Goal: Task Accomplishment & Management: Complete application form

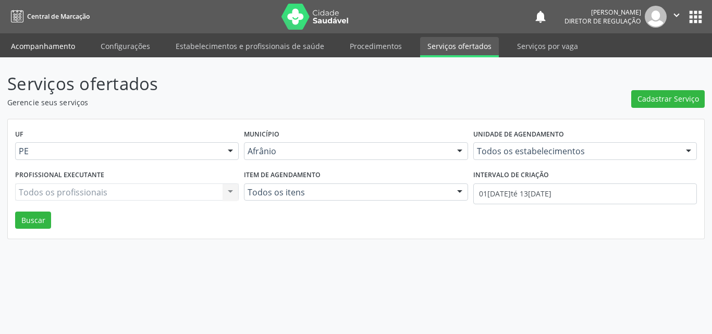
click at [55, 51] on link "Acompanhamento" at bounding box center [43, 46] width 79 height 18
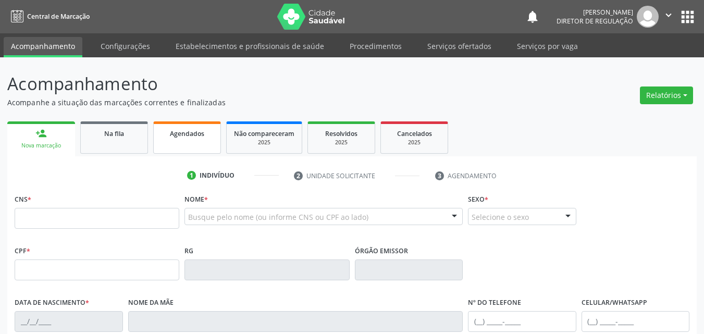
click at [189, 134] on div "person_add Nova marcação Na fila Agendados Não compareceram 2025 Resolvidos 202…" at bounding box center [351, 321] width 689 height 404
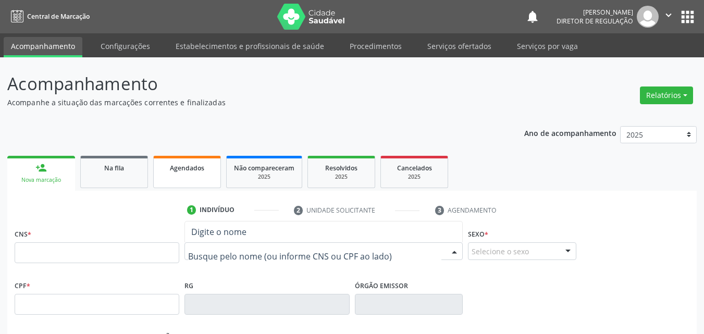
click at [201, 175] on link "Agendados" at bounding box center [187, 172] width 68 height 32
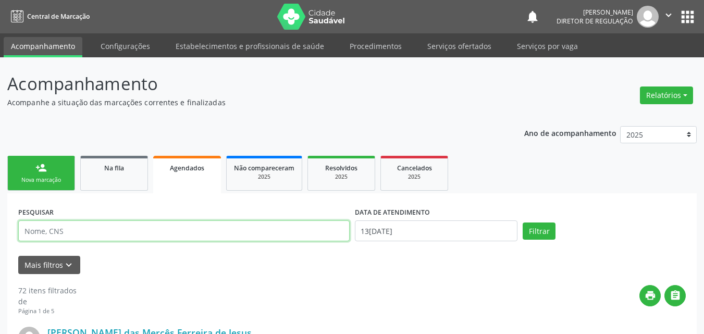
click at [155, 226] on input "text" at bounding box center [183, 230] width 331 height 21
type input "sinaria"
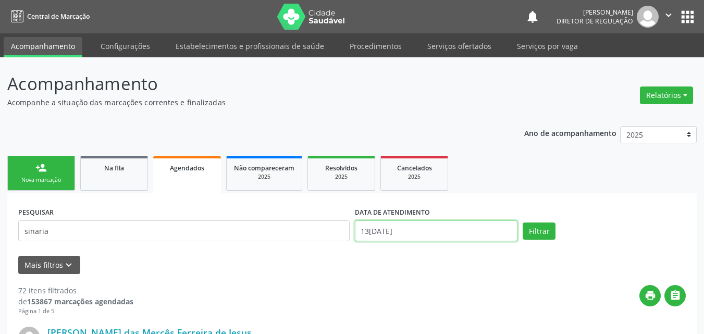
click at [392, 228] on input "1[DATE]" at bounding box center [436, 230] width 163 height 21
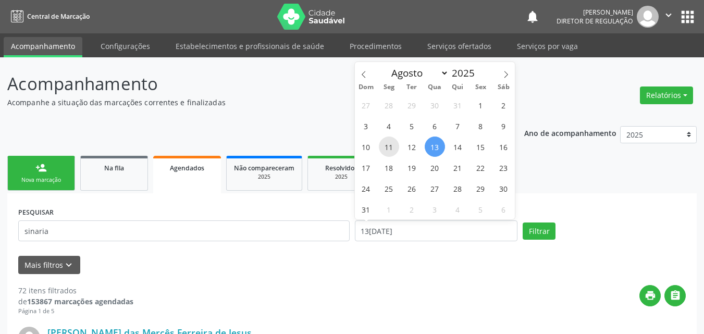
click at [388, 146] on span "11" at bounding box center [389, 147] width 20 height 20
type input "11/08/2025"
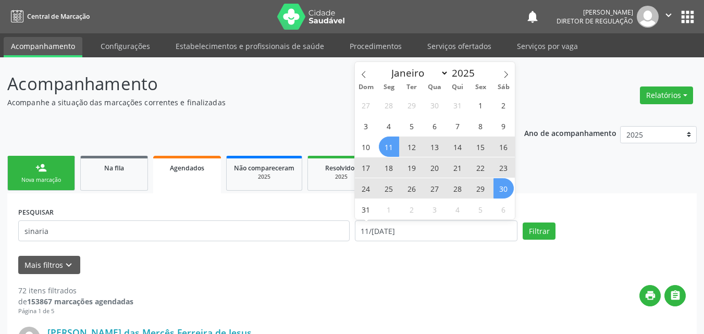
click at [501, 189] on span "30" at bounding box center [503, 188] width 20 height 20
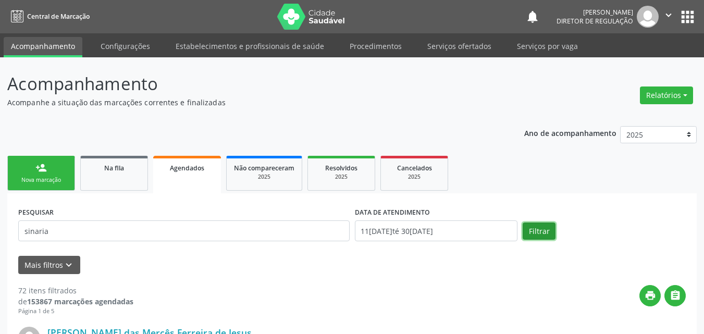
click at [541, 232] on button "Filtrar" at bounding box center [539, 231] width 33 height 18
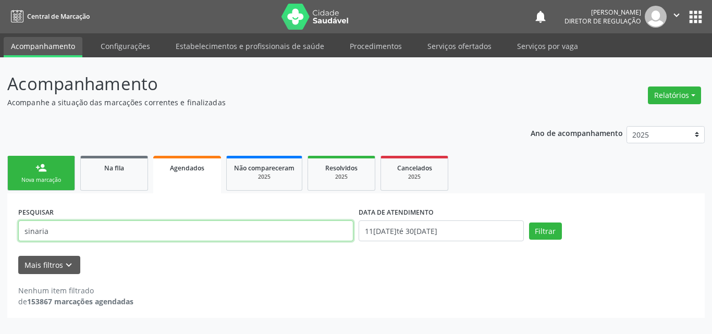
click at [34, 229] on input "sinaria" at bounding box center [185, 230] width 335 height 21
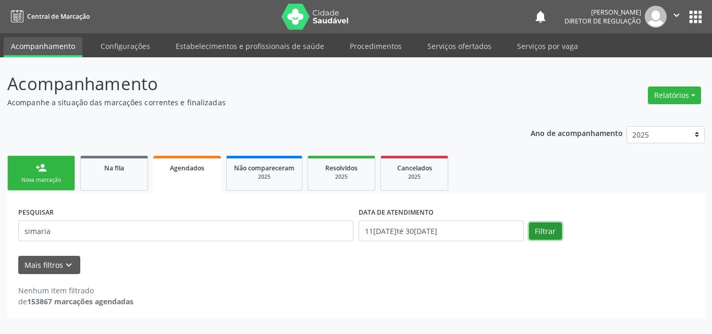
click at [543, 230] on button "Filtrar" at bounding box center [545, 231] width 33 height 18
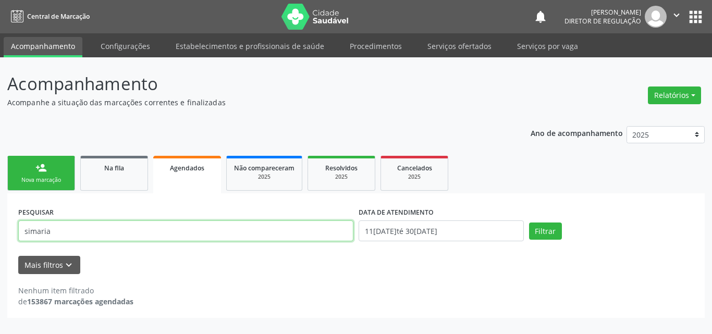
click at [40, 231] on input "simaria" at bounding box center [185, 230] width 335 height 21
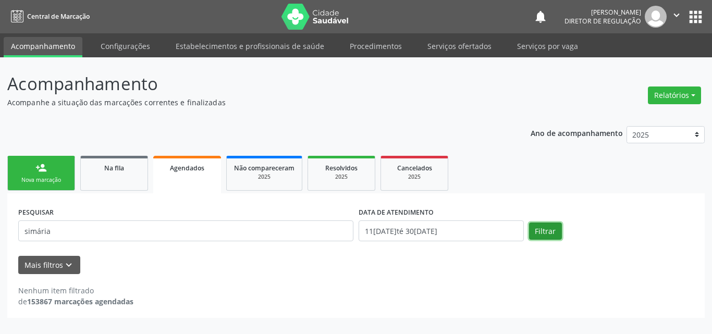
click at [547, 228] on button "Filtrar" at bounding box center [545, 231] width 33 height 18
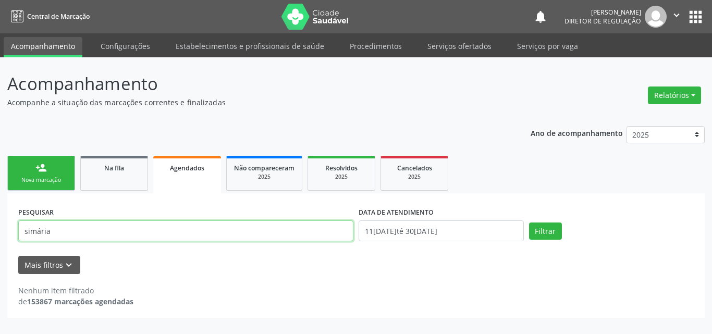
click at [37, 231] on input "simária" at bounding box center [185, 230] width 335 height 21
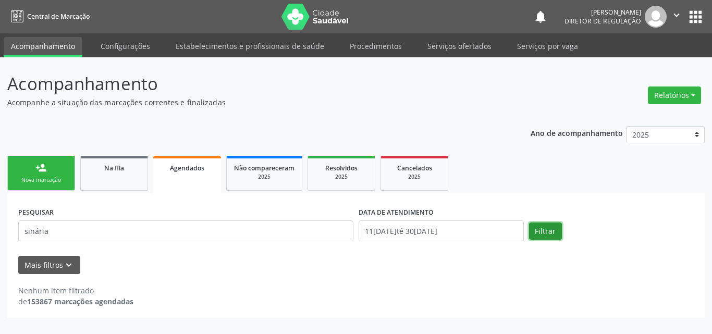
click at [544, 230] on button "Filtrar" at bounding box center [545, 231] width 33 height 18
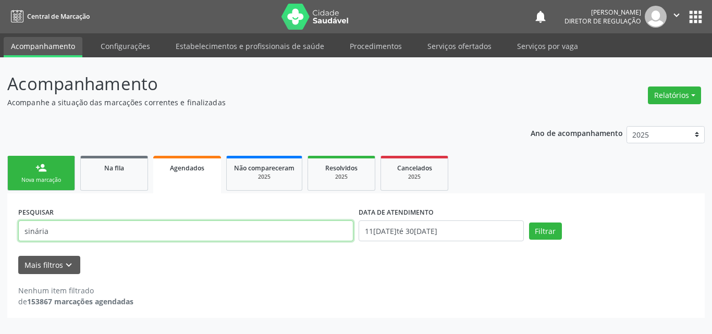
click at [174, 229] on input "sinária" at bounding box center [185, 230] width 335 height 21
type input "s"
type input "700000209862607"
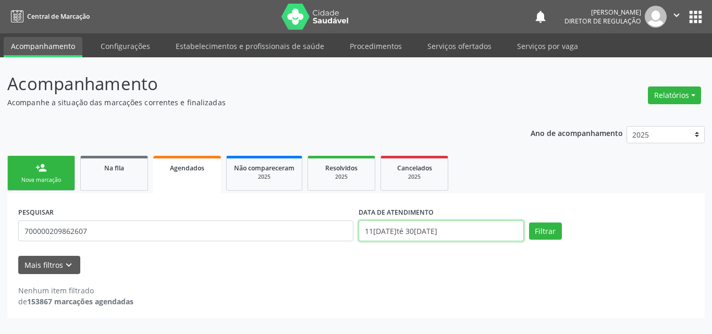
click at [455, 228] on input "11/08/2025 até 30/08/2025" at bounding box center [440, 230] width 165 height 21
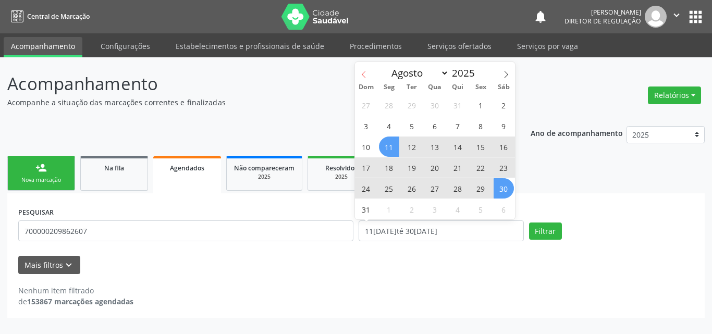
click at [359, 72] on span at bounding box center [364, 71] width 18 height 18
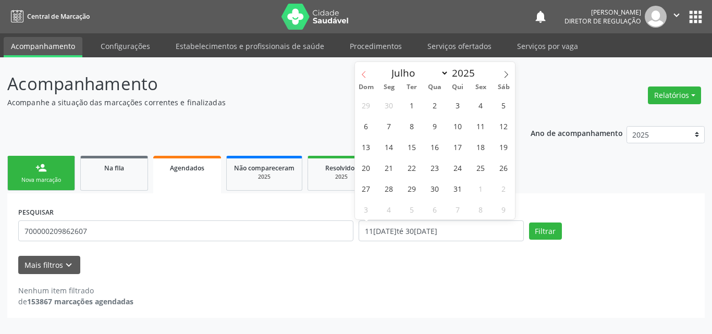
click at [365, 73] on icon at bounding box center [363, 74] width 7 height 7
select select "4"
click at [456, 108] on span "1" at bounding box center [458, 105] width 20 height 20
type input "01/05/2025"
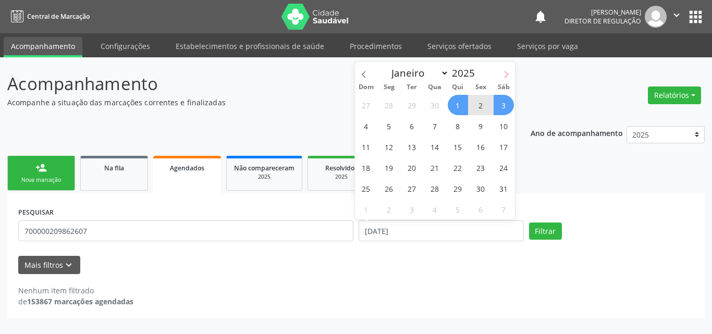
click at [508, 74] on icon at bounding box center [505, 74] width 7 height 7
select select "7"
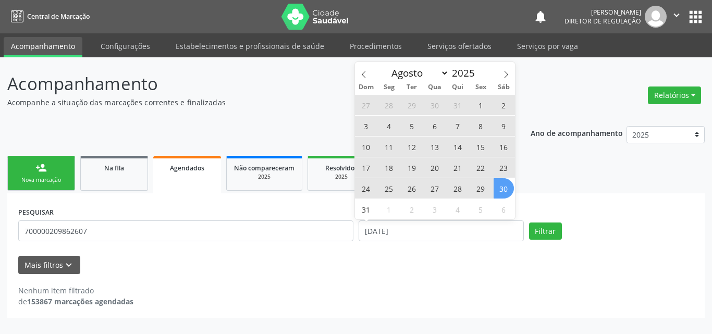
click at [503, 187] on span "30" at bounding box center [503, 188] width 20 height 20
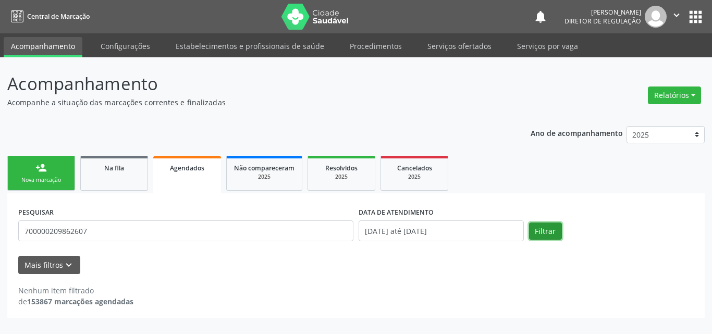
click at [540, 234] on button "Filtrar" at bounding box center [545, 231] width 33 height 18
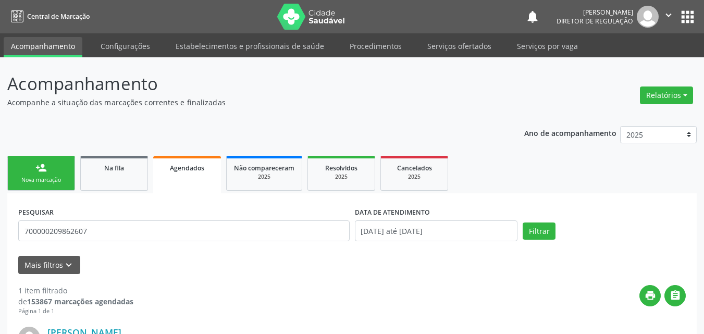
scroll to position [141, 0]
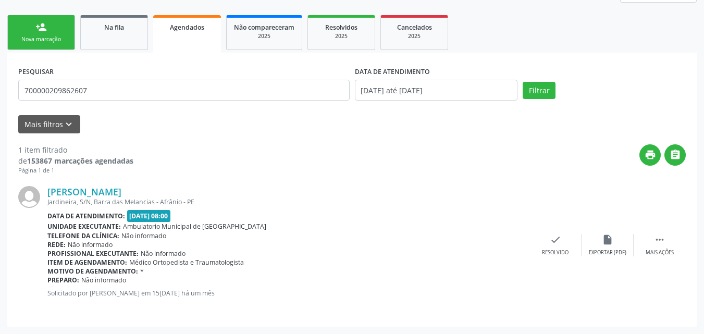
click at [56, 34] on link "person_add Nova marcação" at bounding box center [41, 32] width 68 height 35
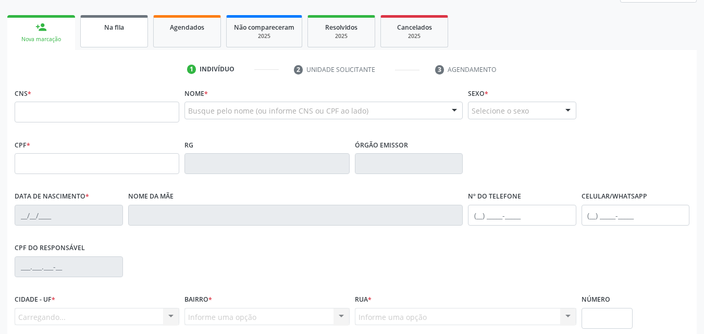
click at [104, 34] on link "Na fila" at bounding box center [114, 31] width 68 height 32
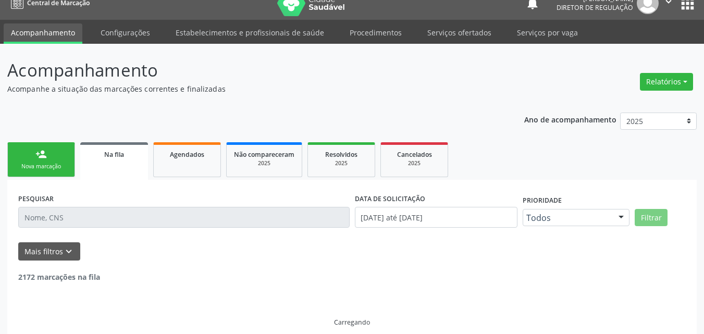
scroll to position [24, 0]
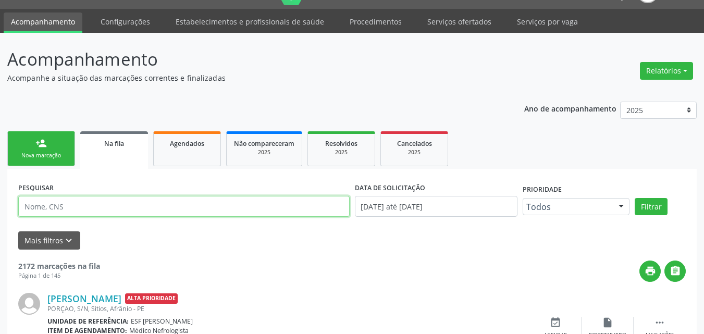
click at [86, 205] on input "text" at bounding box center [183, 206] width 331 height 21
type input "700000209862607"
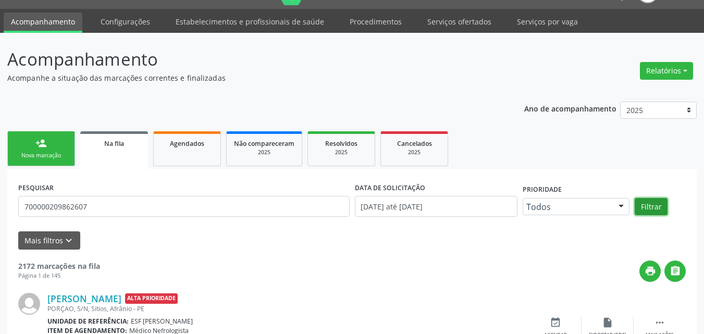
click at [661, 207] on button "Filtrar" at bounding box center [651, 207] width 33 height 18
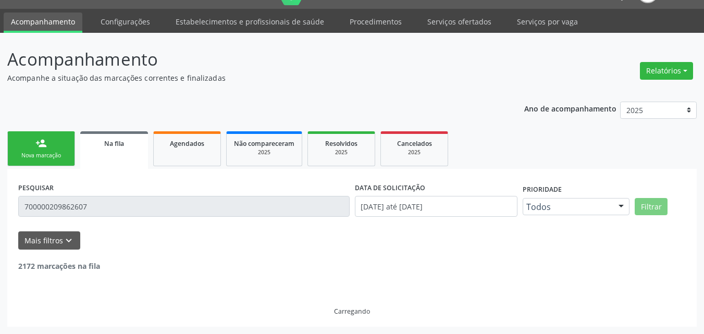
scroll to position [0, 0]
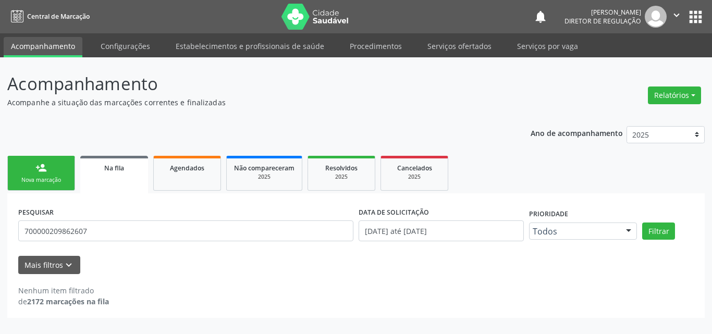
click at [57, 180] on div "Nova marcação" at bounding box center [41, 180] width 52 height 8
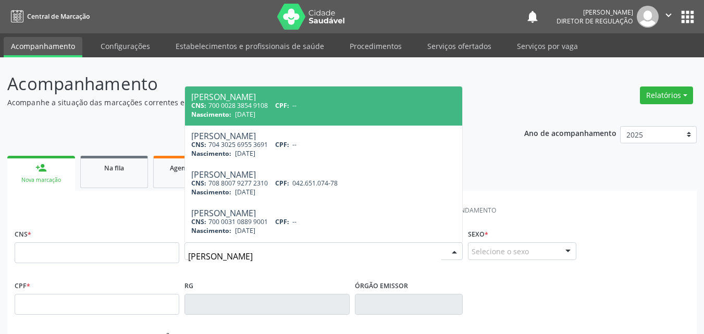
click at [269, 256] on input "maria josimeire rodriues de brito" at bounding box center [314, 256] width 253 height 21
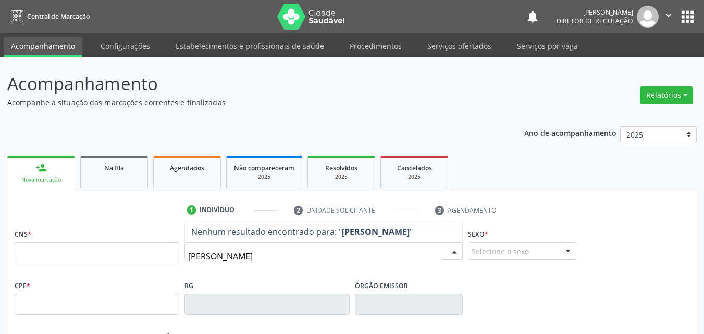
click at [275, 255] on input "maria josimeire rodriues de brito" at bounding box center [314, 256] width 253 height 21
click at [269, 255] on input "maria josimeire rodriues de brito" at bounding box center [314, 256] width 253 height 21
type input "maria josimeire rodrigues de brito"
click at [499, 252] on div "Selecione o sexo" at bounding box center [522, 251] width 108 height 18
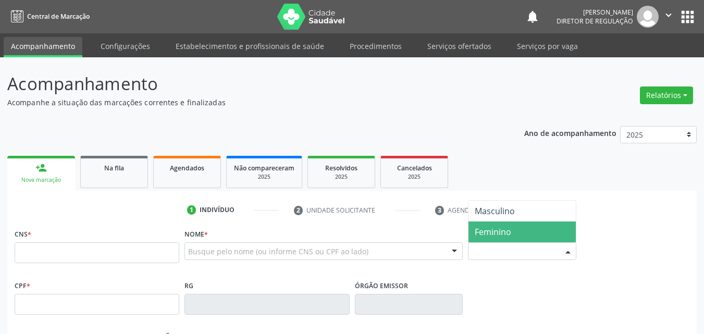
click at [494, 237] on span "Feminino" at bounding box center [493, 231] width 36 height 11
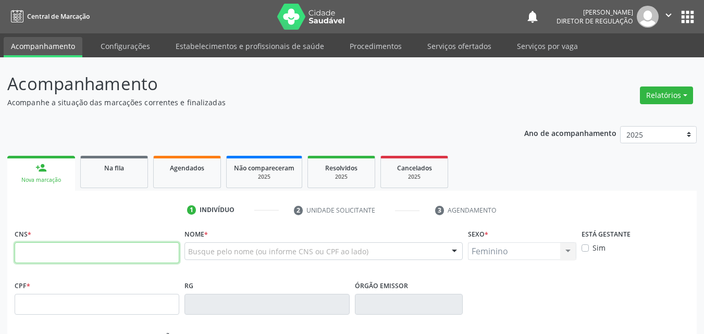
click at [152, 252] on input "text" at bounding box center [97, 252] width 165 height 21
type input "708 0043 2015 1623"
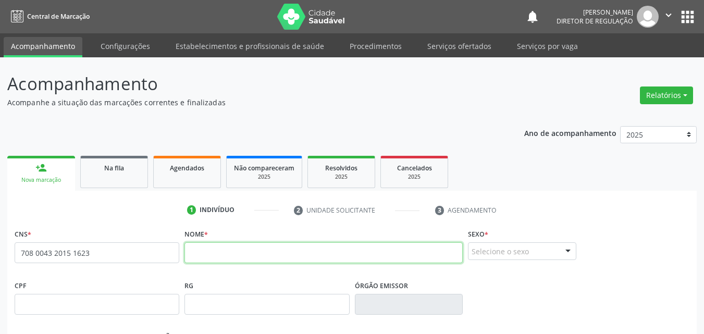
click at [192, 250] on input "text" at bounding box center [323, 252] width 278 height 21
type input "Maria Josimeire Rodrigues de Macedo"
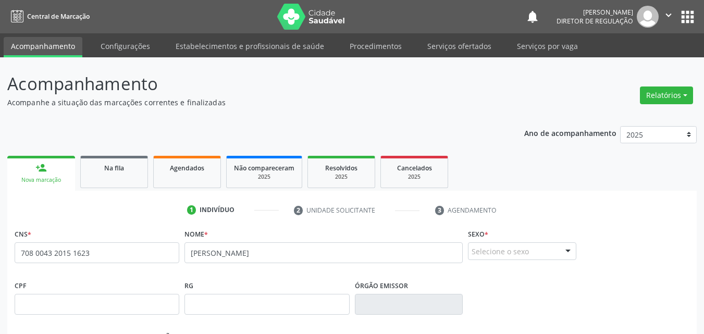
click at [524, 248] on div "Selecione o sexo" at bounding box center [522, 251] width 108 height 18
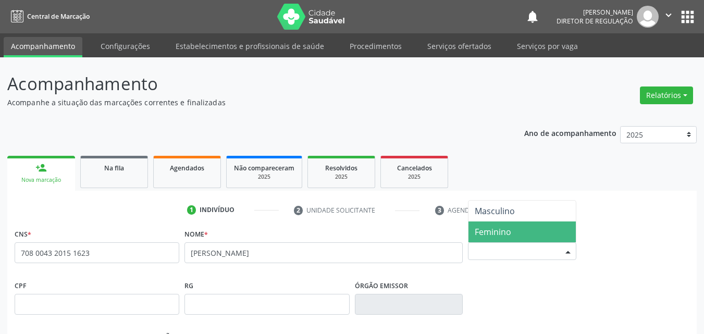
click at [531, 231] on span "Feminino" at bounding box center [521, 231] width 107 height 21
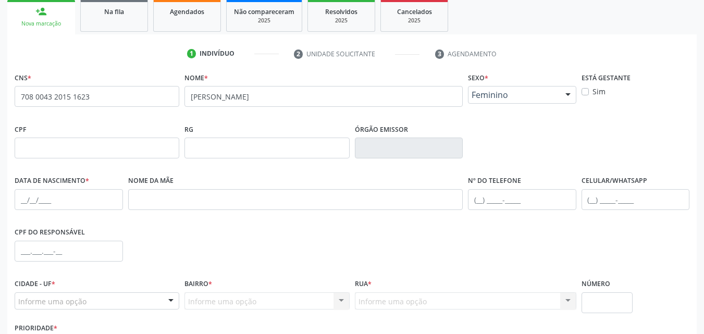
scroll to position [208, 0]
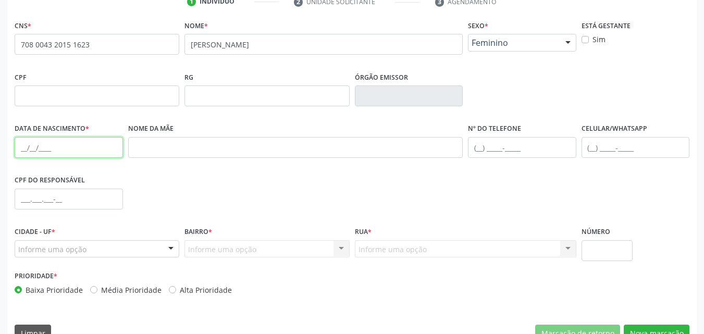
click at [24, 147] on input "text" at bounding box center [69, 147] width 108 height 21
type input "18/04/1973"
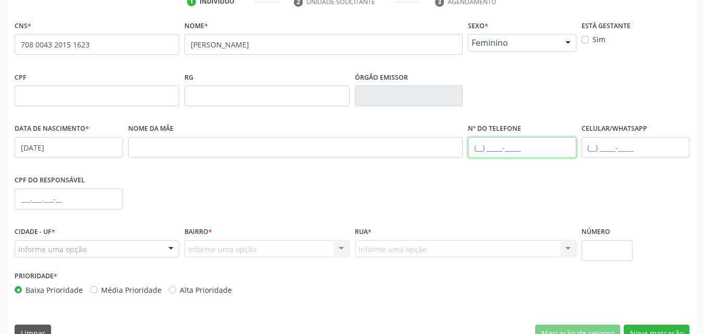
click at [480, 147] on input "text" at bounding box center [522, 147] width 108 height 21
type input "(87) 98833-1668"
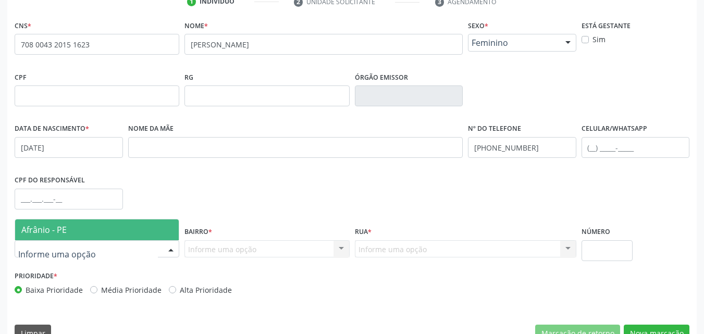
click at [72, 230] on span "Afrânio - PE" at bounding box center [97, 229] width 164 height 21
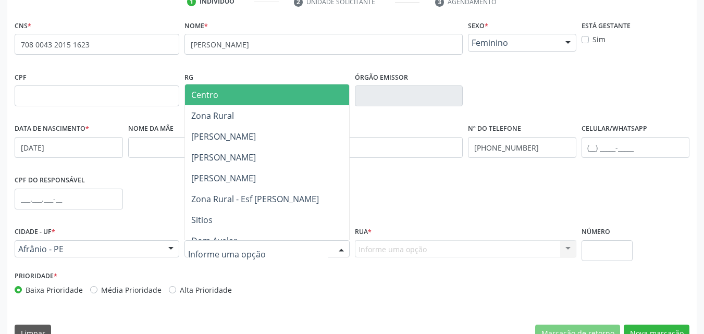
click at [247, 94] on span "Centro" at bounding box center [267, 94] width 164 height 21
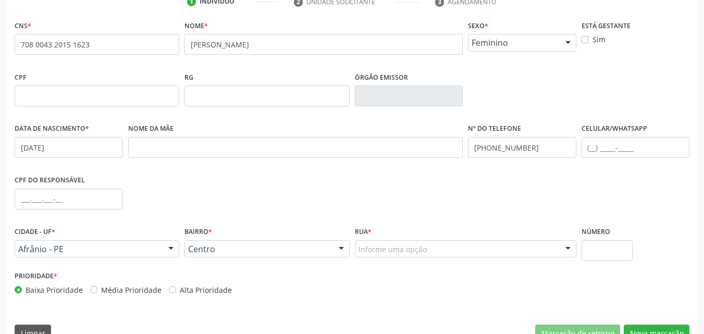
click at [415, 258] on div "Rua * Informe uma opção Povoado de Extrema Rua Sete de Setembro Avenida Francis…" at bounding box center [465, 246] width 227 height 44
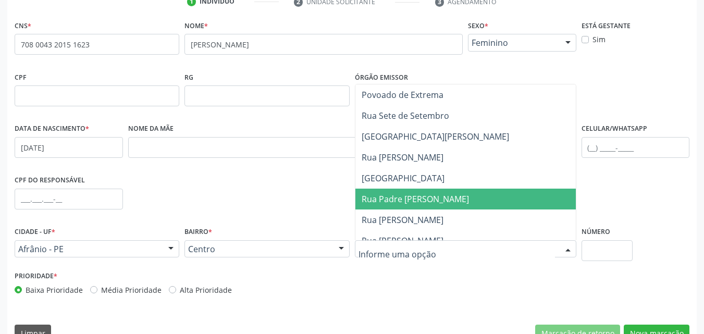
click at [406, 197] on span "Rua Padre Cicero" at bounding box center [415, 198] width 107 height 11
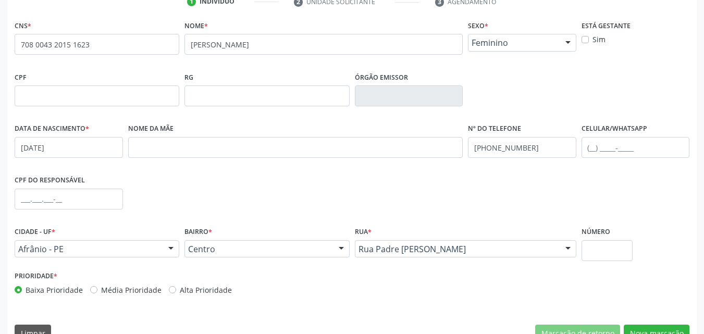
scroll to position [156, 0]
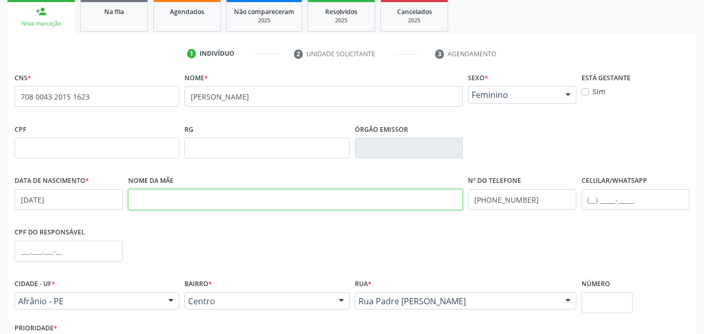
click at [190, 193] on input "text" at bounding box center [295, 199] width 335 height 21
click at [166, 200] on input "angelita angela Barbosa Rodrigues" at bounding box center [295, 199] width 335 height 21
click at [138, 200] on input "angelita Angela Barbosa Rodrigues" at bounding box center [295, 199] width 335 height 21
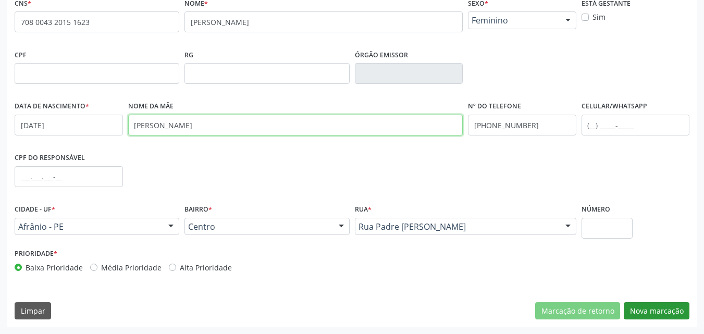
type input "Angelita Angela Barbosa Rodrigues"
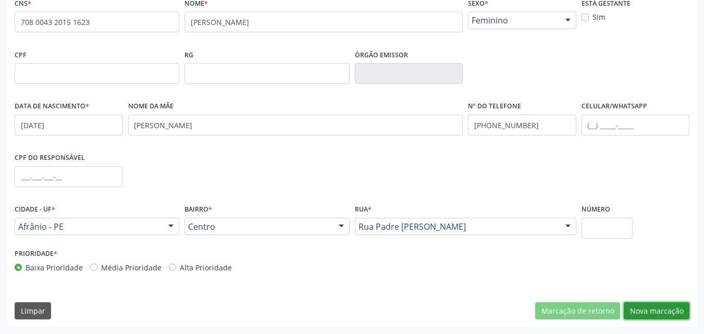
click at [659, 314] on button "Nova marcação" at bounding box center [657, 311] width 66 height 18
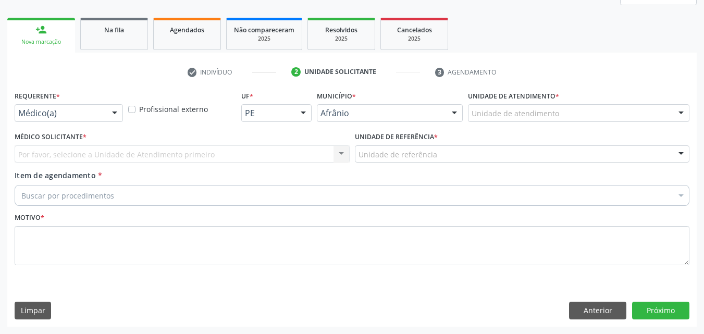
click at [560, 113] on div "Unidade de atendimento" at bounding box center [578, 113] width 221 height 18
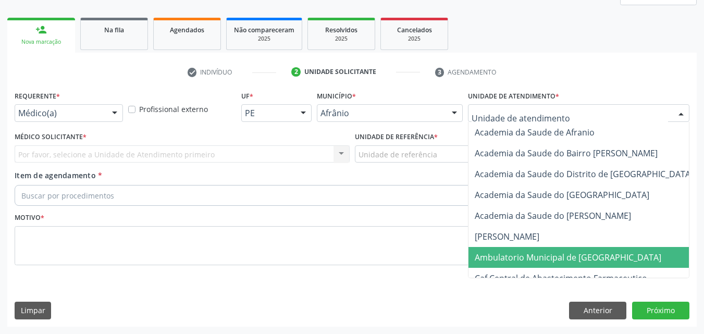
click at [567, 258] on span "Ambulatorio Municipal de [GEOGRAPHIC_DATA]" at bounding box center [568, 257] width 187 height 11
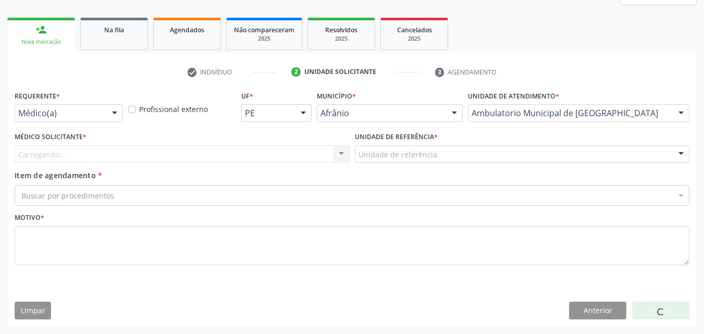
click at [460, 155] on div "Unidade de referência" at bounding box center [522, 154] width 335 height 18
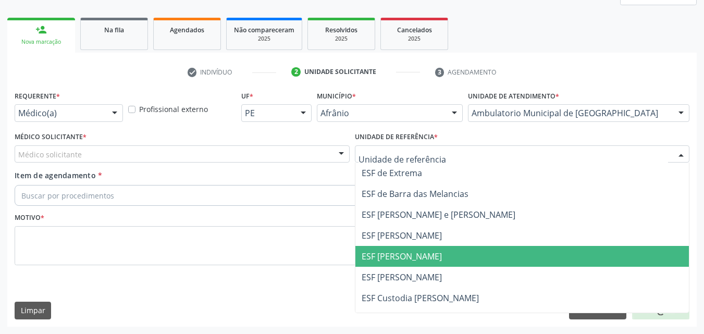
click at [459, 259] on span "ESF [PERSON_NAME]" at bounding box center [522, 256] width 334 height 21
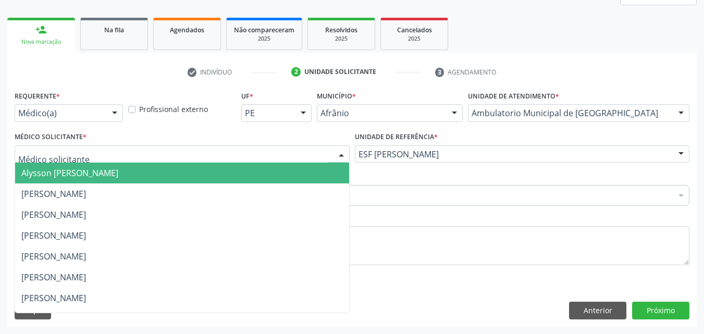
click at [219, 152] on div at bounding box center [182, 154] width 335 height 18
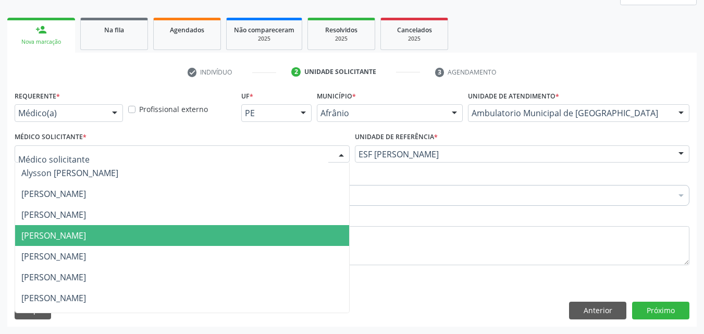
click at [216, 243] on span "[PERSON_NAME]" at bounding box center [182, 235] width 334 height 21
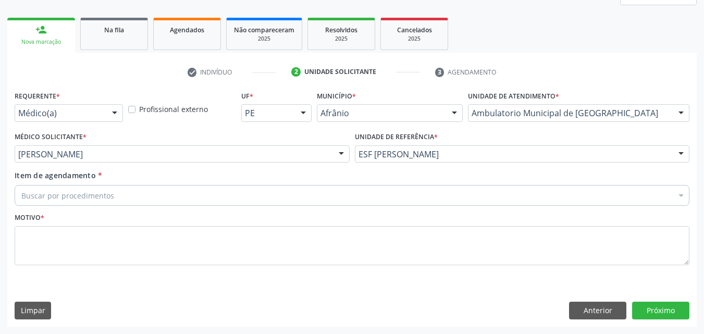
click at [163, 191] on div "Buscar por procedimentos" at bounding box center [352, 195] width 675 height 21
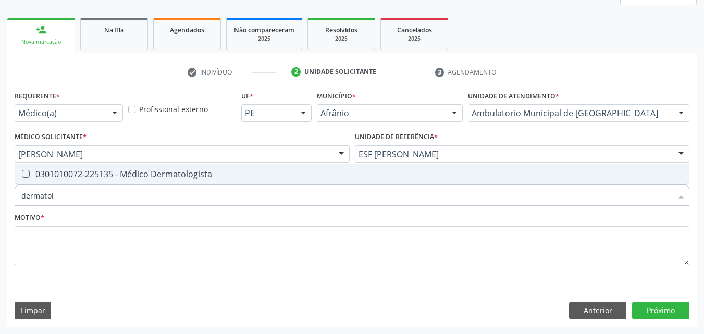
type input "dermatolo"
click at [171, 179] on span "0301010072-225135 - Médico Dermatologista" at bounding box center [352, 174] width 674 height 21
checkbox Dermatologista "true"
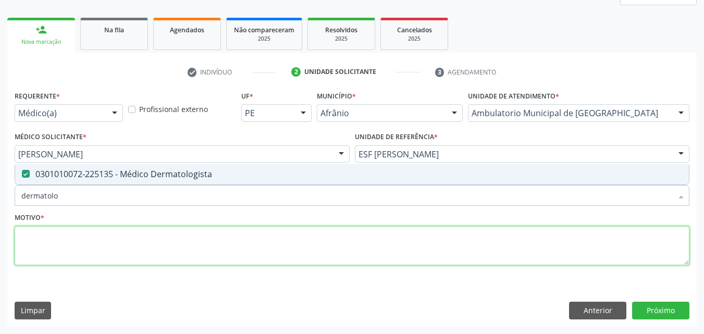
click at [187, 246] on textarea at bounding box center [352, 246] width 675 height 40
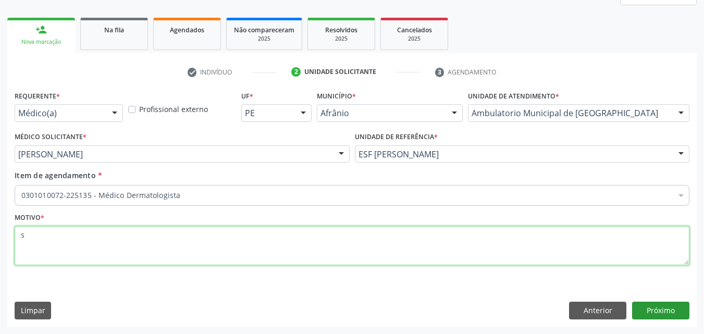
type textarea "s"
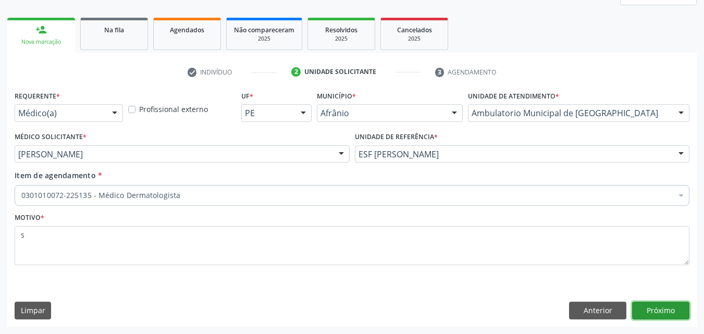
click at [663, 312] on button "Próximo" at bounding box center [660, 311] width 57 height 18
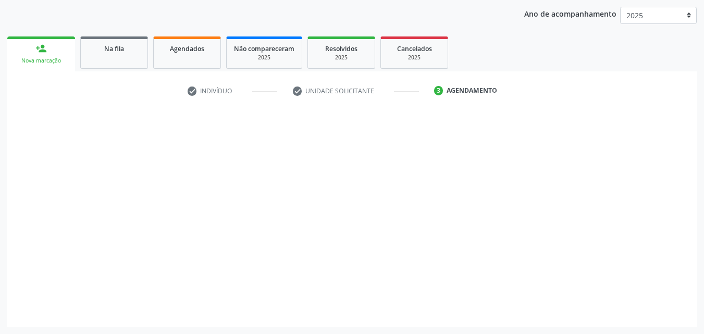
scroll to position [119, 0]
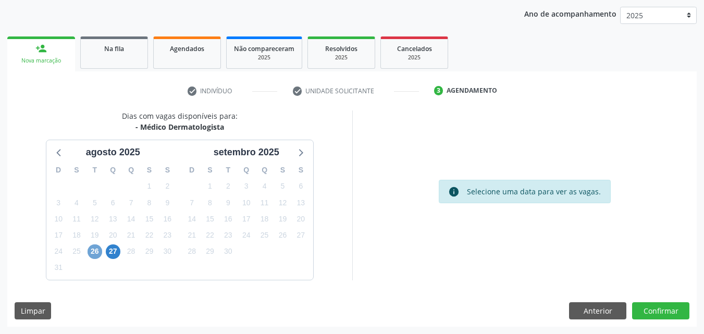
click at [98, 252] on span "26" at bounding box center [95, 251] width 15 height 15
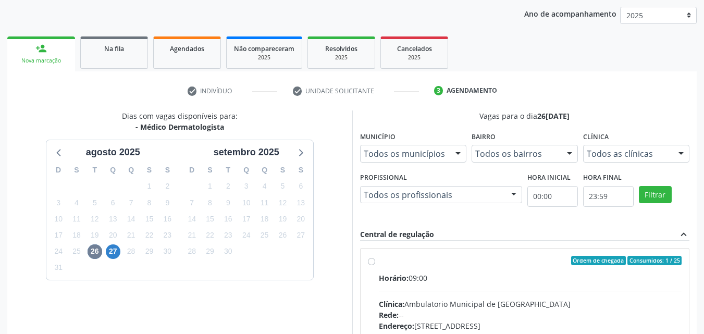
click at [436, 282] on div "Horário: 09:00" at bounding box center [530, 277] width 303 height 11
click at [375, 265] on input "Ordem de chegada Consumidos: 1 / 25 Horário: 09:00 Clínica: Ambulatorio Municip…" at bounding box center [371, 260] width 7 height 9
radio input "true"
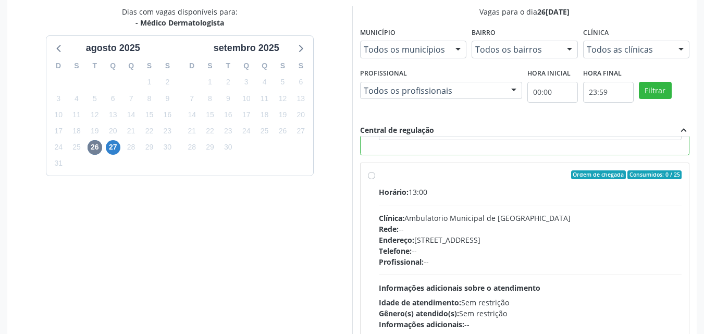
scroll to position [289, 0]
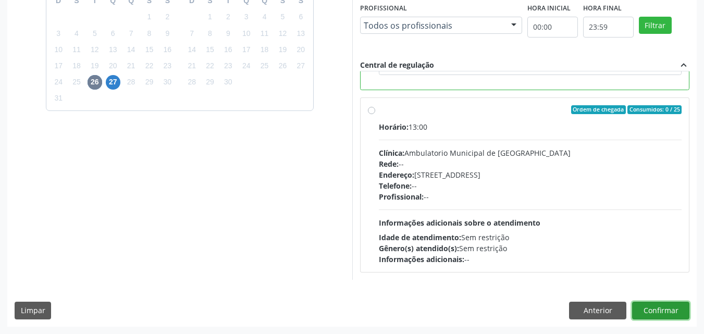
click at [666, 309] on button "Confirmar" at bounding box center [660, 311] width 57 height 18
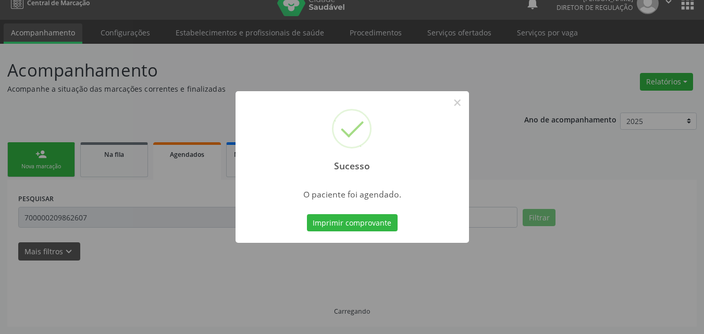
scroll to position [14, 0]
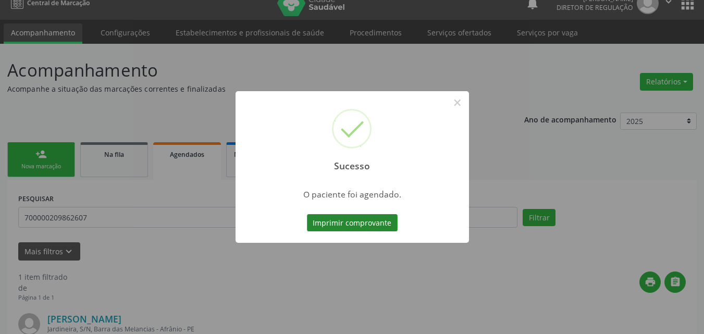
click at [369, 224] on button "Imprimir comprovante" at bounding box center [352, 223] width 91 height 18
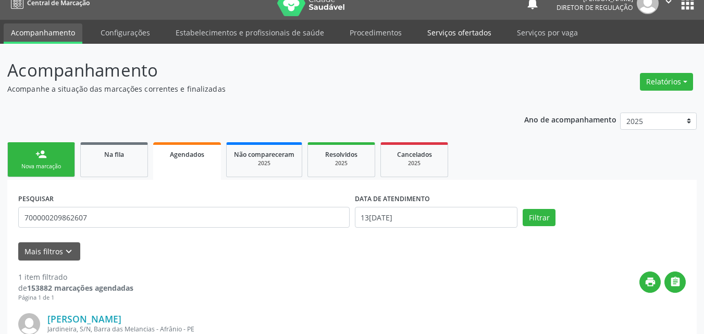
click at [464, 32] on link "Serviços ofertados" at bounding box center [459, 32] width 79 height 18
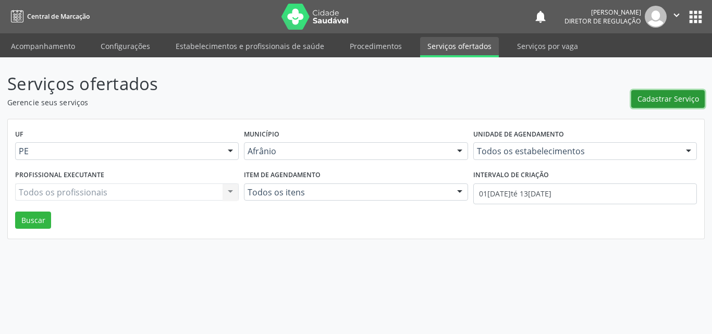
click at [671, 98] on span "Cadastrar Serviço" at bounding box center [667, 98] width 61 height 11
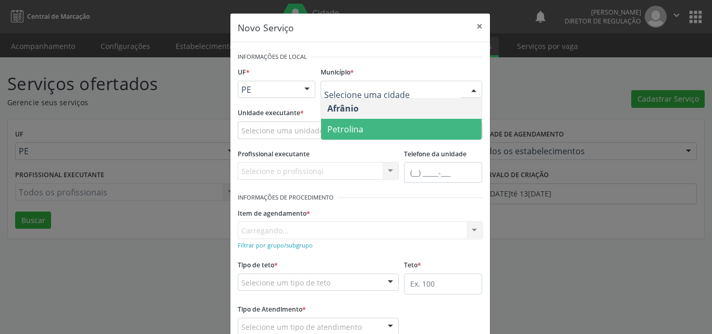
click at [371, 128] on span "Petrolina" at bounding box center [401, 129] width 160 height 21
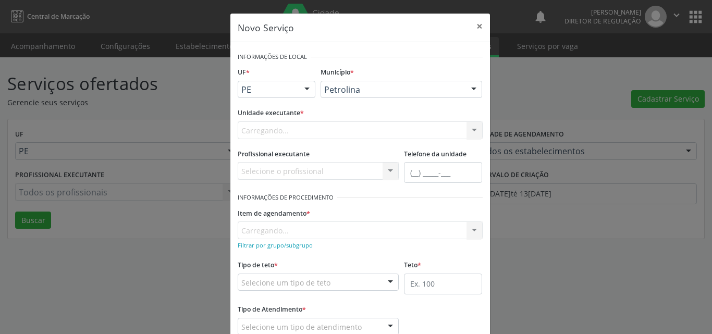
click at [295, 128] on div "Carregando... Academia da Saude de Afranio Academia da Saude do Bairro [PERSON_…" at bounding box center [360, 130] width 245 height 18
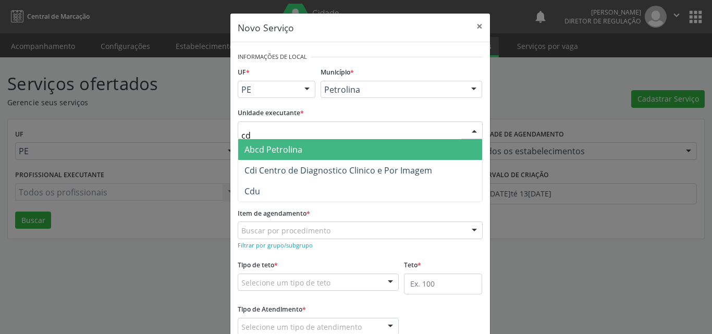
type input "cdi"
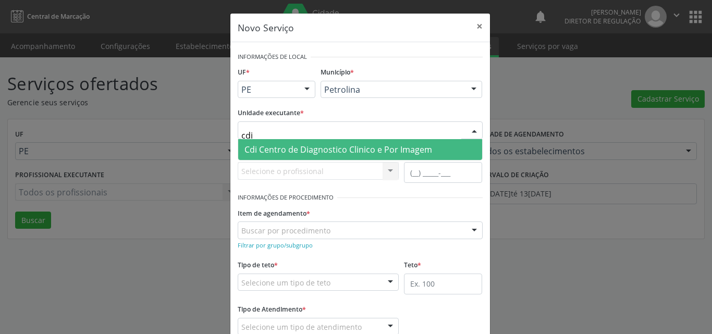
click at [308, 150] on span "Cdi Centro de Diagnostico Clinico e Por Imagem" at bounding box center [338, 149] width 188 height 11
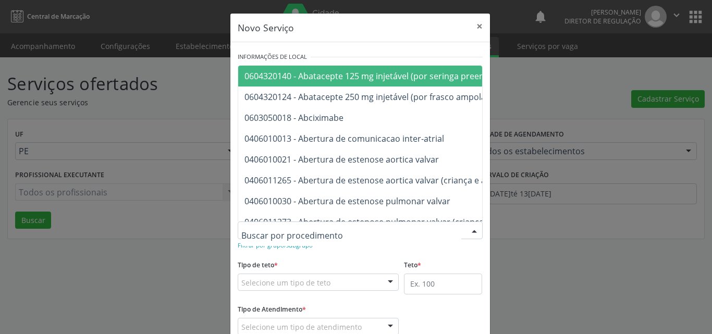
click at [344, 228] on div at bounding box center [360, 230] width 245 height 18
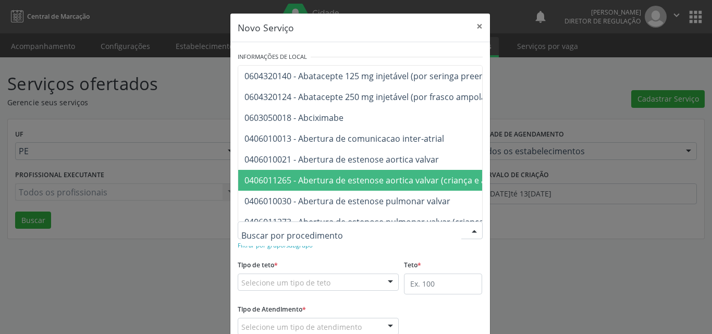
scroll to position [52, 0]
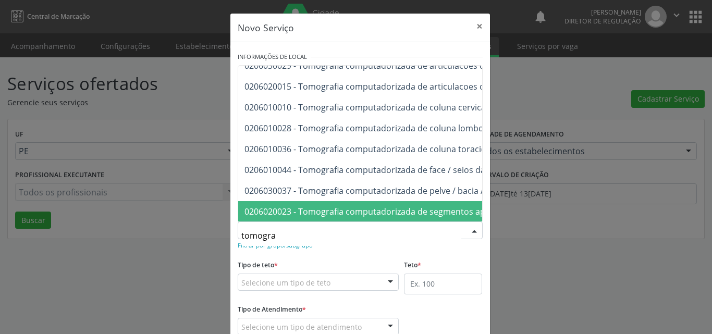
type input "tomograf"
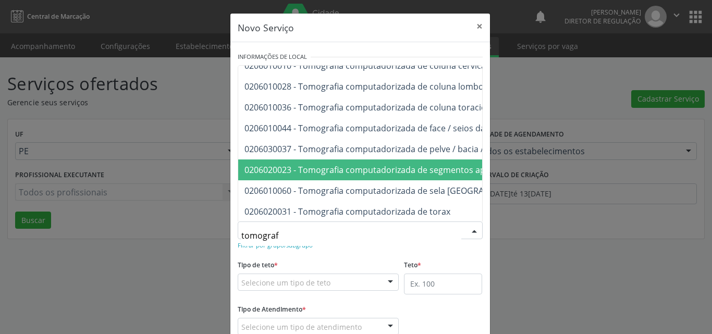
scroll to position [115, 0]
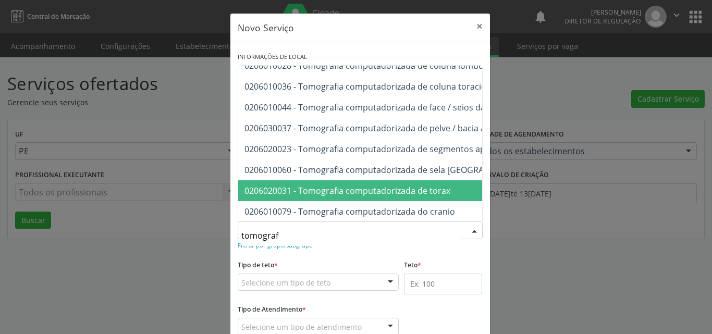
click at [441, 186] on span "0206020031 - Tomografia computadorizada de torax" at bounding box center [347, 190] width 206 height 11
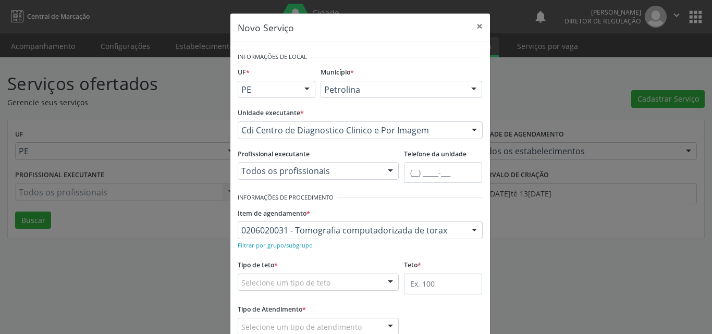
click at [348, 278] on div "Selecione um tipo de teto" at bounding box center [319, 283] width 162 height 18
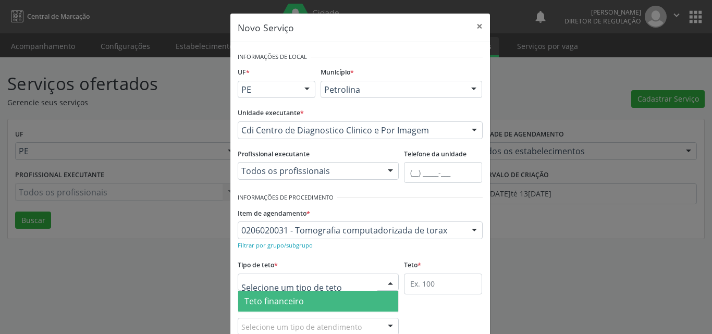
scroll to position [20, 0]
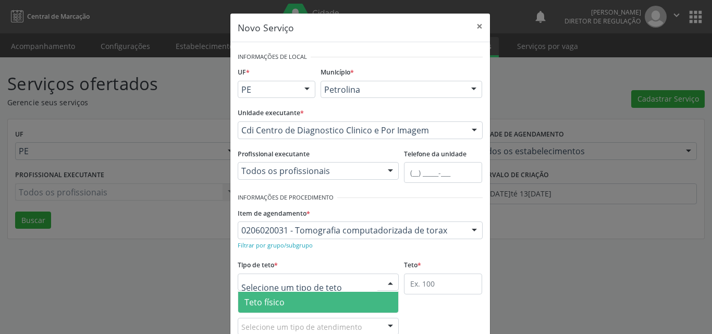
click at [329, 298] on span "Teto físico" at bounding box center [318, 302] width 160 height 21
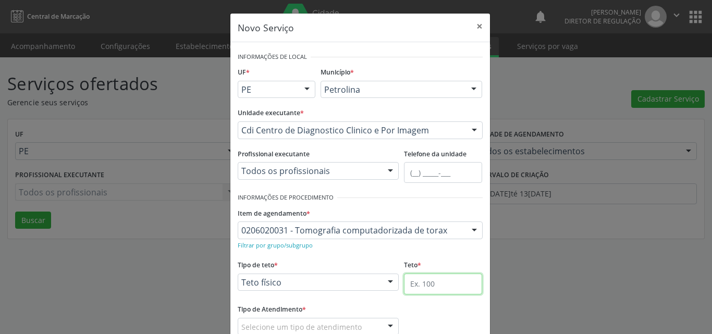
click at [423, 290] on input "text" at bounding box center [443, 284] width 78 height 21
type input "1"
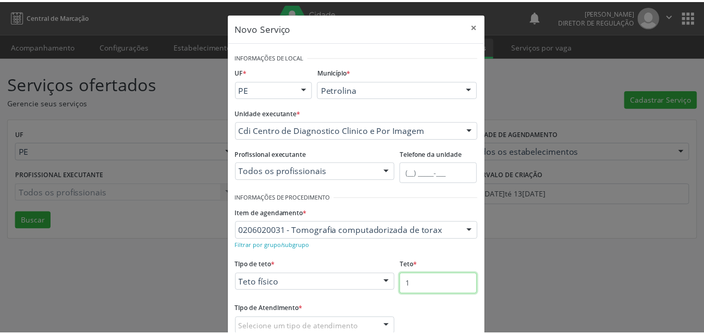
scroll to position [69, 0]
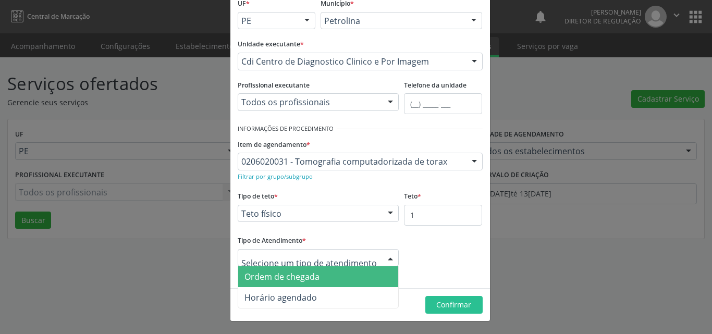
click at [348, 274] on span "Ordem de chegada" at bounding box center [318, 276] width 160 height 21
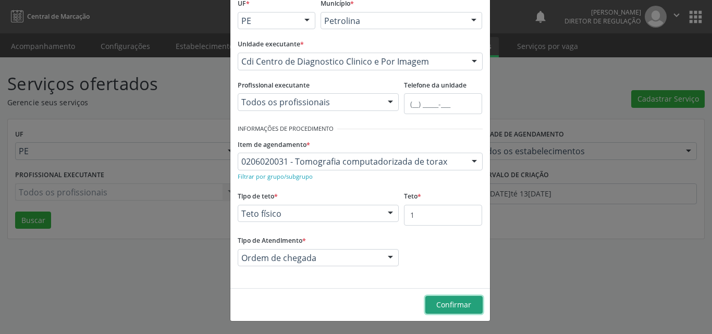
click at [446, 303] on span "Confirmar" at bounding box center [453, 305] width 35 height 10
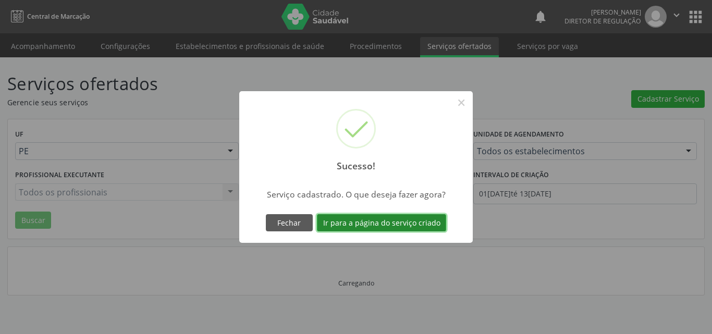
click at [415, 224] on button "Ir para a página do serviço criado" at bounding box center [381, 223] width 129 height 18
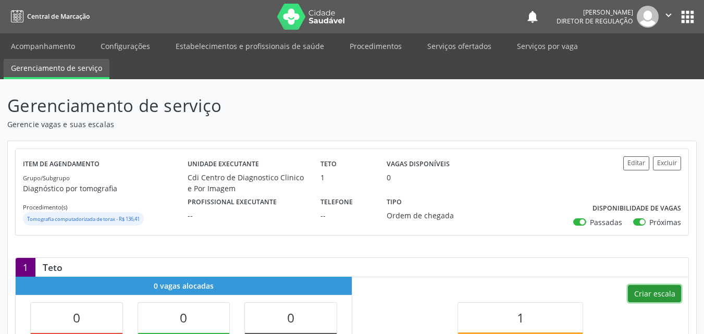
click at [655, 293] on button "Criar escala" at bounding box center [654, 294] width 53 height 18
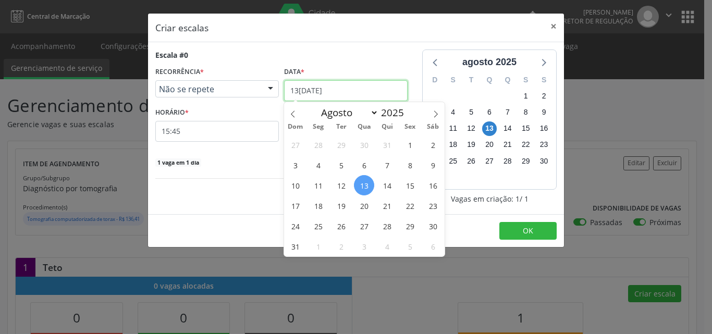
click at [348, 90] on input "[DATE]" at bounding box center [345, 90] width 123 height 21
click at [345, 206] on span "19" at bounding box center [341, 205] width 20 height 20
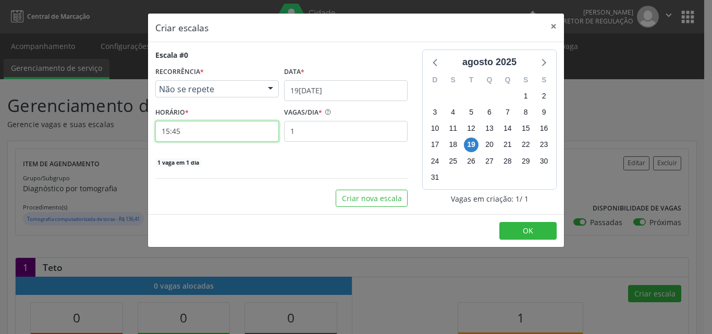
click at [235, 135] on input "15:45" at bounding box center [216, 131] width 123 height 21
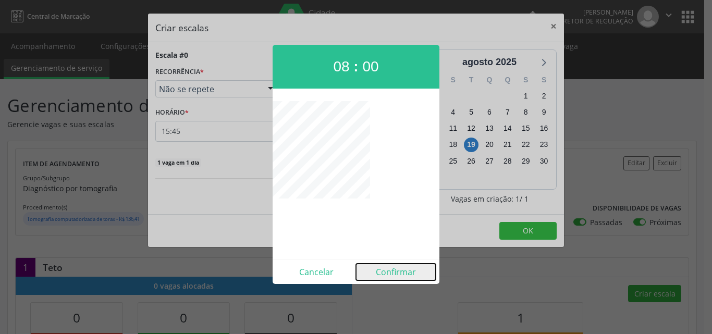
click at [393, 270] on button "Confirmar" at bounding box center [396, 272] width 80 height 17
type input "08:00"
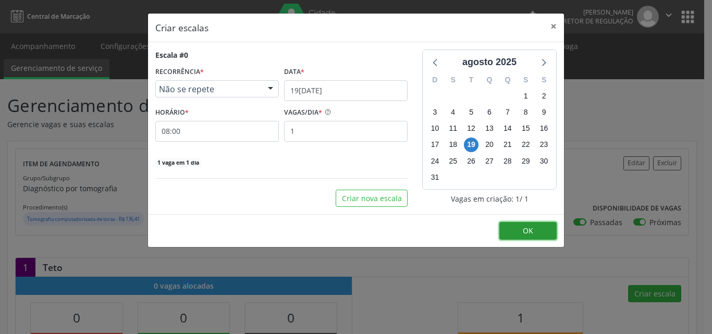
click at [537, 228] on button "OK" at bounding box center [527, 231] width 57 height 18
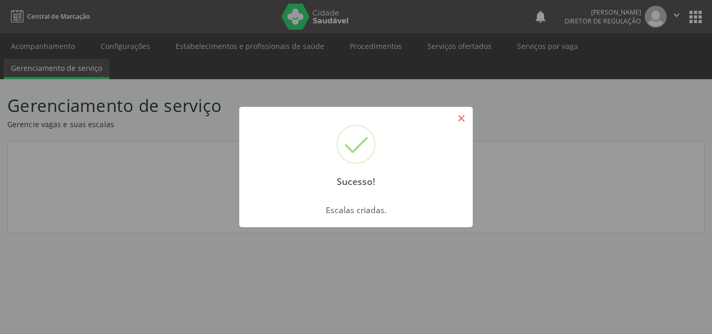
click at [460, 120] on button "×" at bounding box center [461, 118] width 18 height 18
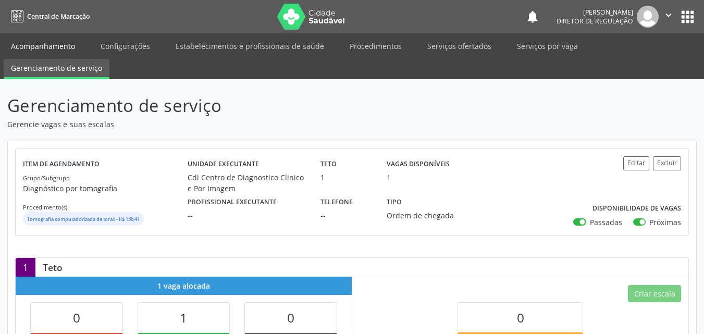
click at [72, 46] on link "Acompanhamento" at bounding box center [43, 46] width 79 height 18
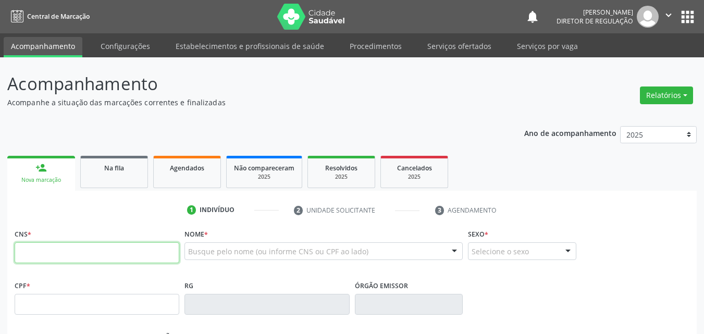
click at [172, 253] on input "text" at bounding box center [97, 252] width 165 height 21
type input "702 8051 9970 5664"
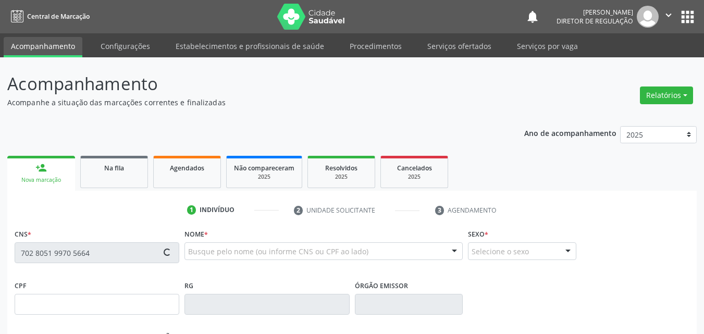
type input "08/09/1968"
type input "Raimunda Maria de Brito"
type input "(87) 98823-0009"
type input "S/N"
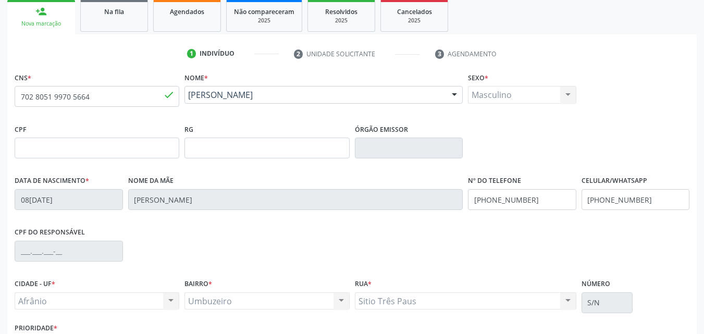
scroll to position [231, 0]
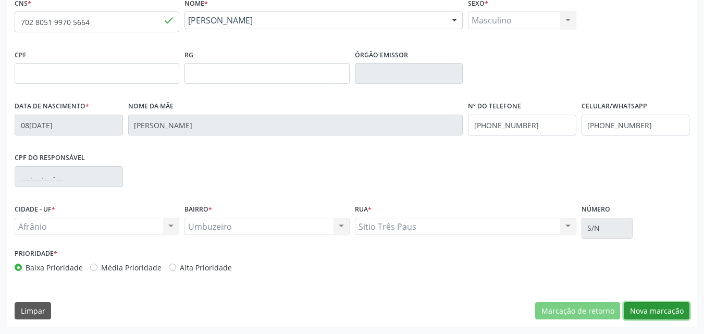
click at [661, 308] on button "Nova marcação" at bounding box center [657, 311] width 66 height 18
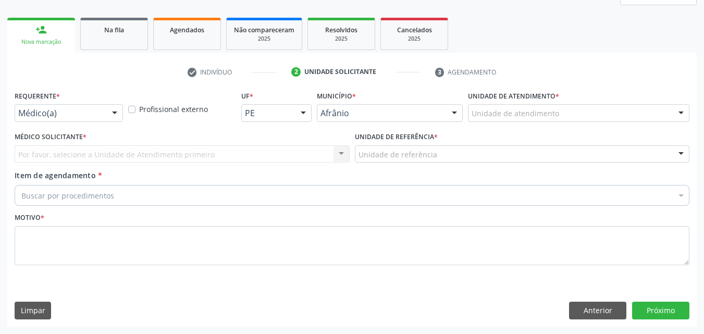
scroll to position [138, 0]
click at [557, 112] on div "Unidade de atendimento" at bounding box center [578, 113] width 221 height 18
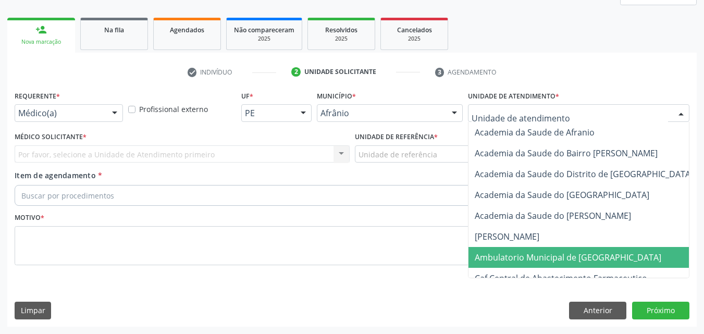
click at [542, 255] on span "Ambulatorio Municipal de [GEOGRAPHIC_DATA]" at bounding box center [568, 257] width 187 height 11
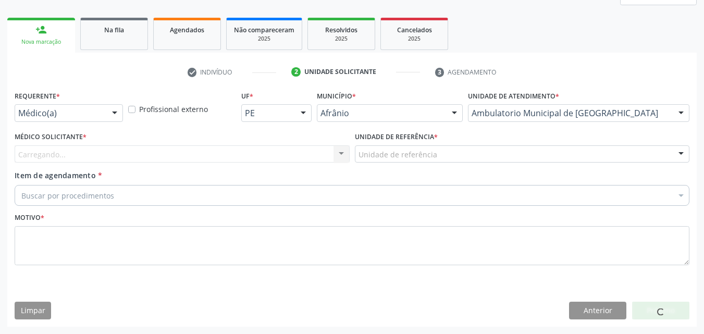
click at [435, 151] on div "Unidade de referência" at bounding box center [522, 154] width 335 height 18
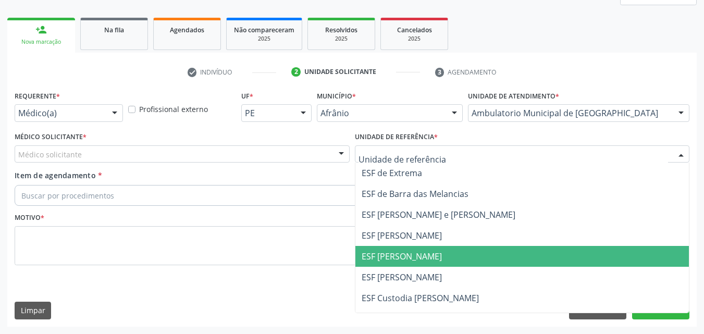
click at [416, 257] on span "ESF [PERSON_NAME]" at bounding box center [402, 256] width 80 height 11
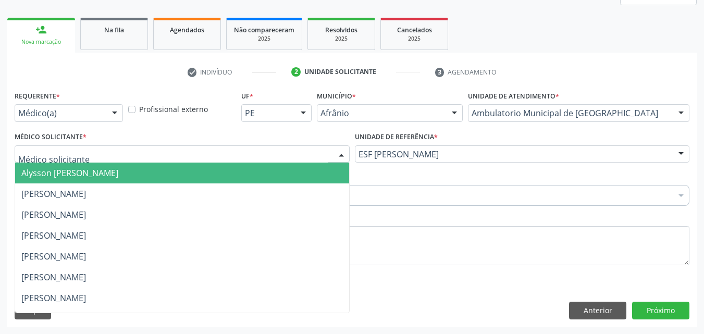
click at [289, 151] on div at bounding box center [182, 154] width 335 height 18
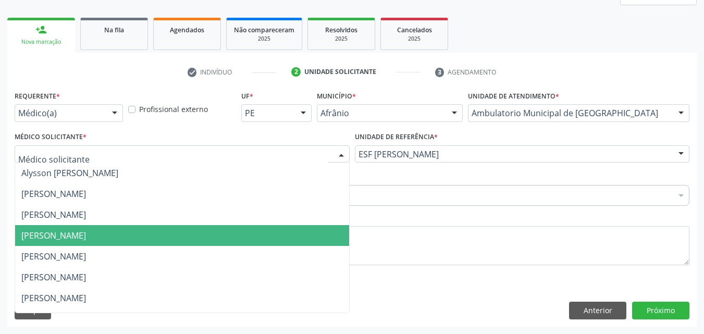
click at [226, 237] on span "[PERSON_NAME]" at bounding box center [182, 235] width 334 height 21
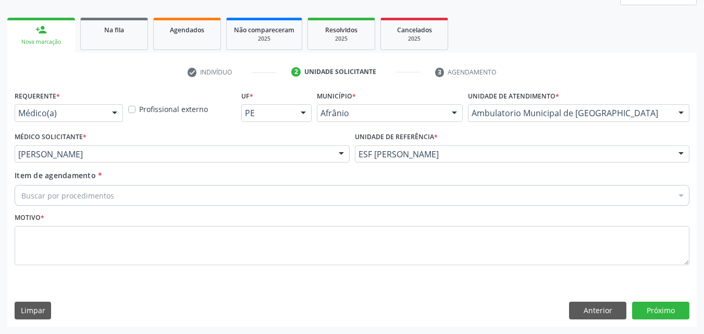
click at [150, 194] on div "Buscar por procedimentos" at bounding box center [352, 195] width 675 height 21
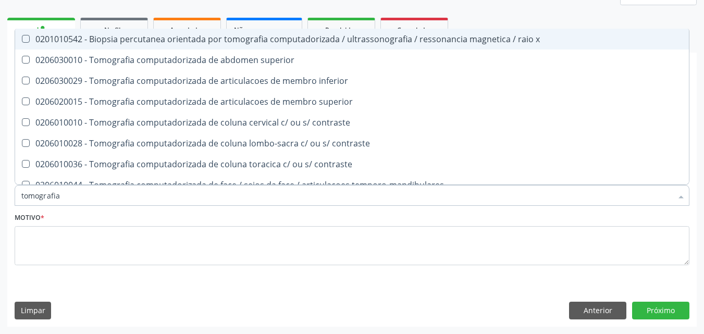
type input "tomografia"
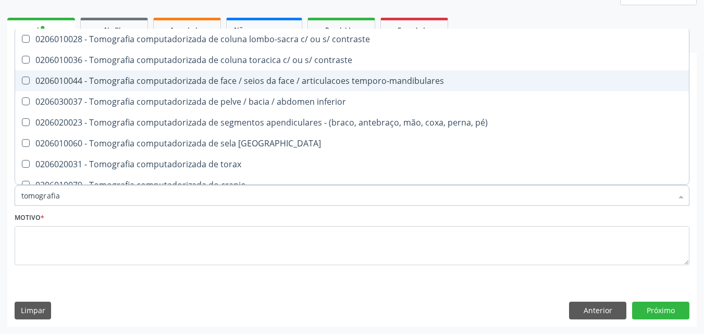
scroll to position [156, 0]
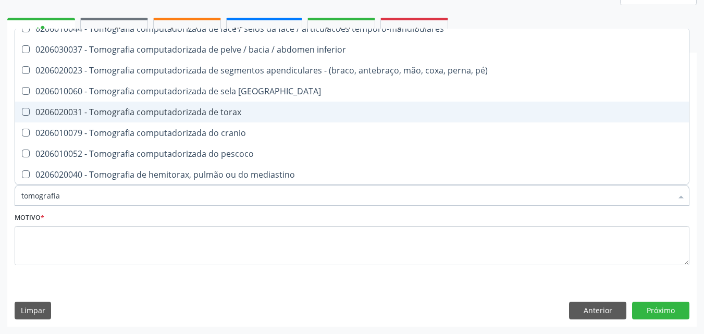
click at [241, 117] on span "0206020031 - Tomografia computadorizada de torax" at bounding box center [352, 112] width 674 height 21
checkbox torax "true"
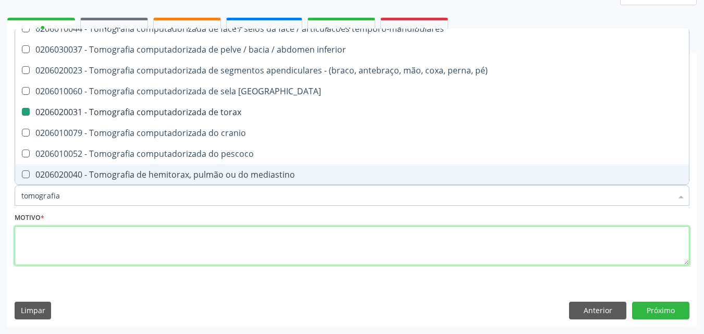
click at [207, 236] on textarea at bounding box center [352, 246] width 675 height 40
checkbox superior "true"
checkbox torax "false"
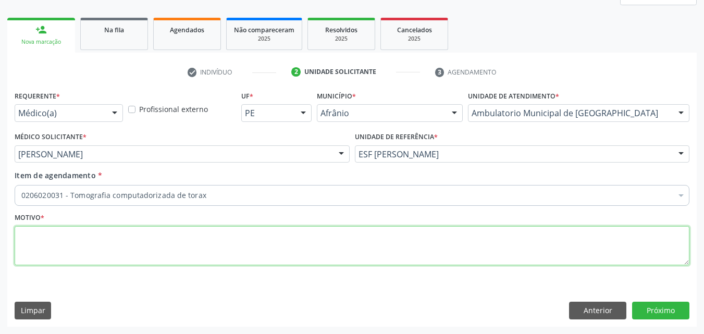
scroll to position [0, 0]
type textarea "s"
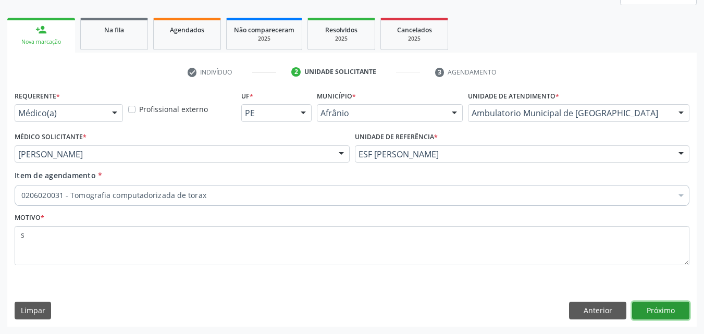
click at [655, 309] on button "Próximo" at bounding box center [660, 311] width 57 height 18
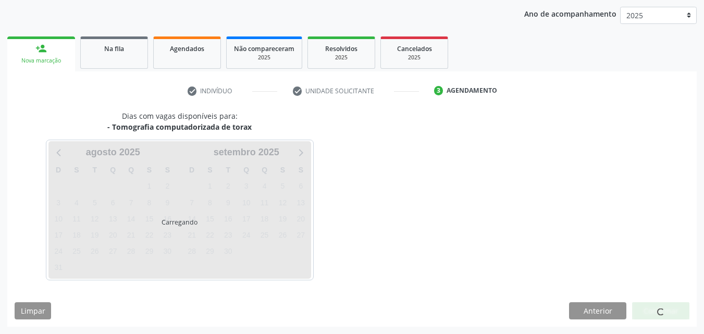
scroll to position [119, 0]
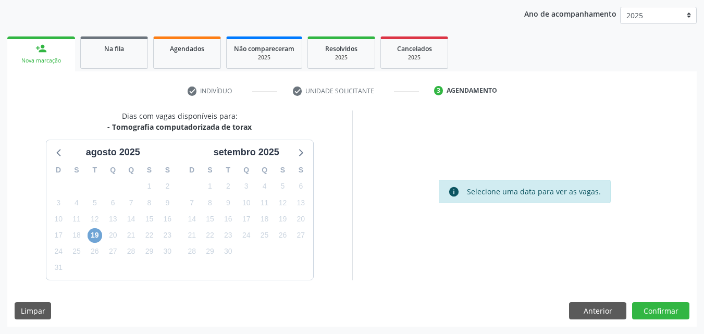
click at [92, 236] on span "19" at bounding box center [95, 235] width 15 height 15
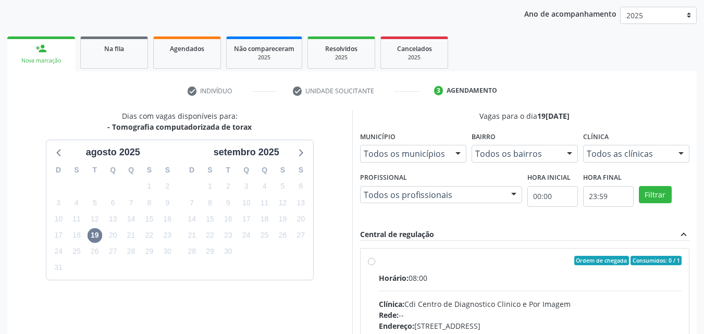
click at [417, 265] on label "Ordem de chegada Consumidos: 0 / 1 Horário: 08:00 Clínica: Cdi Centro de Diagno…" at bounding box center [530, 336] width 303 height 160
click at [375, 265] on input "Ordem de chegada Consumidos: 0 / 1 Horário: 08:00 Clínica: Cdi Centro de Diagno…" at bounding box center [371, 260] width 7 height 9
radio input "true"
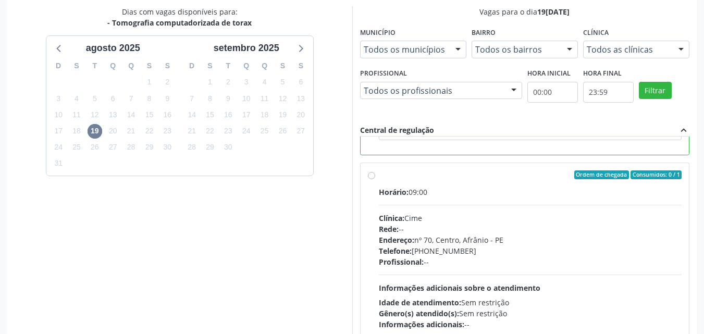
scroll to position [289, 0]
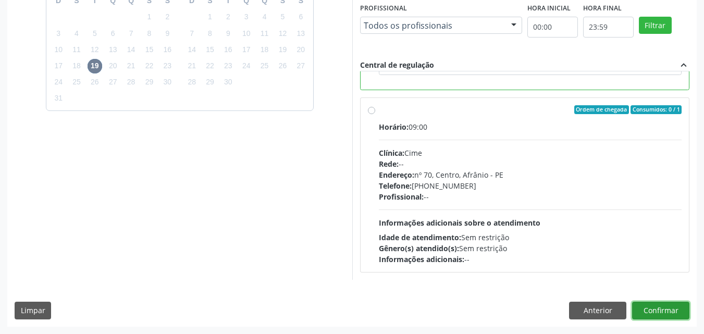
click at [676, 312] on button "Confirmar" at bounding box center [660, 311] width 57 height 18
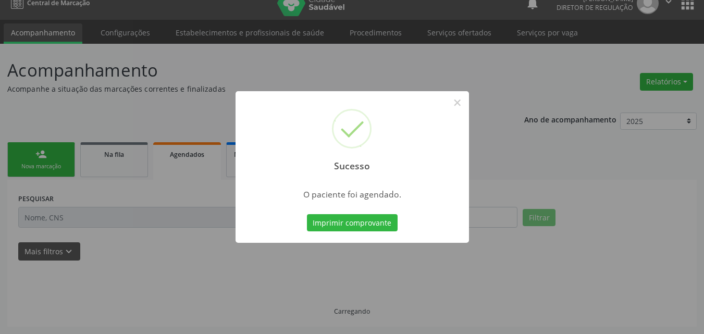
scroll to position [14, 0]
click at [333, 225] on button "Imprimir comprovante" at bounding box center [352, 223] width 91 height 18
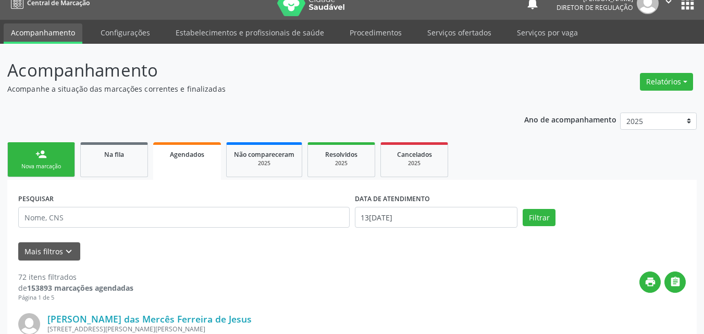
click at [56, 168] on div "Nova marcação" at bounding box center [41, 167] width 52 height 8
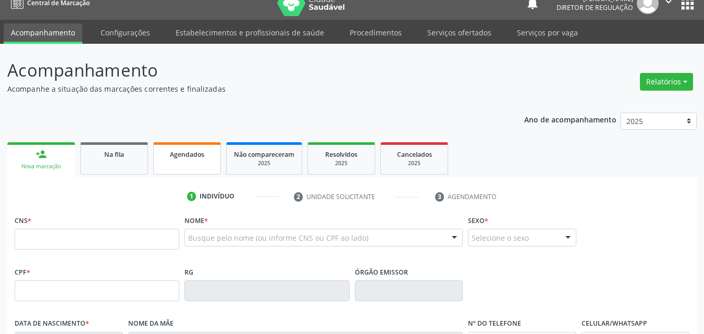
click at [200, 162] on link "Agendados" at bounding box center [187, 158] width 68 height 32
select select "7"
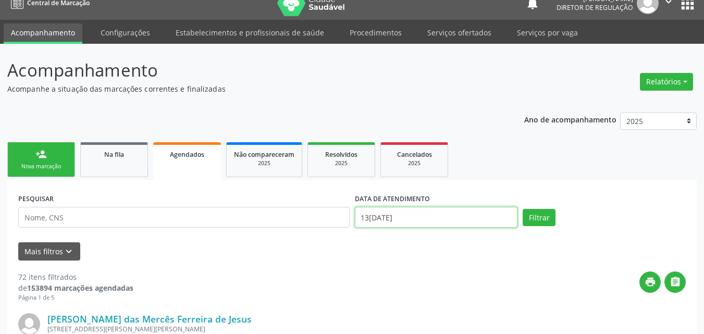
click at [490, 218] on input "[DATE]" at bounding box center [436, 217] width 163 height 21
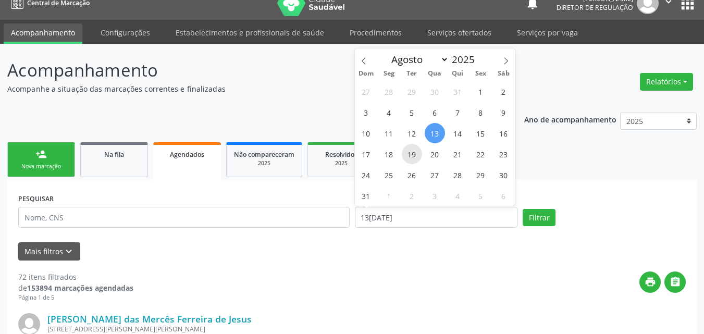
click at [410, 156] on span "19" at bounding box center [412, 154] width 20 height 20
type input "19/08/2025"
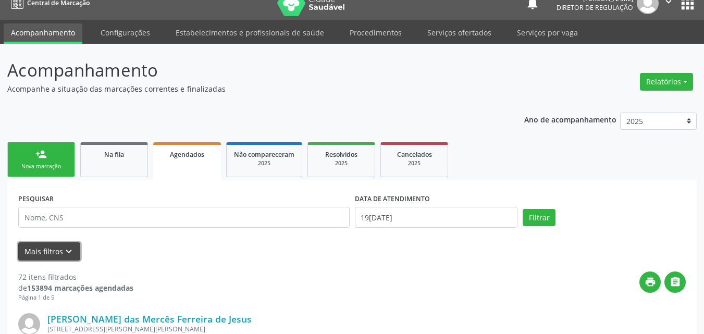
click at [71, 250] on icon "keyboard_arrow_down" at bounding box center [68, 251] width 11 height 11
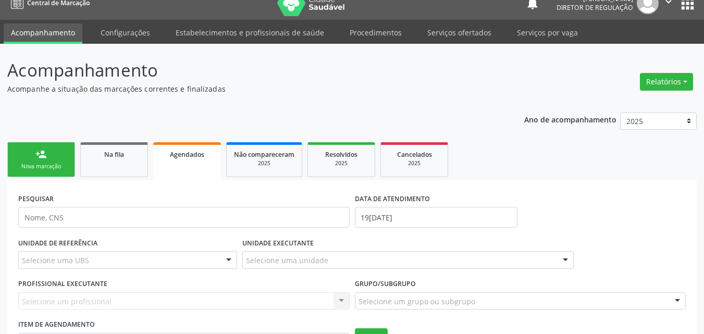
click at [111, 300] on div "Selecione um profissional Nenhum resultado encontrado para: " " Não há nenhuma …" at bounding box center [183, 301] width 331 height 18
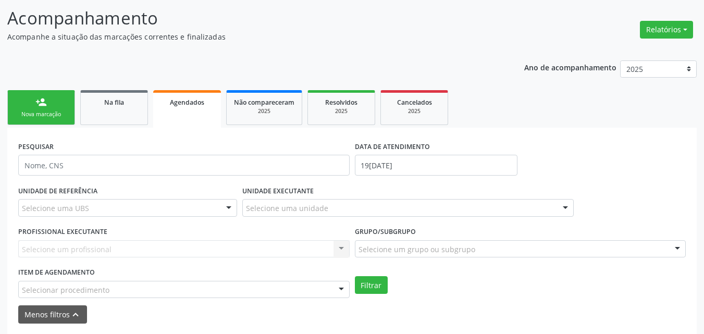
scroll to position [118, 0]
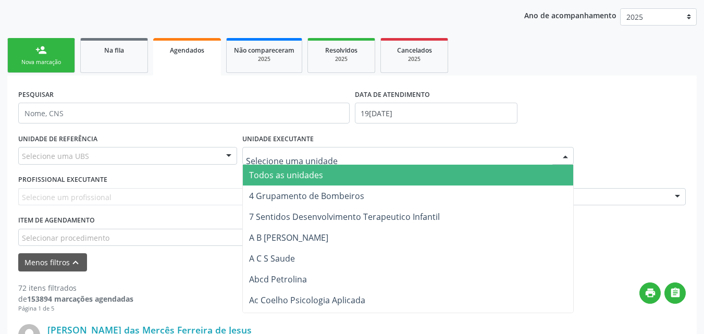
click at [344, 156] on div at bounding box center [407, 156] width 331 height 18
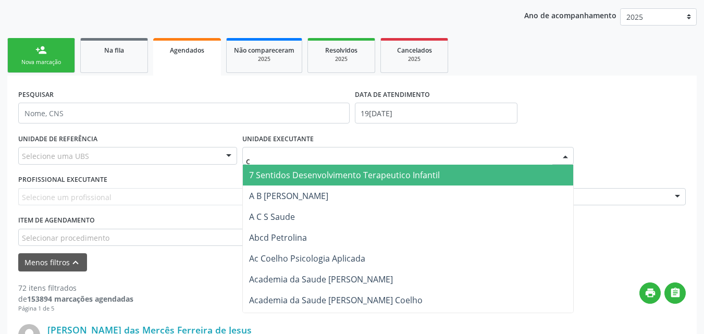
type input "cd"
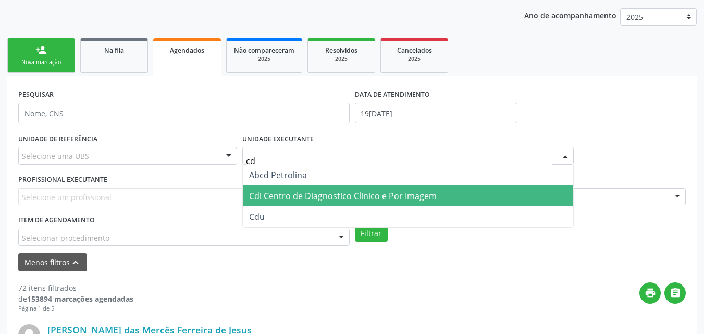
click at [340, 194] on span "Cdi Centro de Diagnostico Clinico e Por Imagem" at bounding box center [343, 195] width 188 height 11
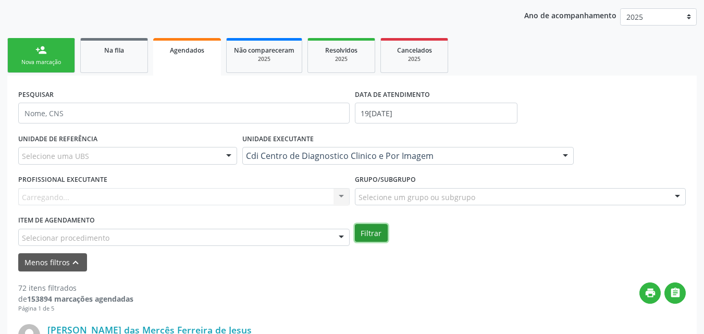
click at [377, 236] on button "Filtrar" at bounding box center [371, 233] width 33 height 18
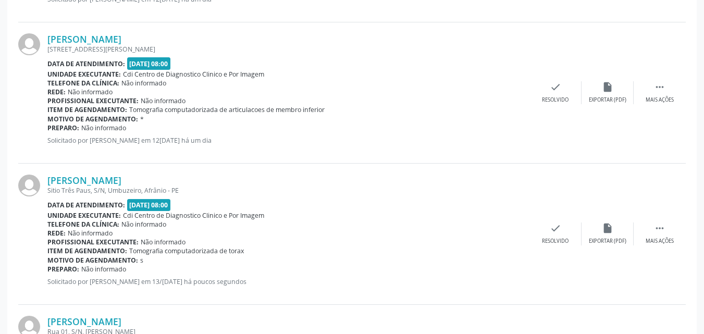
scroll to position [743, 0]
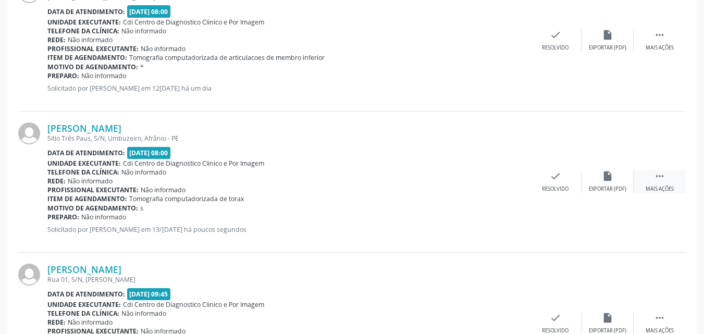
click at [661, 176] on icon "" at bounding box center [659, 175] width 11 height 11
click at [455, 179] on icon "print" at bounding box center [450, 175] width 11 height 11
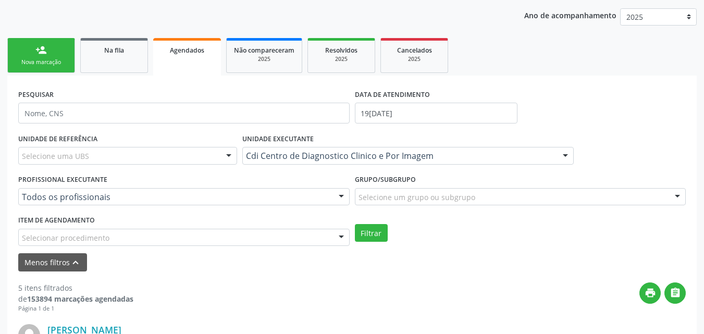
scroll to position [0, 0]
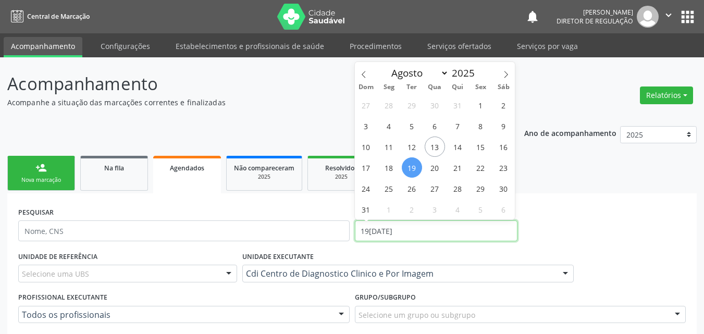
click at [428, 226] on input "19/08/2025" at bounding box center [436, 230] width 163 height 21
click at [415, 190] on span "26" at bounding box center [412, 188] width 20 height 20
type input "26/08/2025"
click at [415, 190] on span "26" at bounding box center [412, 188] width 20 height 20
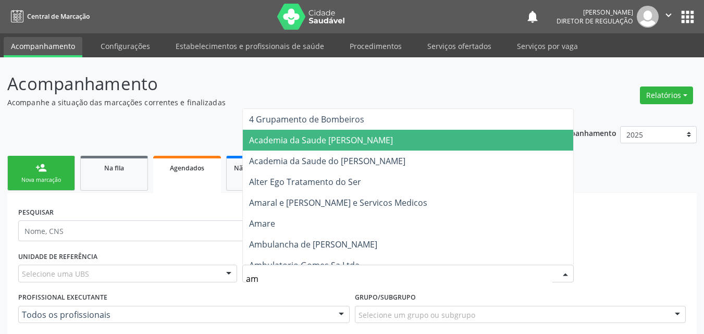
type input "amb"
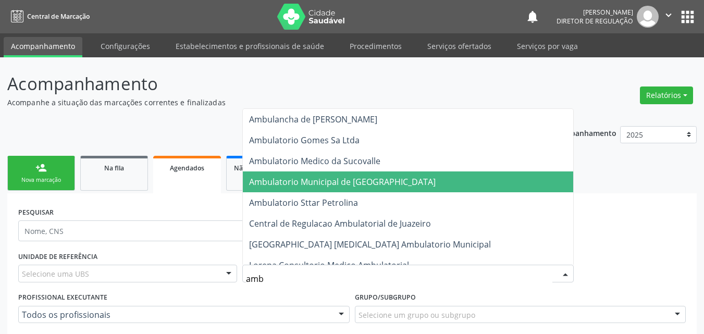
click at [459, 188] on span "Ambulatorio Municipal de [GEOGRAPHIC_DATA]" at bounding box center [408, 181] width 330 height 21
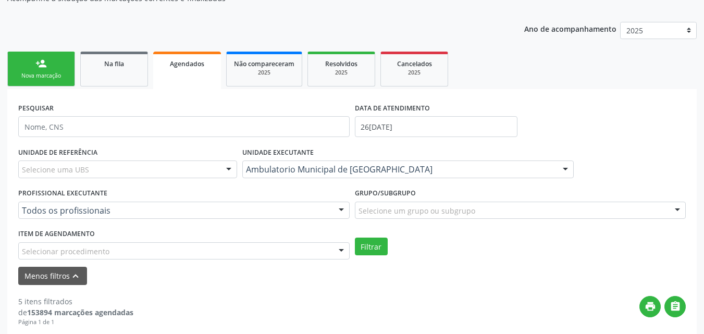
scroll to position [156, 0]
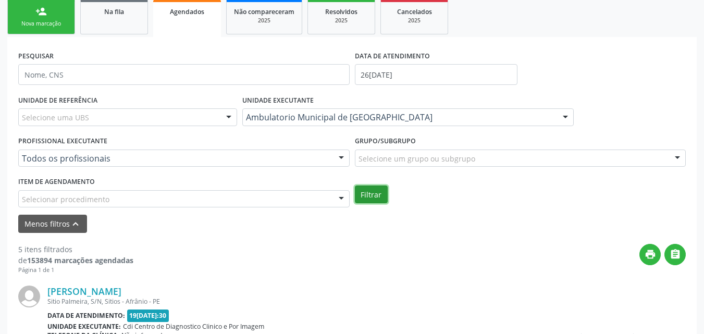
click at [376, 191] on button "Filtrar" at bounding box center [371, 194] width 33 height 18
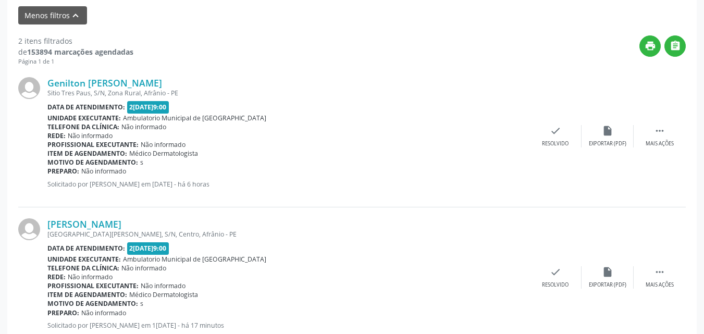
scroll to position [397, 0]
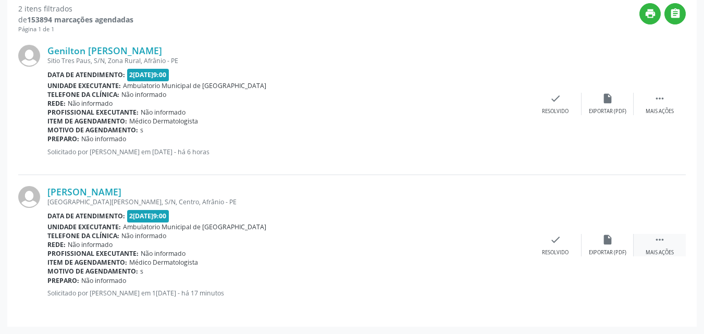
click at [659, 237] on icon "" at bounding box center [659, 239] width 11 height 11
click at [453, 239] on icon "print" at bounding box center [450, 239] width 11 height 11
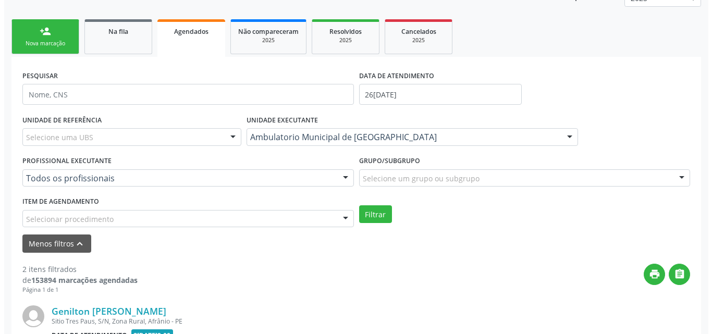
scroll to position [0, 0]
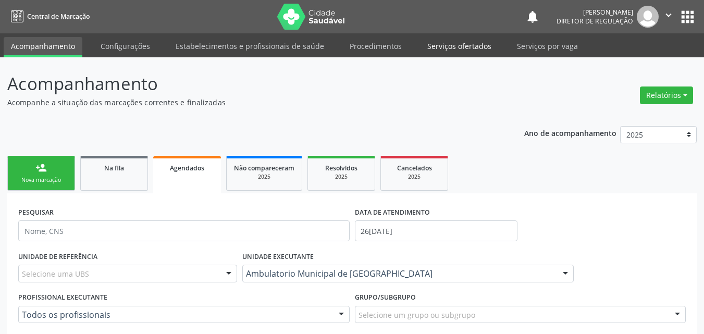
click at [457, 47] on link "Serviços ofertados" at bounding box center [459, 46] width 79 height 18
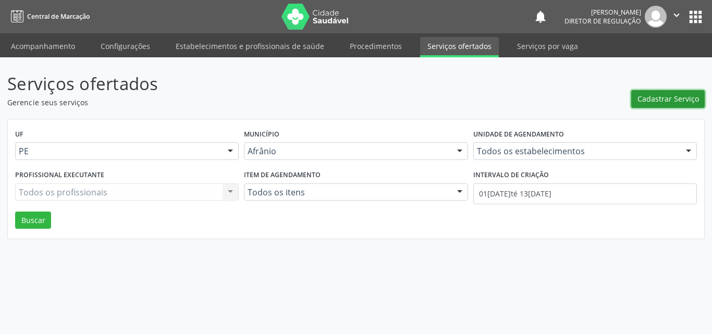
click at [670, 102] on span "Cadastrar Serviço" at bounding box center [667, 98] width 61 height 11
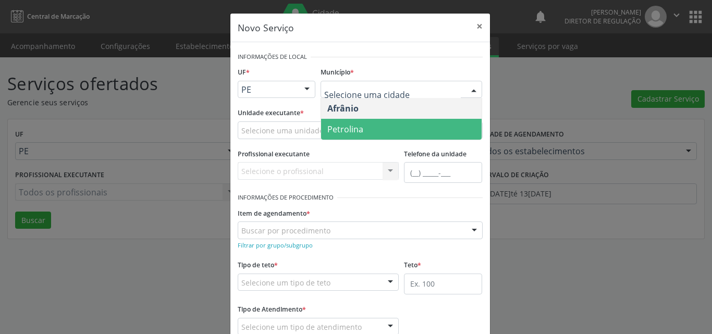
click at [371, 128] on span "Petrolina" at bounding box center [401, 129] width 160 height 21
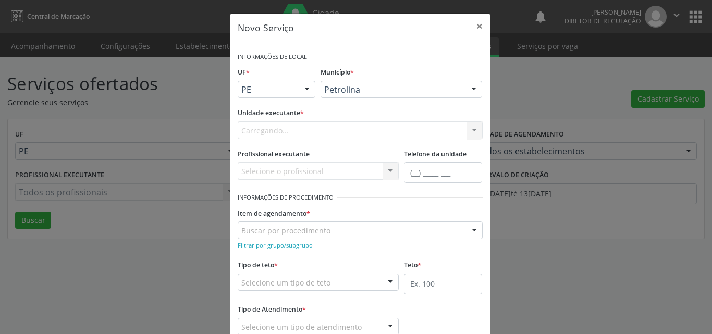
click at [324, 128] on div "Carregando... Academia da Saude de Afranio Academia da Saude do Bairro Roberto …" at bounding box center [360, 130] width 245 height 18
click at [320, 128] on div "Carregando... Academia da Saude de Afranio Academia da Saude do Bairro Roberto …" at bounding box center [360, 130] width 245 height 18
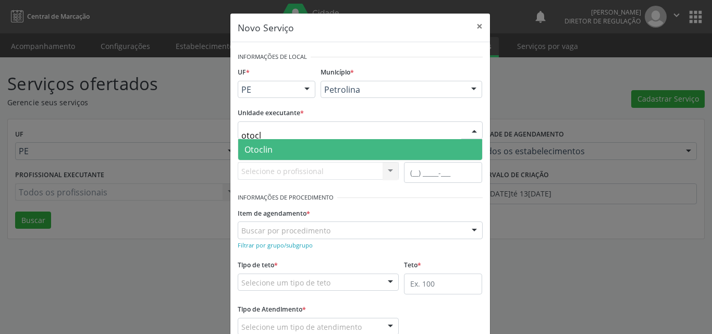
type input "otocli"
click at [269, 154] on span "Otoclin" at bounding box center [360, 149] width 244 height 21
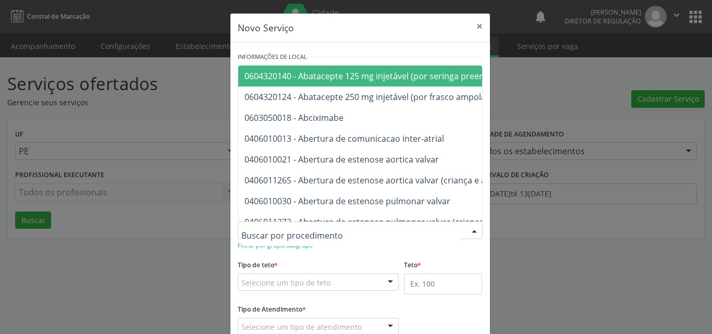
click at [325, 226] on div at bounding box center [360, 230] width 245 height 18
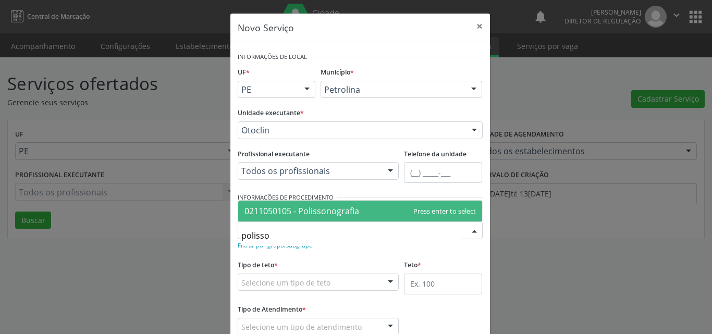
type input "polisson"
click at [330, 209] on span "0211050105 - Polissonografia" at bounding box center [301, 210] width 115 height 11
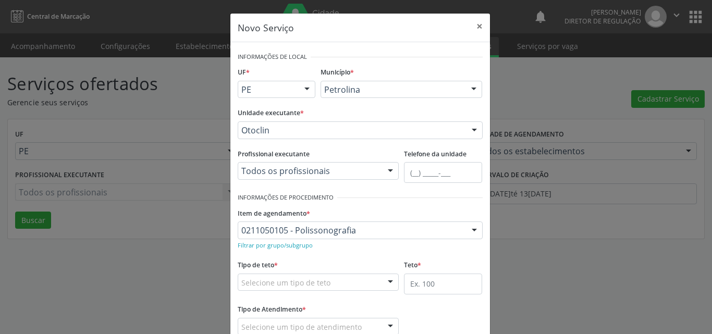
scroll to position [69, 0]
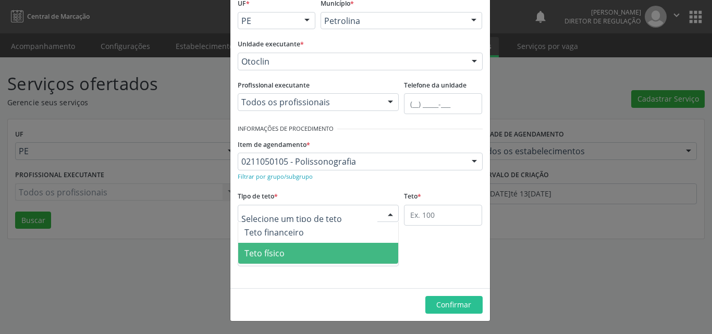
drag, startPoint x: 304, startPoint y: 253, endPoint x: 317, endPoint y: 253, distance: 13.6
click at [304, 254] on span "Teto físico" at bounding box center [318, 253] width 160 height 21
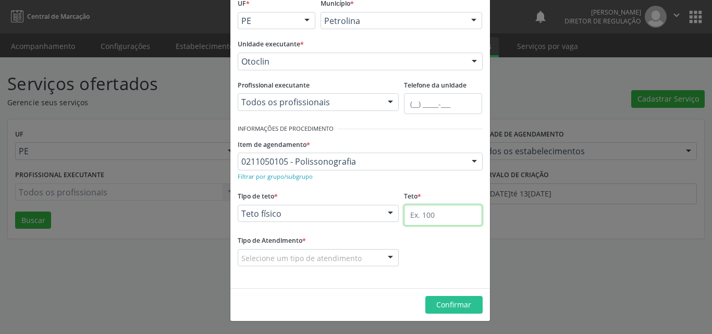
click at [447, 216] on input "text" at bounding box center [443, 215] width 78 height 21
type input "1"
click at [371, 255] on div "Selecione um tipo de atendimento" at bounding box center [319, 258] width 162 height 18
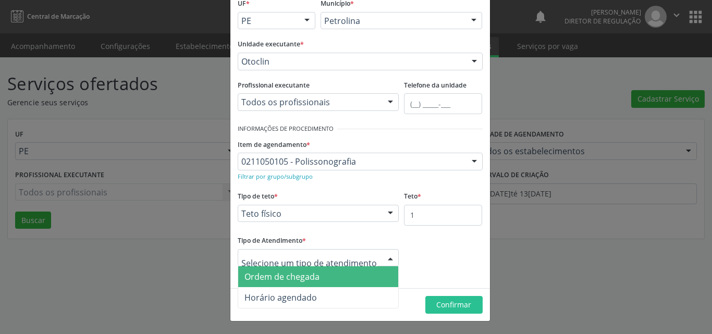
click at [346, 277] on span "Ordem de chegada" at bounding box center [318, 276] width 160 height 21
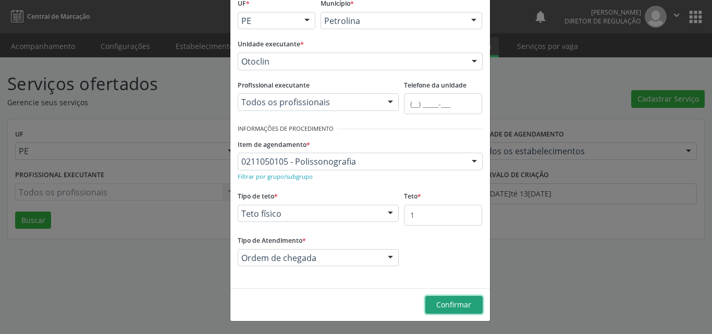
click at [451, 303] on span "Confirmar" at bounding box center [453, 305] width 35 height 10
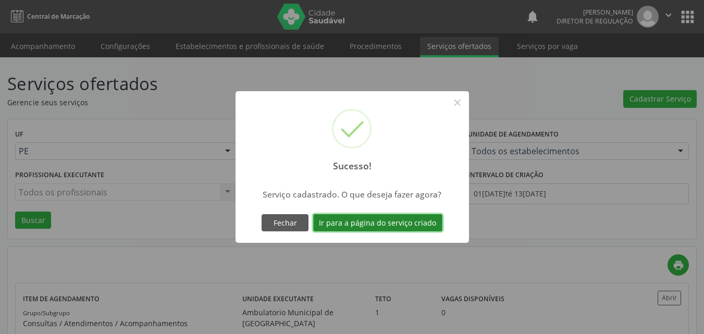
click at [414, 221] on button "Ir para a página do serviço criado" at bounding box center [377, 223] width 129 height 18
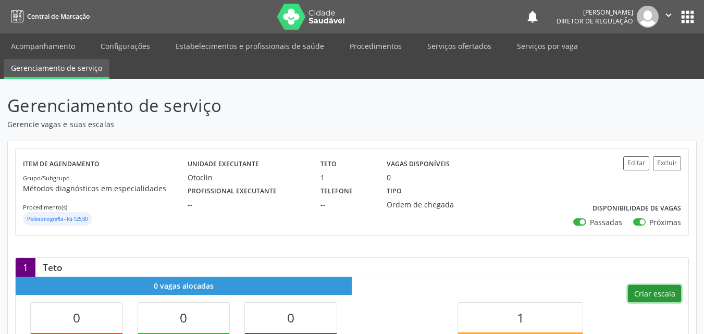
click at [661, 294] on button "Criar escala" at bounding box center [654, 294] width 53 height 18
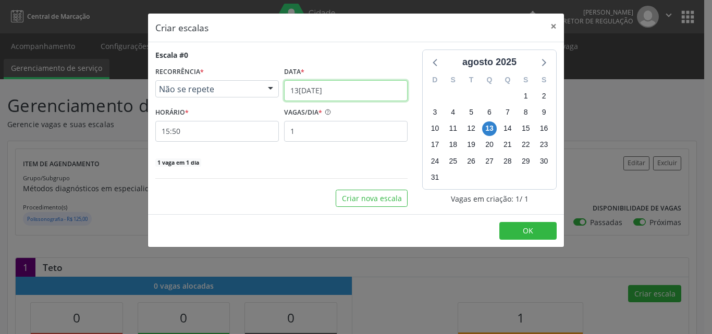
click at [351, 91] on input "[DATE]" at bounding box center [345, 90] width 123 height 21
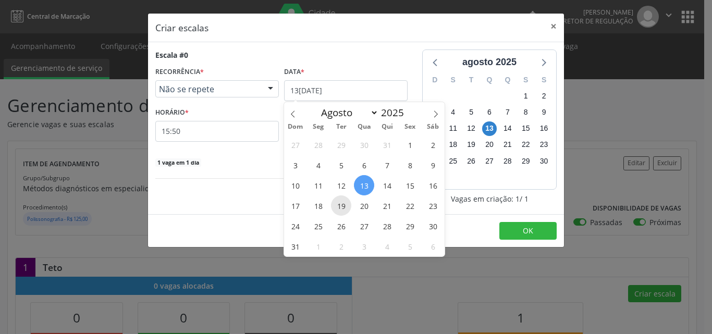
click at [343, 205] on span "19" at bounding box center [341, 205] width 20 height 20
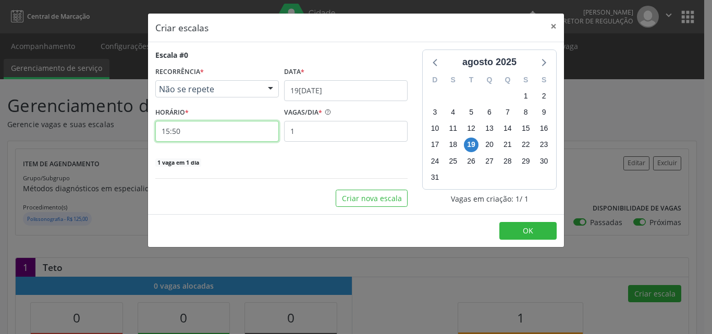
click at [236, 134] on input "15:50" at bounding box center [216, 131] width 123 height 21
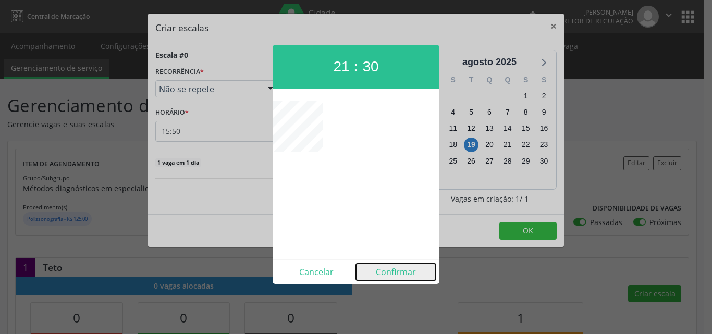
click at [404, 272] on button "Confirmar" at bounding box center [396, 272] width 80 height 17
type input "21:30"
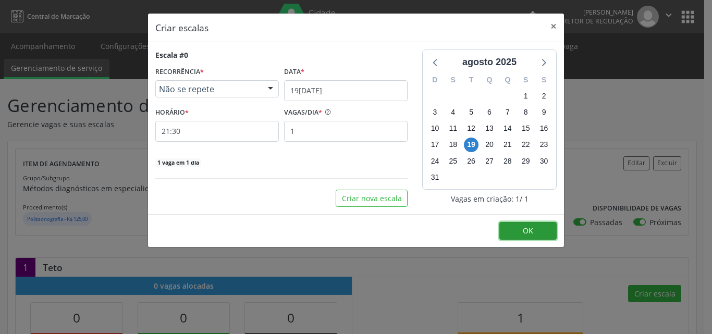
click at [522, 231] on button "OK" at bounding box center [527, 231] width 57 height 18
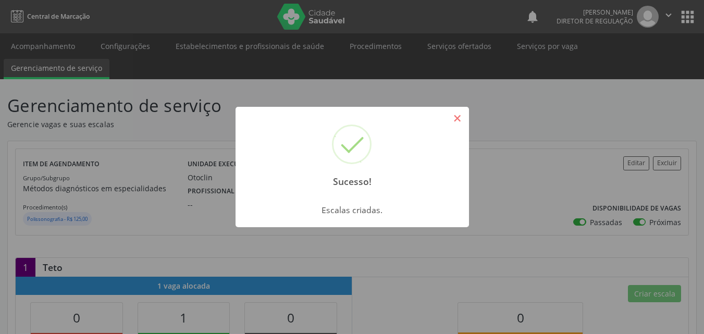
click at [459, 119] on button "×" at bounding box center [458, 118] width 18 height 18
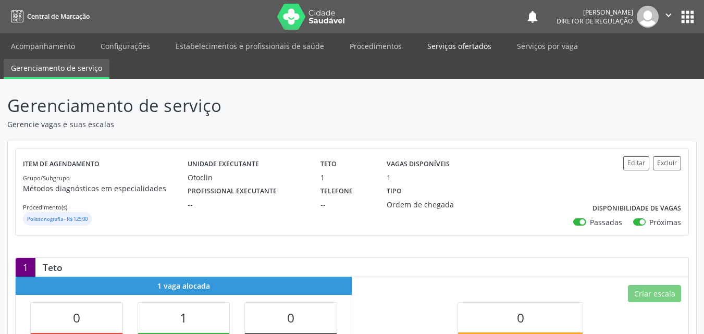
click at [468, 47] on link "Serviços ofertados" at bounding box center [459, 46] width 79 height 18
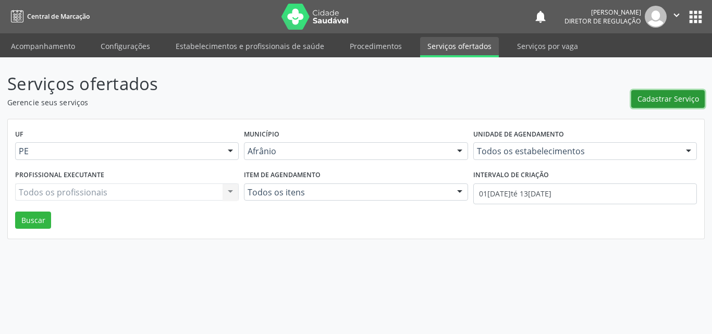
click at [670, 95] on span "Cadastrar Serviço" at bounding box center [667, 98] width 61 height 11
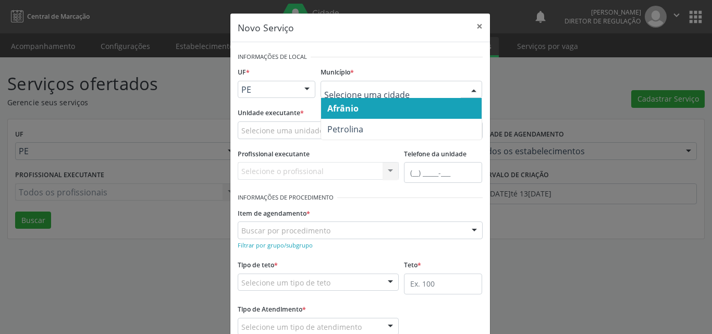
click at [459, 90] on div "Afrânio Petrolina Nenhum resultado encontrado para: " " Não há nenhuma opção pa…" at bounding box center [401, 90] width 162 height 18
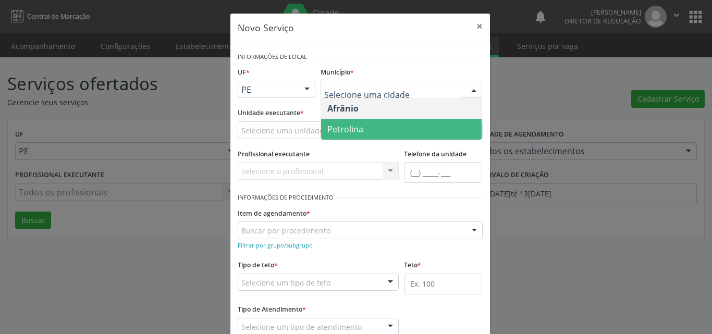
drag, startPoint x: 435, startPoint y: 125, endPoint x: 429, endPoint y: 125, distance: 5.8
click at [435, 125] on span "Petrolina" at bounding box center [401, 129] width 160 height 21
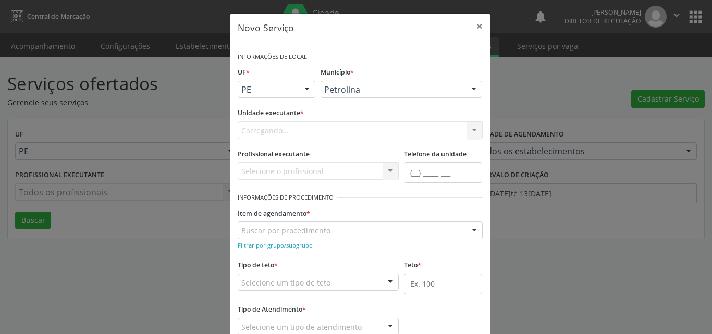
click at [373, 129] on div "Carregando... Academia da Saude de Afranio Academia da Saude do Bairro Roberto …" at bounding box center [360, 130] width 245 height 18
click at [358, 130] on div "Selecione uma unidade" at bounding box center [360, 130] width 245 height 18
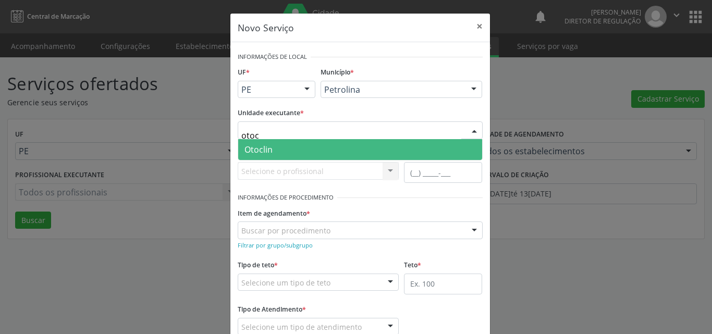
type input "otocl"
click at [334, 147] on span "Otoclin" at bounding box center [360, 149] width 244 height 21
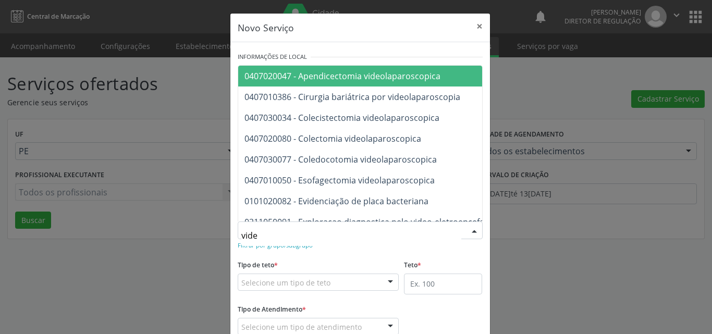
type input "video"
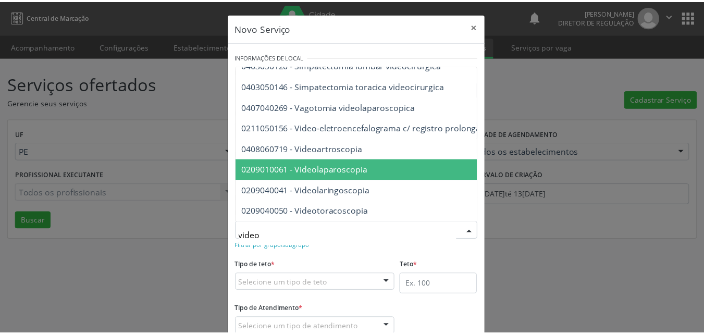
scroll to position [52, 0]
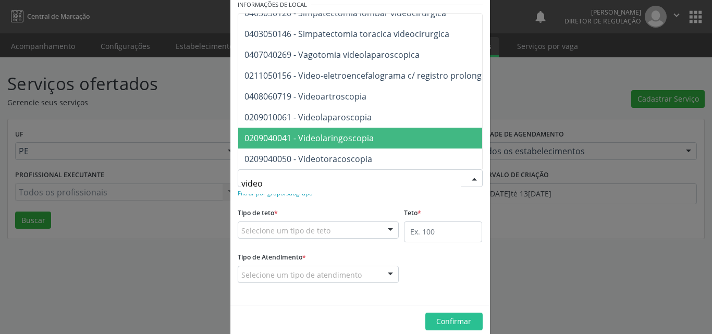
click at [393, 132] on span "0209040041 - Videolaringoscopia" at bounding box center [503, 138] width 531 height 21
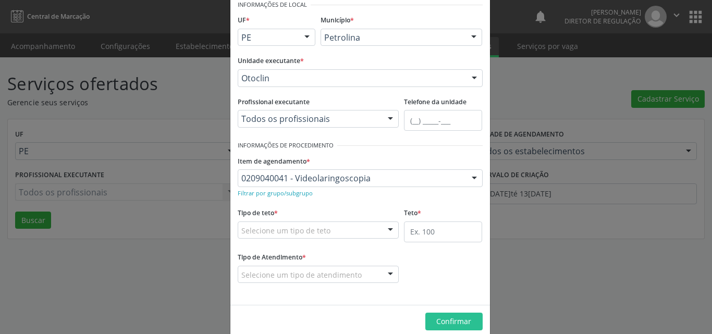
click at [363, 229] on div "Selecione um tipo de teto" at bounding box center [319, 230] width 162 height 18
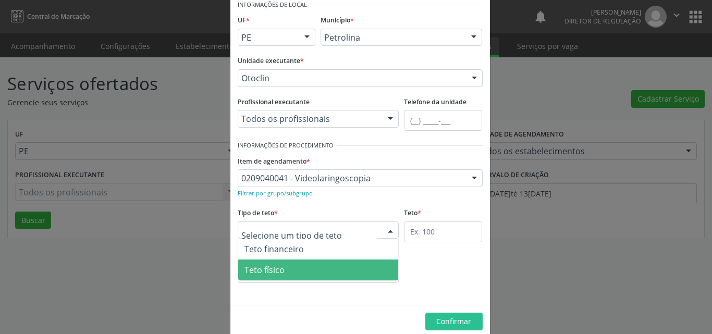
click at [347, 269] on span "Teto físico" at bounding box center [318, 269] width 160 height 21
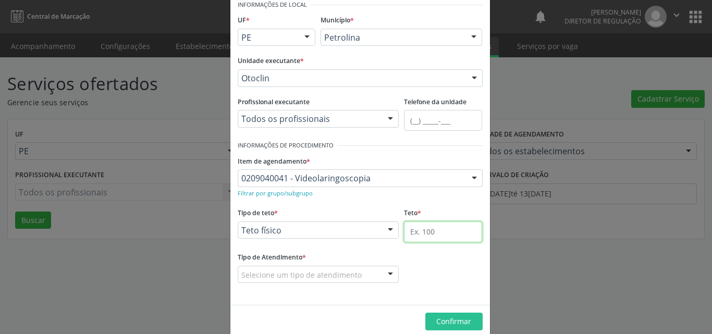
click at [435, 232] on input "text" at bounding box center [443, 231] width 78 height 21
type input "1"
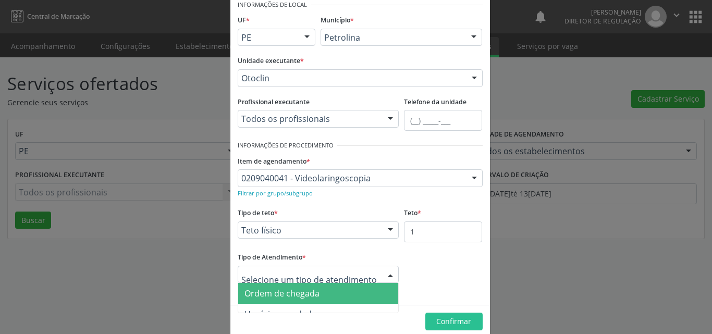
click at [363, 275] on div at bounding box center [319, 275] width 162 height 18
click at [351, 289] on span "Ordem de chegada" at bounding box center [318, 293] width 160 height 21
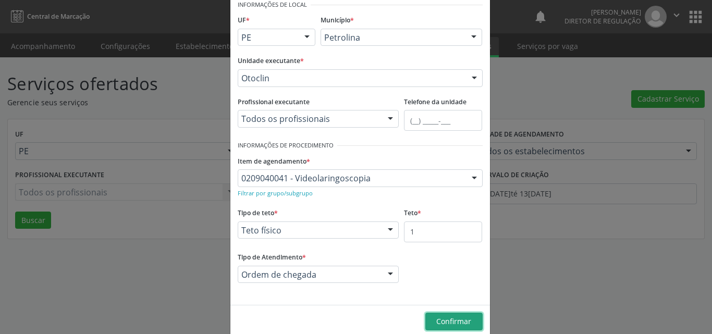
click at [467, 319] on span "Confirmar" at bounding box center [453, 321] width 35 height 10
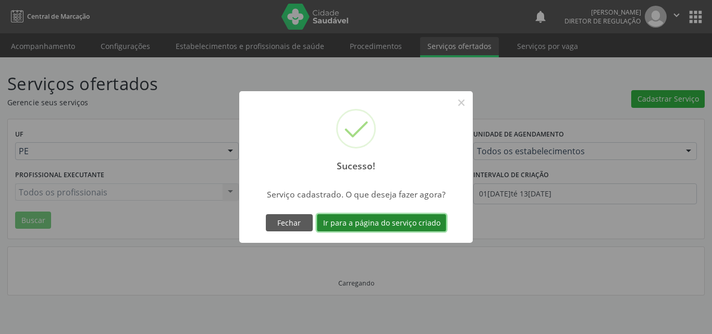
click at [424, 227] on button "Ir para a página do serviço criado" at bounding box center [381, 223] width 129 height 18
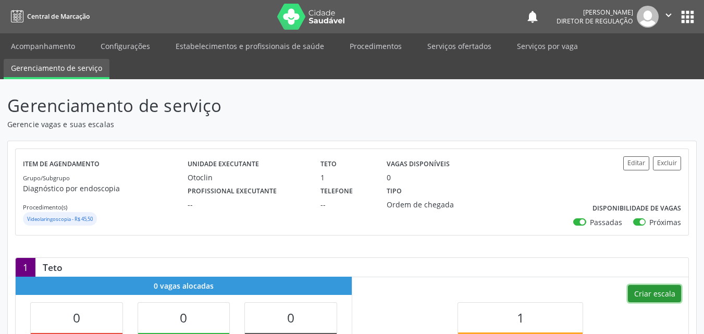
click at [662, 293] on button "Criar escala" at bounding box center [654, 294] width 53 height 18
select select "7"
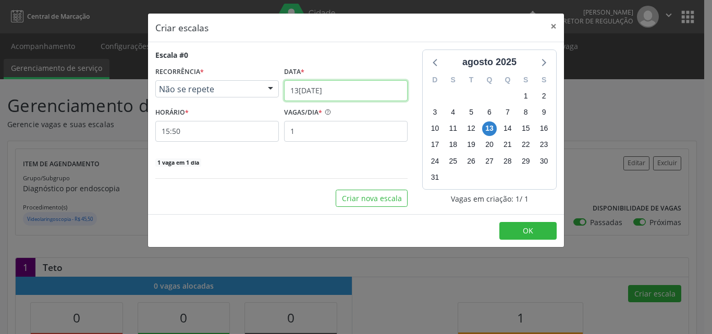
click at [358, 90] on input "13/08/2025" at bounding box center [345, 90] width 123 height 21
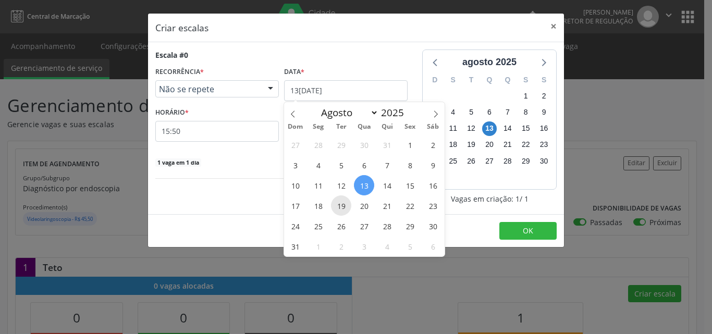
click at [345, 201] on span "19" at bounding box center [341, 205] width 20 height 20
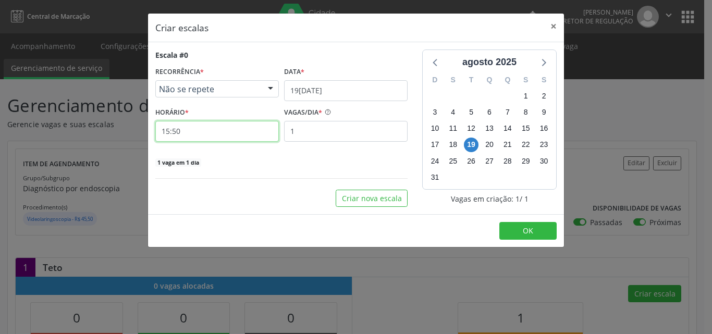
click at [251, 129] on input "15:50" at bounding box center [216, 131] width 123 height 21
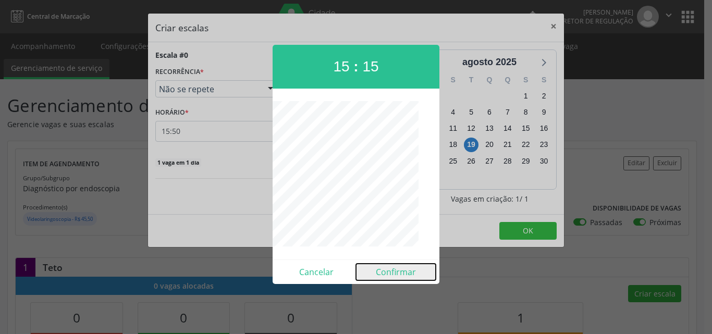
click at [411, 276] on button "Confirmar" at bounding box center [396, 272] width 80 height 17
type input "15:15"
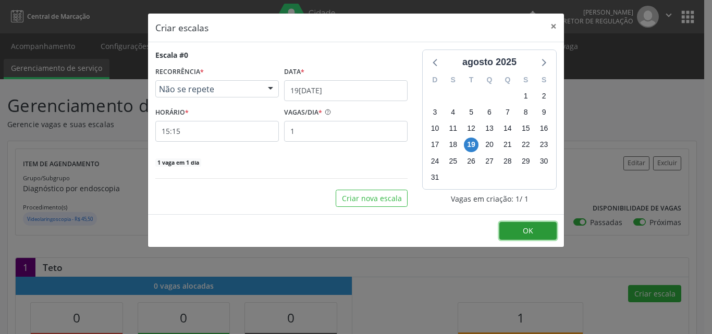
click at [519, 230] on button "OK" at bounding box center [527, 231] width 57 height 18
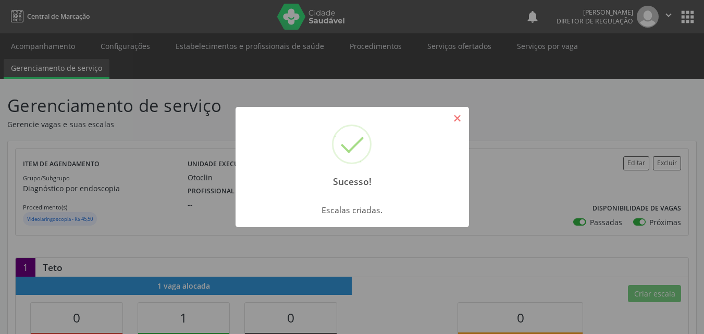
click at [463, 119] on button "×" at bounding box center [458, 118] width 18 height 18
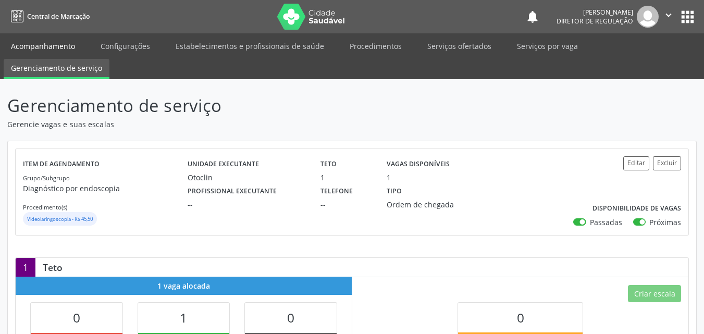
click at [57, 46] on link "Acompanhamento" at bounding box center [43, 46] width 79 height 18
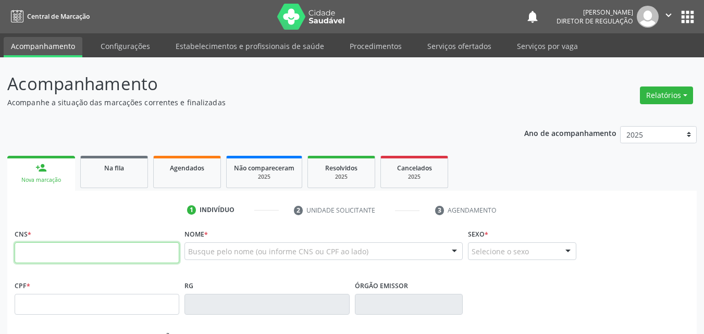
click at [90, 255] on input "text" at bounding box center [97, 252] width 165 height 21
type input "700 0058 1370 5702"
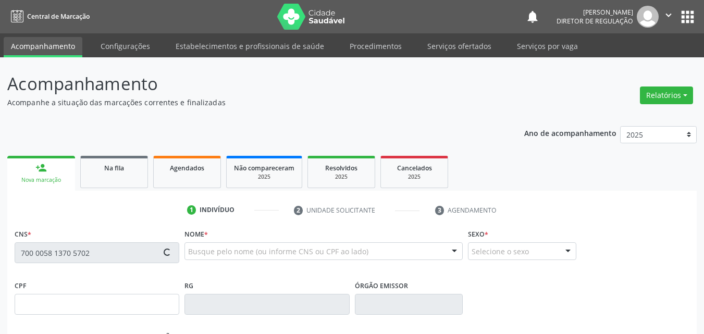
type input "099.496.694-64"
type input "11/01/1999"
type input "Silvina Márcia Coelho Negreiro"
type input "(87) 98821-2430"
type input "036.959.504-12"
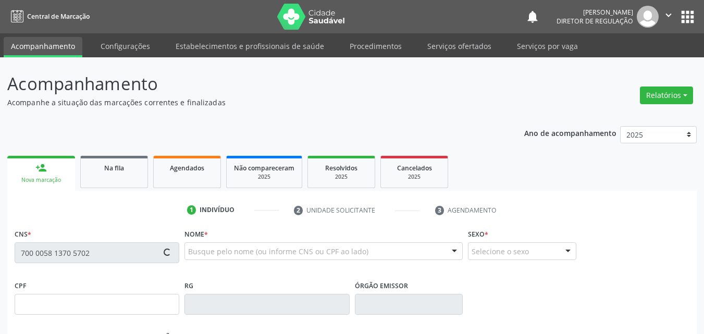
type input "S/N"
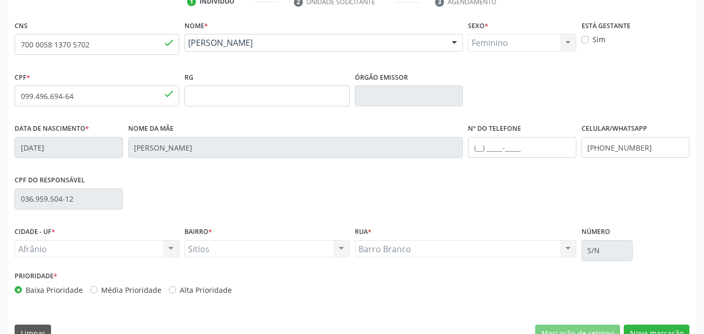
scroll to position [231, 0]
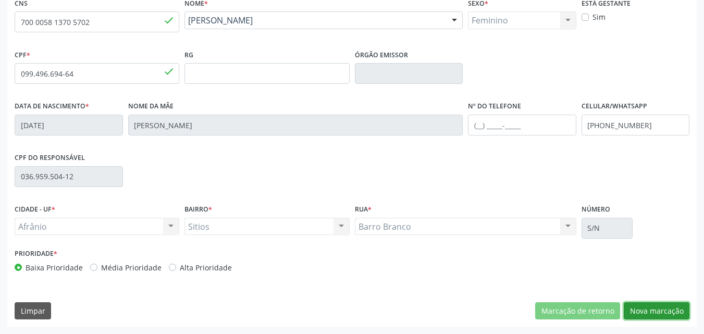
click at [658, 308] on button "Nova marcação" at bounding box center [657, 311] width 66 height 18
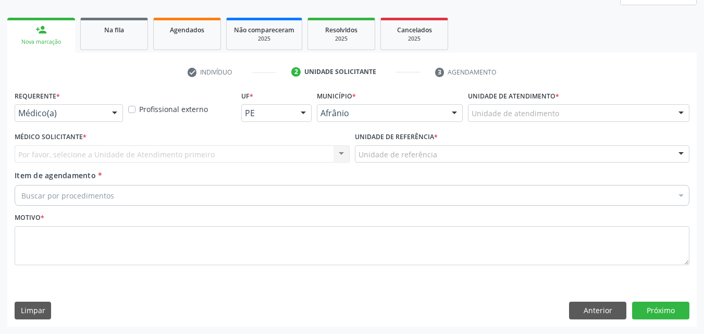
scroll to position [138, 0]
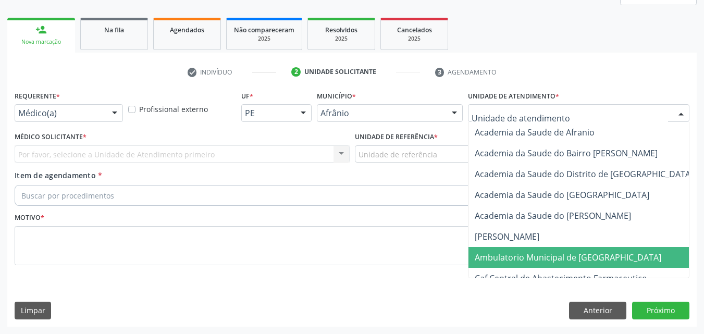
click at [551, 256] on span "Ambulatorio Municipal de [GEOGRAPHIC_DATA]" at bounding box center [568, 257] width 187 height 11
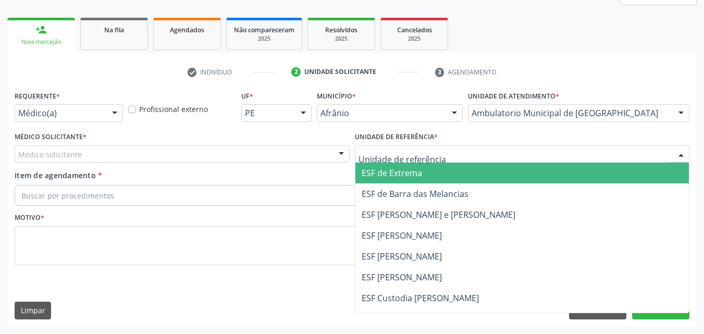
click at [457, 152] on div at bounding box center [522, 154] width 335 height 18
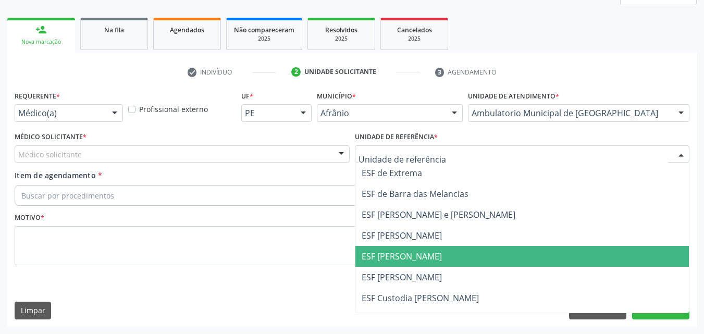
click at [457, 255] on span "ESF [PERSON_NAME]" at bounding box center [522, 256] width 334 height 21
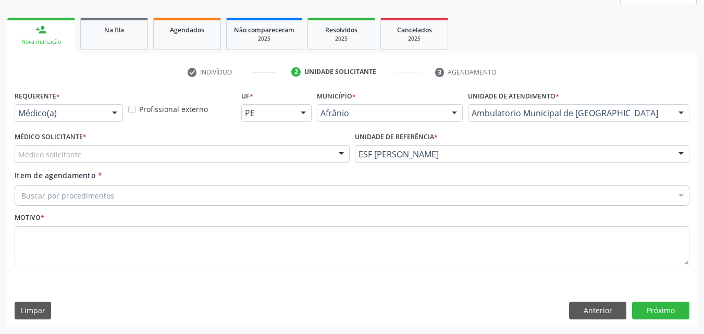
click at [287, 152] on div "Médico solicitante" at bounding box center [182, 154] width 335 height 18
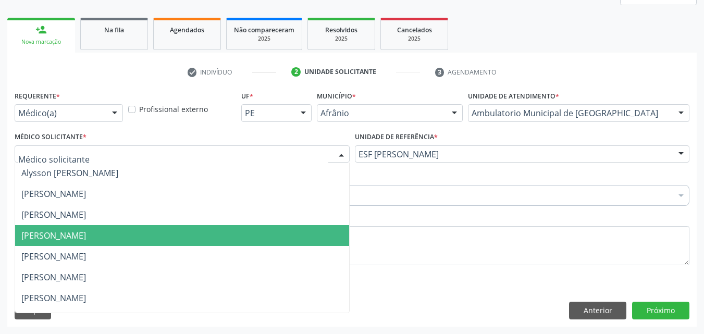
drag, startPoint x: 252, startPoint y: 234, endPoint x: 236, endPoint y: 230, distance: 16.2
click at [251, 234] on span "Diego Ramon Ferreira Belem" at bounding box center [182, 235] width 334 height 21
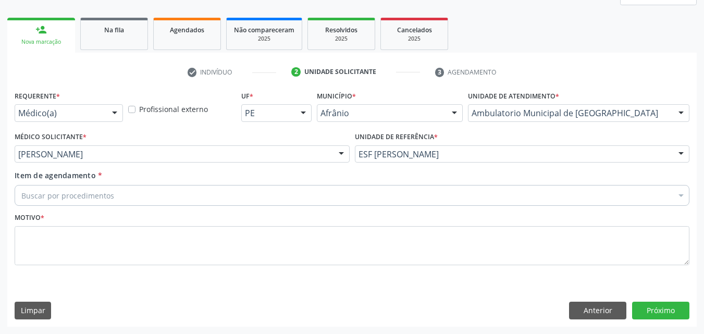
click at [139, 195] on div "Buscar por procedimentos" at bounding box center [352, 195] width 675 height 21
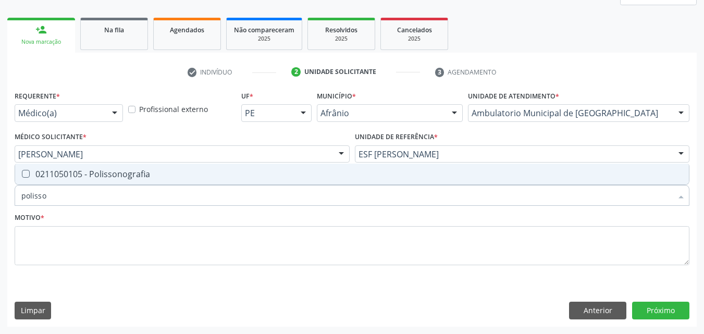
type input "polisson"
click at [137, 175] on div "0211050105 - Polissonografia" at bounding box center [351, 174] width 661 height 8
checkbox Polissonografia "true"
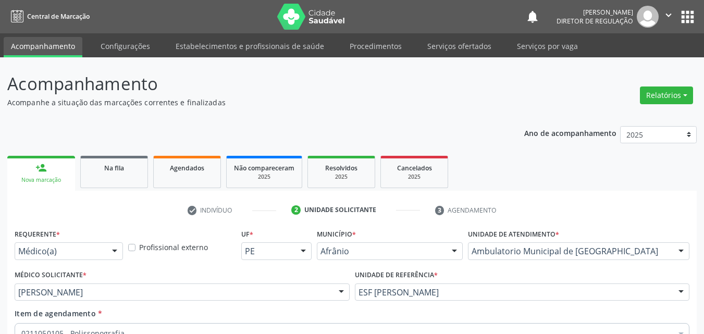
scroll to position [138, 0]
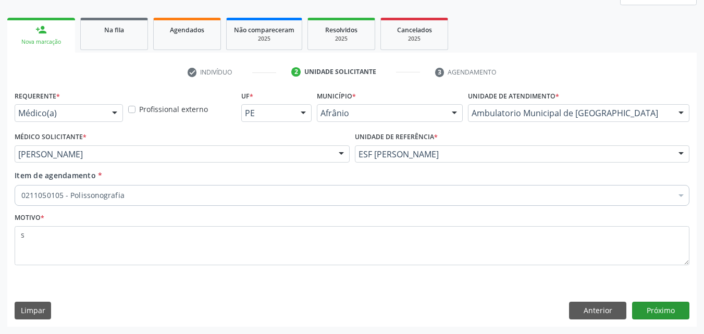
type textarea "s"
click at [658, 309] on button "Próximo" at bounding box center [660, 311] width 57 height 18
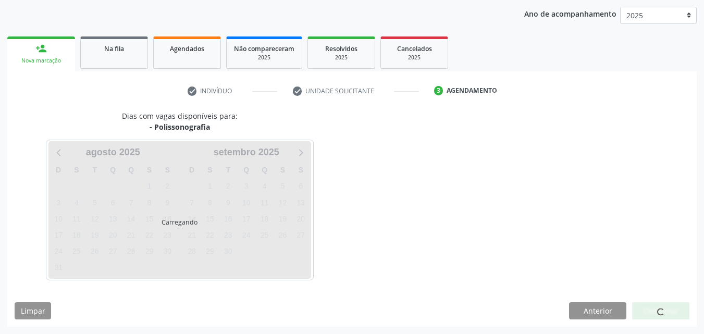
scroll to position [119, 0]
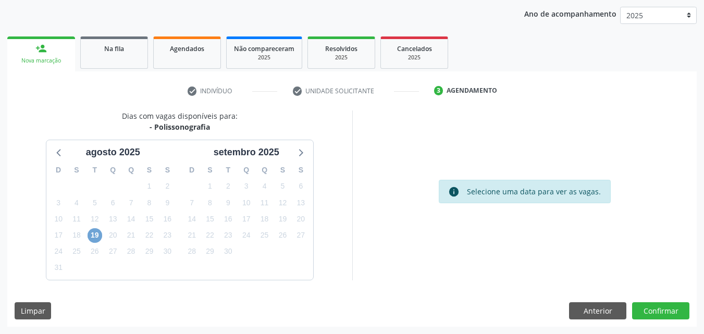
click at [92, 236] on span "19" at bounding box center [95, 235] width 15 height 15
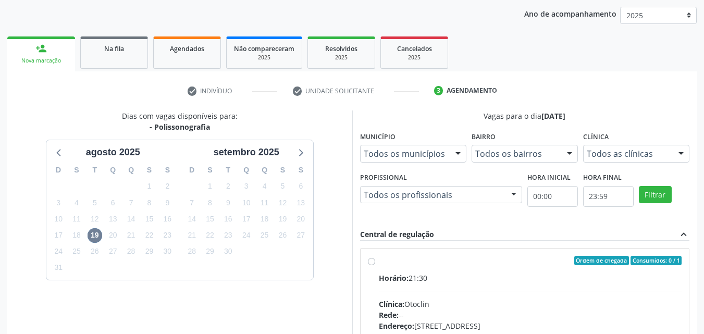
click at [388, 259] on div "Ordem de chegada Consumidos: 0 / 1" at bounding box center [530, 260] width 303 height 9
click at [375, 259] on input "Ordem de chegada Consumidos: 0 / 1 Horário: 21:30 Clínica: Otoclin Rede: -- End…" at bounding box center [371, 260] width 7 height 9
radio input "true"
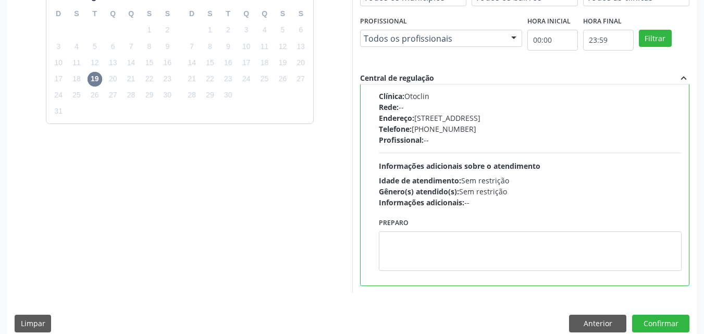
scroll to position [289, 0]
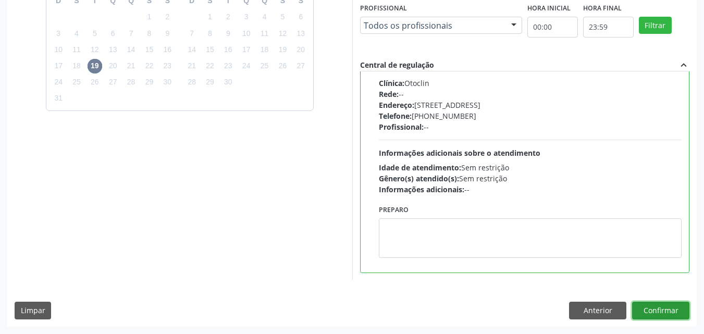
click at [665, 310] on button "Confirmar" at bounding box center [660, 311] width 57 height 18
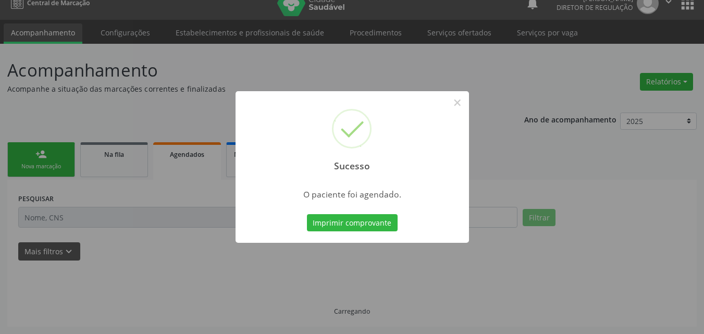
scroll to position [14, 0]
click at [386, 220] on button "Imprimir comprovante" at bounding box center [352, 223] width 91 height 18
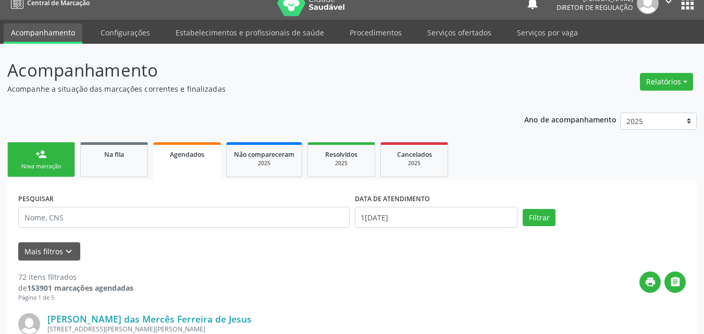
click at [66, 162] on link "person_add Nova marcação" at bounding box center [41, 159] width 68 height 35
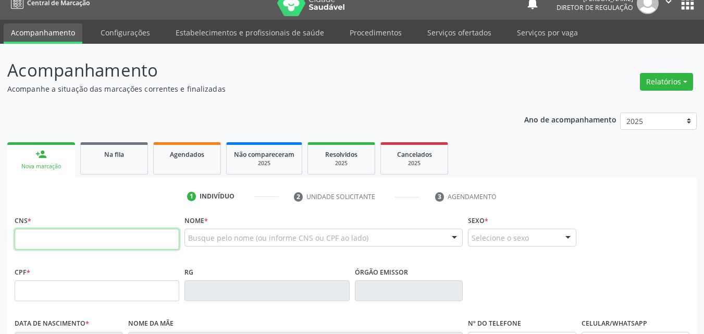
click at [122, 244] on input "text" at bounding box center [97, 239] width 165 height 21
type input "700 0058 1370 5702"
type input "099.496.694-64"
type input "11/01/1999"
type input "Silvina Márcia Coelho Negreiro"
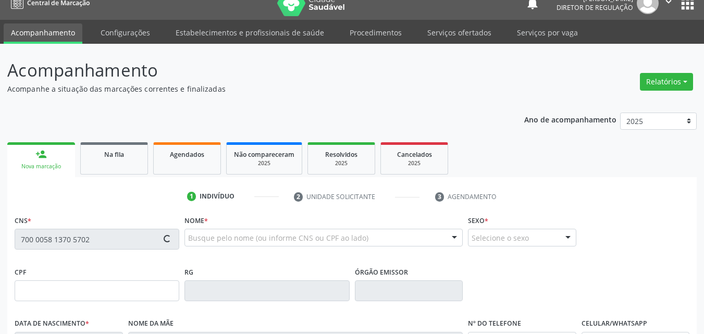
type input "(87) 98821-2430"
type input "036.959.504-12"
type input "S/N"
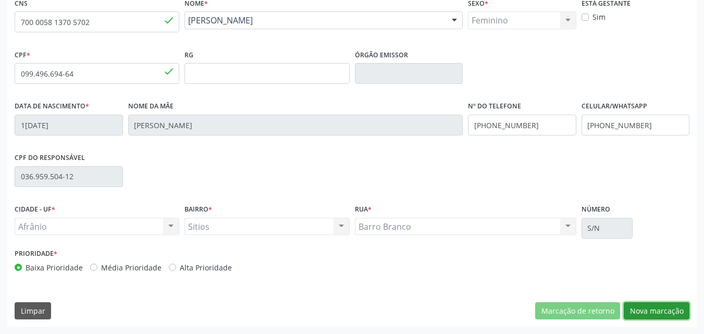
click at [652, 311] on button "Nova marcação" at bounding box center [657, 311] width 66 height 18
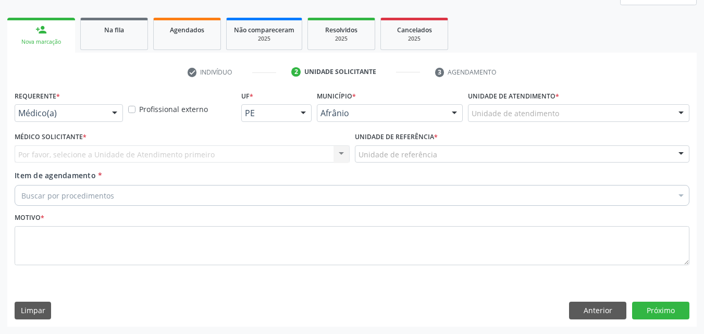
scroll to position [138, 0]
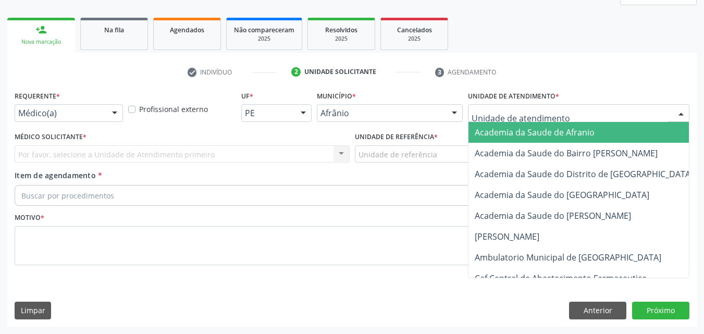
click at [563, 111] on div at bounding box center [578, 113] width 221 height 18
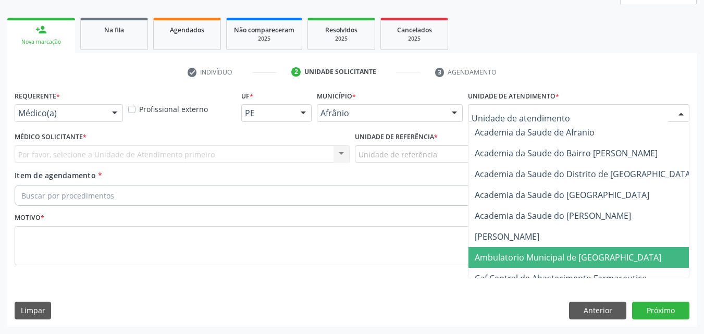
drag, startPoint x: 542, startPoint y: 256, endPoint x: 530, endPoint y: 249, distance: 14.5
click at [542, 256] on span "Ambulatorio Municipal de [GEOGRAPHIC_DATA]" at bounding box center [568, 257] width 187 height 11
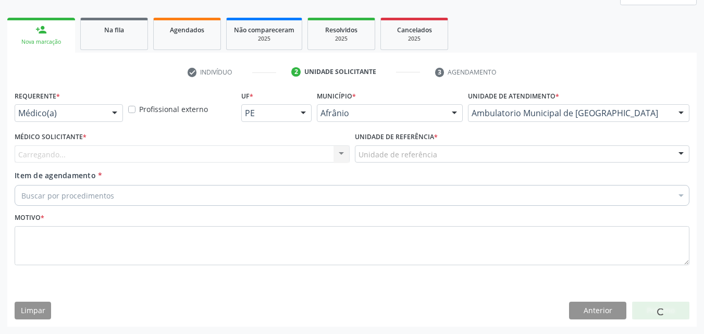
click at [449, 155] on div "Unidade de referência" at bounding box center [522, 154] width 335 height 18
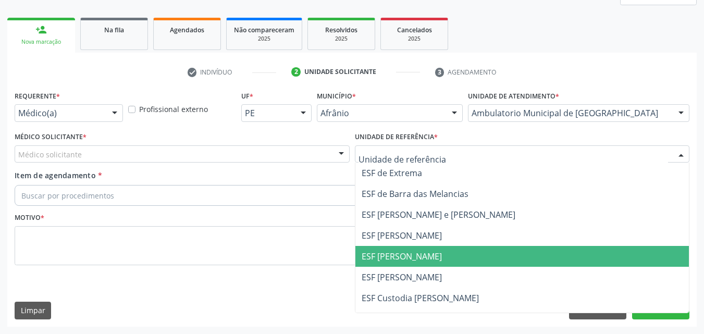
drag, startPoint x: 447, startPoint y: 258, endPoint x: 434, endPoint y: 252, distance: 14.2
click at [447, 258] on span "ESF [PERSON_NAME]" at bounding box center [522, 256] width 334 height 21
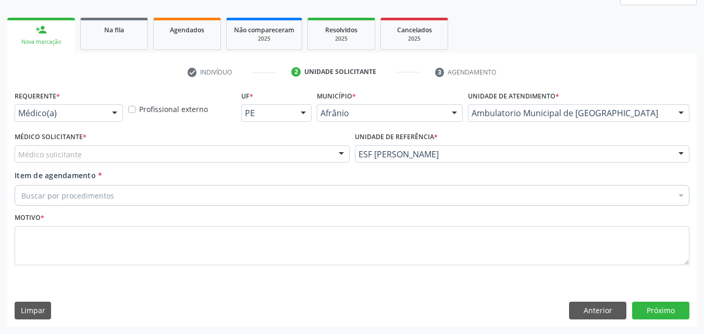
click at [287, 155] on div "Médico solicitante" at bounding box center [182, 154] width 335 height 18
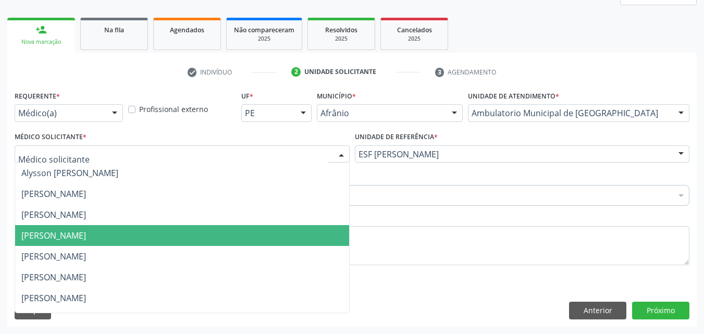
click at [264, 231] on span "[PERSON_NAME]" at bounding box center [182, 235] width 334 height 21
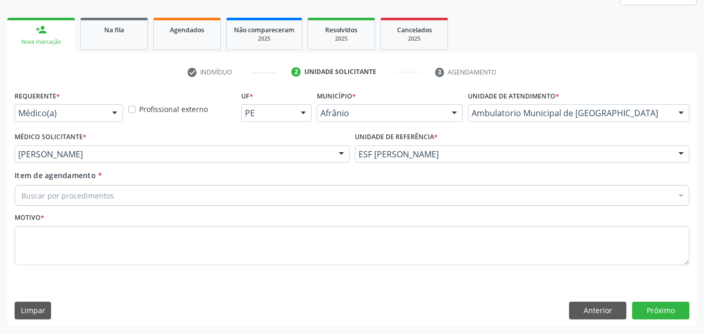
click at [203, 194] on div "Buscar por procedimentos" at bounding box center [352, 195] width 675 height 21
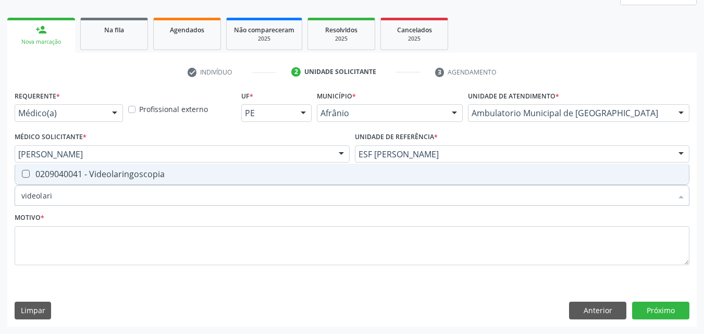
type input "videolarin"
click at [190, 176] on div "0209040041 - Videolaringoscopia" at bounding box center [351, 174] width 661 height 8
checkbox Videolaringoscopia "true"
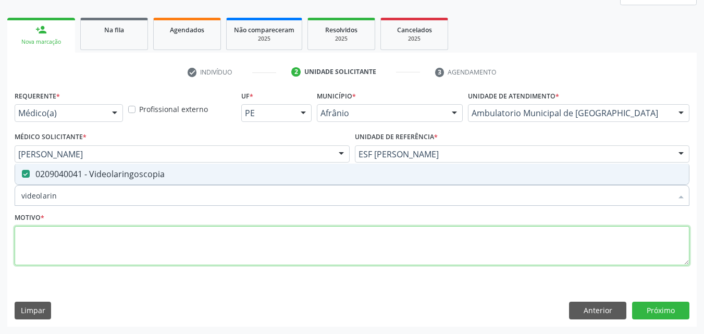
click at [167, 241] on textarea at bounding box center [352, 246] width 675 height 40
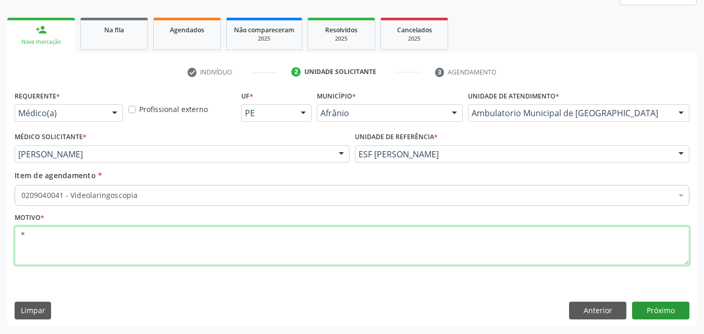
type textarea "*"
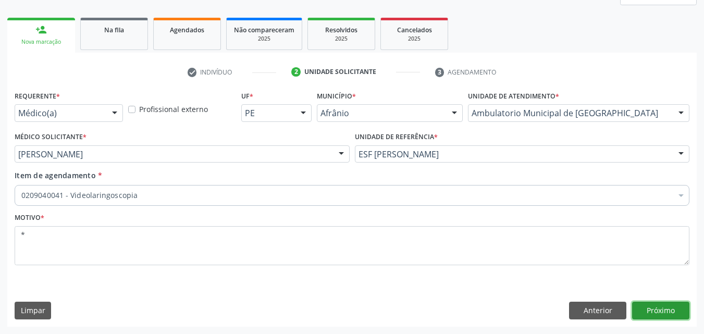
click at [660, 307] on button "Próximo" at bounding box center [660, 311] width 57 height 18
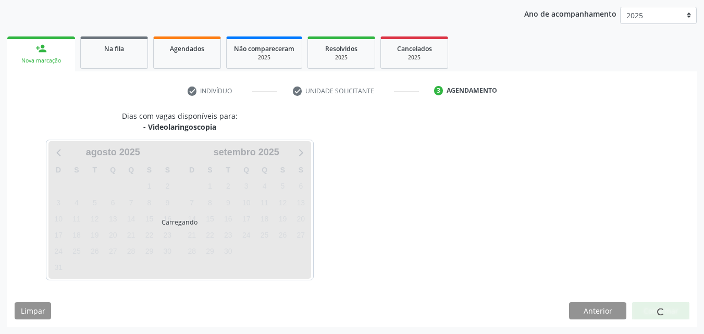
scroll to position [119, 0]
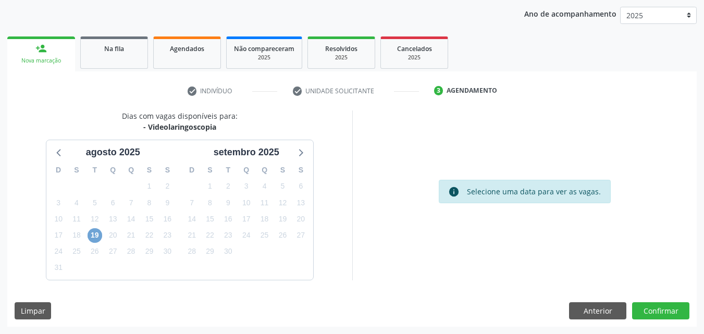
click at [90, 235] on span "19" at bounding box center [95, 235] width 15 height 15
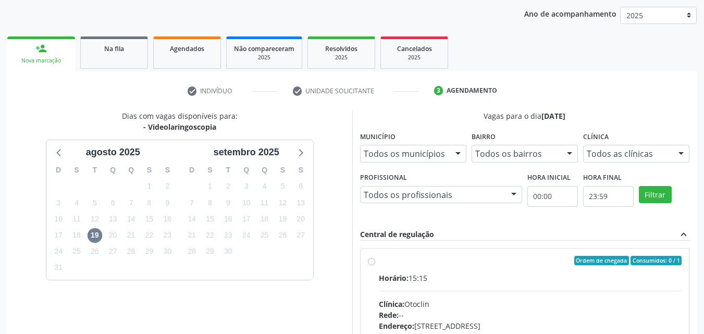
click at [447, 268] on label "Ordem de chegada Consumidos: 0 / 1 Horário: 15:15 Clínica: Otoclin Rede: -- End…" at bounding box center [530, 336] width 303 height 160
click at [375, 265] on input "Ordem de chegada Consumidos: 0 / 1 Horário: 15:15 Clínica: Otoclin Rede: -- End…" at bounding box center [371, 260] width 7 height 9
radio input "true"
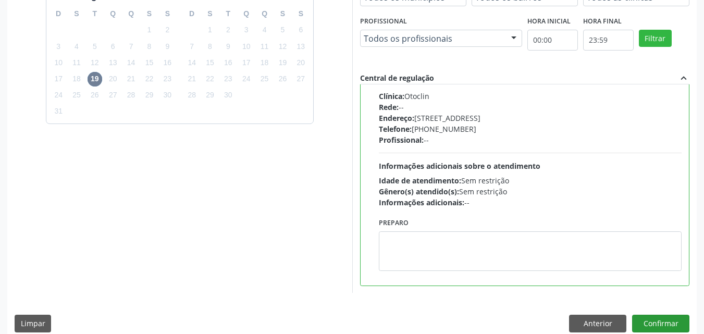
scroll to position [289, 0]
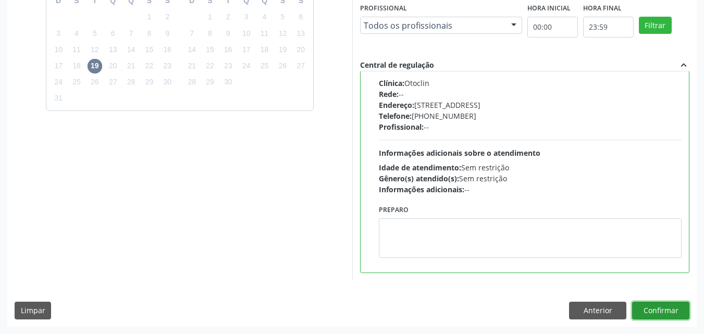
click at [662, 312] on button "Confirmar" at bounding box center [660, 311] width 57 height 18
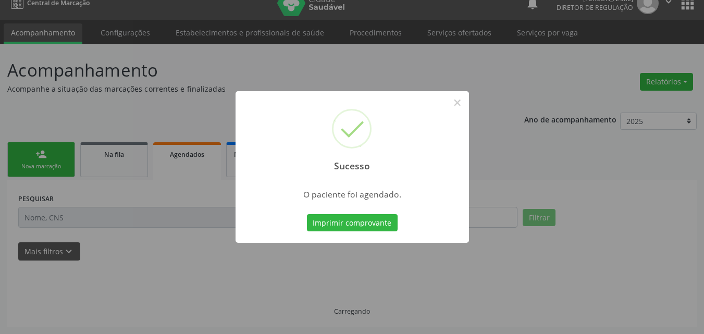
scroll to position [14, 0]
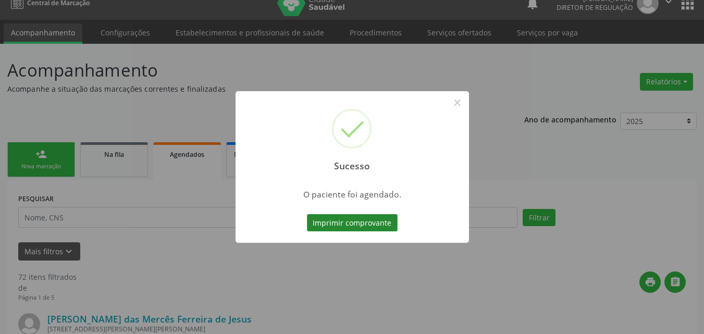
click at [386, 227] on button "Imprimir comprovante" at bounding box center [352, 223] width 91 height 18
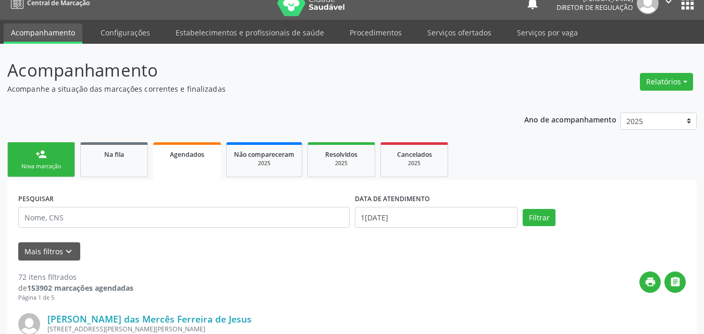
click at [64, 169] on div "Nova marcação" at bounding box center [41, 167] width 52 height 8
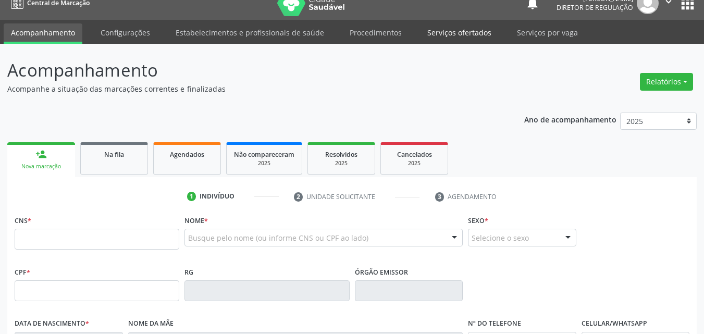
click at [472, 35] on link "Serviços ofertados" at bounding box center [459, 32] width 79 height 18
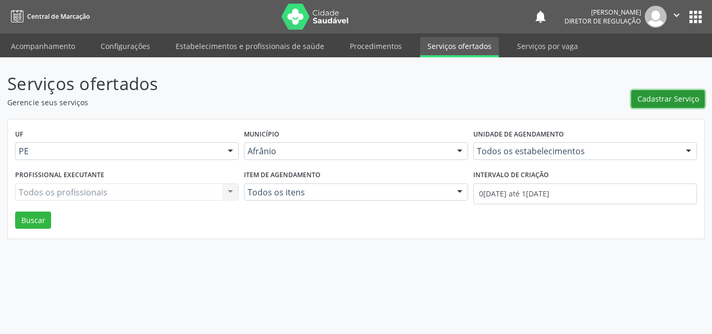
click at [667, 101] on span "Cadastrar Serviço" at bounding box center [667, 98] width 61 height 11
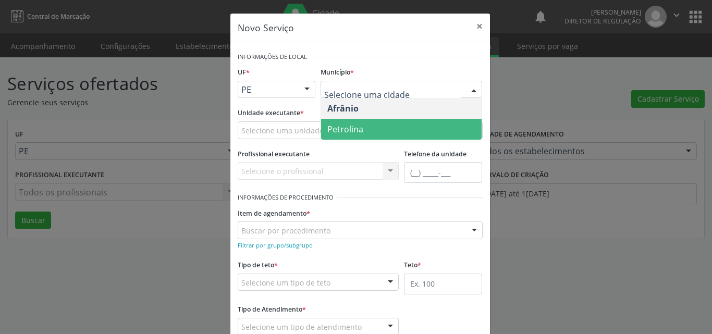
click at [378, 128] on span "Petrolina" at bounding box center [401, 129] width 160 height 21
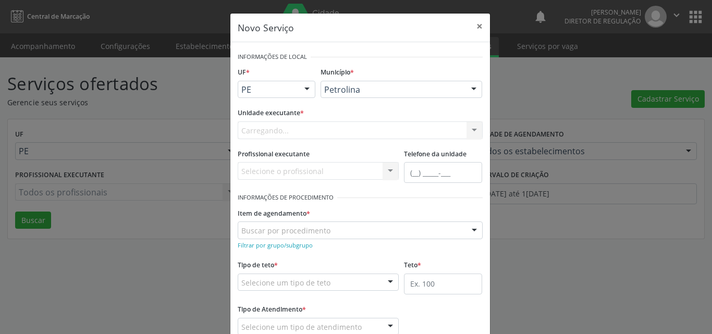
click at [319, 128] on div "Carregando... Academia da Saude de Afranio Academia da Saude do Bairro [PERSON_…" at bounding box center [360, 130] width 245 height 18
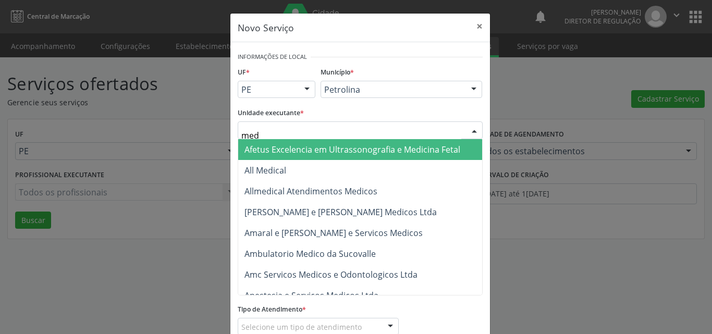
type input "med k"
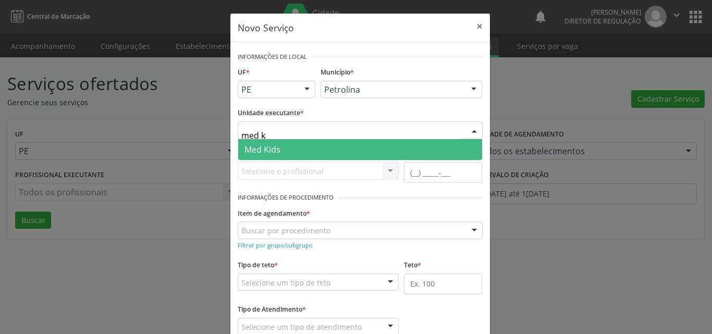
click at [298, 147] on span "Med Kids" at bounding box center [360, 149] width 244 height 21
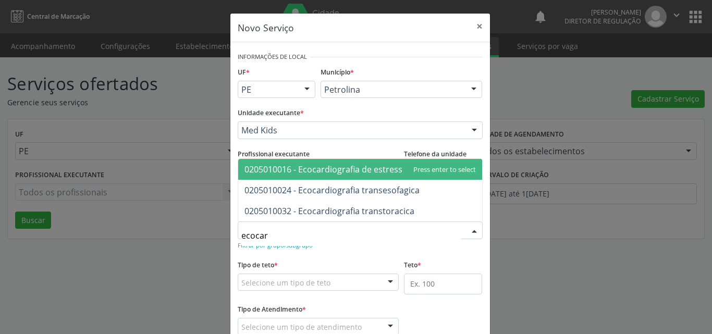
type input "ecocard"
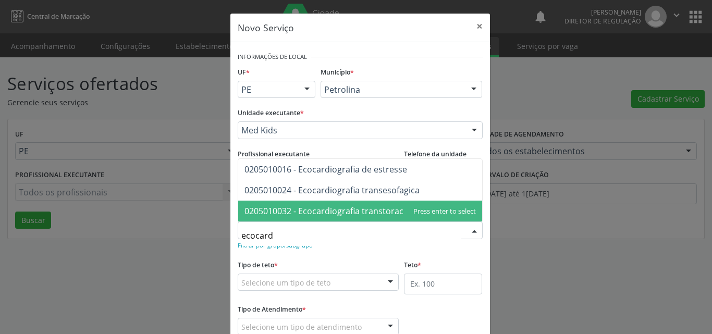
click at [335, 212] on span "0205010032 - Ecocardiografia transtoracica" at bounding box center [329, 210] width 170 height 11
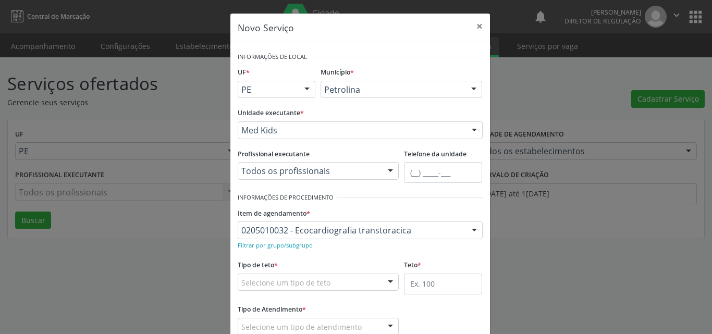
click at [346, 283] on div "Selecione um tipo de teto" at bounding box center [319, 283] width 162 height 18
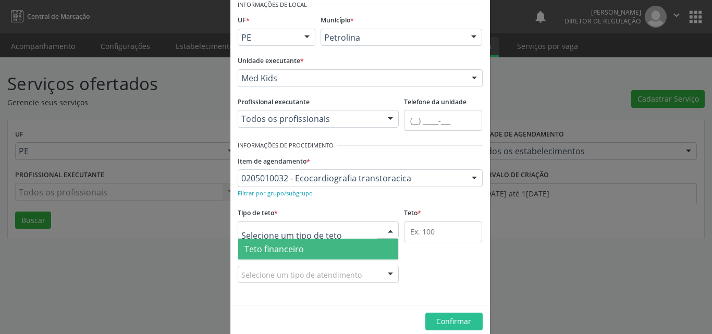
scroll to position [20, 0]
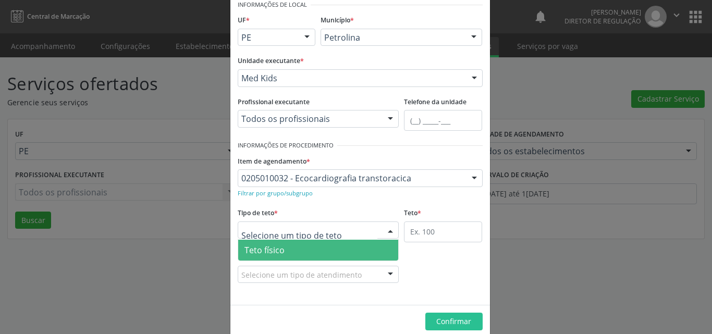
click at [326, 249] on span "Teto físico" at bounding box center [318, 250] width 160 height 21
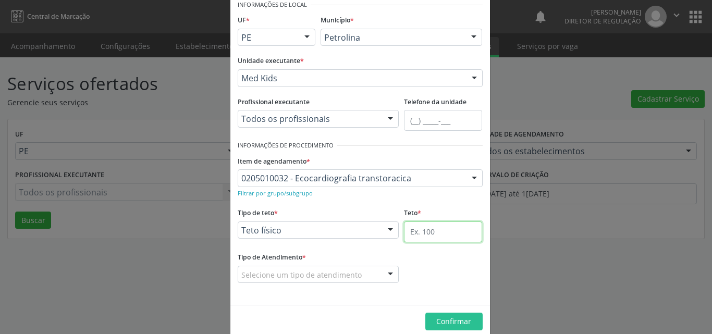
click at [425, 229] on input "text" at bounding box center [443, 231] width 78 height 21
type input "1"
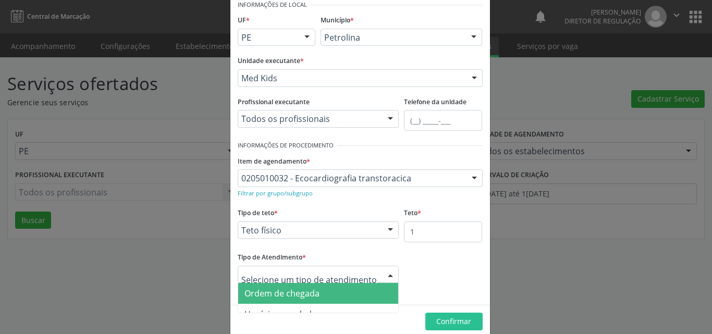
click at [357, 276] on div at bounding box center [319, 275] width 162 height 18
click at [333, 296] on span "Ordem de chegada" at bounding box center [318, 293] width 160 height 21
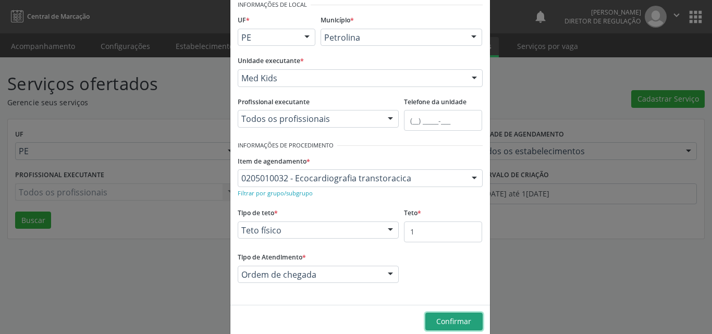
click at [445, 323] on span "Confirmar" at bounding box center [453, 321] width 35 height 10
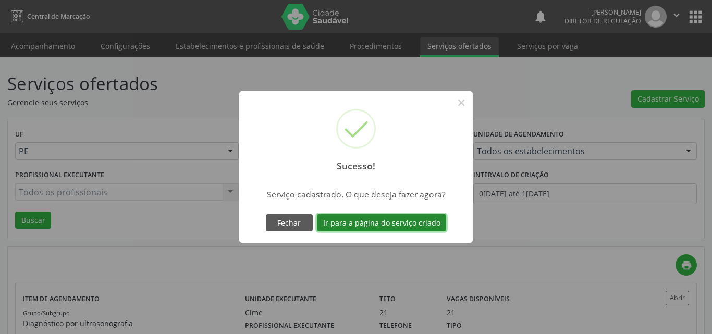
click at [398, 222] on button "Ir para a página do serviço criado" at bounding box center [381, 223] width 129 height 18
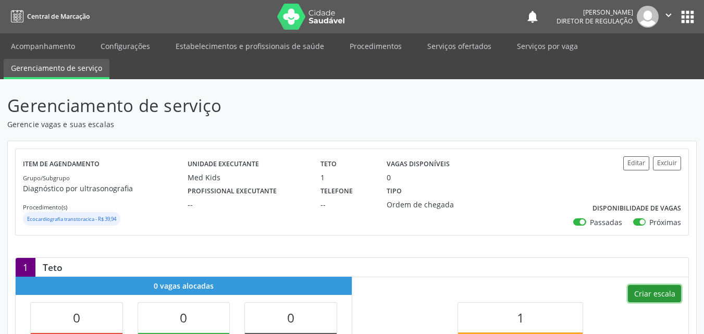
click at [651, 293] on button "Criar escala" at bounding box center [654, 294] width 53 height 18
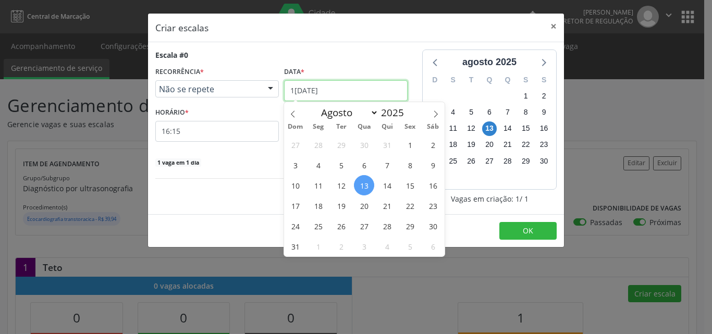
click at [343, 89] on input "[DATE]" at bounding box center [345, 90] width 123 height 21
click at [342, 227] on span "26" at bounding box center [341, 226] width 20 height 20
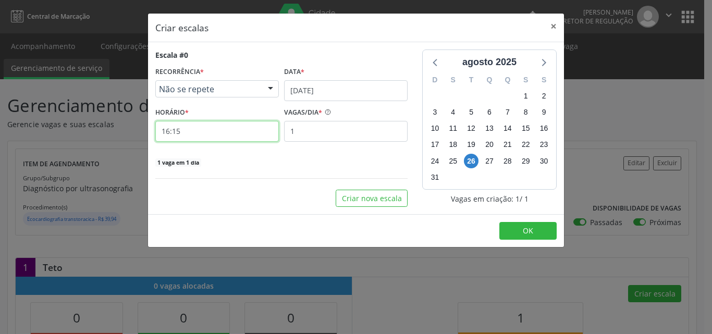
click at [252, 130] on input "16:15" at bounding box center [216, 131] width 123 height 21
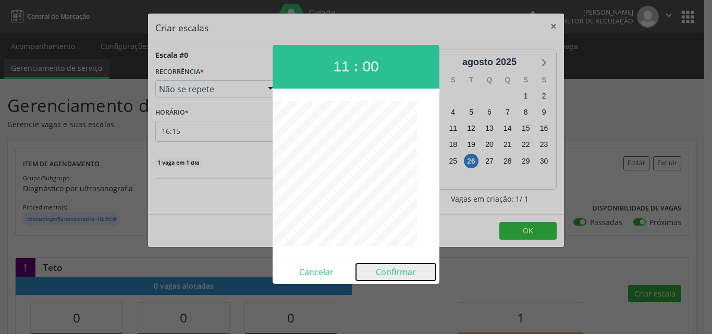
click at [409, 272] on button "Confirmar" at bounding box center [396, 272] width 80 height 17
type input "11:00"
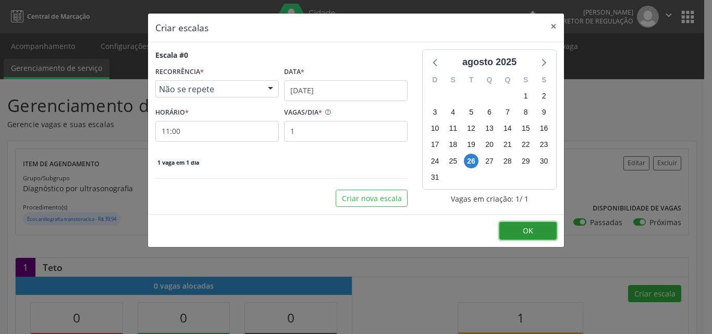
click at [525, 231] on span "OK" at bounding box center [528, 231] width 10 height 10
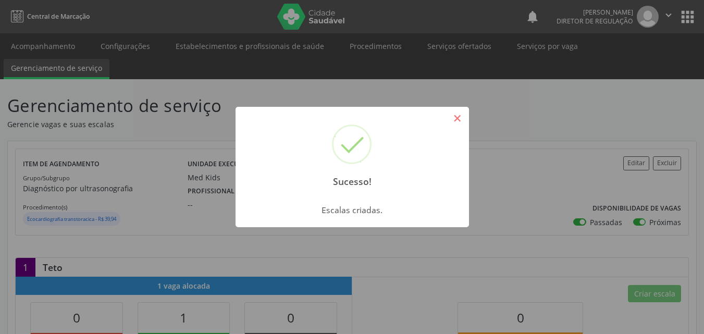
click at [452, 119] on button "×" at bounding box center [458, 118] width 18 height 18
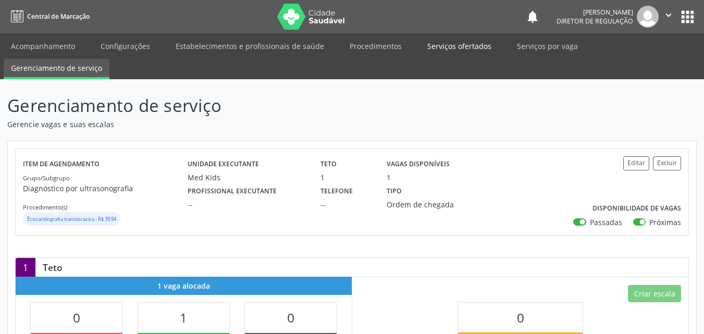
click at [454, 46] on link "Serviços ofertados" at bounding box center [459, 46] width 79 height 18
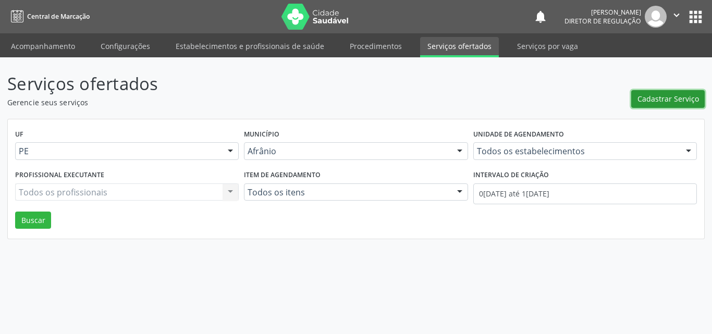
click at [665, 102] on span "Cadastrar Serviço" at bounding box center [667, 98] width 61 height 11
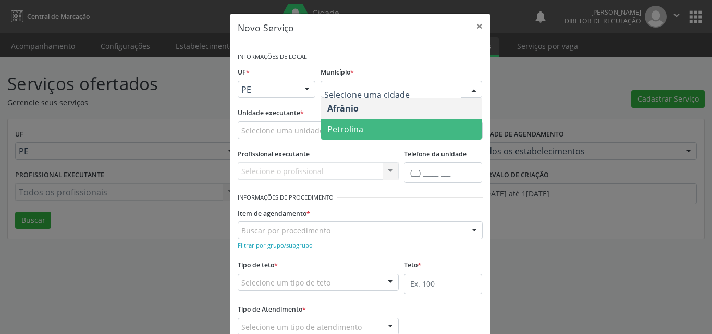
click at [404, 131] on span "Petrolina" at bounding box center [401, 129] width 160 height 21
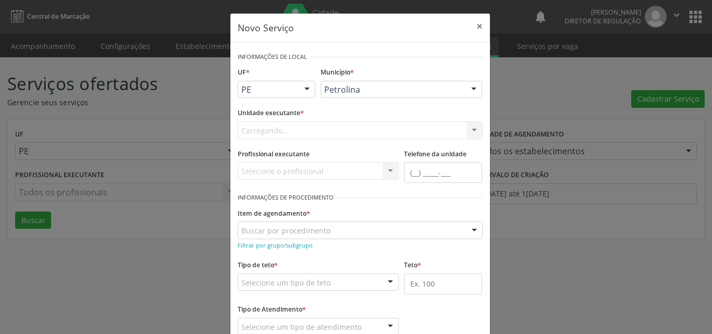
click at [365, 131] on div "Carregando... Academia da Saude de Afranio Academia da Saude do Bairro [PERSON_…" at bounding box center [360, 130] width 245 height 18
click at [365, 131] on div "Selecione uma unidade" at bounding box center [360, 130] width 245 height 18
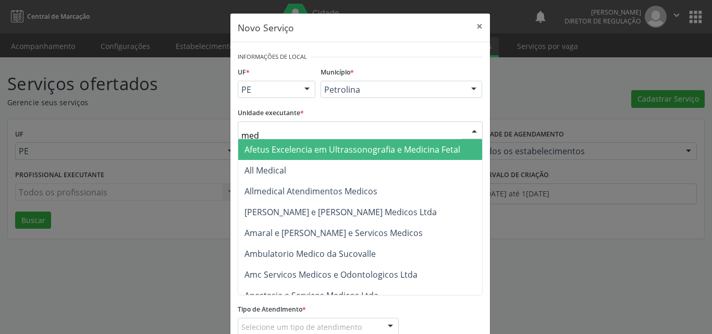
type input "med k"
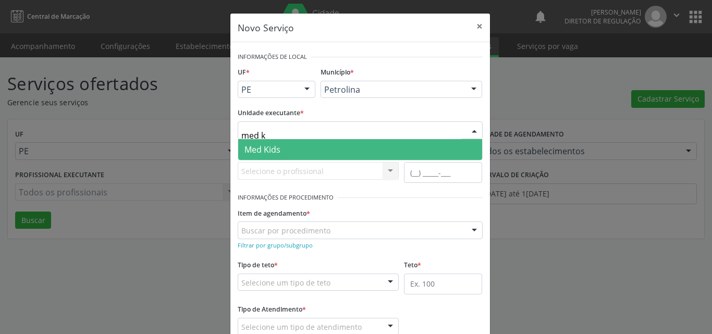
click at [368, 145] on span "Med Kids" at bounding box center [360, 149] width 244 height 21
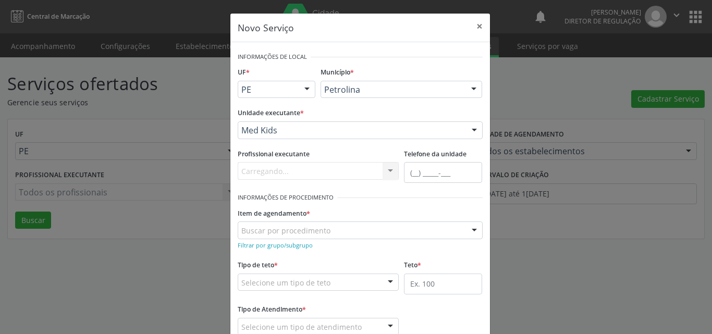
click at [351, 232] on div "Buscar por procedimento" at bounding box center [360, 230] width 245 height 18
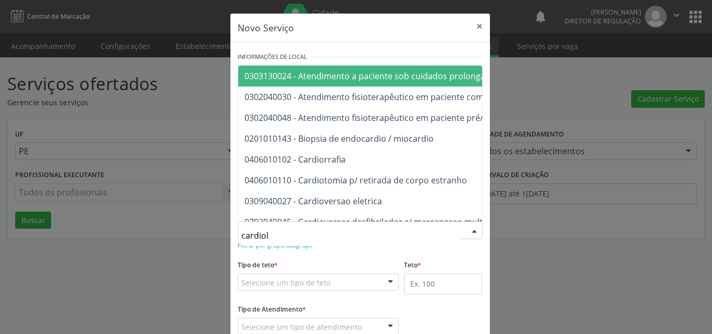
type input "cardiolo"
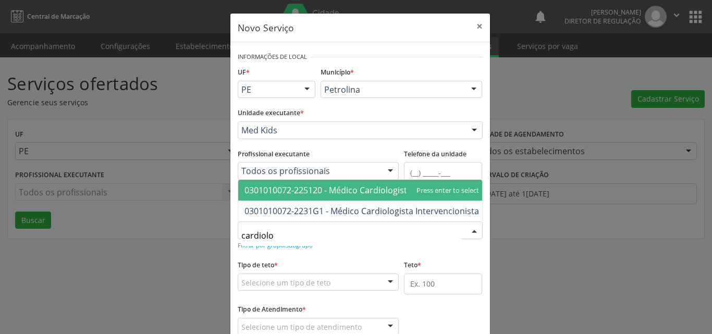
click at [363, 184] on span "0301010072-225120 - Médico Cardiologista" at bounding box center [327, 189] width 167 height 11
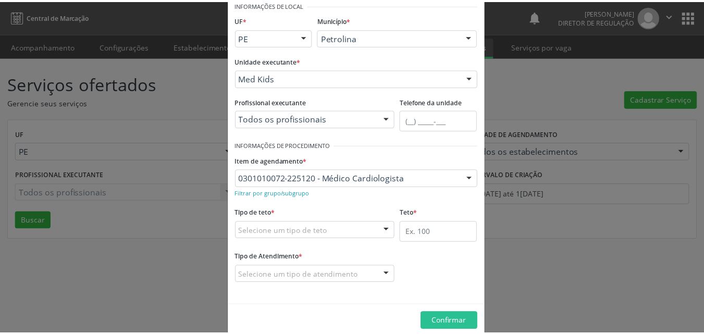
scroll to position [69, 0]
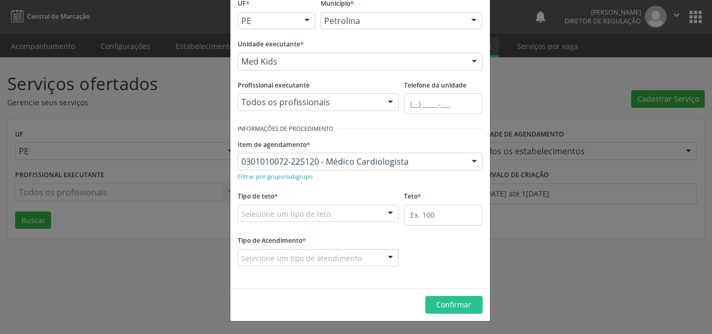
click at [334, 215] on div "Selecione um tipo de teto" at bounding box center [319, 214] width 162 height 18
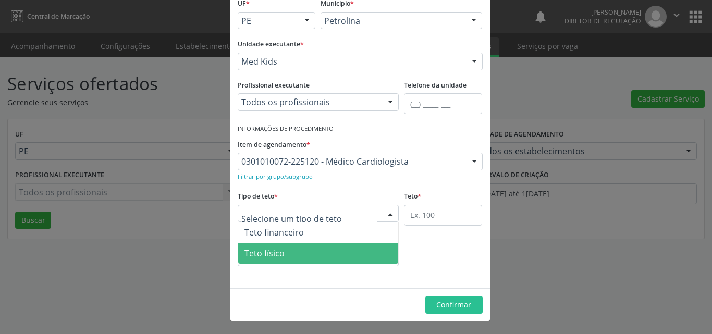
click at [324, 255] on span "Teto físico" at bounding box center [318, 253] width 160 height 21
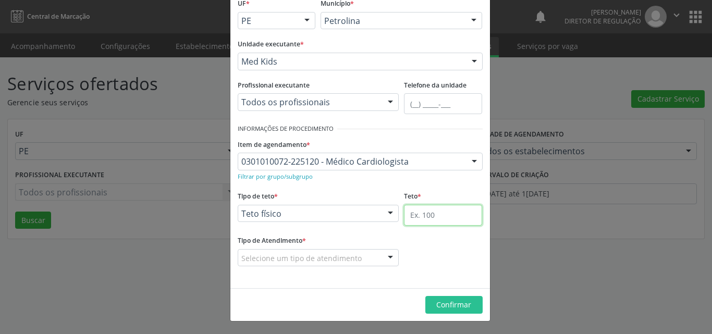
click at [436, 219] on input "text" at bounding box center [443, 215] width 78 height 21
type input "1"
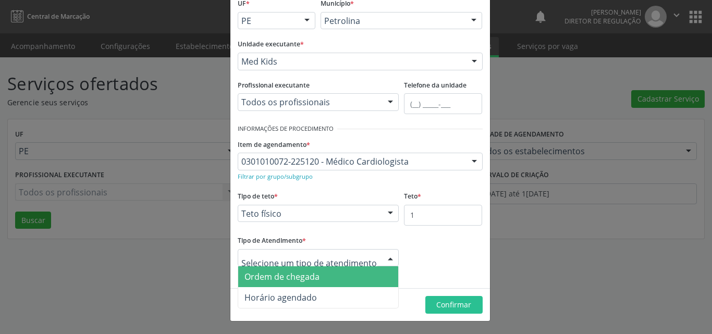
click at [348, 278] on span "Ordem de chegada" at bounding box center [318, 276] width 160 height 21
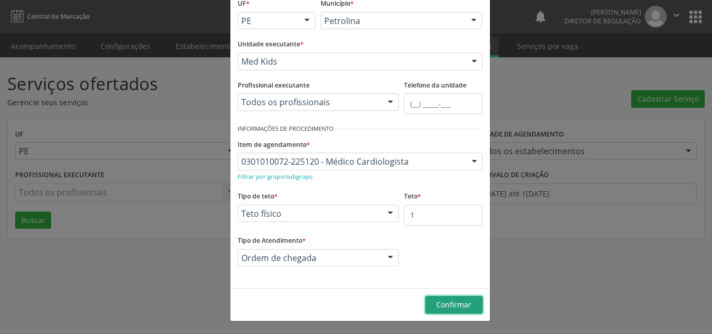
click at [457, 302] on span "Confirmar" at bounding box center [453, 305] width 35 height 10
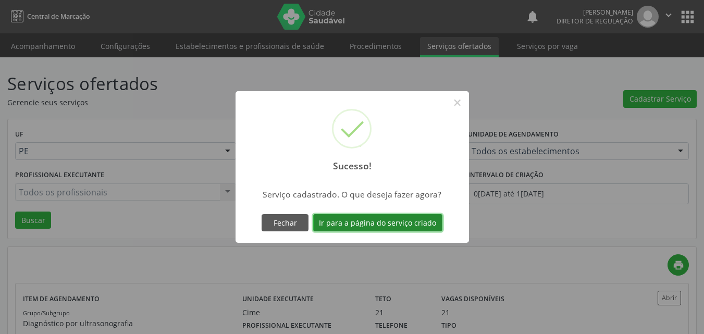
click at [407, 223] on button "Ir para a página do serviço criado" at bounding box center [377, 223] width 129 height 18
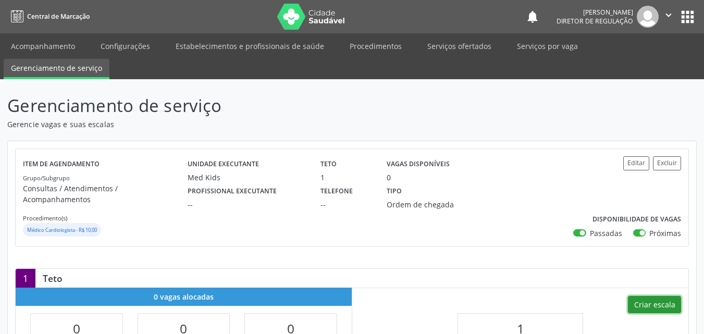
click at [650, 296] on button "Criar escala" at bounding box center [654, 305] width 53 height 18
select select "7"
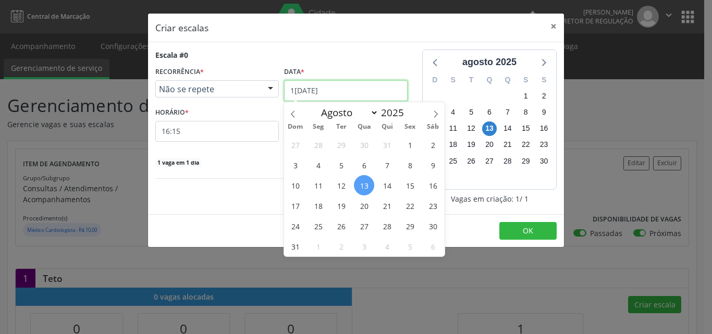
click at [357, 93] on input "[DATE]" at bounding box center [345, 90] width 123 height 21
click at [343, 225] on span "26" at bounding box center [341, 226] width 20 height 20
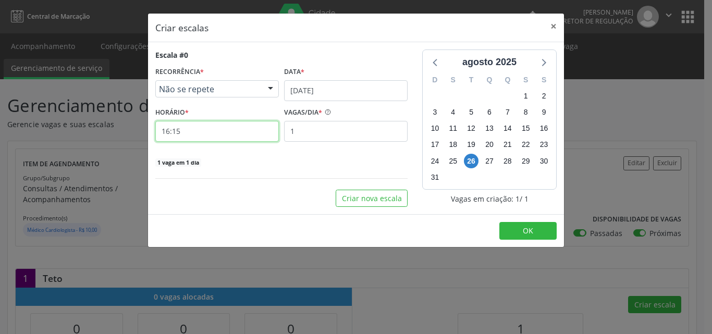
click at [221, 128] on input "16:15" at bounding box center [216, 131] width 123 height 21
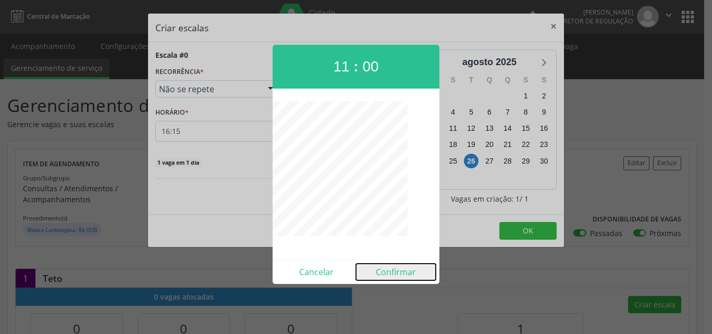
click at [402, 270] on button "Confirmar" at bounding box center [396, 272] width 80 height 17
type input "11:00"
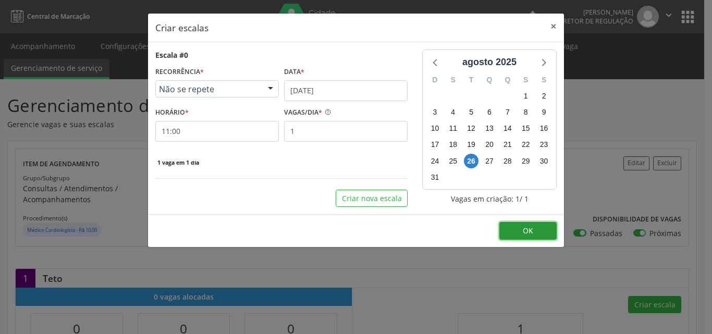
click at [540, 233] on button "OK" at bounding box center [527, 231] width 57 height 18
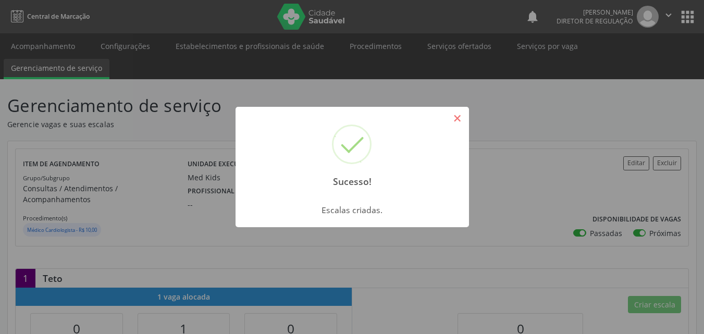
click at [459, 121] on button "×" at bounding box center [458, 118] width 18 height 18
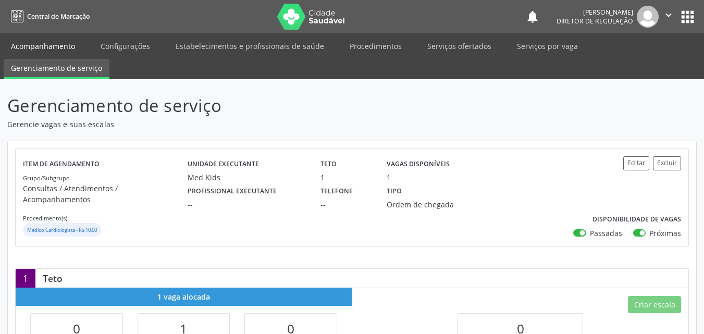
click at [59, 47] on link "Acompanhamento" at bounding box center [43, 46] width 79 height 18
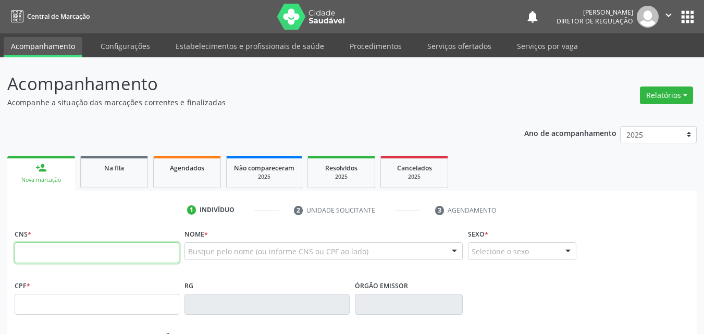
click at [162, 252] on input "text" at bounding box center [97, 252] width 165 height 21
type input "707 0058 3264 8430"
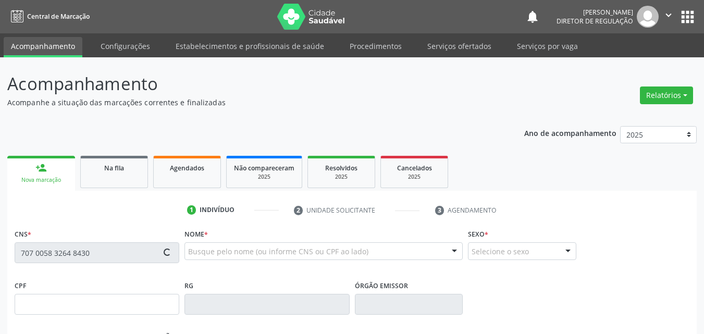
type input "139.502.544-47"
type input "[DATE]"
type input "[PERSON_NAME]"
type input "[PHONE_NUMBER]"
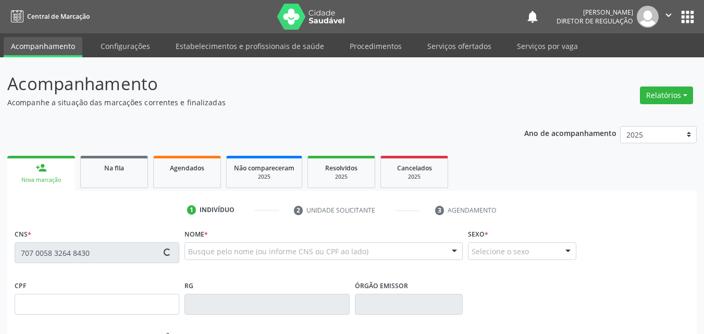
type input "077.013.804-77"
type input "S/N"
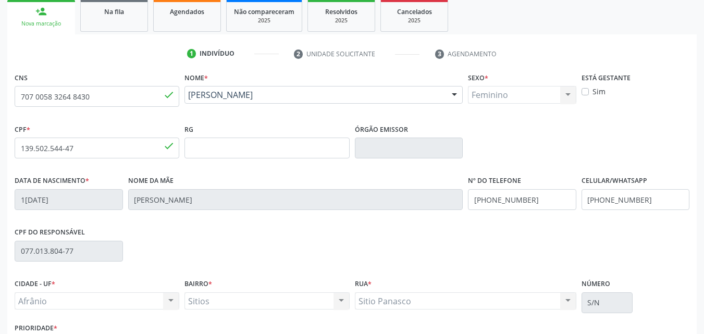
scroll to position [231, 0]
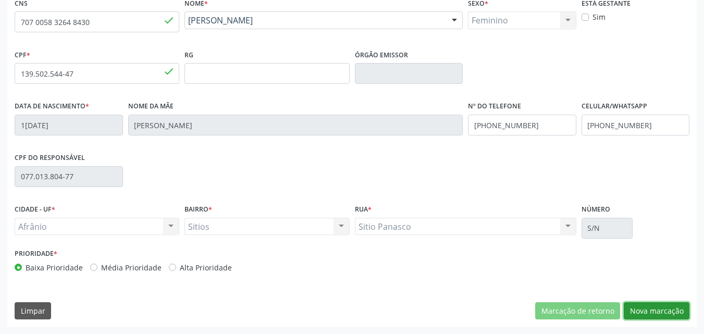
click at [653, 312] on button "Nova marcação" at bounding box center [657, 311] width 66 height 18
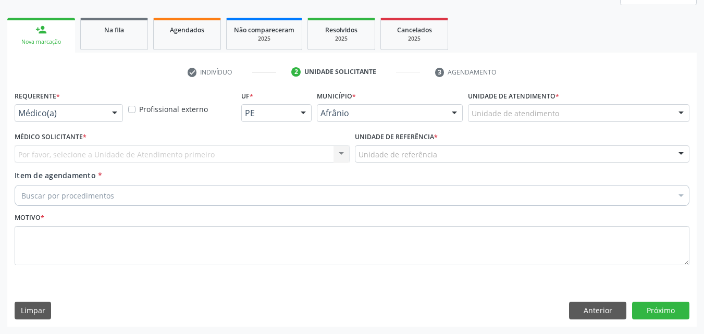
scroll to position [138, 0]
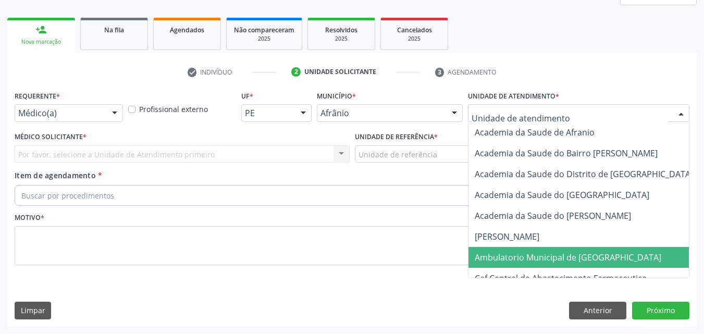
click at [538, 258] on span "Ambulatorio Municipal de [GEOGRAPHIC_DATA]" at bounding box center [568, 257] width 187 height 11
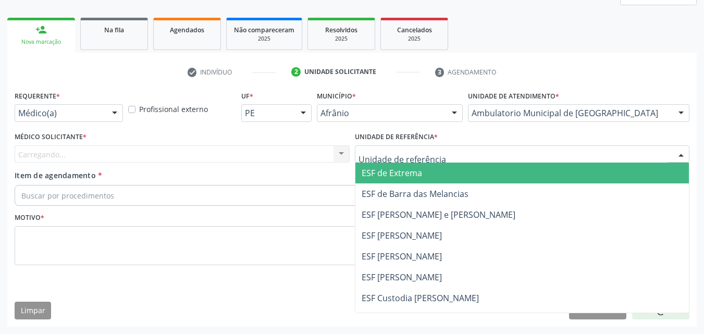
click at [457, 153] on div at bounding box center [522, 154] width 335 height 18
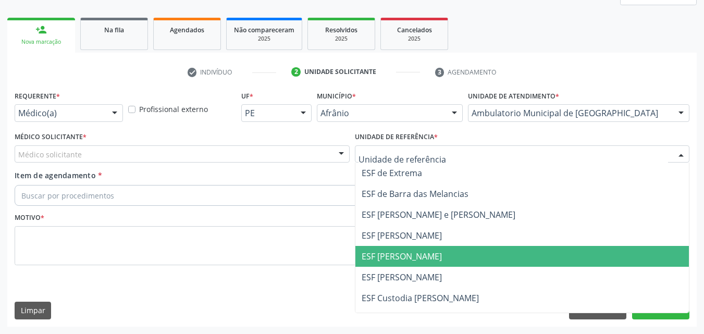
click at [431, 258] on span "ESF [PERSON_NAME]" at bounding box center [522, 256] width 334 height 21
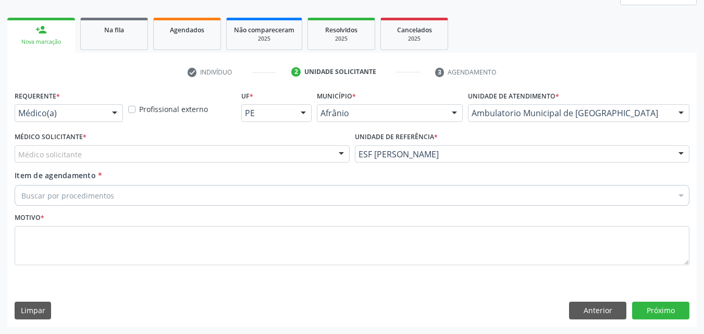
click at [262, 153] on div "Médico solicitante" at bounding box center [182, 154] width 335 height 18
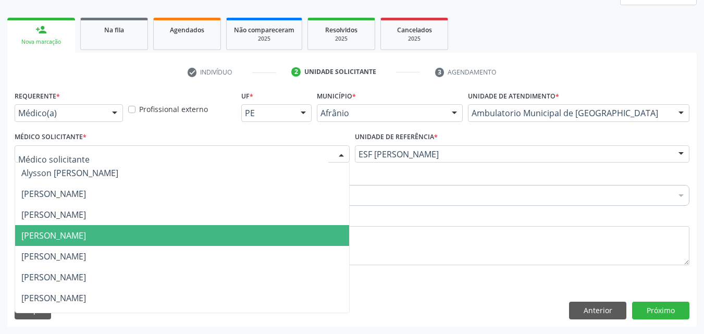
drag, startPoint x: 210, startPoint y: 227, endPoint x: 164, endPoint y: 224, distance: 45.9
click at [209, 227] on span "[PERSON_NAME]" at bounding box center [182, 235] width 334 height 21
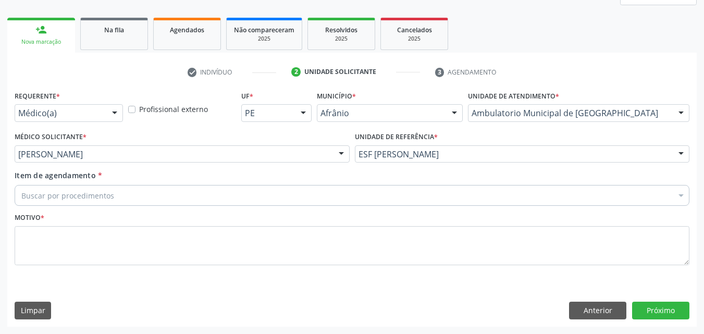
click at [153, 194] on div "Buscar por procedimentos" at bounding box center [352, 195] width 675 height 21
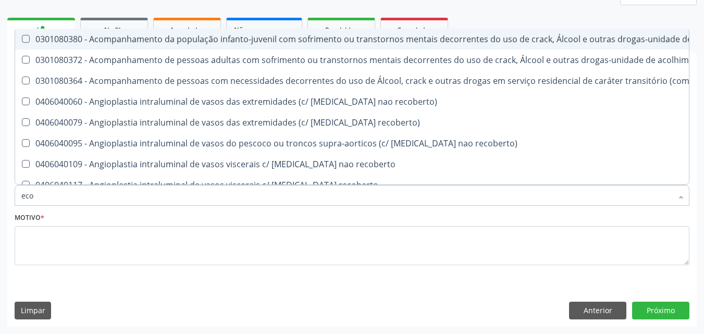
type input "ecoc"
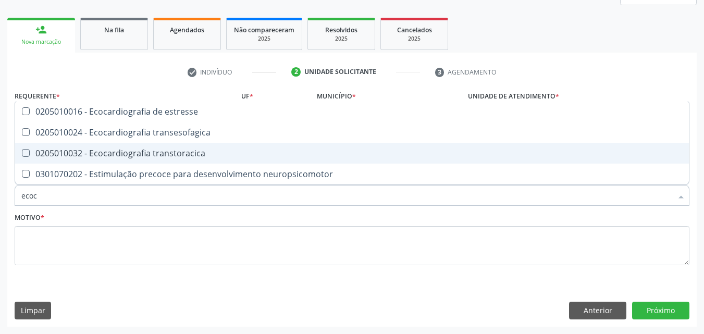
click at [160, 153] on div "0205010032 - Ecocardiografia transtoracica" at bounding box center [351, 153] width 661 height 8
checkbox transtoracica "true"
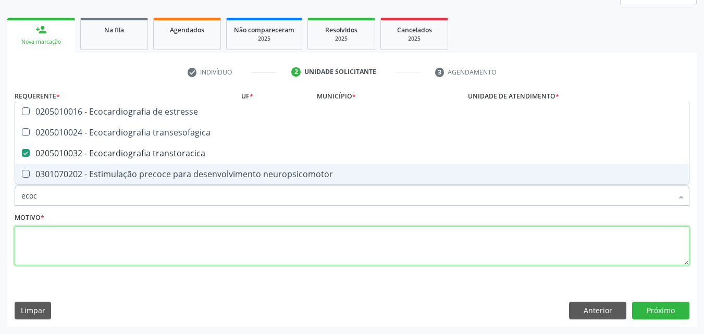
click at [147, 233] on textarea at bounding box center [352, 246] width 675 height 40
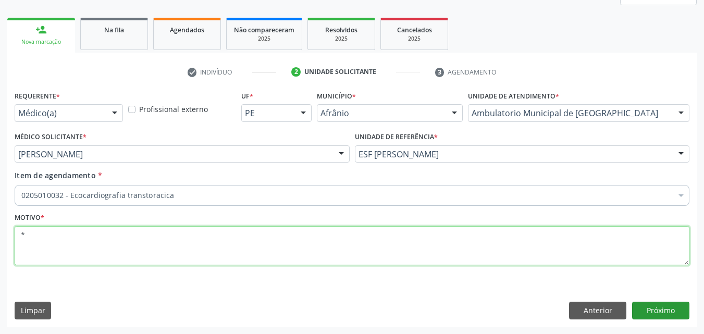
type textarea "*"
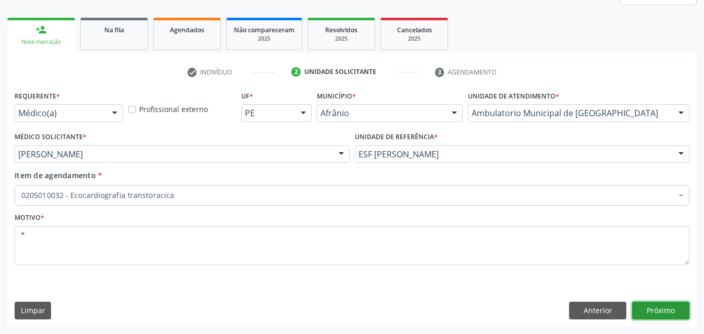
click at [659, 312] on button "Próximo" at bounding box center [660, 311] width 57 height 18
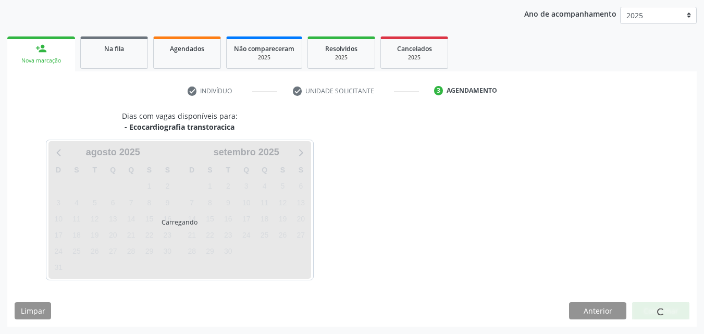
scroll to position [119, 0]
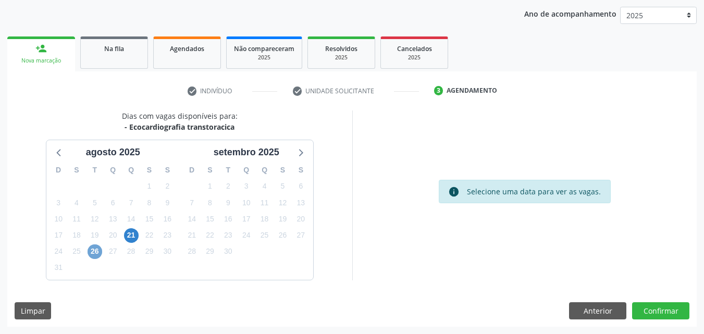
click at [92, 251] on span "26" at bounding box center [95, 251] width 15 height 15
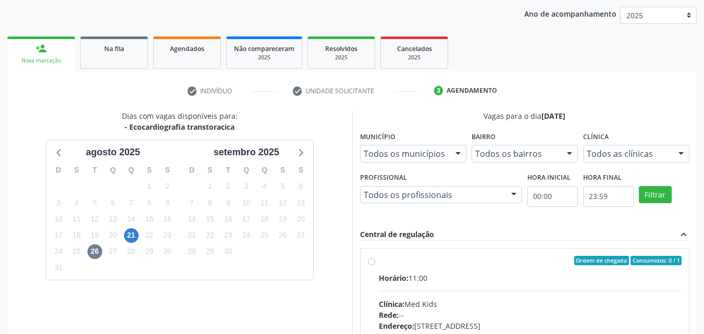
click at [412, 260] on div "Ordem de chegada Consumidos: 0 / 1" at bounding box center [530, 260] width 303 height 9
click at [375, 260] on input "Ordem de chegada Consumidos: 0 / 1 Horário: 11:00 Clínica: Med Kids Rede: -- En…" at bounding box center [371, 260] width 7 height 9
radio input "true"
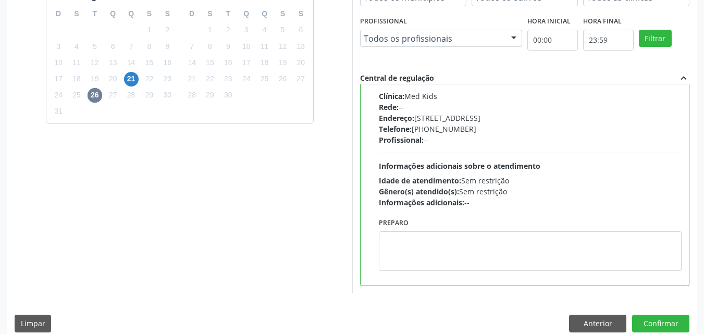
scroll to position [289, 0]
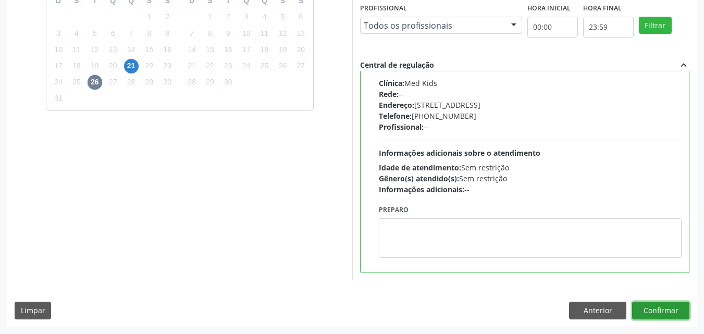
click at [655, 314] on button "Confirmar" at bounding box center [660, 311] width 57 height 18
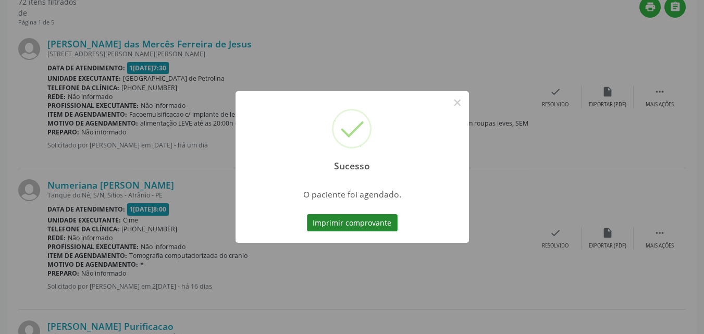
scroll to position [14, 0]
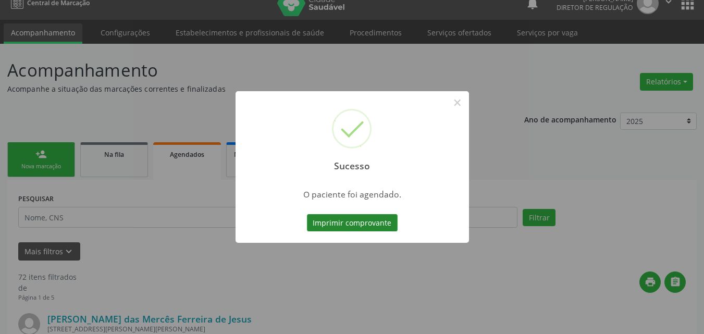
click at [356, 220] on button "Imprimir comprovante" at bounding box center [352, 223] width 91 height 18
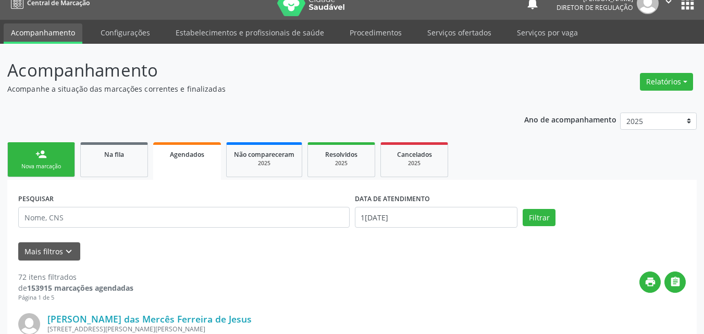
click at [64, 165] on div "Nova marcação" at bounding box center [41, 167] width 52 height 8
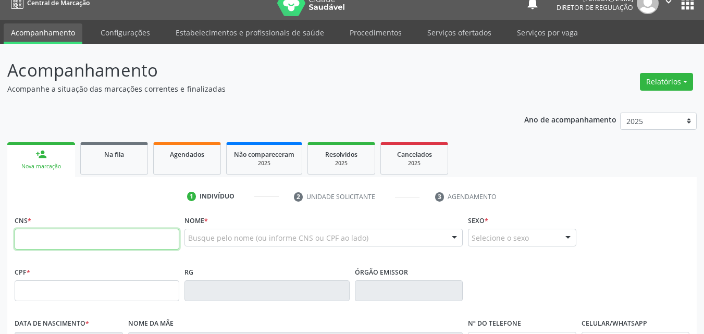
click at [148, 240] on input "text" at bounding box center [97, 239] width 165 height 21
type input "707 0058 3264 8430"
type input "139.502.544-47"
type input "19/02/2015"
type input "Maricelia Coelho de Sousa"
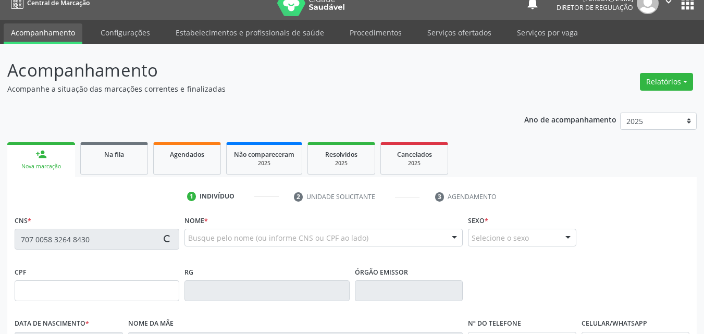
type input "(87) 98856-9366"
type input "077.013.804-77"
type input "S/N"
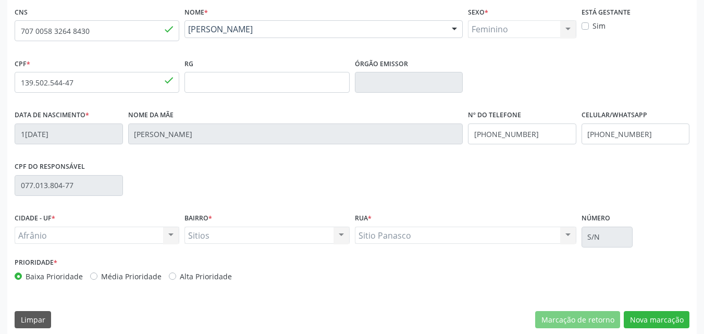
scroll to position [231, 0]
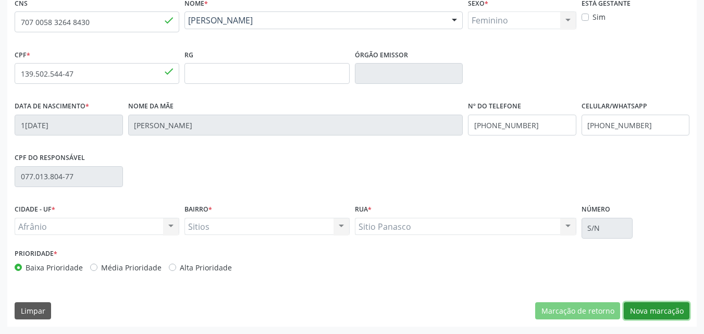
click at [655, 311] on button "Nova marcação" at bounding box center [657, 311] width 66 height 18
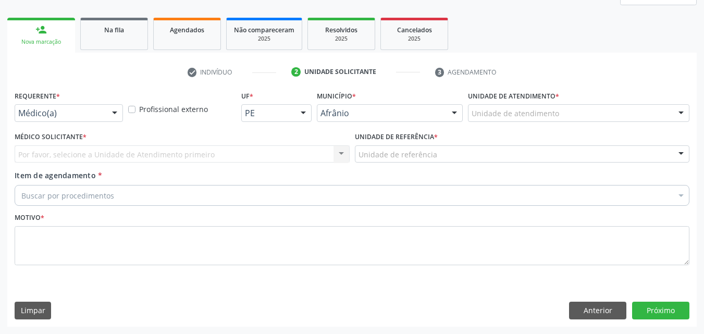
scroll to position [138, 0]
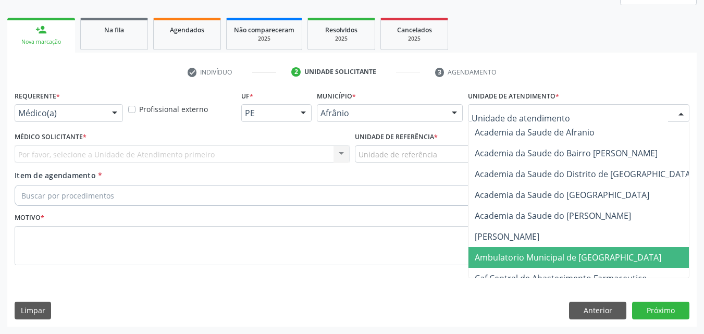
click at [557, 259] on span "Ambulatorio Municipal de [GEOGRAPHIC_DATA]" at bounding box center [568, 257] width 187 height 11
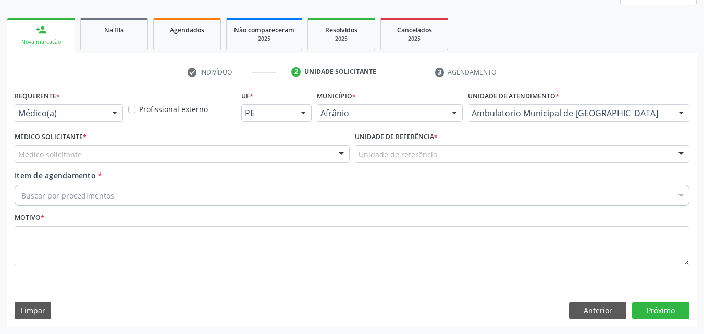
click at [435, 153] on div "Unidade de referência" at bounding box center [522, 154] width 335 height 18
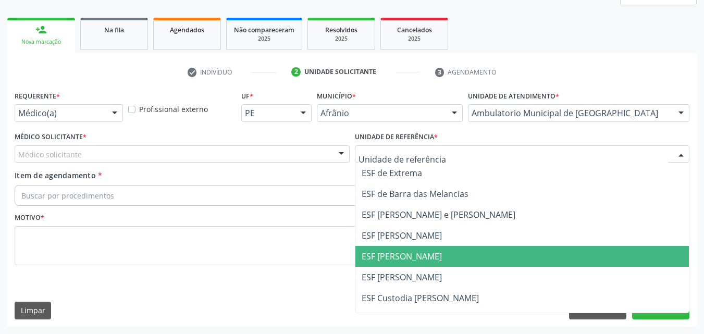
click at [439, 256] on span "ESF [PERSON_NAME]" at bounding box center [522, 256] width 334 height 21
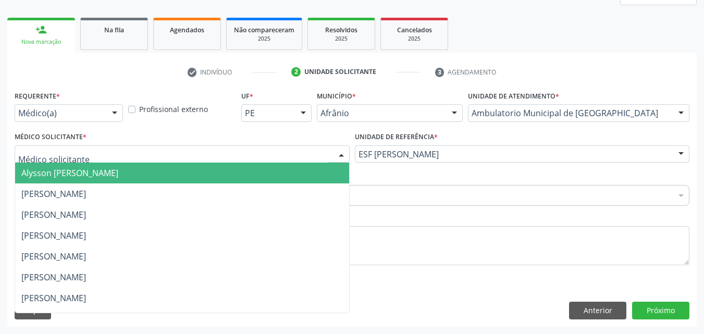
click at [280, 150] on div at bounding box center [182, 154] width 335 height 18
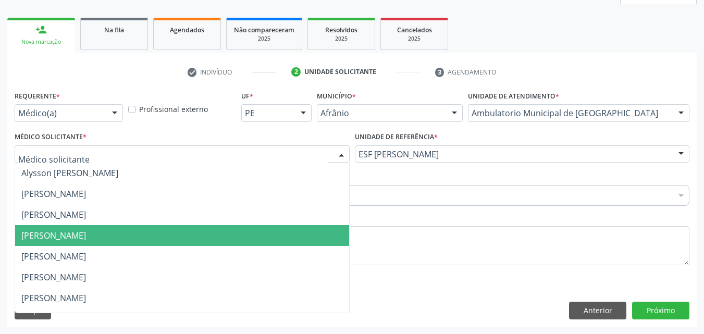
click at [229, 232] on span "[PERSON_NAME]" at bounding box center [182, 235] width 334 height 21
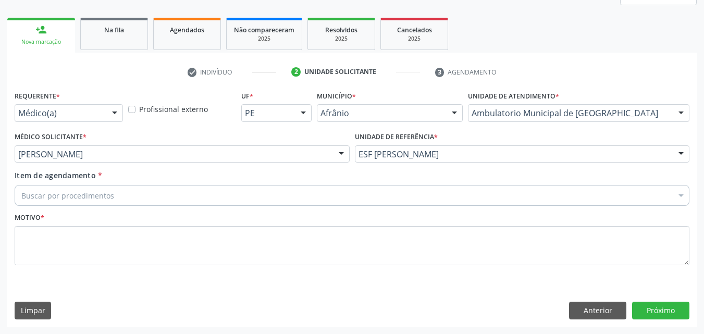
click at [162, 192] on div "Buscar por procedimentos" at bounding box center [352, 195] width 675 height 21
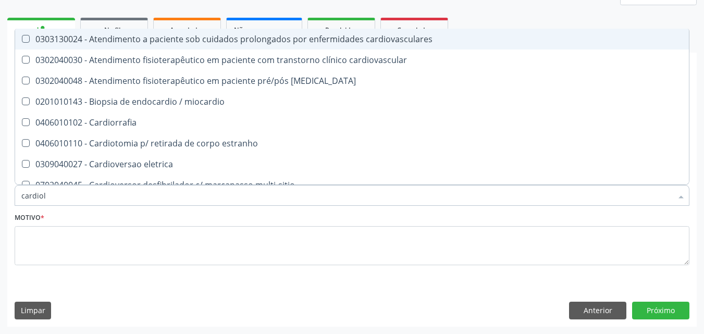
type input "cardiolo"
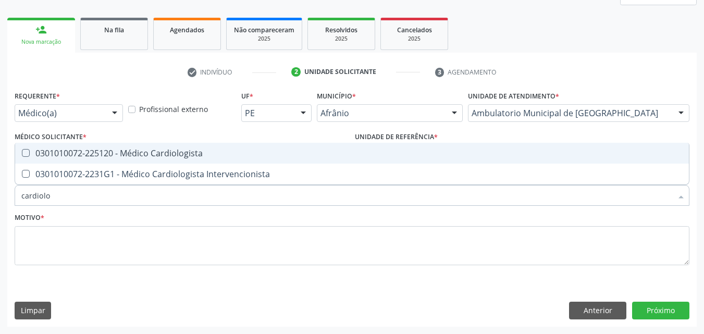
click at [166, 153] on div "0301010072-225120 - Médico Cardiologista" at bounding box center [351, 153] width 661 height 8
checkbox Cardiologista "true"
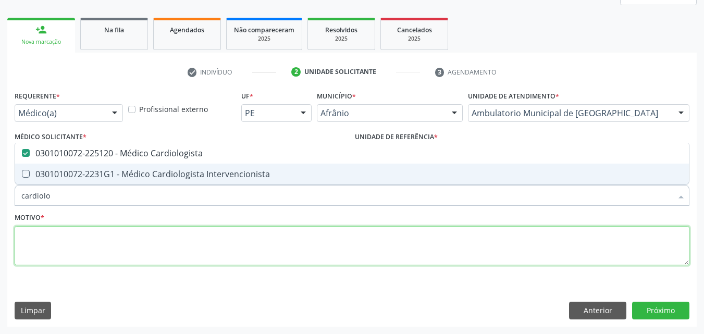
click at [182, 238] on textarea at bounding box center [352, 246] width 675 height 40
type textarea "*"
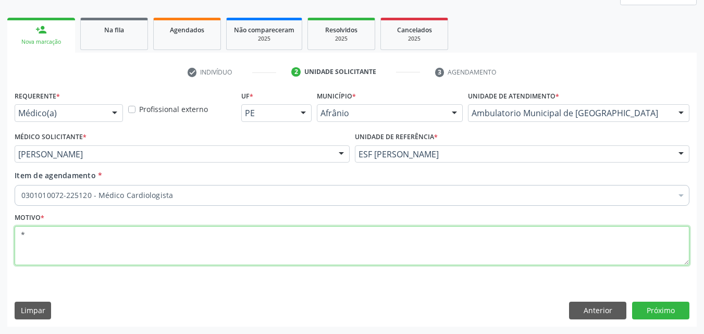
checkbox Cardiologista "true"
type textarea "*"
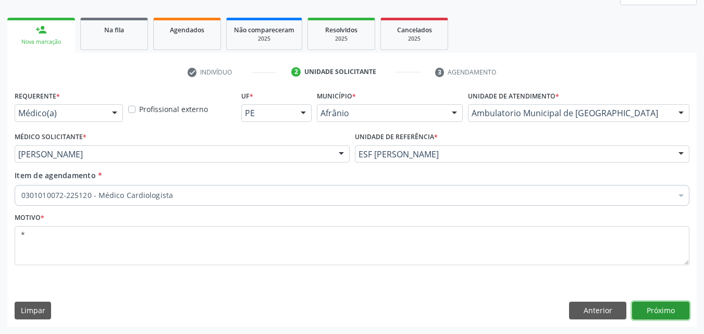
click at [663, 305] on button "Próximo" at bounding box center [660, 311] width 57 height 18
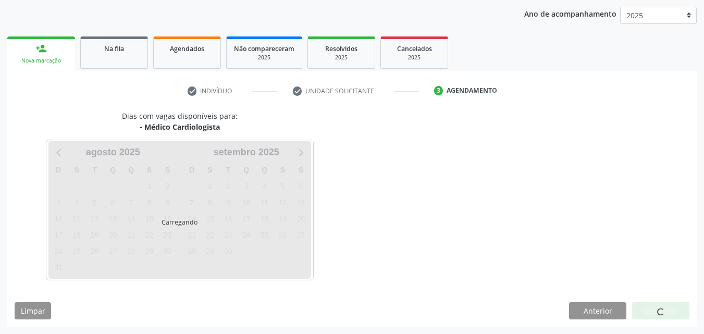
scroll to position [119, 0]
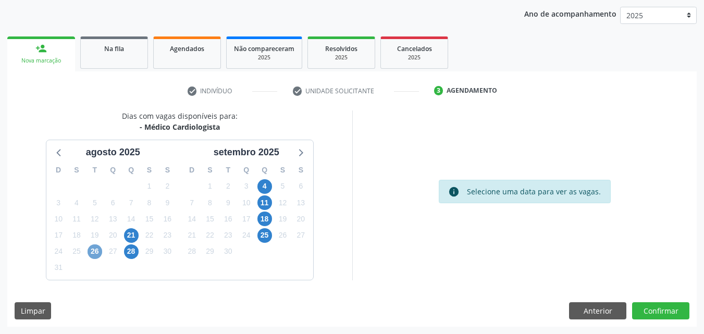
click at [97, 251] on span "26" at bounding box center [95, 251] width 15 height 15
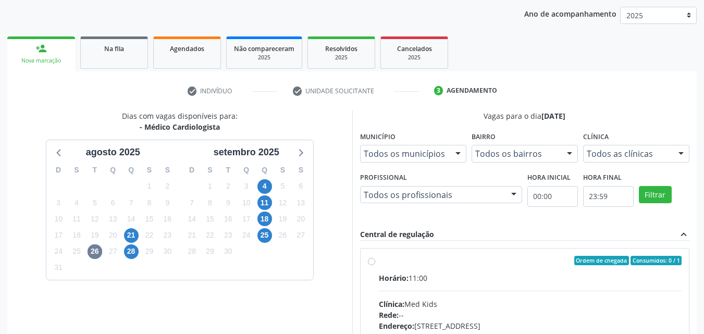
click at [429, 261] on div "Ordem de chegada Consumidos: 0 / 1" at bounding box center [530, 260] width 303 height 9
click at [375, 261] on input "Ordem de chegada Consumidos: 0 / 1 Horário: 11:00 Clínica: Med Kids Rede: -- En…" at bounding box center [371, 260] width 7 height 9
radio input "true"
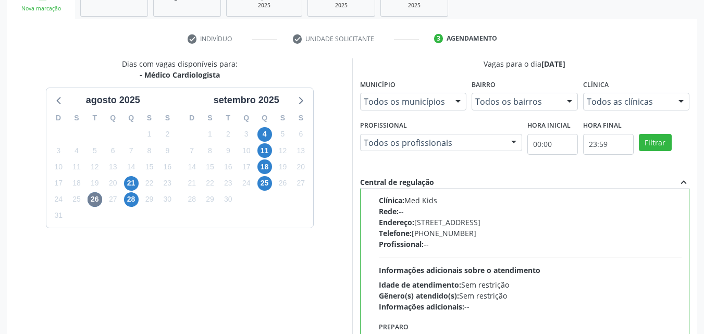
scroll to position [289, 0]
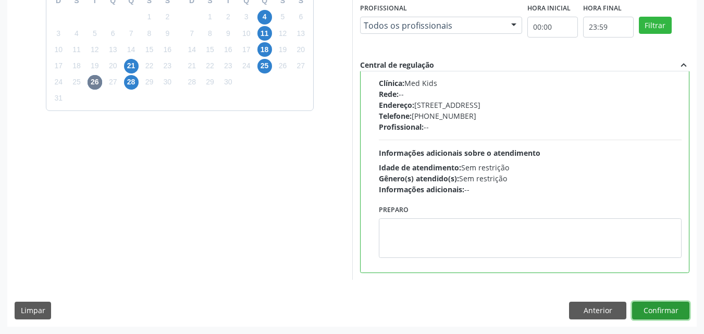
click at [666, 310] on button "Confirmar" at bounding box center [660, 311] width 57 height 18
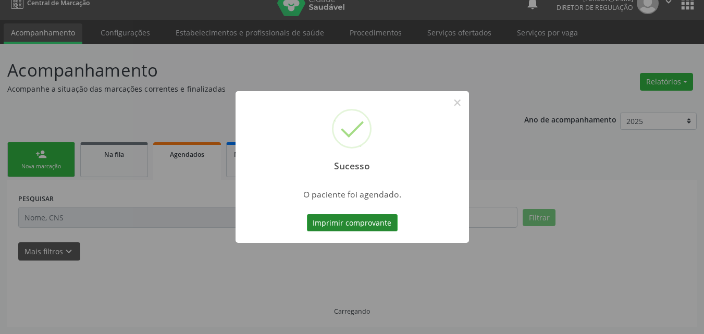
scroll to position [14, 0]
click at [360, 223] on button "Imprimir comprovante" at bounding box center [352, 223] width 91 height 18
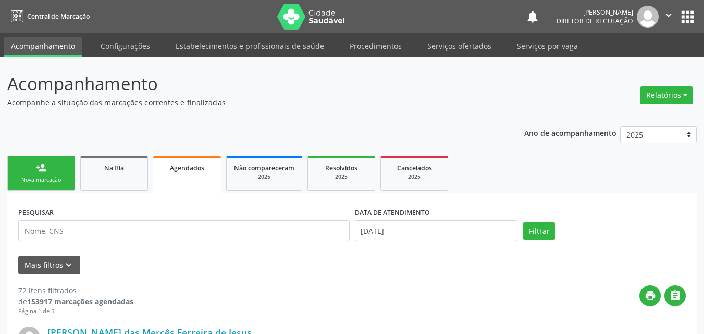
scroll to position [14, 0]
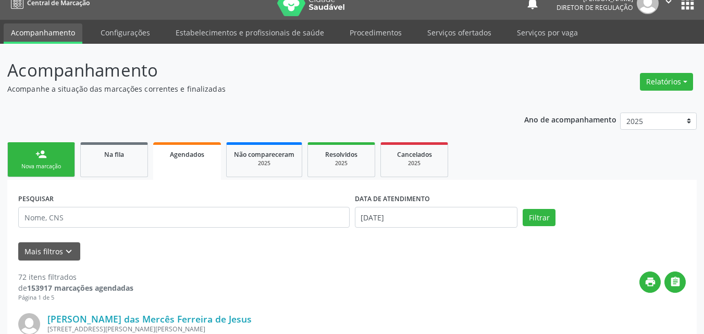
click at [57, 169] on div "Sucesso × O paciente foi agendado. Imprimir comprovante Cancel" at bounding box center [352, 167] width 704 height 334
click at [58, 168] on div "Sucesso × O paciente foi agendado. Imprimir comprovante Cancel" at bounding box center [352, 167] width 704 height 334
click at [60, 165] on div "Sucesso × O paciente foi agendado. Imprimir comprovante Cancel" at bounding box center [352, 167] width 704 height 334
click at [65, 167] on div "Sucesso × O paciente foi agendado. Imprimir comprovante Cancel" at bounding box center [352, 167] width 704 height 334
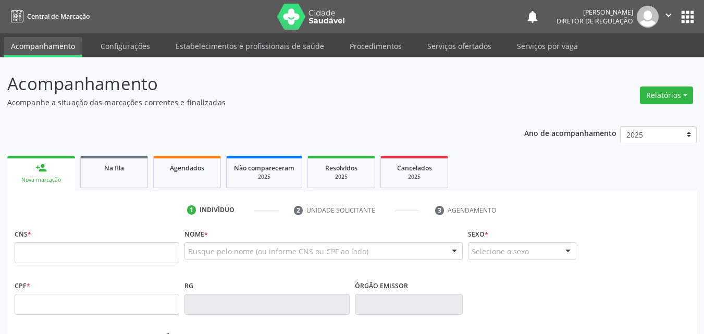
scroll to position [14, 0]
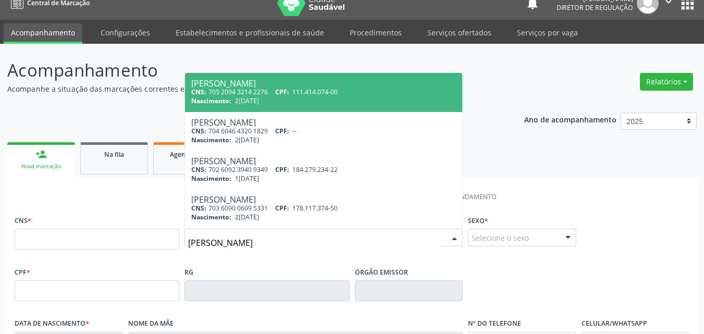
click at [237, 246] on input "anna júlia" at bounding box center [314, 242] width 253 height 21
type input "anna júlia r"
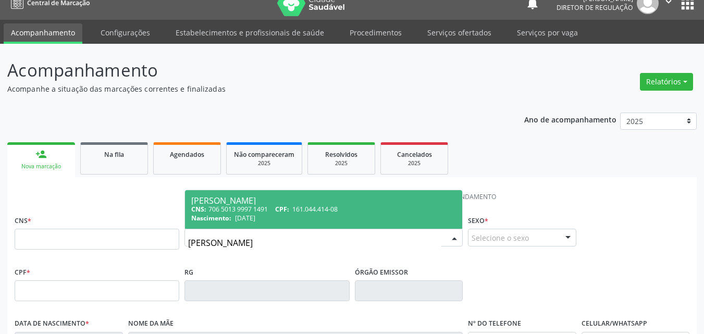
click at [268, 211] on div "CNS: 706 5013 9997 1491 CPF: 161.044.414-08" at bounding box center [323, 209] width 265 height 9
type input "706 5013 9997 1491"
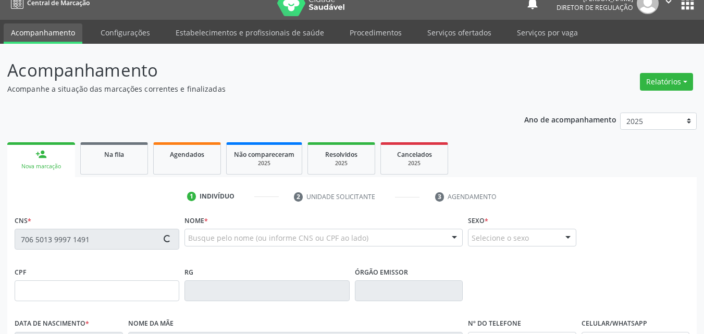
type input "161.044.414-08"
type input "20/12/2018"
type input "Rosilene Carmelita Rodrigues"
type input "(87) 98839-5346"
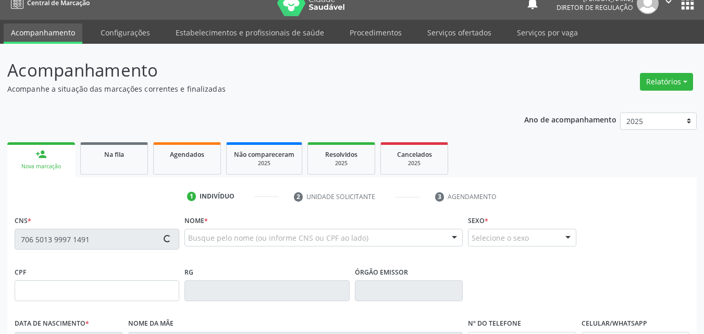
type input "022.936.383-08"
type input "70"
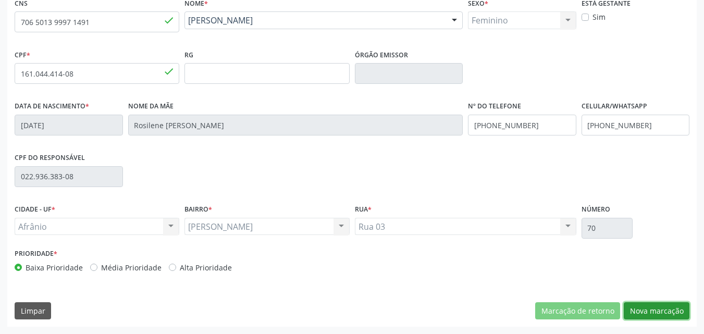
click at [663, 311] on button "Nova marcação" at bounding box center [657, 311] width 66 height 18
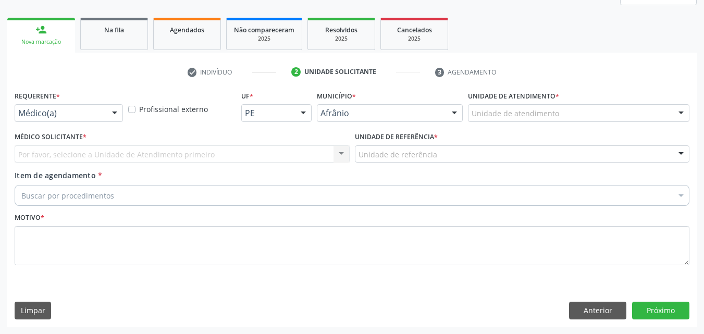
click at [564, 109] on div "Unidade de atendimento" at bounding box center [578, 113] width 221 height 18
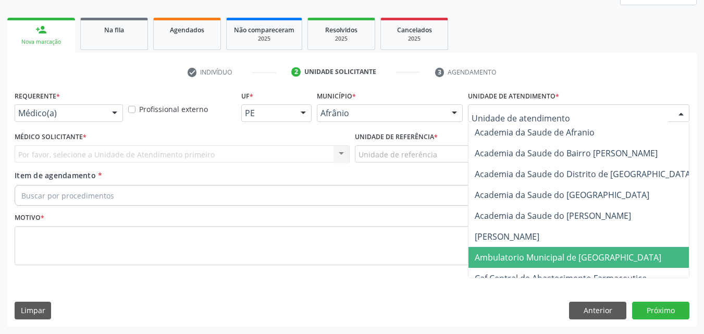
drag, startPoint x: 534, startPoint y: 255, endPoint x: 486, endPoint y: 233, distance: 52.7
click at [533, 255] on span "Ambulatorio Municipal de [GEOGRAPHIC_DATA]" at bounding box center [568, 257] width 187 height 11
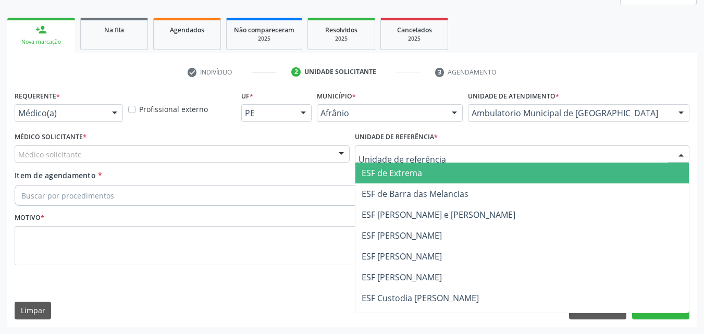
click at [437, 145] on div at bounding box center [522, 154] width 335 height 18
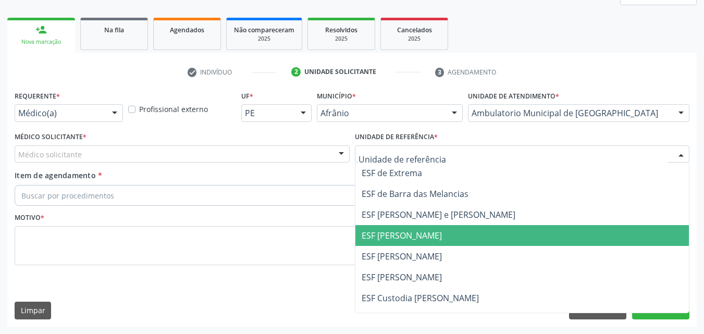
click at [428, 233] on span "ESF [PERSON_NAME]" at bounding box center [402, 235] width 80 height 11
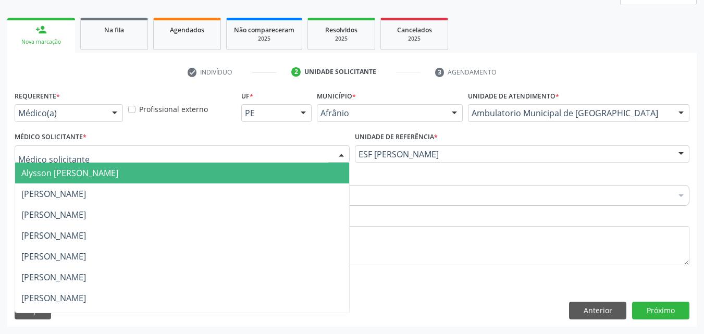
click at [258, 154] on div at bounding box center [182, 154] width 335 height 18
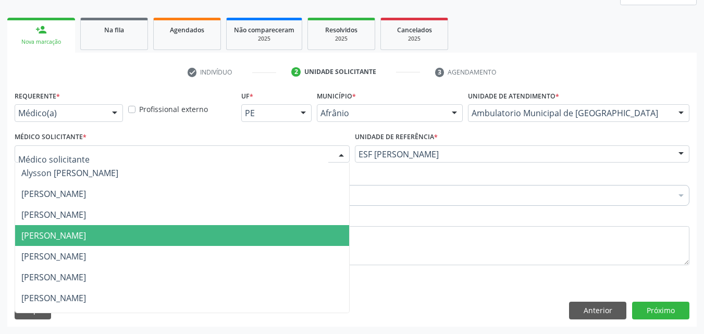
click at [227, 235] on span "[PERSON_NAME]" at bounding box center [182, 235] width 334 height 21
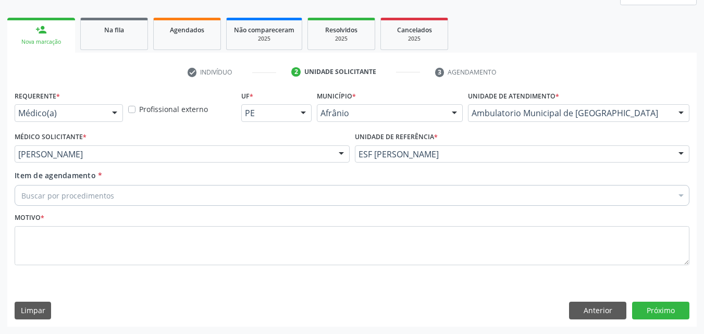
click at [183, 193] on div "Buscar por procedimentos" at bounding box center [352, 195] width 675 height 21
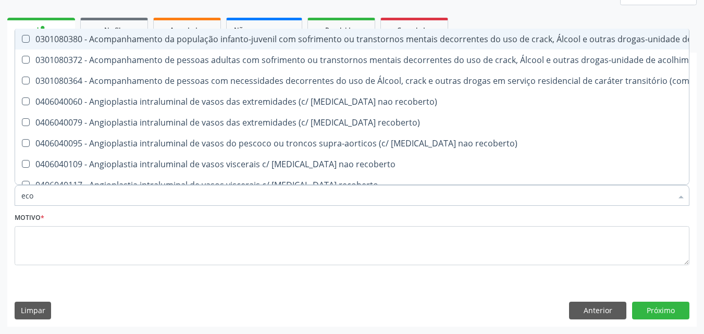
type input "ecoc"
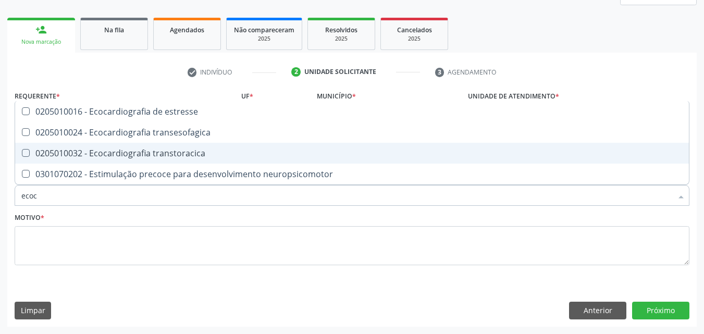
click at [185, 155] on div "0205010032 - Ecocardiografia transtoracica" at bounding box center [351, 153] width 661 height 8
checkbox transtoracica "true"
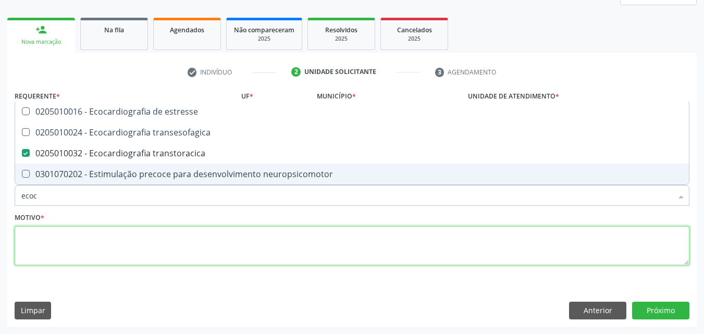
click at [166, 244] on textarea at bounding box center [352, 246] width 675 height 40
checkbox transesofagica "true"
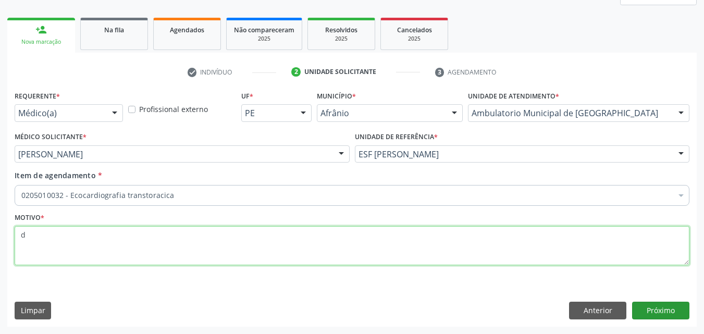
type textarea "d"
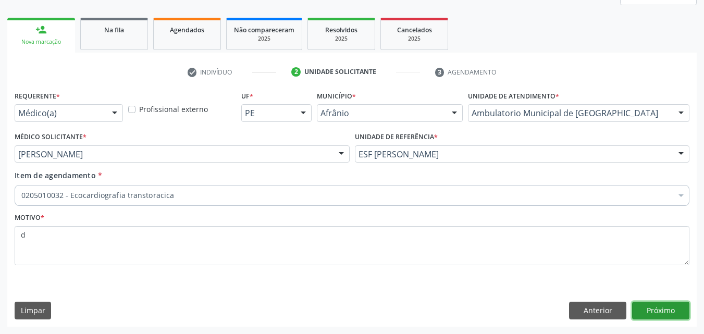
click at [655, 306] on button "Próximo" at bounding box center [660, 311] width 57 height 18
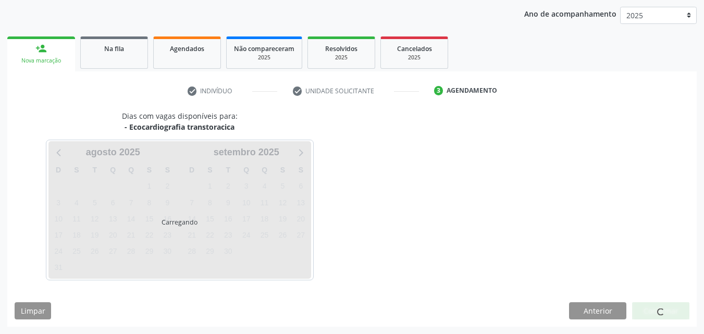
scroll to position [119, 0]
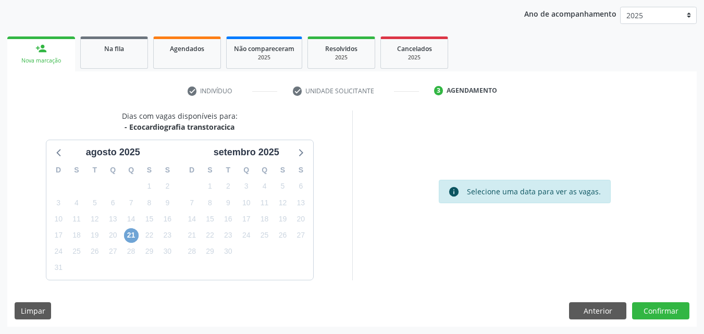
click at [129, 234] on span "21" at bounding box center [131, 235] width 15 height 15
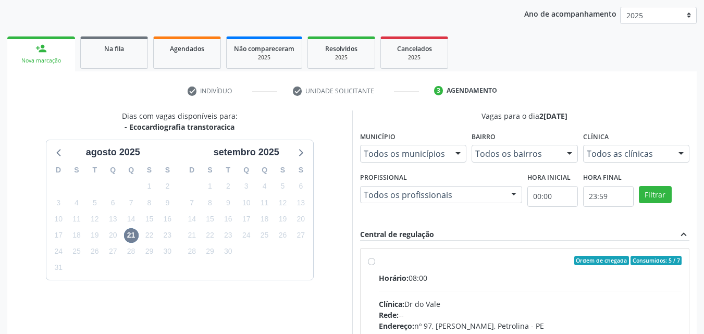
click at [347, 254] on div "Dias com vagas disponíveis para: - Ecocardiografia transtoracica agosto 2025 D …" at bounding box center [179, 270] width 345 height 320
click at [330, 126] on div "Dias com vagas disponíveis para: - Ecocardiografia transtoracica agosto 2025 D …" at bounding box center [179, 270] width 345 height 320
drag, startPoint x: 101, startPoint y: 87, endPoint x: 104, endPoint y: 64, distance: 23.1
click at [101, 87] on ul "check Indivíduo check Unidade solicitante 3 Agendamento" at bounding box center [351, 90] width 689 height 17
click at [109, 54] on link "Na fila" at bounding box center [114, 52] width 68 height 32
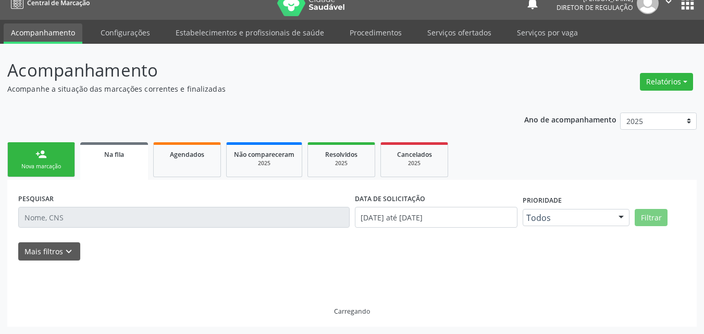
scroll to position [24, 0]
click at [55, 168] on ul "person_add Nova marcação Na fila Agendados Não compareceram 2025 Resolvidos 202…" at bounding box center [351, 160] width 689 height 40
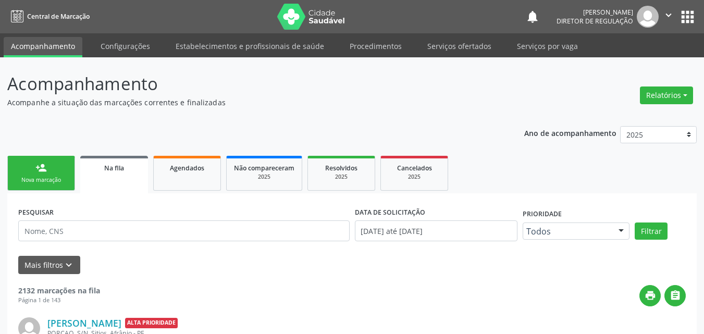
scroll to position [104, 0]
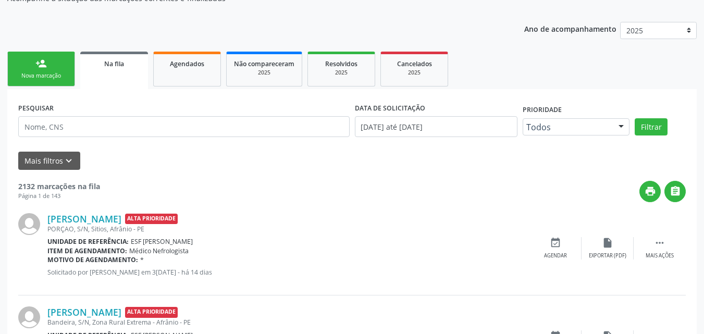
click at [54, 69] on link "person_add Nova marcação" at bounding box center [41, 69] width 68 height 35
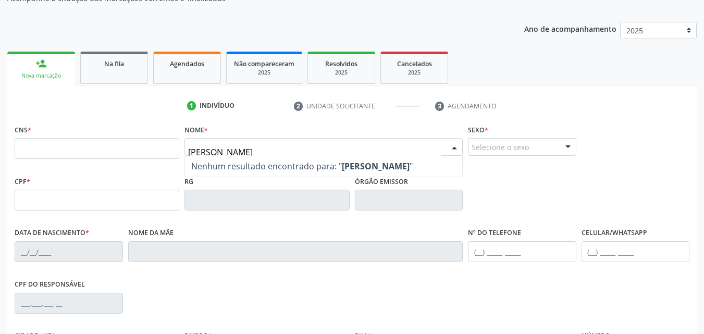
type input "anna júlia rodrigues"
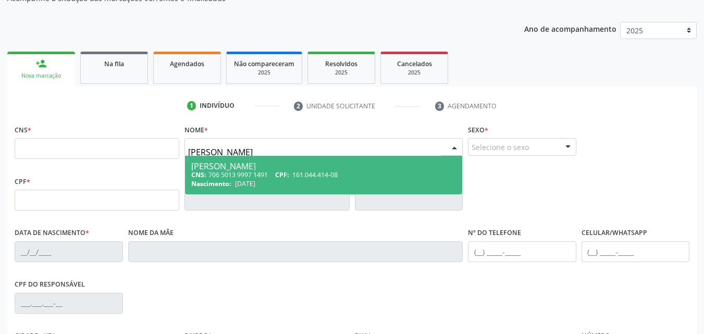
click at [267, 169] on div "Anna Júlia Rodrigues Coelho" at bounding box center [323, 166] width 265 height 8
type input "706 5013 9997 1491"
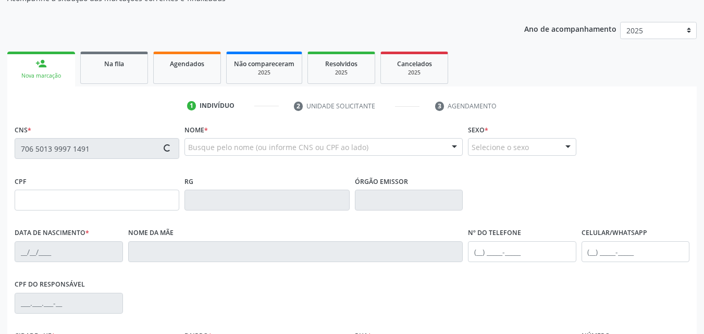
type input "161.044.414-08"
type input "20/12/2018"
type input "Rosilene Carmelita Rodrigues"
type input "(87) 98839-5346"
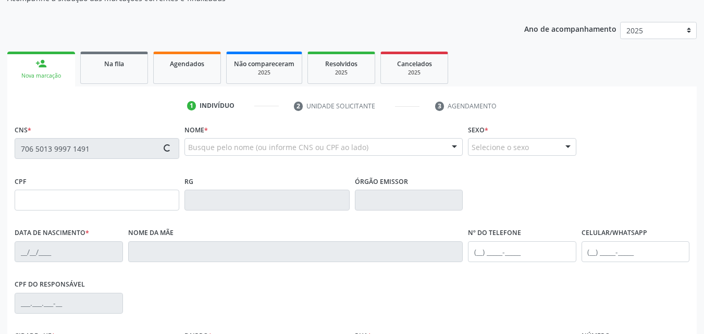
type input "022.936.383-08"
type input "70"
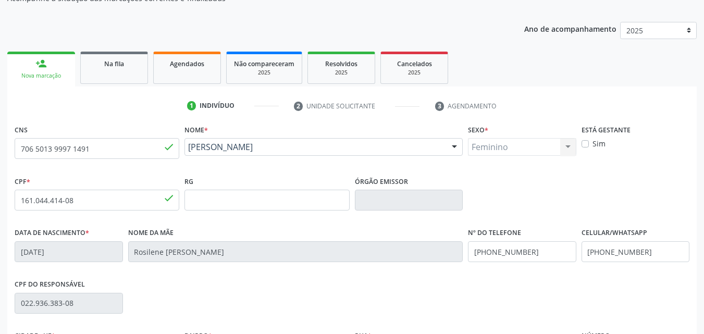
scroll to position [231, 0]
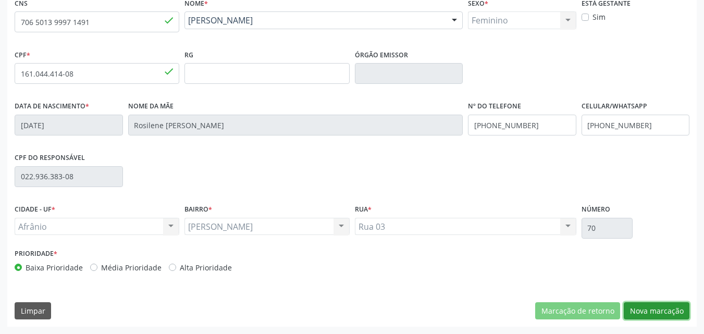
click at [658, 313] on button "Nova marcação" at bounding box center [657, 311] width 66 height 18
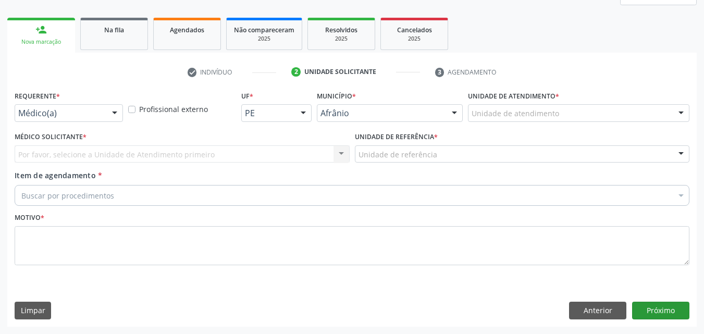
scroll to position [138, 0]
click at [538, 107] on div "Unidade de atendimento" at bounding box center [578, 113] width 221 height 18
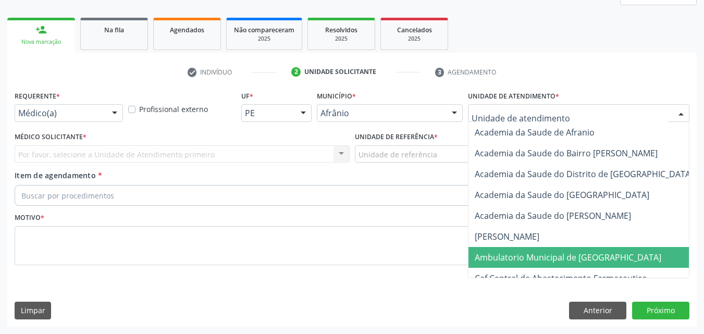
drag, startPoint x: 538, startPoint y: 259, endPoint x: 509, endPoint y: 243, distance: 33.3
click at [537, 258] on span "Ambulatorio Municipal de [GEOGRAPHIC_DATA]" at bounding box center [568, 257] width 187 height 11
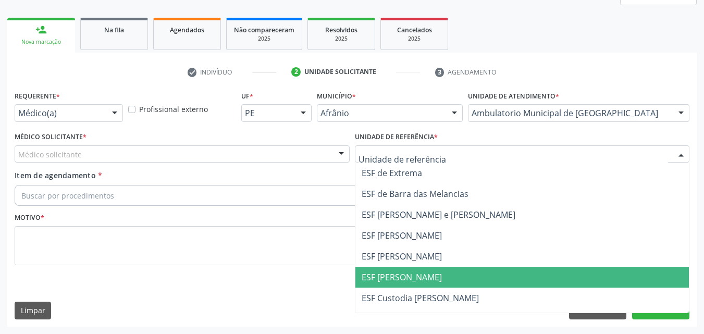
drag, startPoint x: 428, startPoint y: 272, endPoint x: 418, endPoint y: 270, distance: 9.5
click at [427, 272] on span "ESF [PERSON_NAME]" at bounding box center [522, 277] width 334 height 21
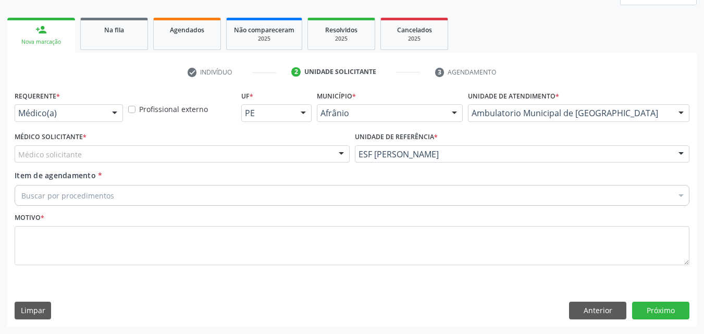
click at [290, 154] on div "Médico solicitante" at bounding box center [182, 154] width 335 height 18
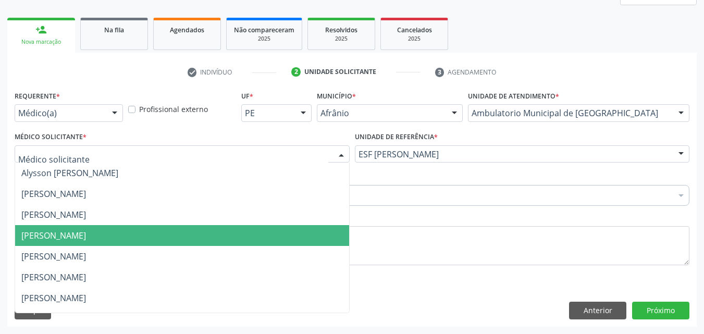
click at [279, 231] on span "[PERSON_NAME]" at bounding box center [182, 235] width 334 height 21
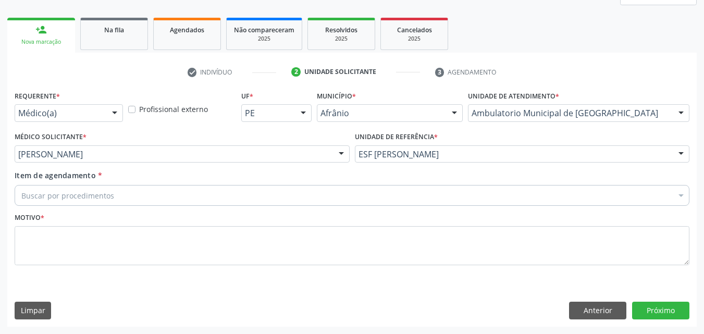
click at [236, 192] on div "Buscar por procedimentos" at bounding box center [352, 195] width 675 height 21
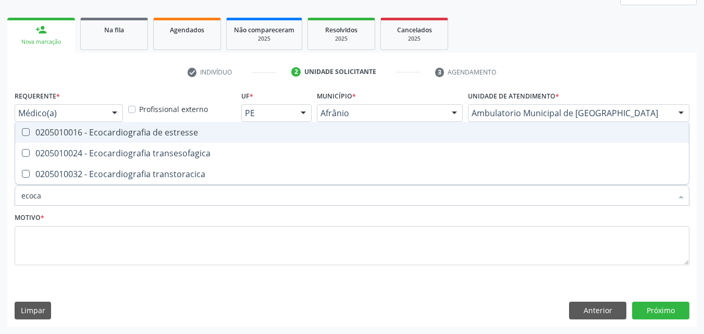
type input "ecocar"
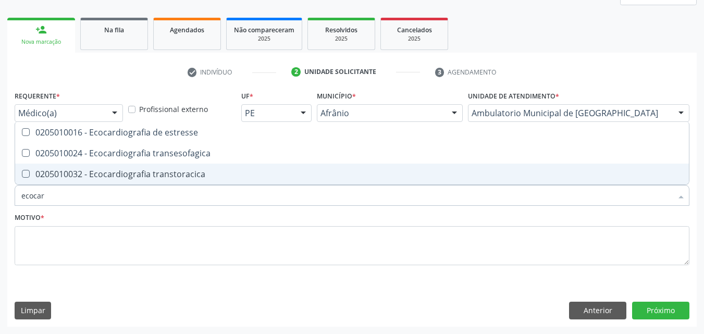
click at [203, 168] on span "0205010032 - Ecocardiografia transtoracica" at bounding box center [352, 174] width 674 height 21
checkbox transtoracica "true"
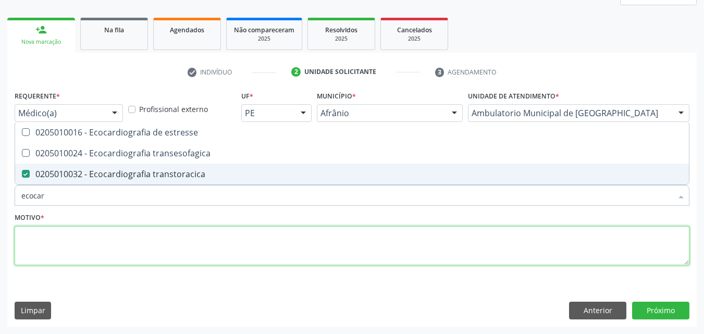
click at [190, 241] on textarea at bounding box center [352, 246] width 675 height 40
checkbox transesofagica "true"
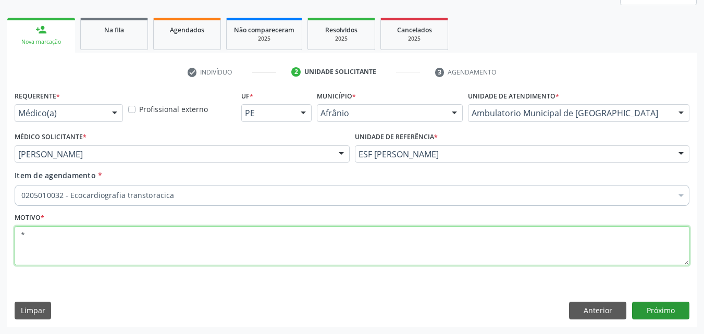
type textarea "*"
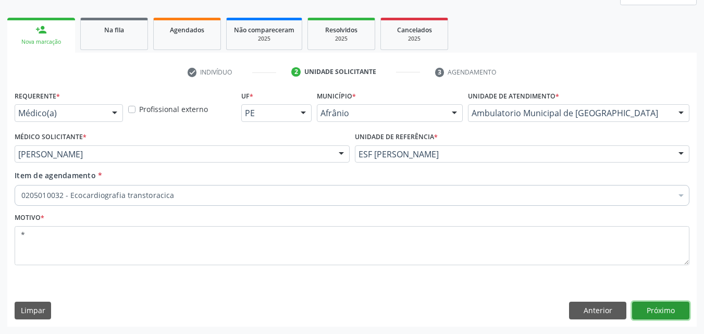
click at [666, 312] on button "Próximo" at bounding box center [660, 311] width 57 height 18
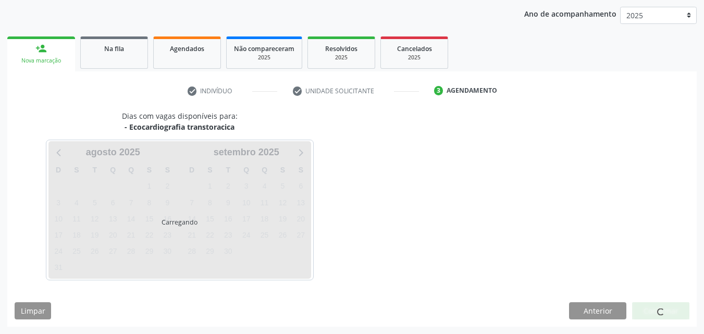
scroll to position [119, 0]
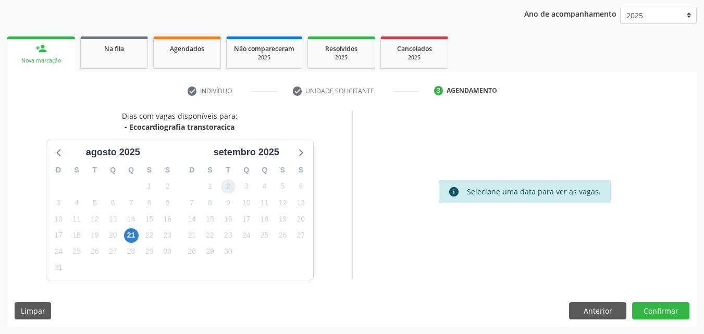
click at [229, 185] on span "2" at bounding box center [228, 186] width 15 height 15
click at [181, 46] on span "Agendados" at bounding box center [187, 48] width 34 height 9
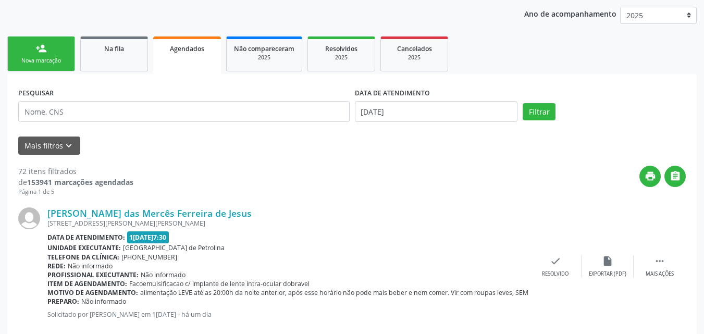
click at [61, 56] on link "person_add Nova marcação" at bounding box center [41, 53] width 68 height 35
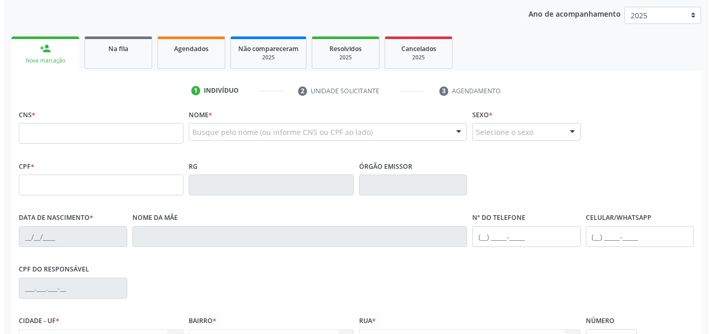
scroll to position [0, 0]
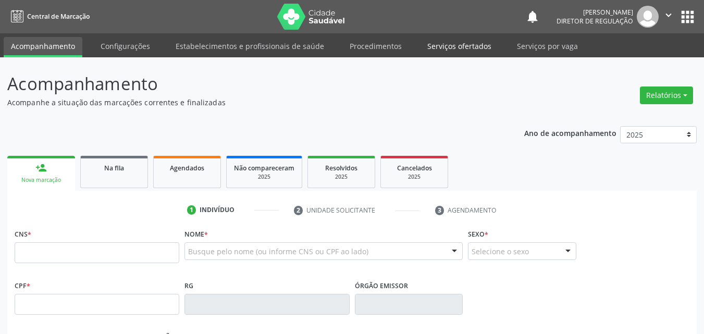
click at [458, 46] on link "Serviços ofertados" at bounding box center [459, 46] width 79 height 18
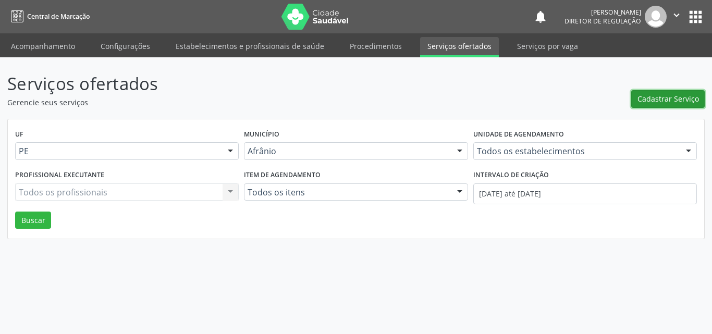
click at [687, 99] on span "Cadastrar Serviço" at bounding box center [667, 98] width 61 height 11
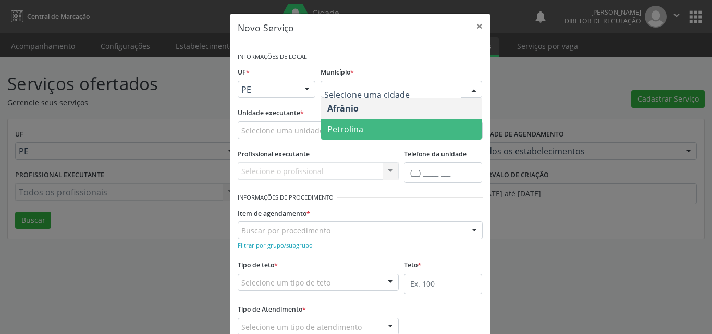
click at [360, 128] on span "Petrolina" at bounding box center [401, 129] width 160 height 21
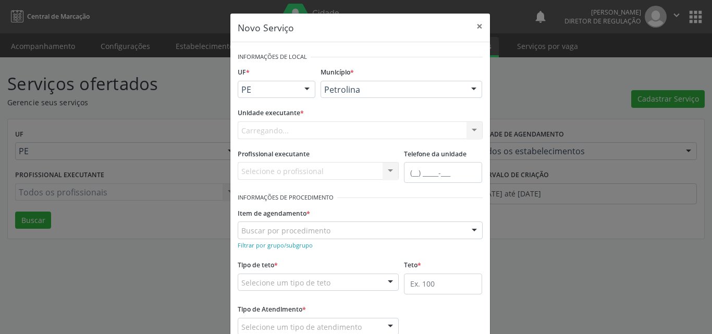
click at [321, 129] on div "Carregando... Academia da Saude de Afranio Academia da Saude do Bairro [PERSON_…" at bounding box center [360, 130] width 245 height 18
click at [321, 129] on div "Selecione uma unidade" at bounding box center [360, 130] width 245 height 18
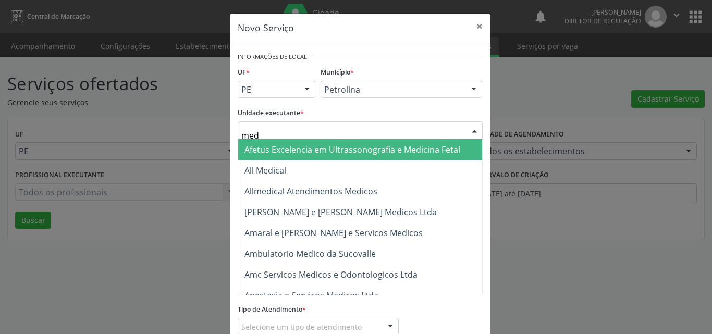
type input "med k"
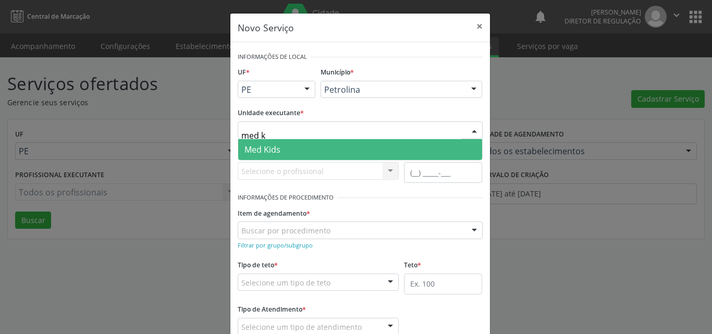
click at [287, 149] on span "Med Kids" at bounding box center [360, 149] width 244 height 21
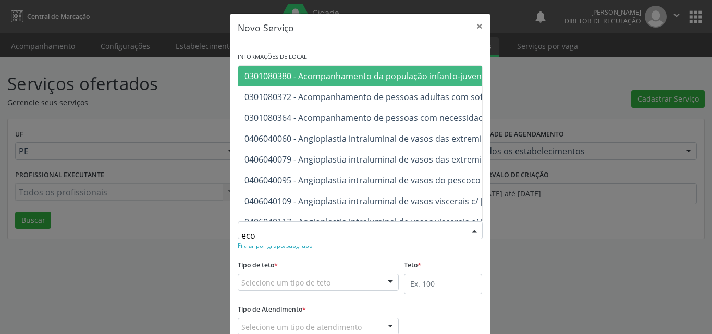
type input "ecoc"
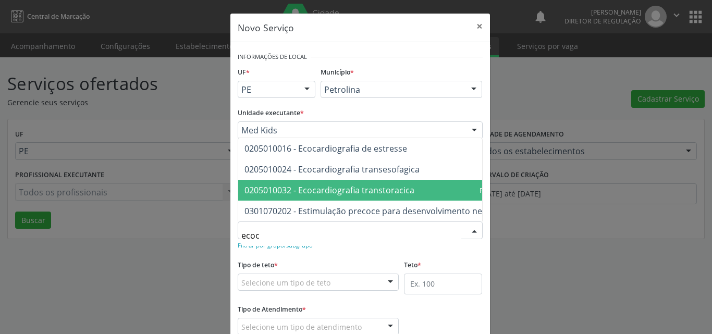
click at [317, 184] on span "0205010032 - Ecocardiografia transtoracica" at bounding box center [329, 189] width 170 height 11
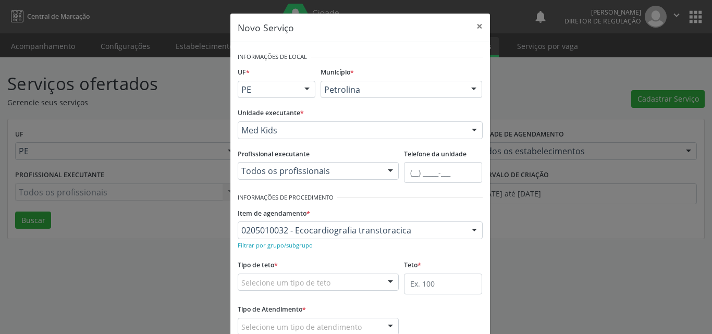
scroll to position [52, 0]
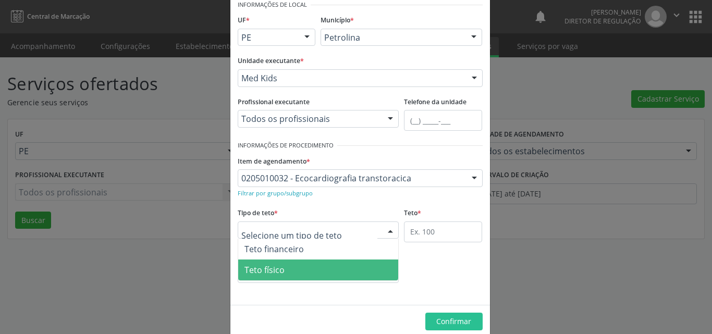
click at [312, 271] on span "Teto físico" at bounding box center [318, 269] width 160 height 21
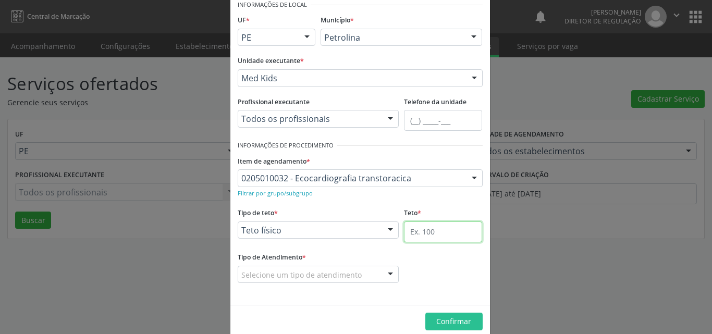
click at [430, 232] on input "text" at bounding box center [443, 231] width 78 height 21
type input "1"
click at [356, 271] on div "Selecione um tipo de atendimento" at bounding box center [319, 275] width 162 height 18
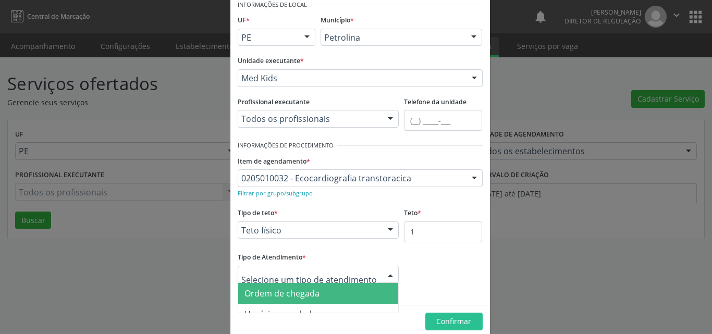
click at [346, 295] on span "Ordem de chegada" at bounding box center [318, 293] width 160 height 21
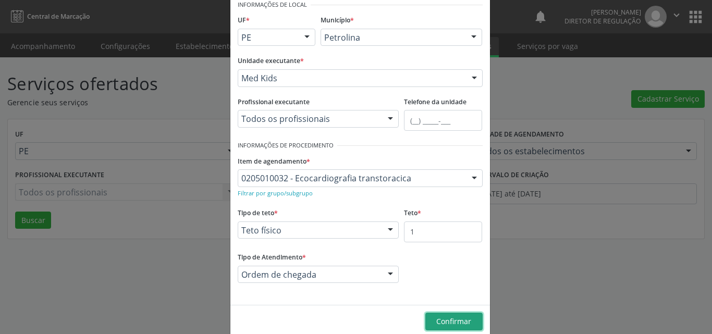
click at [444, 323] on span "Confirmar" at bounding box center [453, 321] width 35 height 10
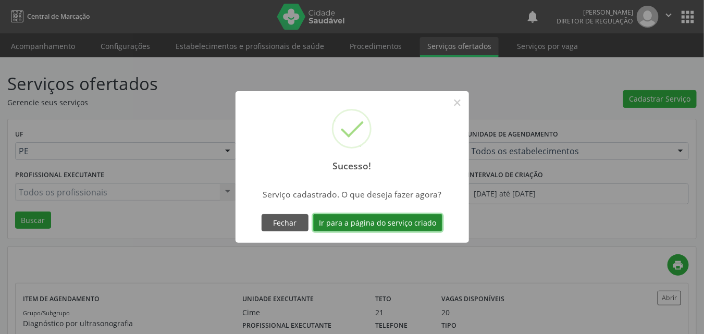
click at [415, 226] on button "Ir para a página do serviço criado" at bounding box center [377, 223] width 129 height 18
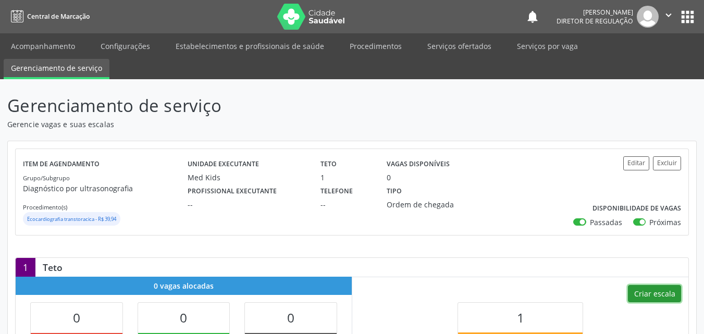
click at [663, 290] on button "Criar escala" at bounding box center [654, 294] width 53 height 18
select select "7"
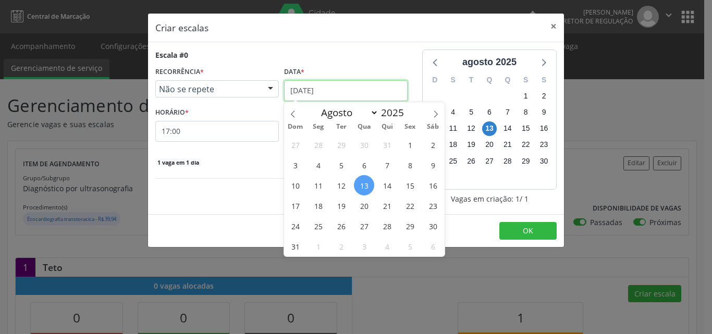
click at [370, 89] on input "[DATE]" at bounding box center [345, 90] width 123 height 21
click at [339, 246] on span "2" at bounding box center [341, 246] width 20 height 20
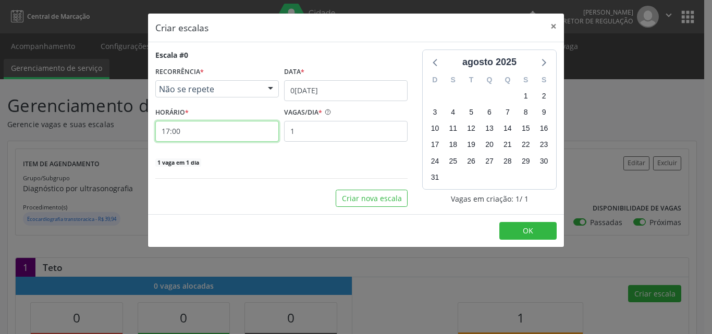
click at [226, 131] on input "17:00" at bounding box center [216, 131] width 123 height 21
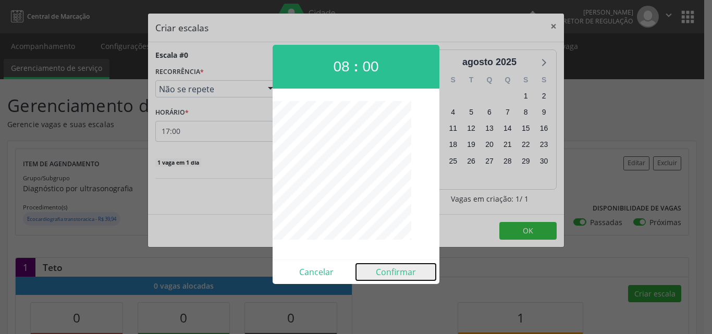
click at [393, 275] on button "Confirmar" at bounding box center [396, 272] width 80 height 17
type input "08:00"
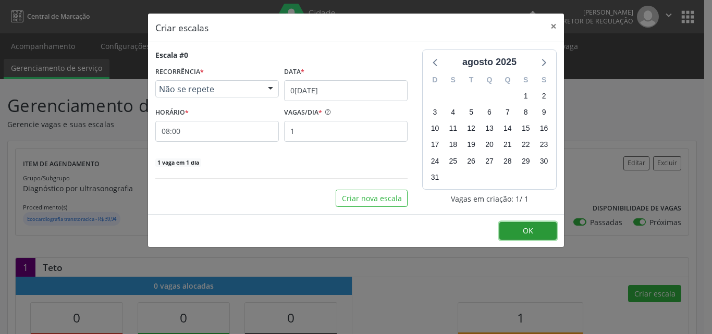
click at [529, 228] on span "OK" at bounding box center [528, 231] width 10 height 10
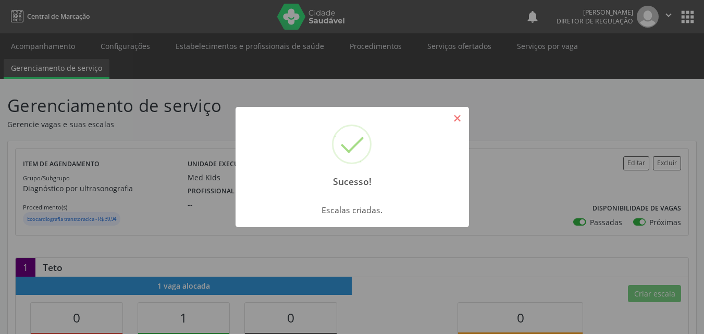
click at [458, 119] on button "×" at bounding box center [458, 118] width 18 height 18
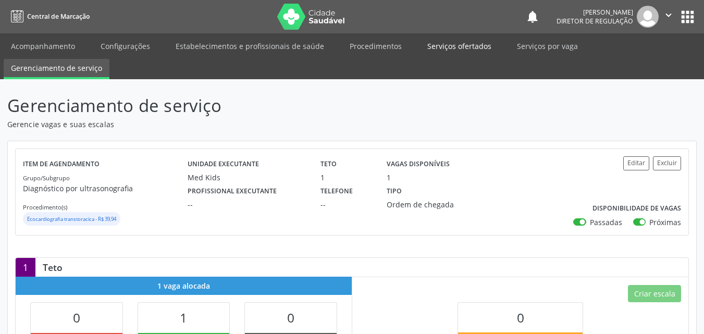
click at [459, 44] on link "Serviços ofertados" at bounding box center [459, 46] width 79 height 18
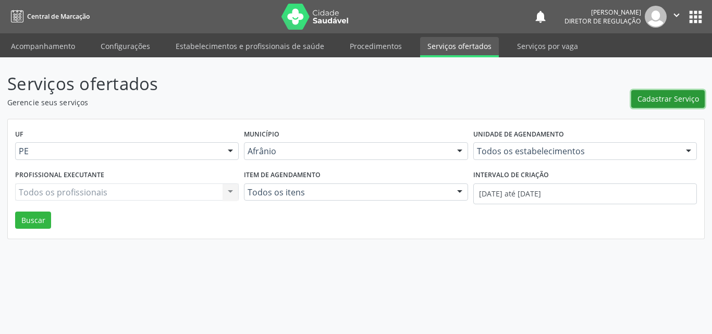
click at [660, 99] on span "Cadastrar Serviço" at bounding box center [667, 98] width 61 height 11
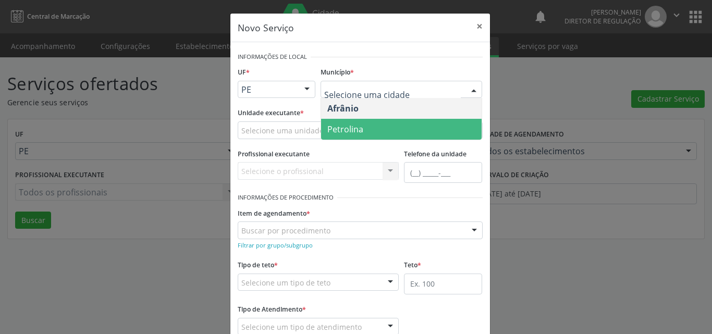
click at [399, 129] on span "Petrolina" at bounding box center [401, 129] width 160 height 21
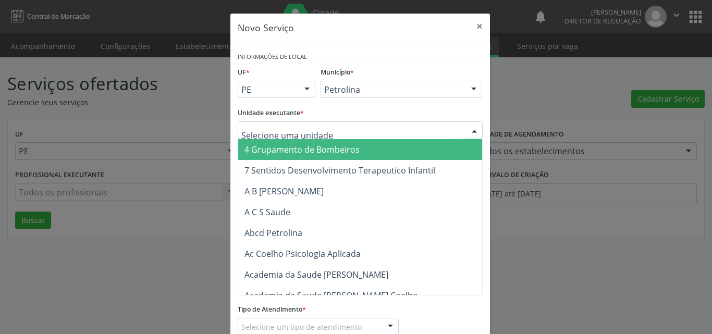
click at [323, 127] on div at bounding box center [360, 130] width 245 height 18
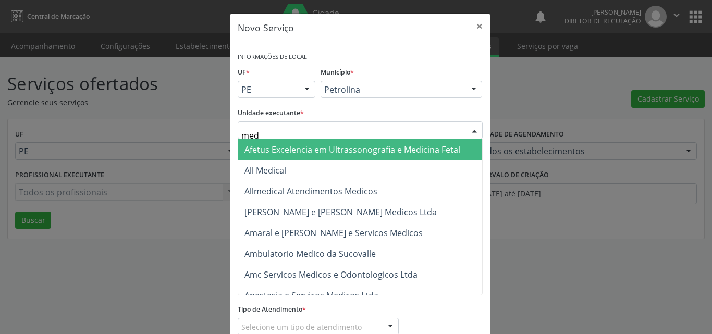
type input "med k"
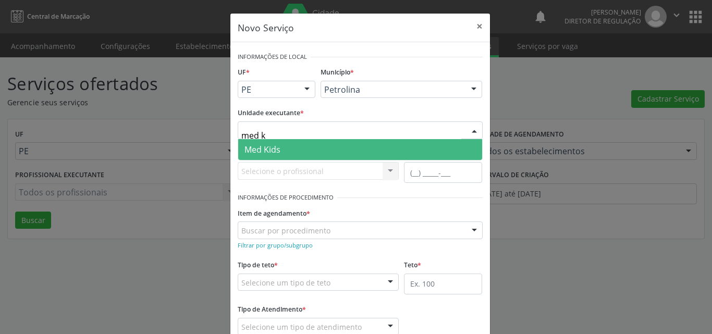
click at [303, 151] on span "Med Kids" at bounding box center [360, 149] width 244 height 21
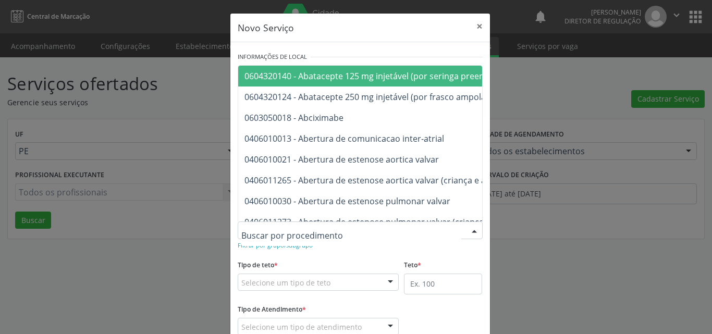
click at [326, 230] on div at bounding box center [360, 230] width 245 height 18
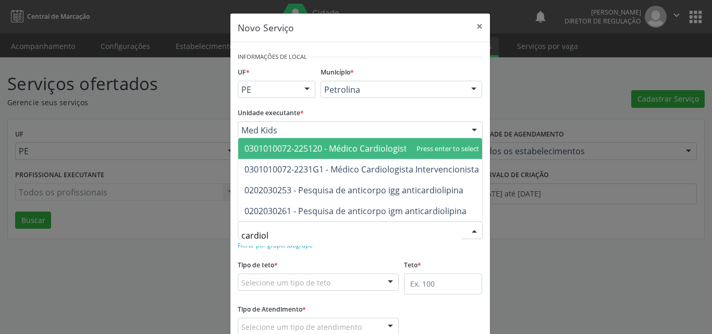
type input "cardiolo"
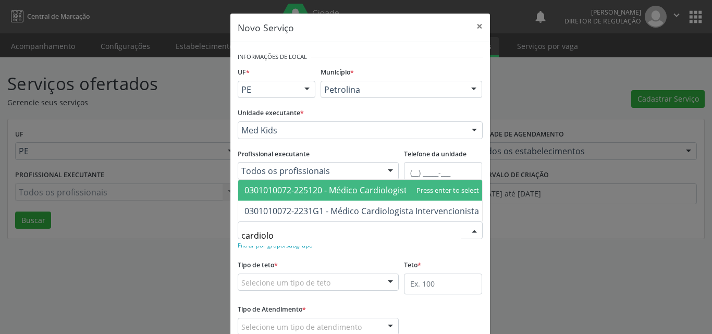
click at [332, 184] on span "0301010072-225120 - Médico Cardiologista" at bounding box center [327, 189] width 167 height 11
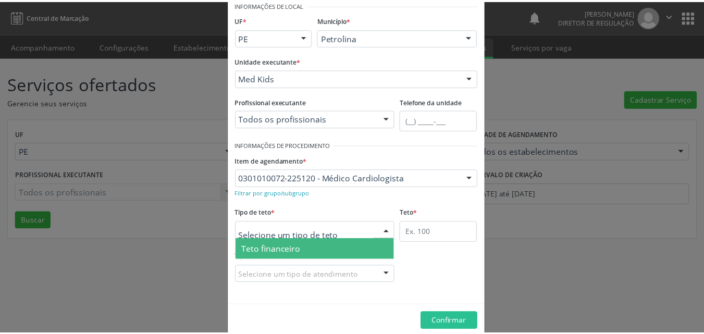
scroll to position [20, 0]
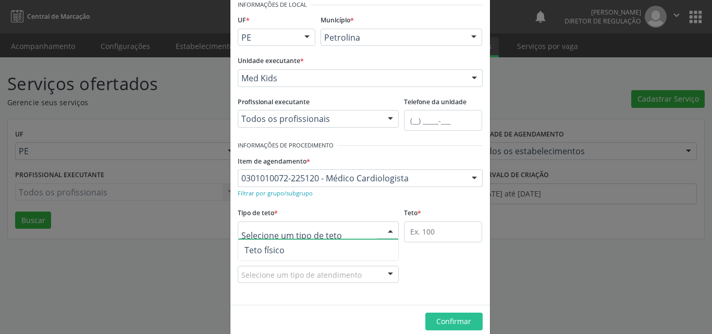
click at [329, 250] on span "Teto físico" at bounding box center [318, 250] width 160 height 21
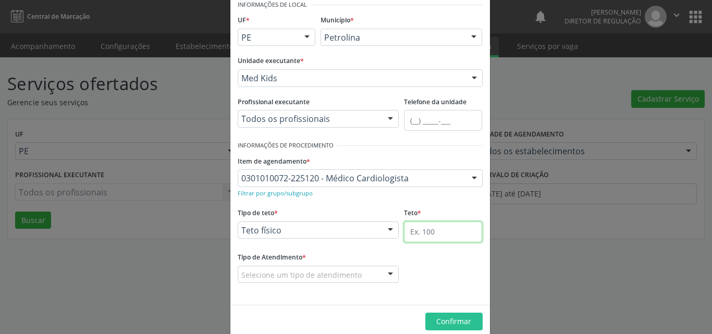
click at [421, 230] on input "text" at bounding box center [443, 231] width 78 height 21
type input "1"
click at [367, 271] on div "Selecione um tipo de atendimento" at bounding box center [319, 275] width 162 height 18
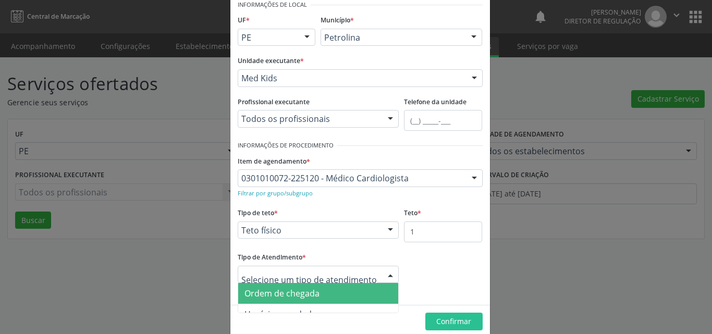
click at [334, 295] on span "Ordem de chegada" at bounding box center [318, 293] width 160 height 21
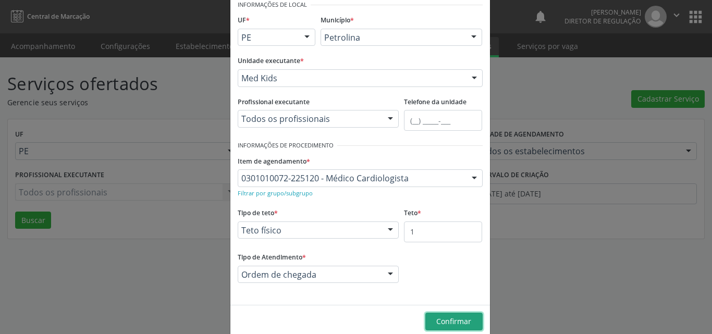
click at [450, 319] on span "Confirmar" at bounding box center [453, 321] width 35 height 10
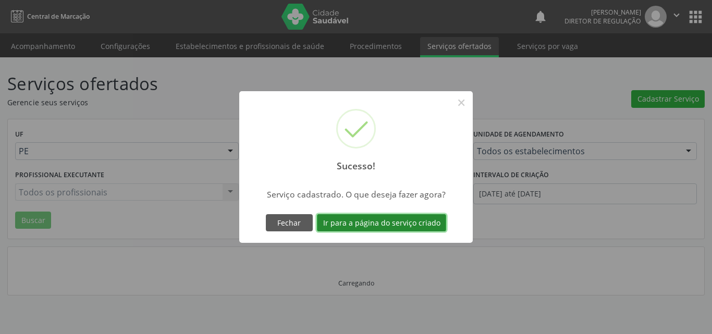
click at [423, 222] on button "Ir para a página do serviço criado" at bounding box center [381, 223] width 129 height 18
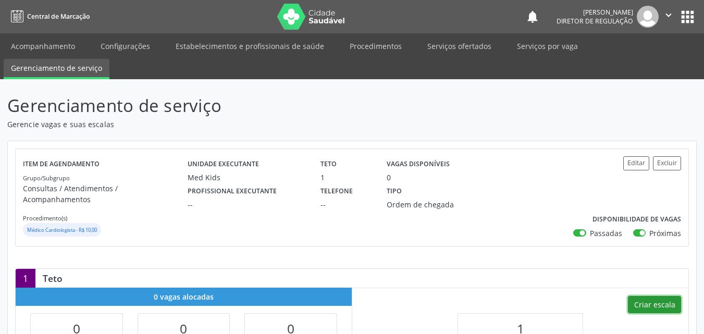
click at [652, 296] on button "Criar escala" at bounding box center [654, 305] width 53 height 18
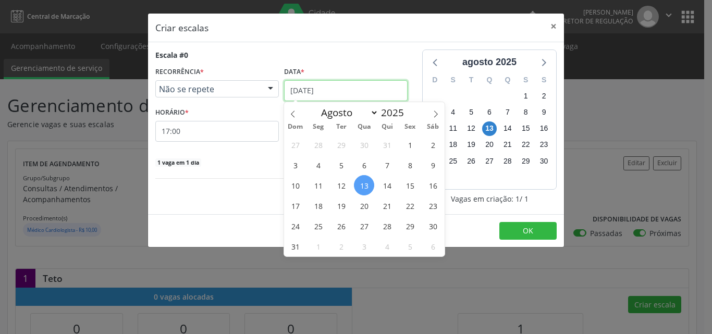
click at [358, 87] on input "[DATE]" at bounding box center [345, 90] width 123 height 21
click at [340, 246] on span "2" at bounding box center [341, 246] width 20 height 20
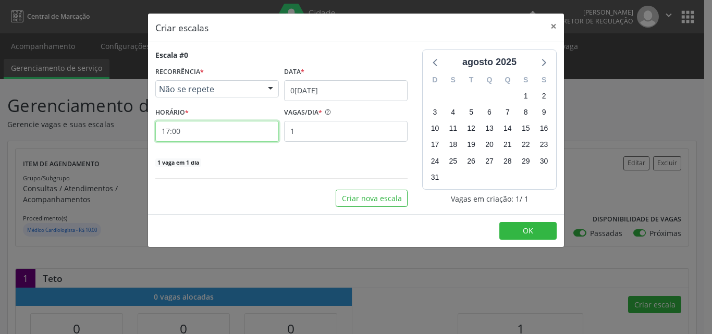
click at [221, 129] on input "17:00" at bounding box center [216, 131] width 123 height 21
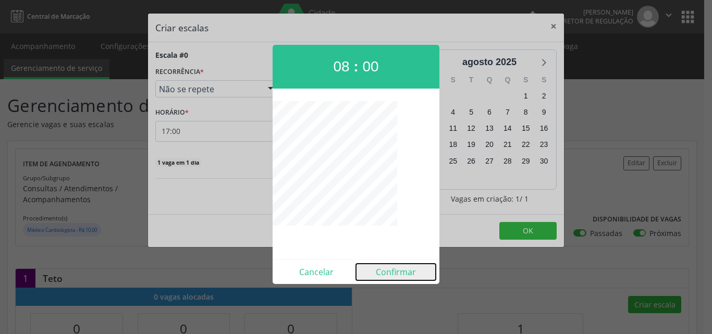
click at [398, 272] on button "Confirmar" at bounding box center [396, 272] width 80 height 17
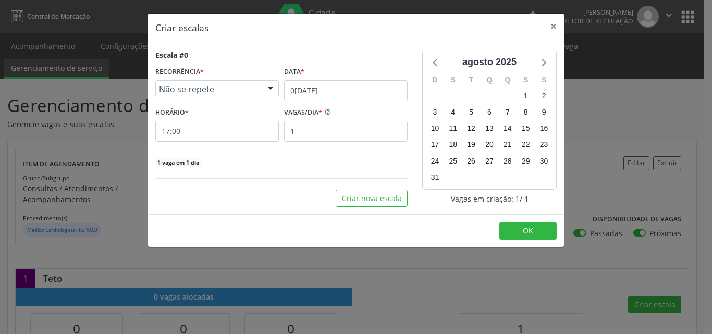
type input "08:00"
click at [518, 230] on button "OK" at bounding box center [527, 231] width 57 height 18
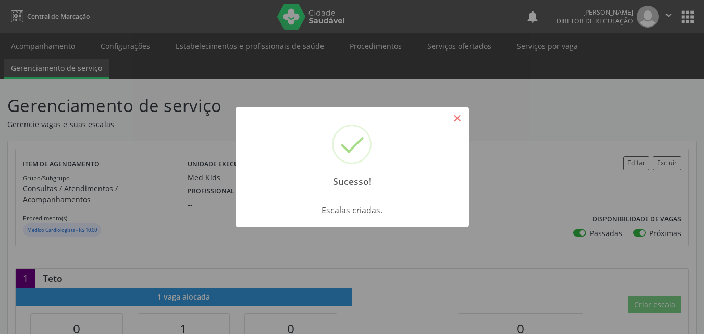
click at [456, 121] on button "×" at bounding box center [458, 118] width 18 height 18
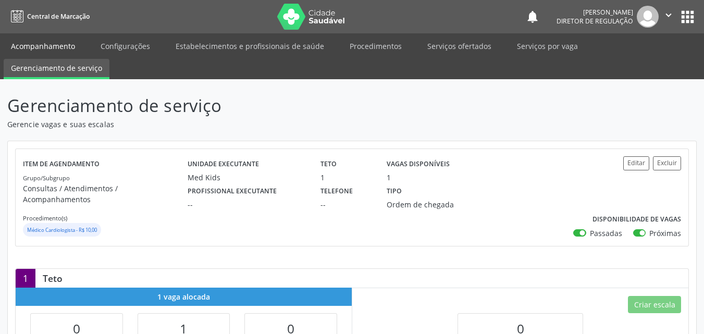
click at [64, 43] on link "Acompanhamento" at bounding box center [43, 46] width 79 height 18
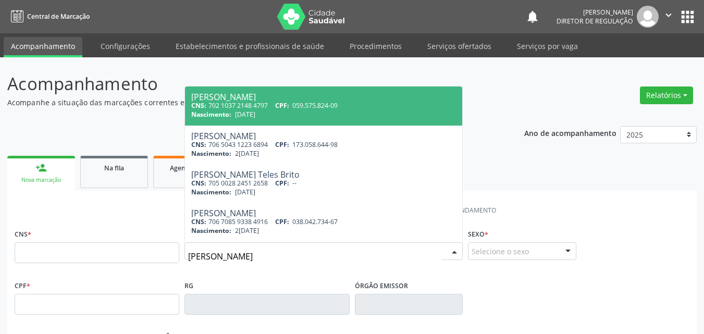
type input "anna júli"
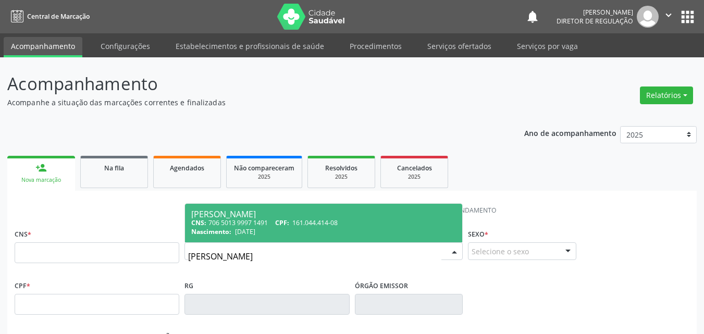
click at [254, 229] on span "20/12/2018" at bounding box center [245, 231] width 20 height 9
type input "706 5013 9997 1491"
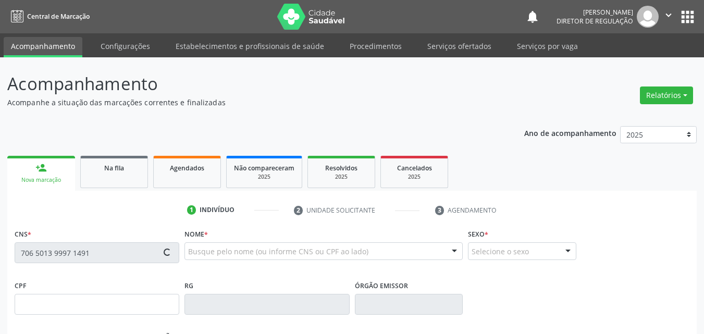
type input "161.044.414-08"
type input "20/12/2018"
type input "Rosilene Carmelita Rodrigues"
type input "(87) 98839-5346"
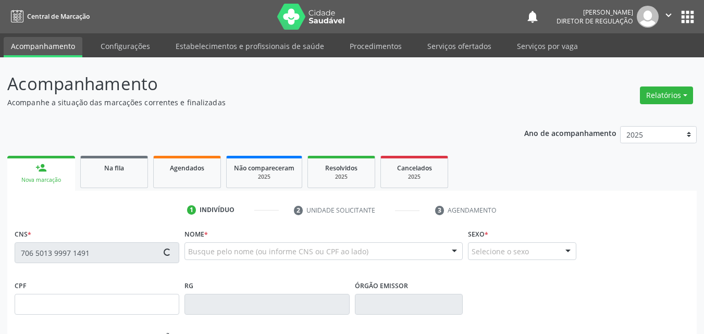
type input "022.936.383-08"
type input "70"
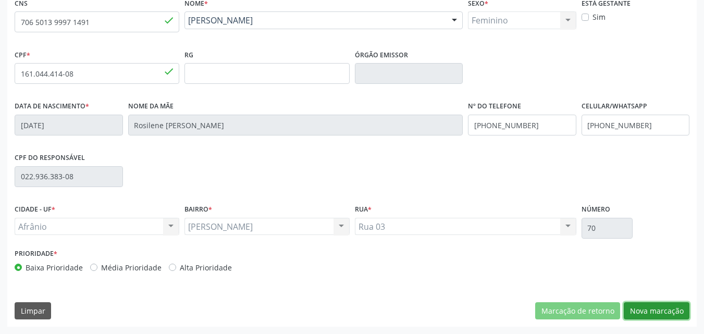
click at [659, 313] on button "Nova marcação" at bounding box center [657, 311] width 66 height 18
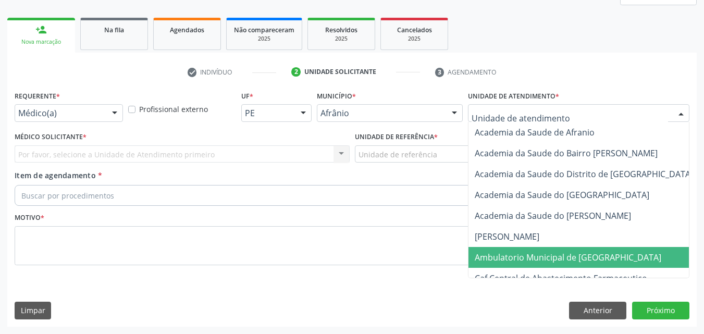
click at [556, 257] on span "Ambulatorio Municipal de [GEOGRAPHIC_DATA]" at bounding box center [568, 257] width 187 height 11
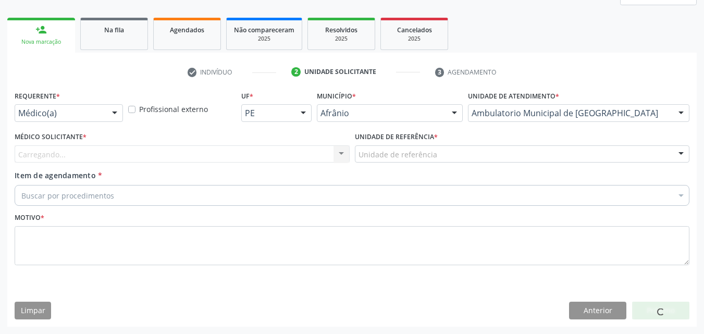
click at [439, 156] on div "Unidade de referência" at bounding box center [522, 154] width 335 height 18
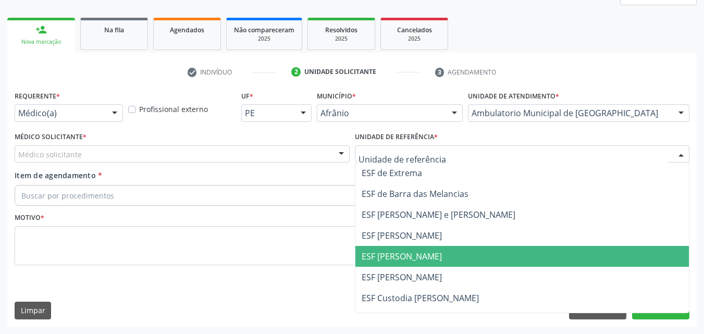
click at [426, 253] on span "ESF [PERSON_NAME]" at bounding box center [402, 256] width 80 height 11
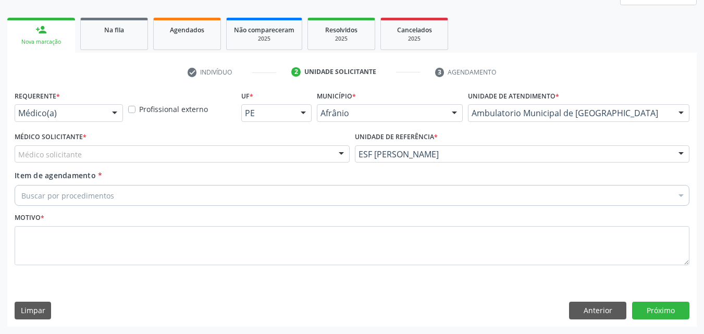
click at [272, 148] on div "Médico solicitante" at bounding box center [182, 154] width 335 height 18
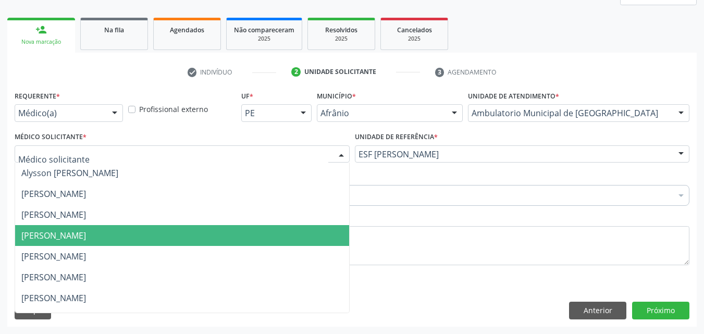
drag, startPoint x: 238, startPoint y: 233, endPoint x: 221, endPoint y: 222, distance: 20.1
click at [237, 232] on span "[PERSON_NAME]" at bounding box center [182, 235] width 334 height 21
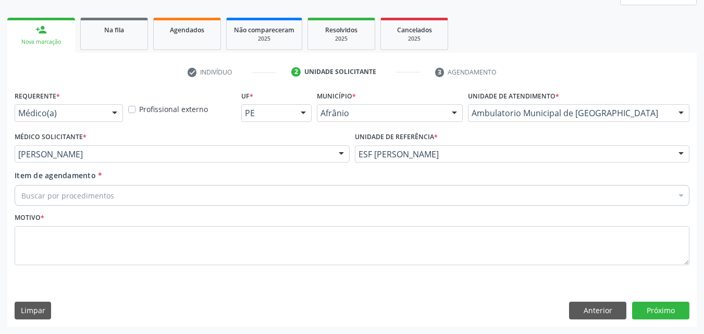
click at [175, 197] on div "Buscar por procedimentos" at bounding box center [352, 195] width 675 height 21
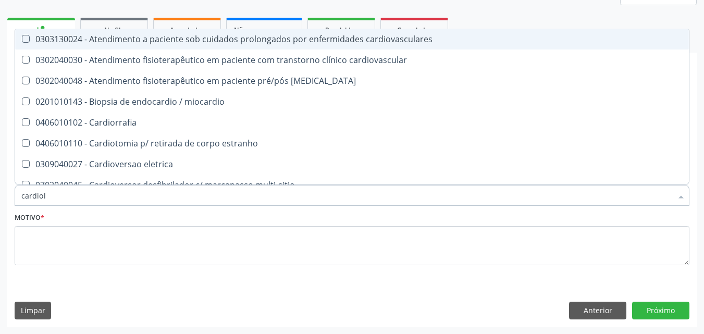
type input "cardiolo"
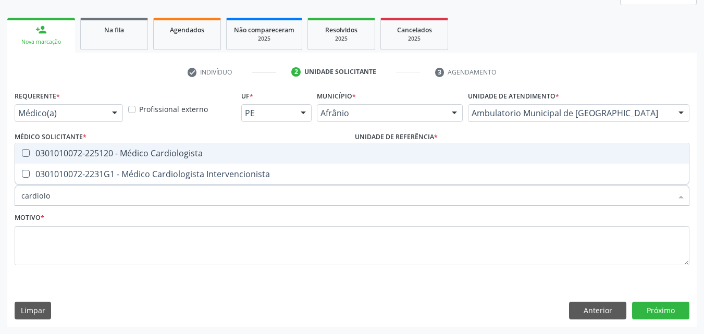
click at [147, 154] on div "0301010072-225120 - Médico Cardiologista" at bounding box center [351, 153] width 661 height 8
checkbox Cardiologista "true"
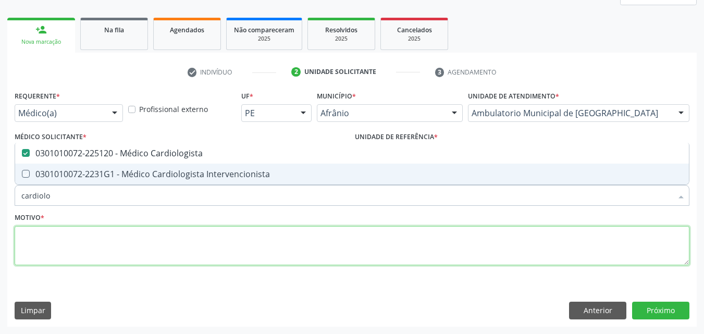
click at [153, 245] on textarea at bounding box center [352, 246] width 675 height 40
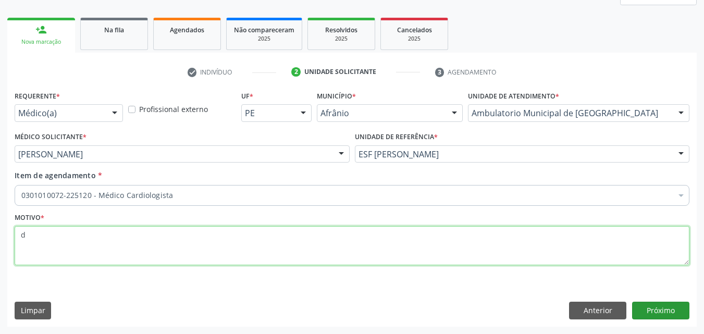
type textarea "d"
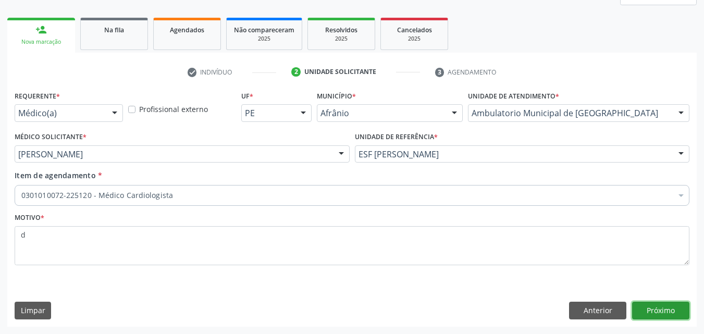
click at [662, 309] on button "Próximo" at bounding box center [660, 311] width 57 height 18
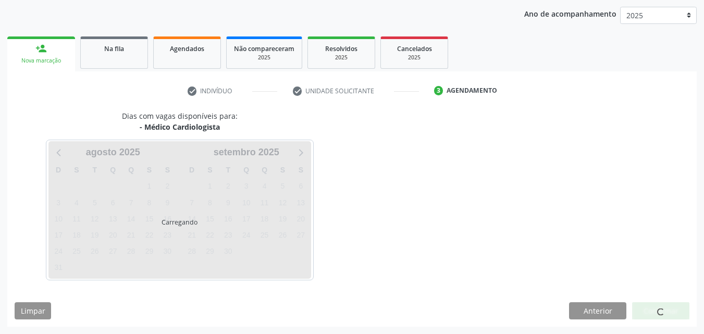
scroll to position [119, 0]
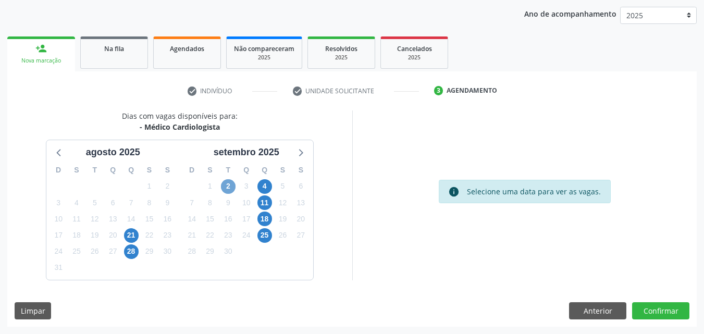
click at [226, 188] on span "2" at bounding box center [228, 186] width 15 height 15
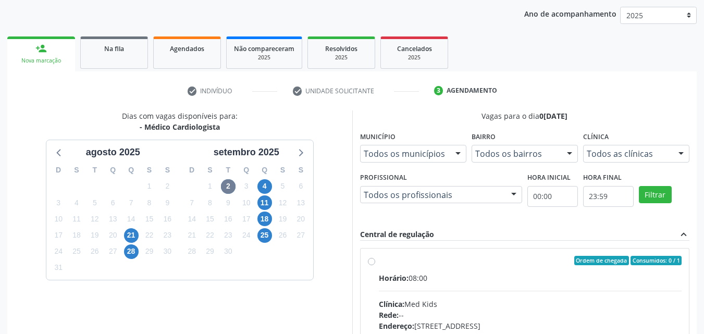
click at [428, 262] on div "Ordem de chegada Consumidos: 0 / 1" at bounding box center [530, 260] width 303 height 9
click at [375, 262] on input "Ordem de chegada Consumidos: 0 / 1 Horário: 08:00 Clínica: Med Kids Rede: -- En…" at bounding box center [371, 260] width 7 height 9
radio input "true"
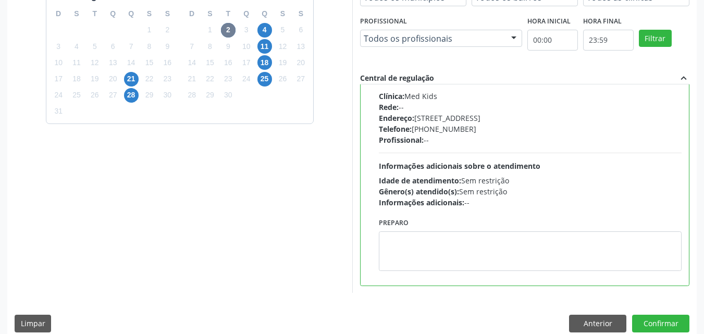
scroll to position [289, 0]
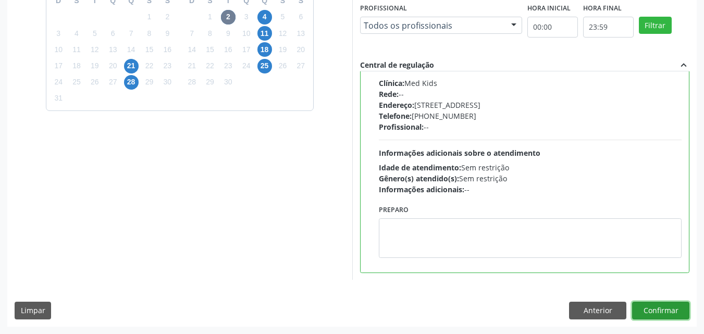
click at [666, 310] on button "Confirmar" at bounding box center [660, 311] width 57 height 18
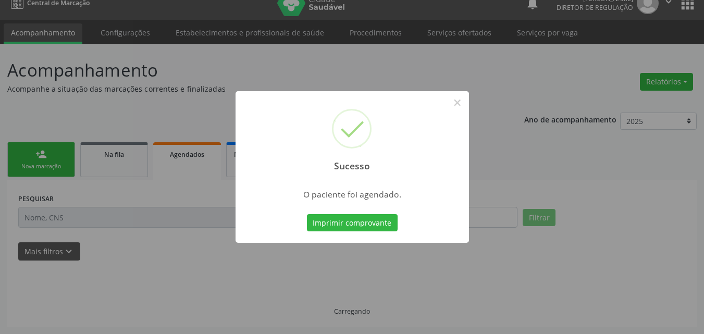
scroll to position [14, 0]
click at [382, 221] on button "Imprimir comprovante" at bounding box center [352, 223] width 91 height 18
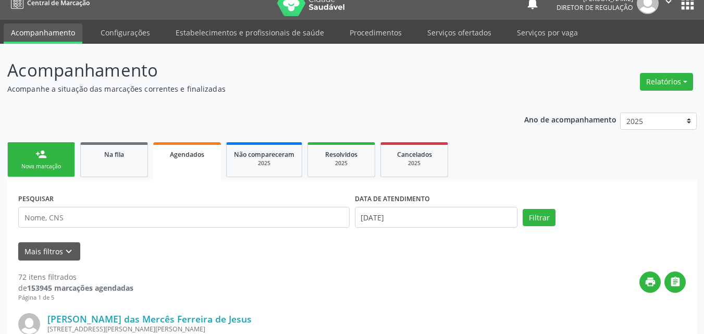
click at [50, 164] on div "Nova marcação" at bounding box center [41, 167] width 52 height 8
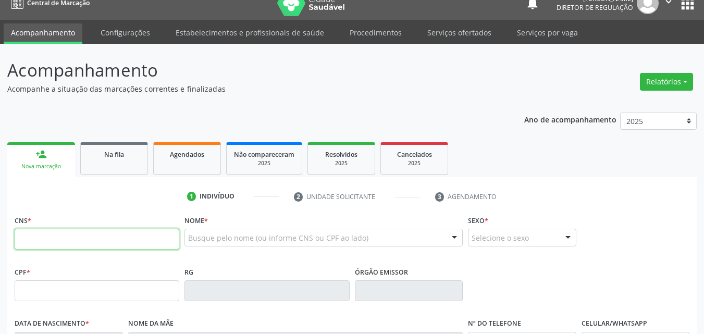
click at [173, 239] on input "text" at bounding box center [97, 239] width 165 height 21
type input "706 5013 9997 1491"
type input "161.044.414-08"
type input "20/12/2018"
type input "Rosilene Carmelita Rodrigues"
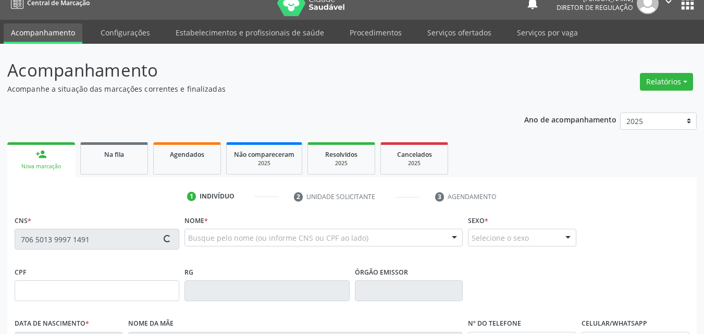
type input "(87) 98839-5346"
type input "022.936.383-08"
type input "70"
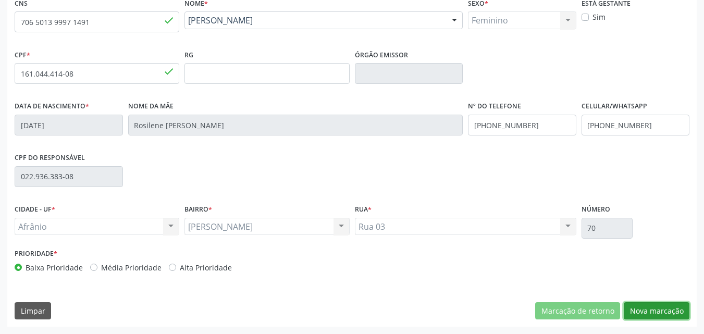
click at [662, 312] on button "Nova marcação" at bounding box center [657, 311] width 66 height 18
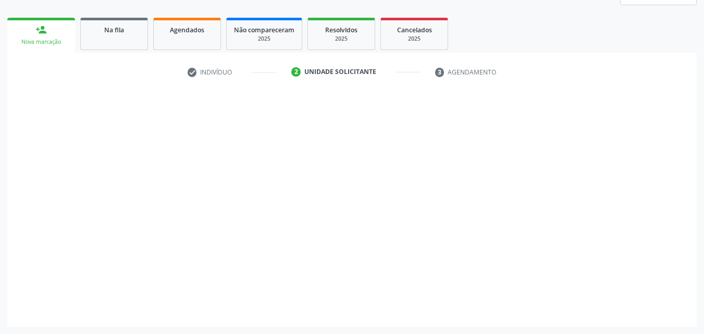
scroll to position [138, 0]
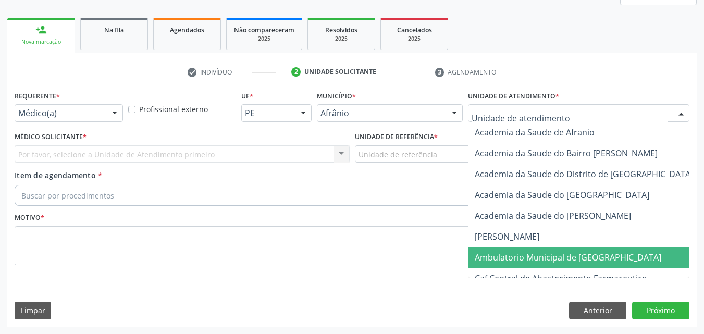
click at [544, 259] on span "Ambulatorio Municipal de [GEOGRAPHIC_DATA]" at bounding box center [568, 257] width 187 height 11
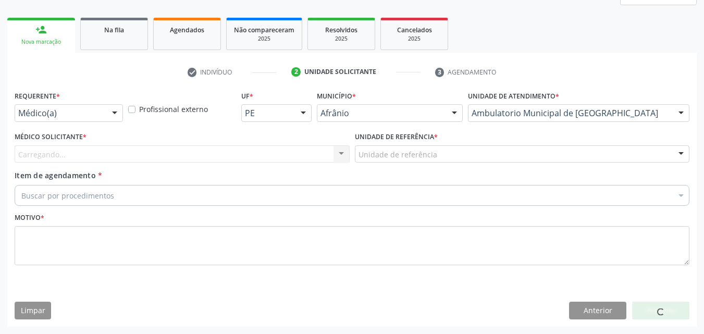
click at [459, 154] on div "Unidade de referência" at bounding box center [522, 154] width 335 height 18
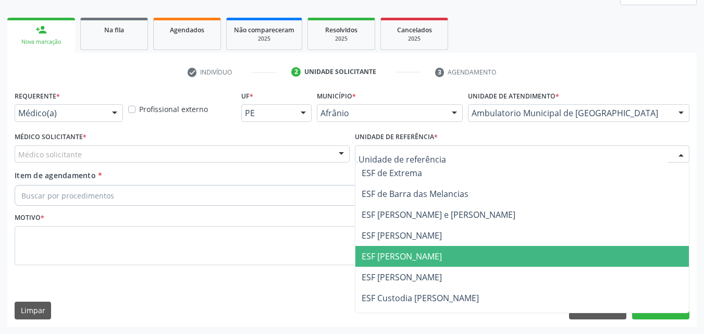
click at [428, 257] on span "ESF [PERSON_NAME]" at bounding box center [402, 256] width 80 height 11
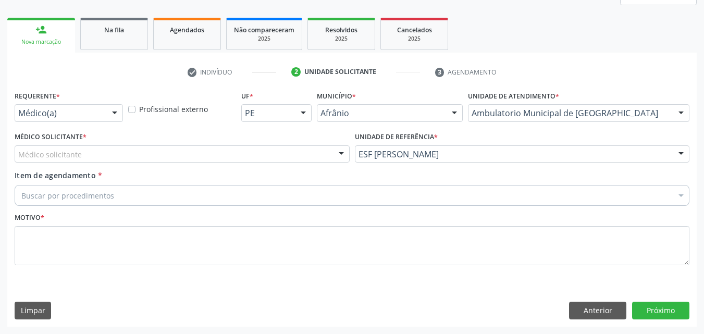
click at [274, 154] on div "Médico solicitante" at bounding box center [182, 154] width 335 height 18
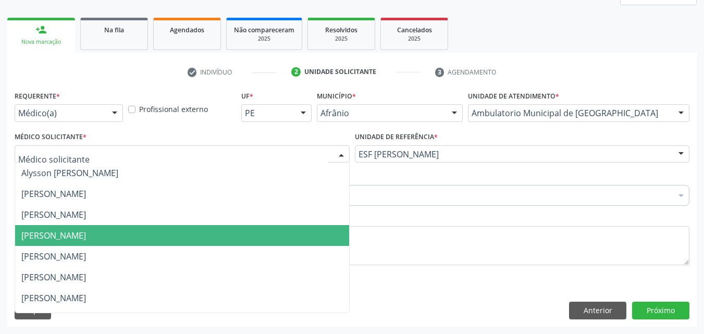
click at [265, 239] on span "[PERSON_NAME]" at bounding box center [182, 235] width 334 height 21
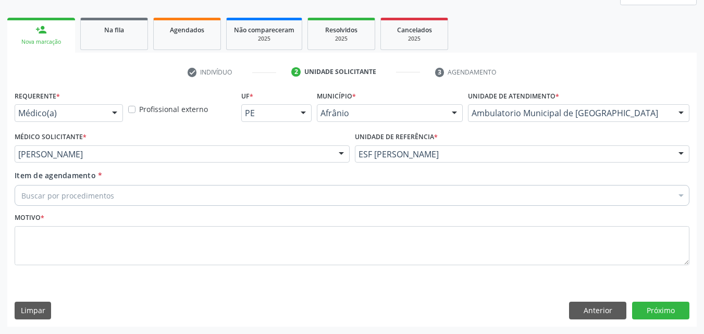
click at [173, 194] on div "Buscar por procedimentos" at bounding box center [352, 195] width 675 height 21
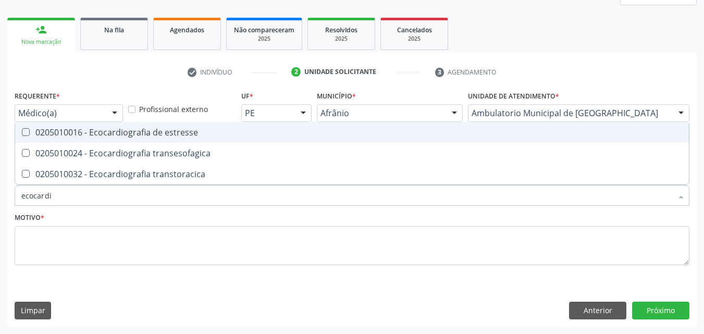
type input "ecocardio"
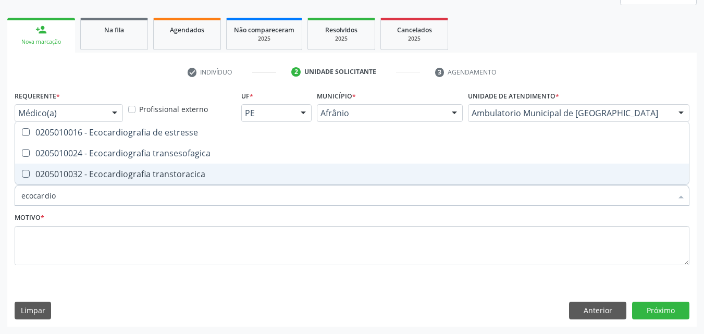
click at [177, 175] on div "0205010032 - Ecocardiografia transtoracica" at bounding box center [351, 174] width 661 height 8
checkbox transtoracica "true"
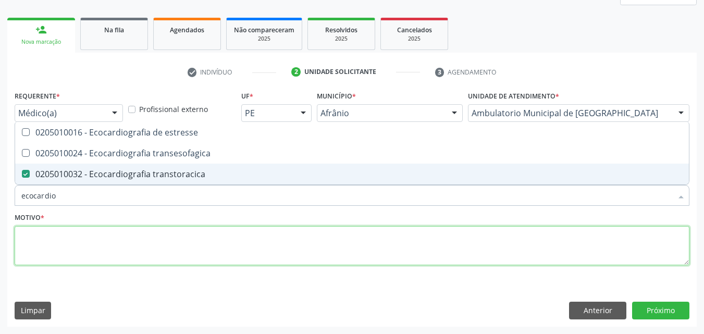
click at [169, 242] on textarea at bounding box center [352, 246] width 675 height 40
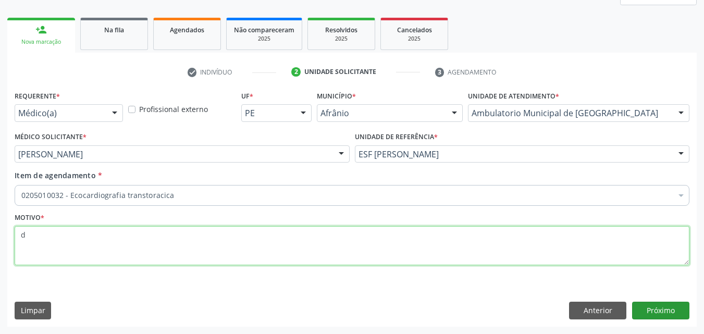
type textarea "d"
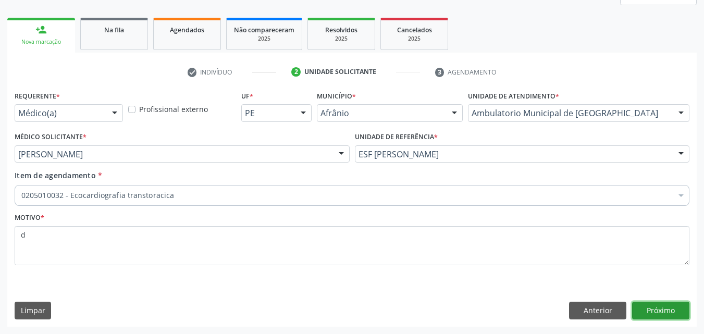
click at [664, 312] on button "Próximo" at bounding box center [660, 311] width 57 height 18
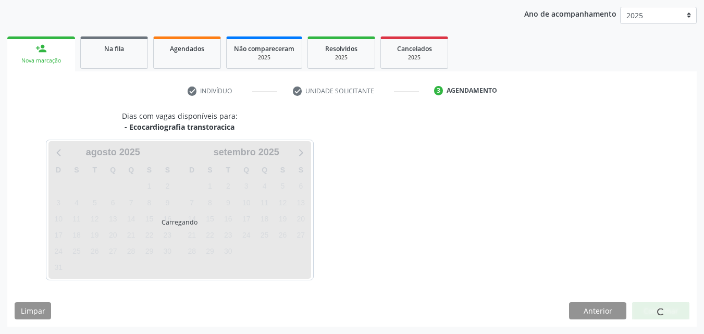
scroll to position [119, 0]
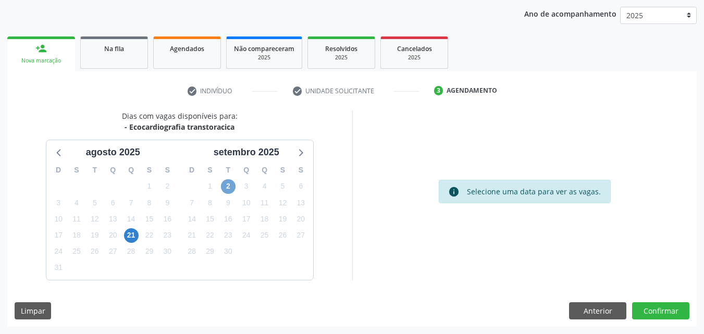
click at [227, 189] on span "2" at bounding box center [228, 186] width 15 height 15
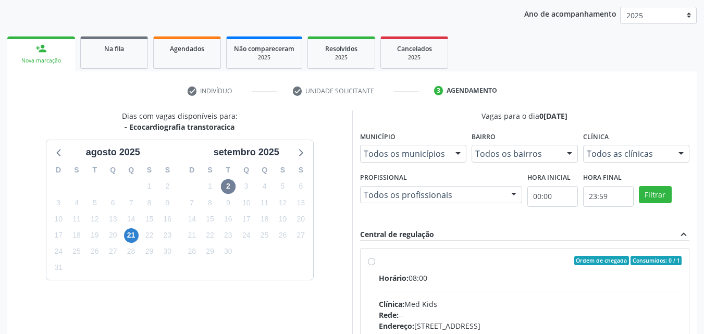
click at [444, 262] on div "Ordem de chegada Consumidos: 0 / 1" at bounding box center [530, 260] width 303 height 9
click at [375, 262] on input "Ordem de chegada Consumidos: 0 / 1 Horário: 08:00 Clínica: Med Kids Rede: -- En…" at bounding box center [371, 260] width 7 height 9
radio input "true"
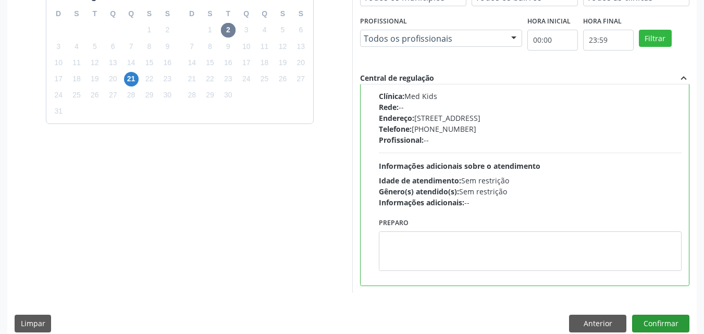
scroll to position [289, 0]
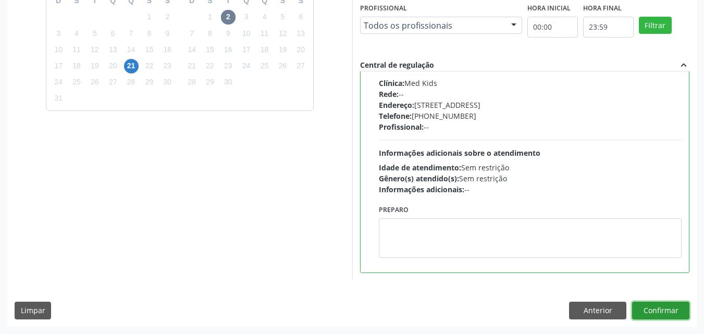
click at [651, 306] on button "Confirmar" at bounding box center [660, 311] width 57 height 18
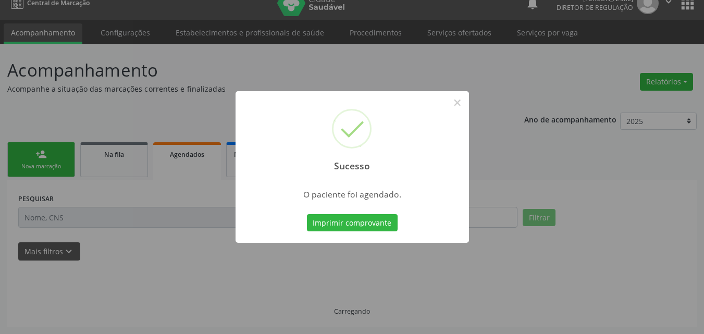
scroll to position [14, 0]
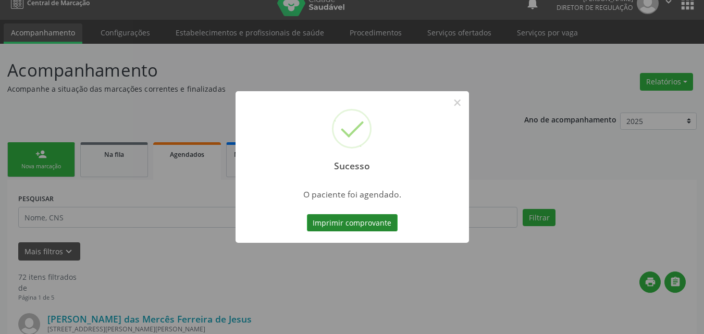
click at [382, 221] on button "Imprimir comprovante" at bounding box center [352, 223] width 91 height 18
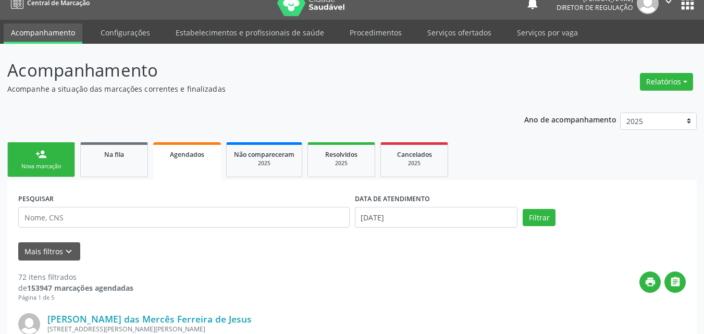
scroll to position [14, 0]
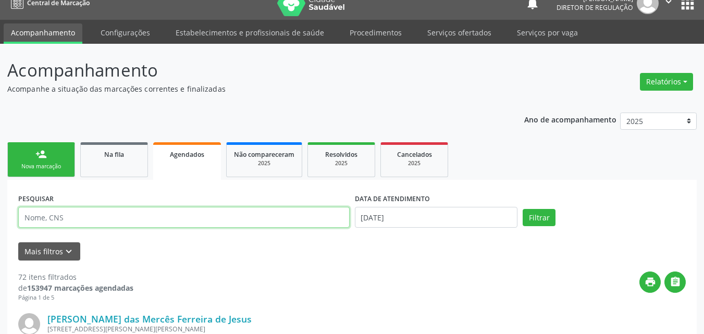
click at [259, 221] on input "text" at bounding box center [183, 217] width 331 height 21
type input "[PERSON_NAME]"
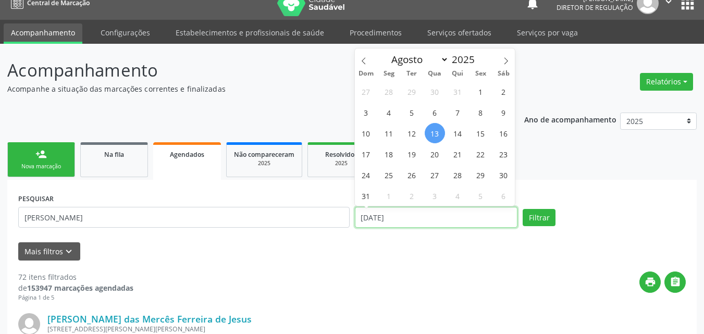
click at [398, 213] on input "[DATE]" at bounding box center [436, 217] width 163 height 21
click at [457, 135] on span "14" at bounding box center [458, 133] width 20 height 20
type input "[DATE]"
click at [457, 135] on span "14" at bounding box center [458, 133] width 20 height 20
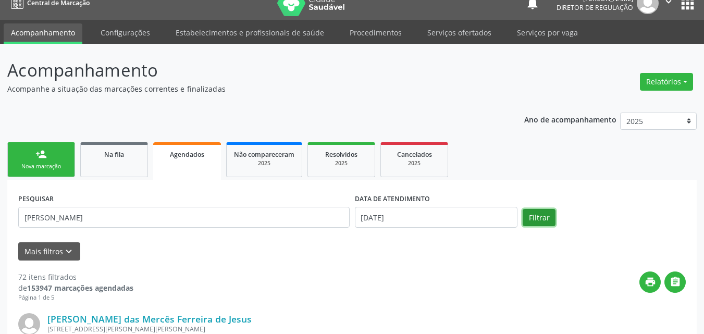
click at [539, 216] on button "Filtrar" at bounding box center [539, 218] width 33 height 18
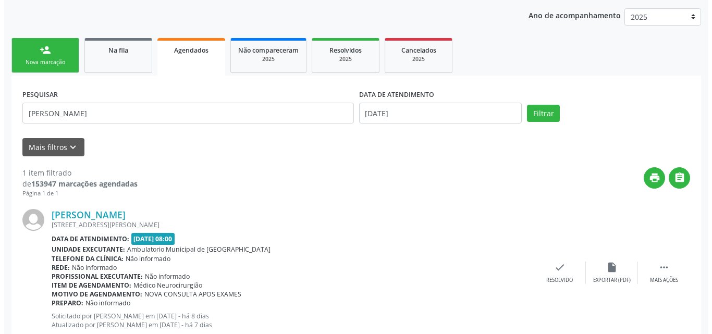
scroll to position [150, 0]
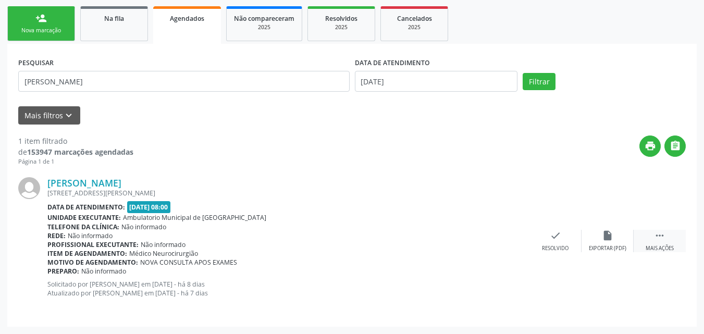
click at [660, 236] on icon "" at bounding box center [659, 235] width 11 height 11
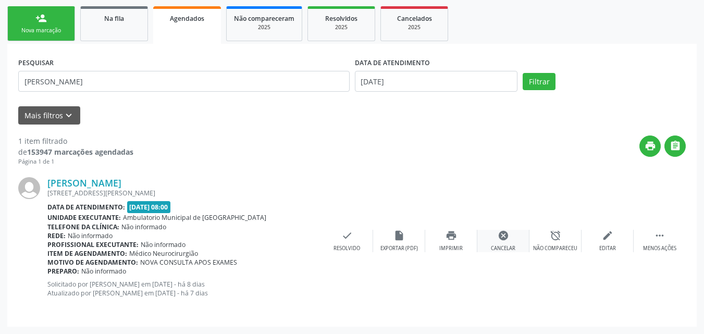
click at [506, 238] on icon "cancel" at bounding box center [503, 235] width 11 height 11
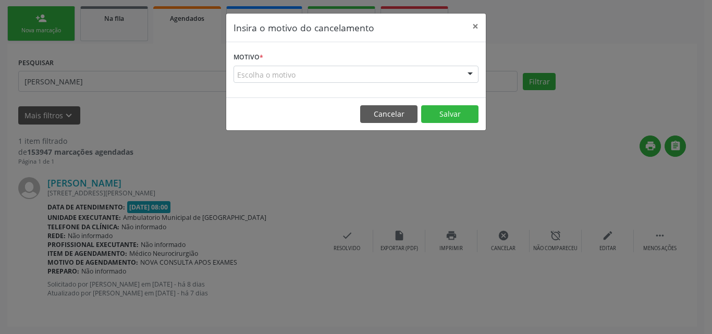
click at [321, 75] on div "Escolha o motivo" at bounding box center [355, 75] width 245 height 18
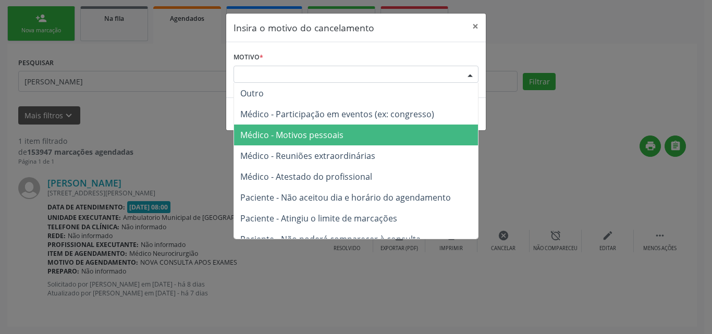
click at [328, 137] on span "Médico - Motivos pessoais" at bounding box center [291, 134] width 103 height 11
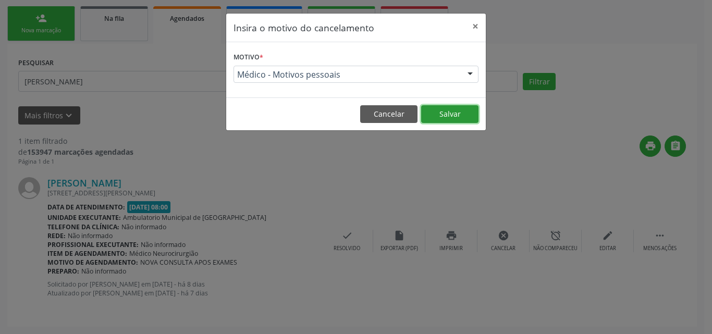
click at [446, 116] on button "Salvar" at bounding box center [449, 114] width 57 height 18
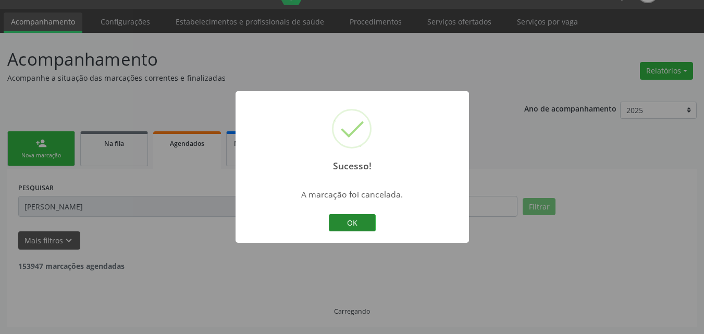
scroll to position [0, 0]
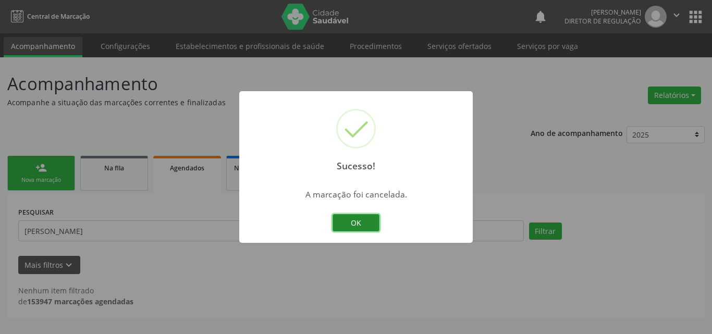
click at [363, 220] on button "OK" at bounding box center [355, 223] width 47 height 18
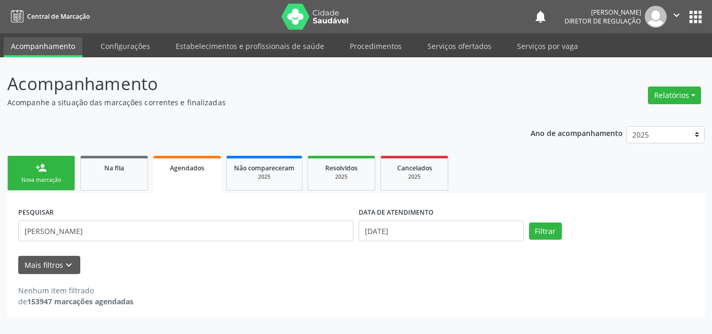
click at [56, 181] on div "Nova marcação" at bounding box center [41, 180] width 52 height 8
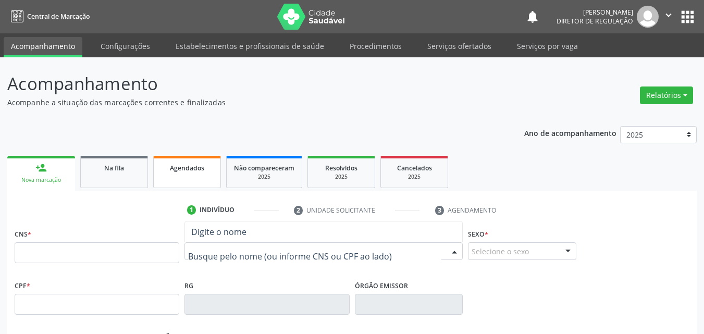
click at [192, 163] on div "Agendados" at bounding box center [187, 167] width 52 height 11
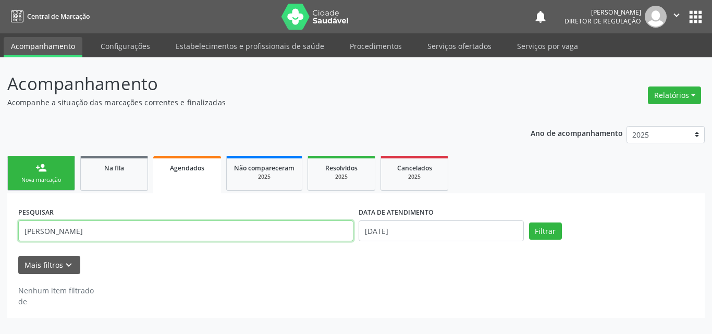
drag, startPoint x: 57, startPoint y: 230, endPoint x: 0, endPoint y: 243, distance: 58.2
click at [0, 243] on div "Acompanhamento Acompanhe a situação das marcações correntes e finalizadas Relat…" at bounding box center [356, 195] width 712 height 277
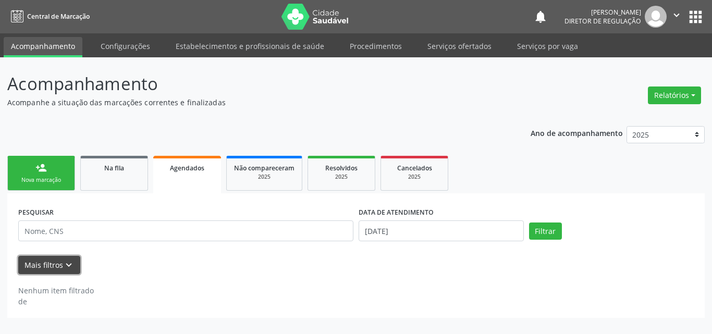
click at [69, 261] on icon "keyboard_arrow_down" at bounding box center [68, 264] width 11 height 11
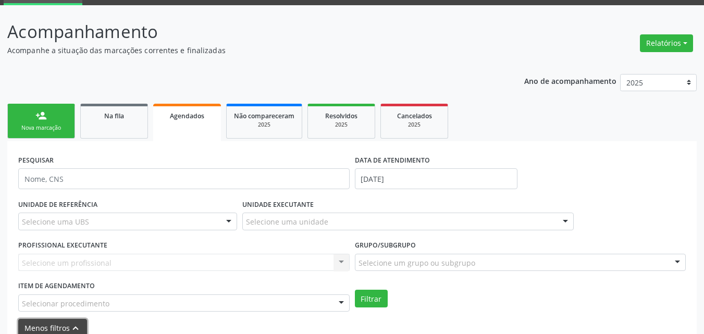
scroll to position [104, 0]
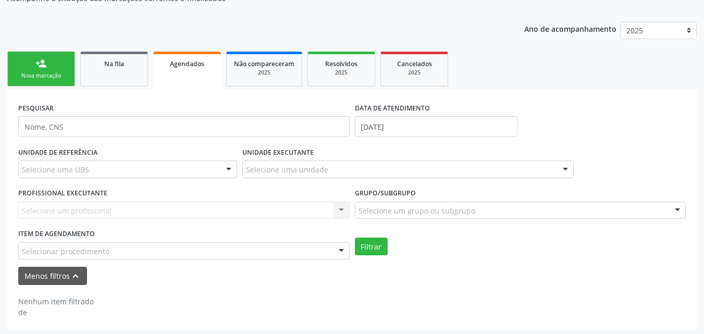
click at [110, 250] on div "Selecionar procedimento" at bounding box center [183, 251] width 331 height 18
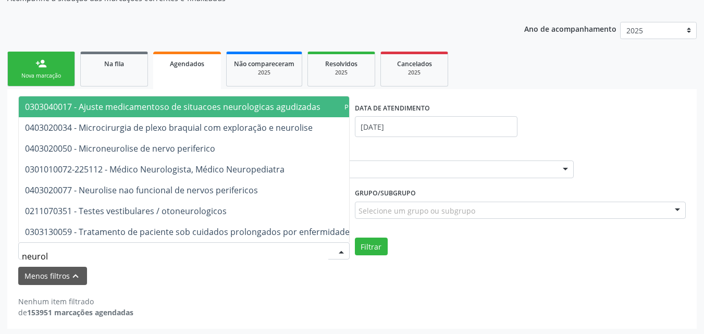
type input "neurolo"
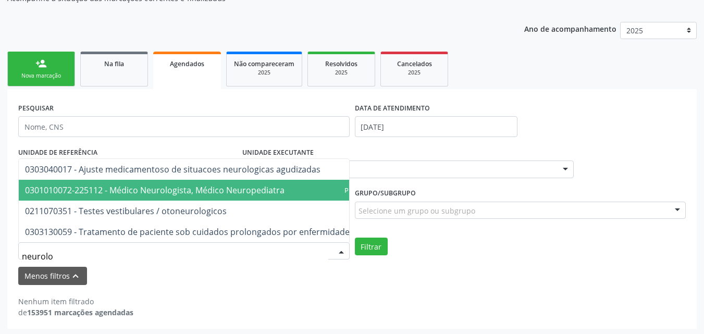
click at [152, 187] on span "0301010072-225112 - Médico Neurologista, Médico Neuropediatra" at bounding box center [154, 189] width 259 height 11
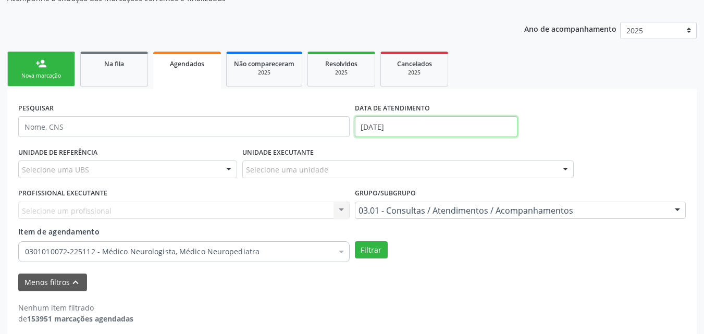
click at [387, 123] on input "[DATE]" at bounding box center [436, 126] width 163 height 21
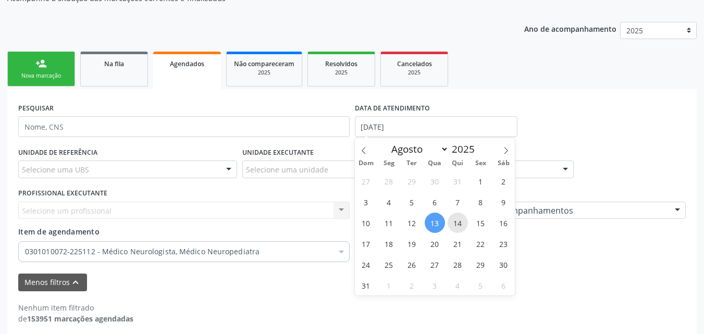
click at [457, 222] on span "14" at bounding box center [458, 223] width 20 height 20
type input "[DATE]"
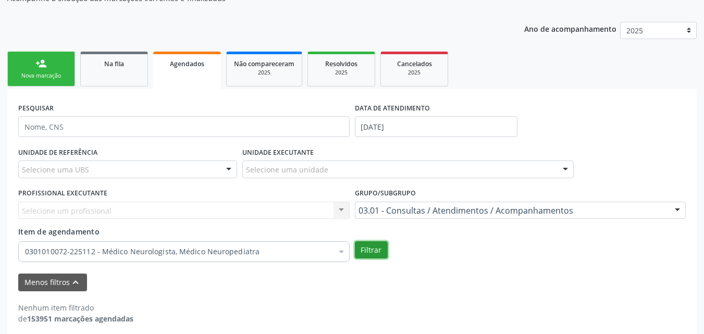
click at [376, 250] on button "Filtrar" at bounding box center [371, 250] width 33 height 18
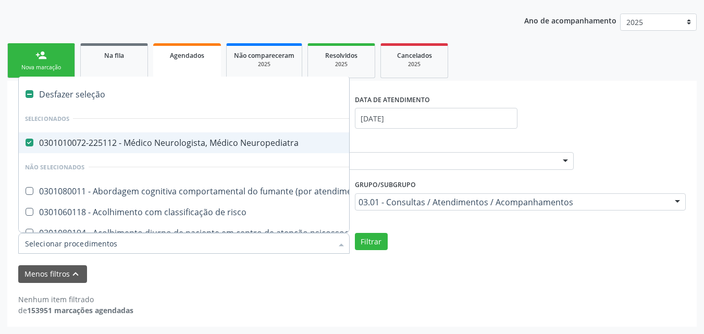
click at [45, 91] on div "Desfazer seleção" at bounding box center [569, 94] width 1101 height 21
checkbox Neuropediatra "false"
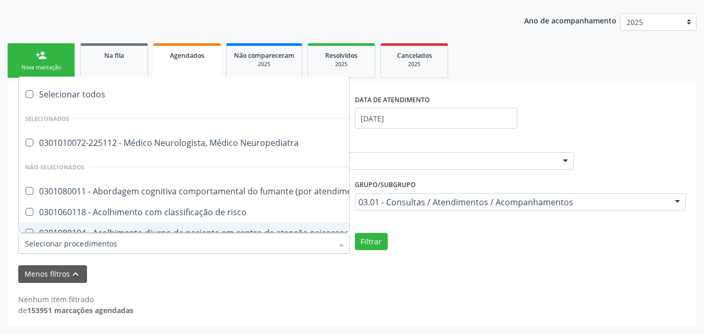
click at [122, 242] on input "Item de agendamento" at bounding box center [178, 243] width 307 height 21
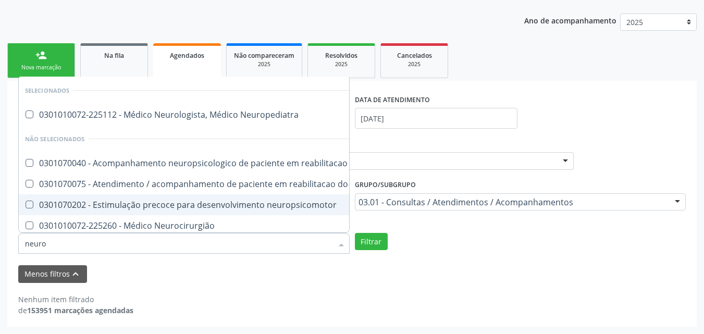
type input "neuroc"
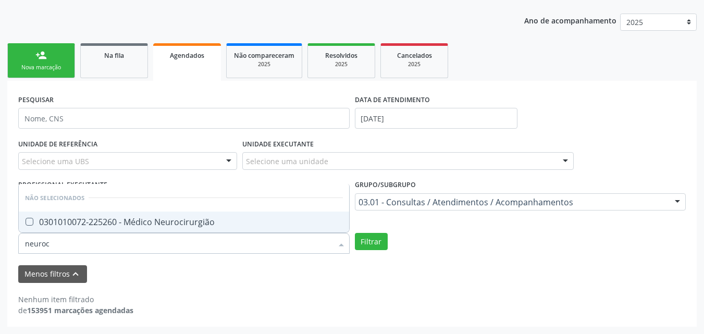
click at [127, 219] on div "0301010072-225260 - Médico Neurocirurgião" at bounding box center [184, 222] width 318 height 8
checkbox Neurocirurgião "true"
click at [368, 243] on button "Filtrar" at bounding box center [371, 242] width 33 height 18
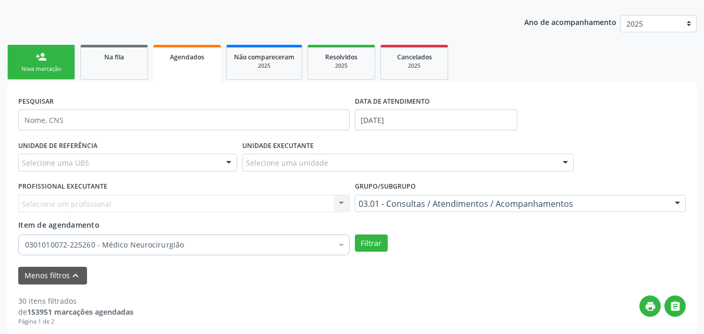
scroll to position [0, 0]
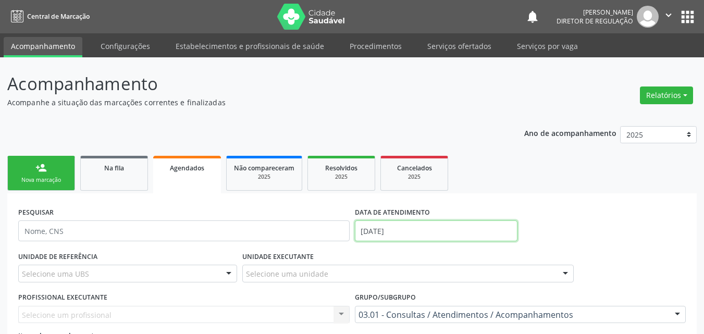
click at [409, 226] on input "[DATE]" at bounding box center [436, 230] width 163 height 21
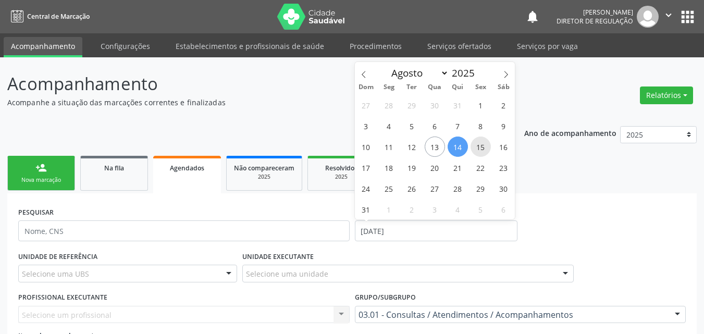
click at [480, 147] on span "15" at bounding box center [480, 147] width 20 height 20
type input "[DATE]"
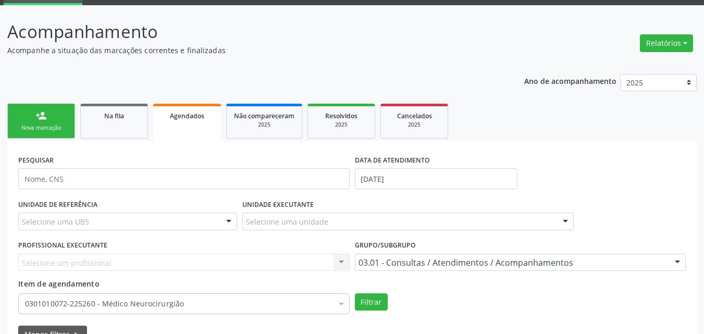
scroll to position [104, 0]
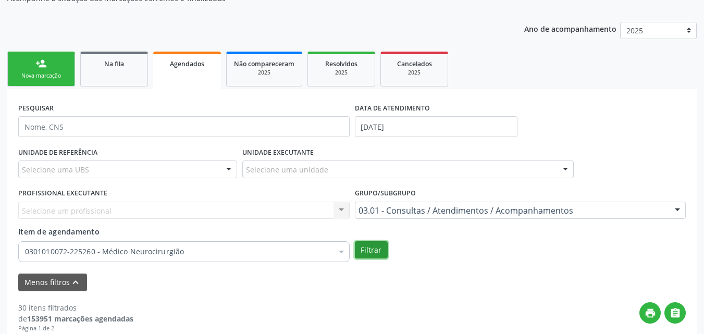
click at [377, 250] on button "Filtrar" at bounding box center [371, 250] width 33 height 18
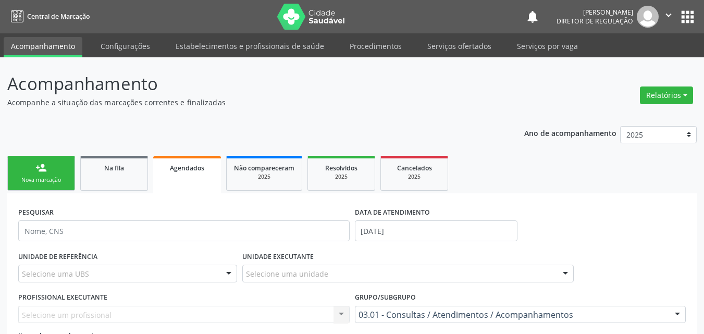
click at [58, 181] on div "Nova marcação" at bounding box center [41, 180] width 52 height 8
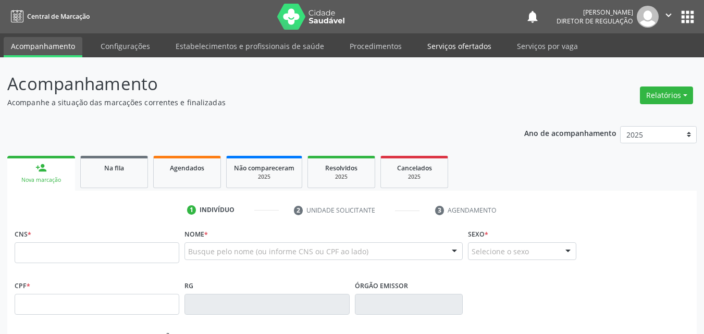
click at [444, 47] on link "Serviços ofertados" at bounding box center [459, 46] width 79 height 18
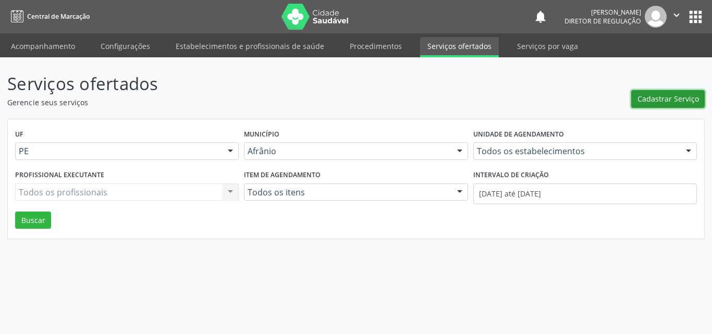
click at [666, 99] on span "Cadastrar Serviço" at bounding box center [667, 98] width 61 height 11
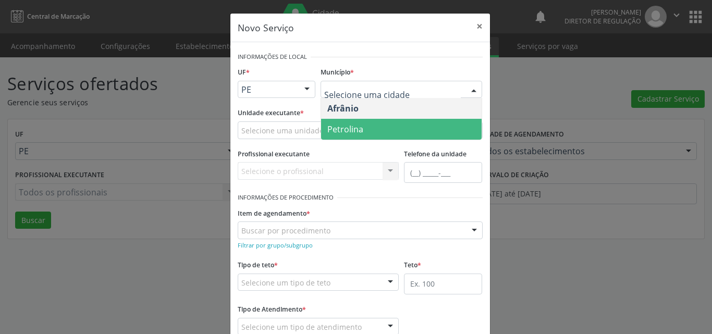
click at [381, 132] on span "Petrolina" at bounding box center [401, 129] width 160 height 21
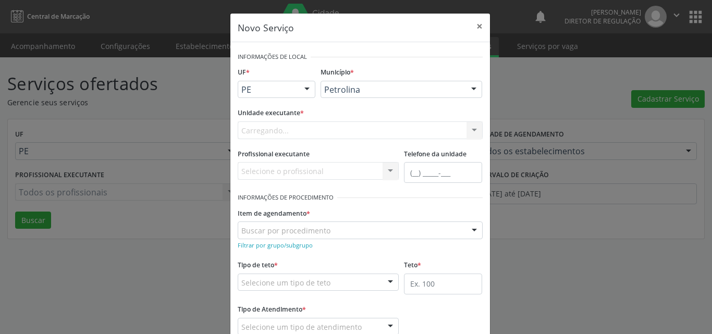
click at [346, 128] on div "Carregando... Academia da Saude de Afranio Academia da Saude do Bairro [PERSON_…" at bounding box center [360, 130] width 245 height 18
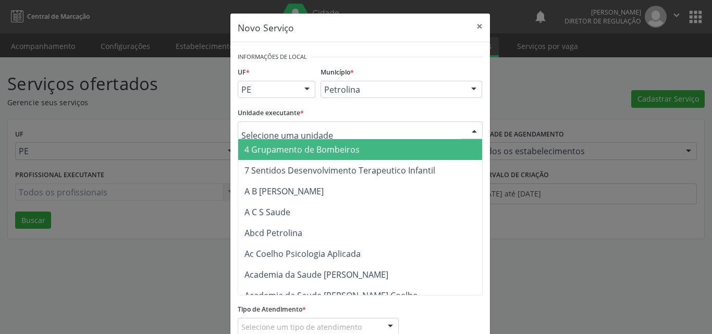
click at [341, 128] on div at bounding box center [360, 130] width 245 height 18
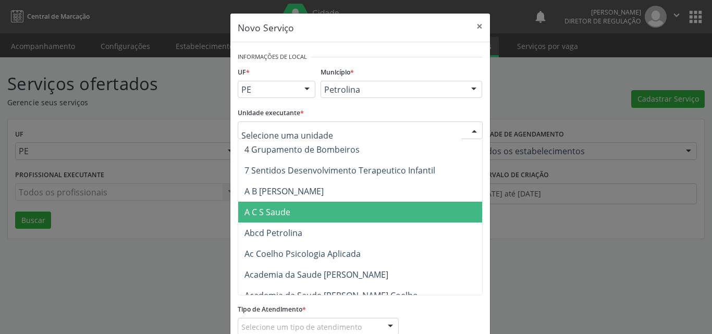
click at [297, 215] on span "A C S Saude" at bounding box center [379, 212] width 283 height 21
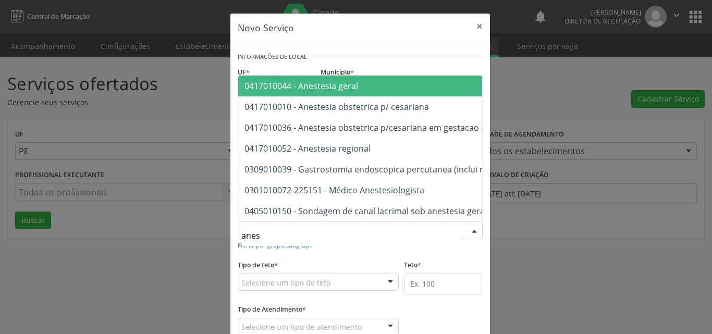
type input "anest"
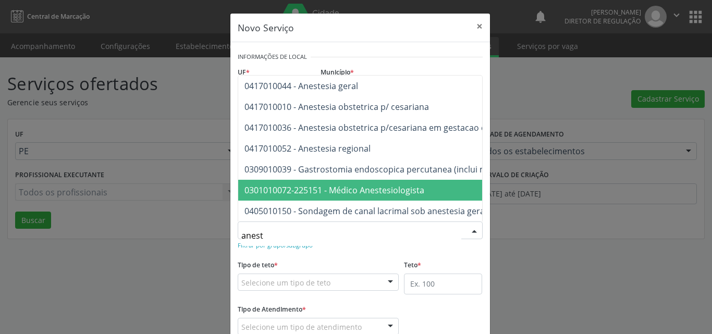
click at [338, 184] on span "0301010072-225151 - Médico Anestesiologista" at bounding box center [334, 189] width 180 height 11
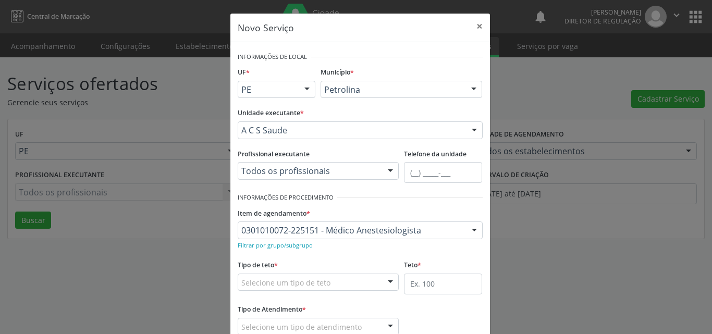
click at [326, 280] on div "Selecione um tipo de teto" at bounding box center [319, 283] width 162 height 18
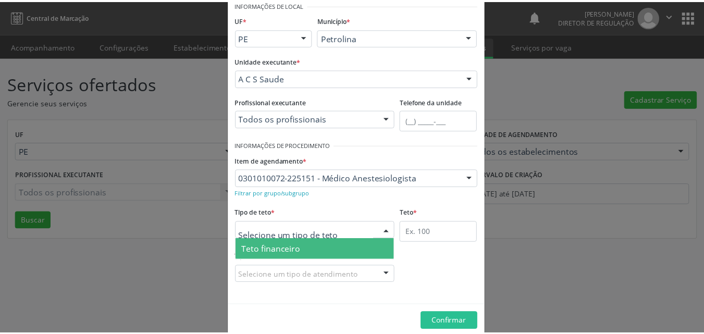
scroll to position [20, 0]
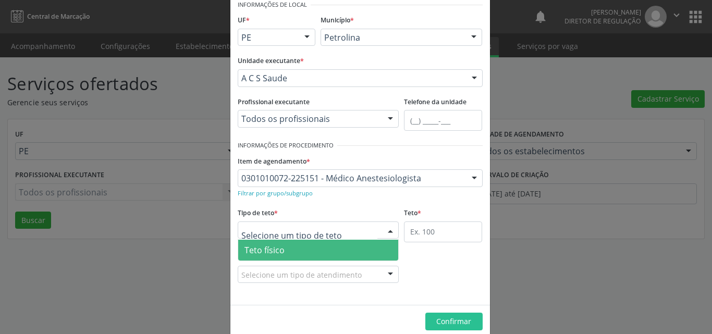
click at [343, 252] on span "Teto físico" at bounding box center [318, 250] width 160 height 21
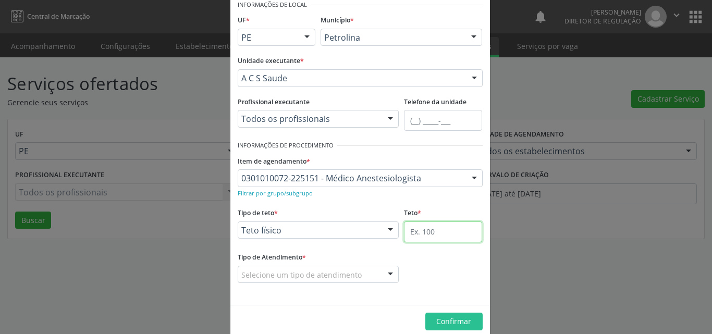
click at [417, 233] on input "text" at bounding box center [443, 231] width 78 height 21
type input "1"
click at [367, 271] on div "Selecione um tipo de atendimento" at bounding box center [319, 275] width 162 height 18
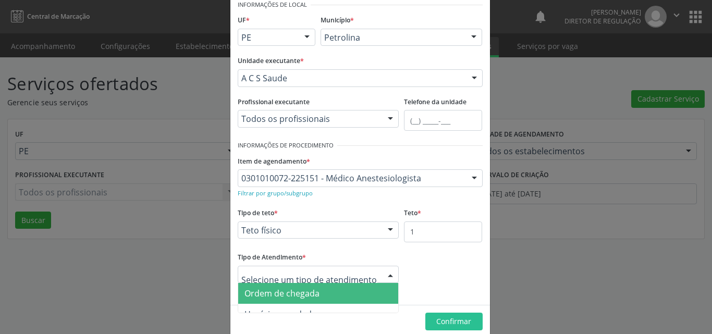
click at [337, 290] on span "Ordem de chegada" at bounding box center [318, 293] width 160 height 21
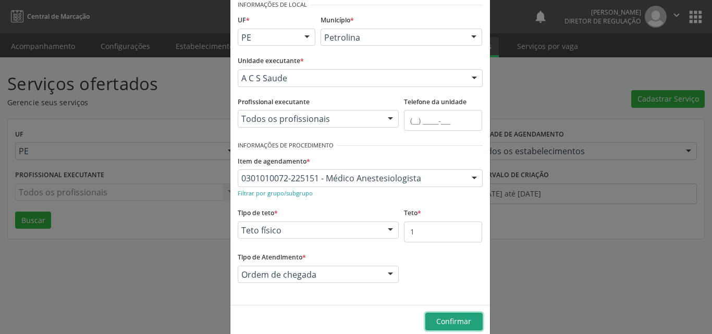
click at [455, 320] on span "Confirmar" at bounding box center [453, 321] width 35 height 10
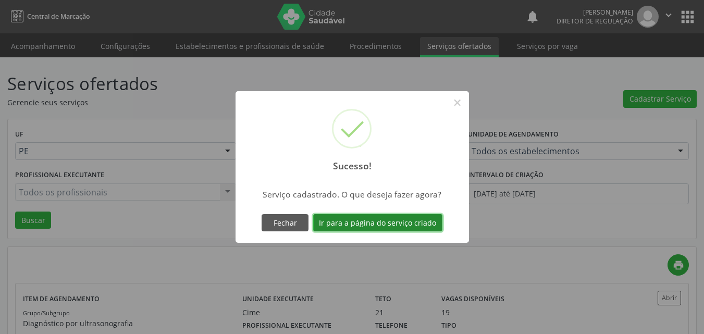
click at [427, 218] on button "Ir para a página do serviço criado" at bounding box center [377, 223] width 129 height 18
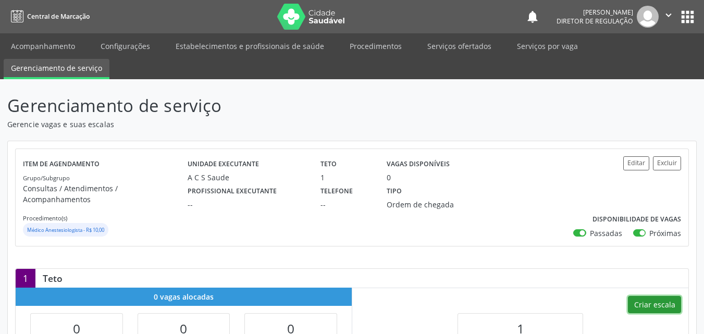
click at [646, 296] on button "Criar escala" at bounding box center [654, 305] width 53 height 18
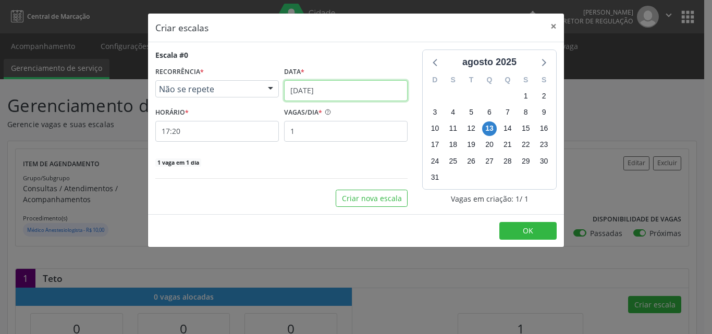
click at [369, 88] on input "[DATE]" at bounding box center [345, 90] width 123 height 21
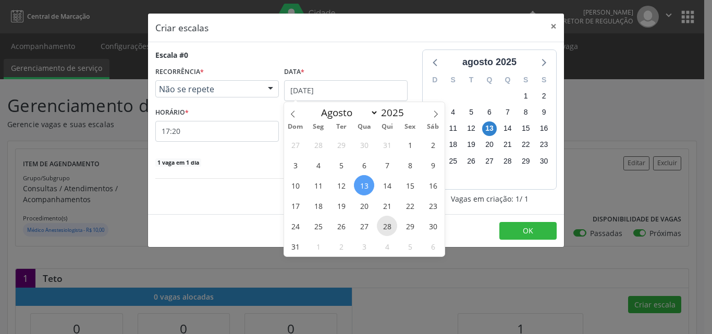
click at [389, 225] on span "28" at bounding box center [387, 226] width 20 height 20
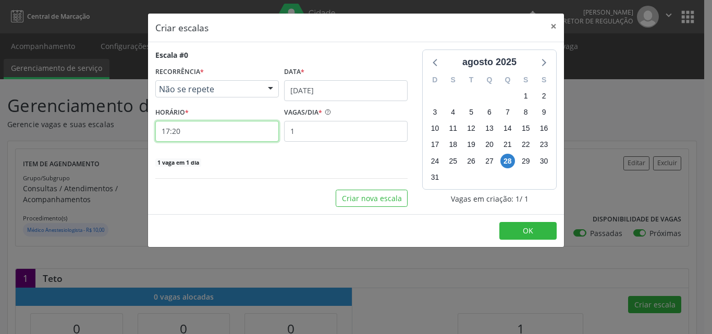
click at [217, 132] on input "17:20" at bounding box center [216, 131] width 123 height 21
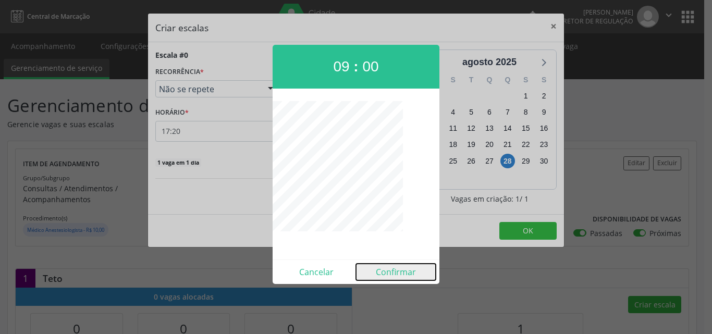
click at [409, 274] on button "Confirmar" at bounding box center [396, 272] width 80 height 17
type input "09:00"
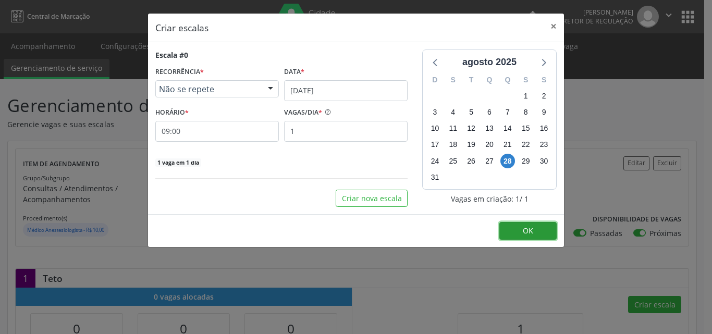
click at [529, 230] on span "OK" at bounding box center [528, 231] width 10 height 10
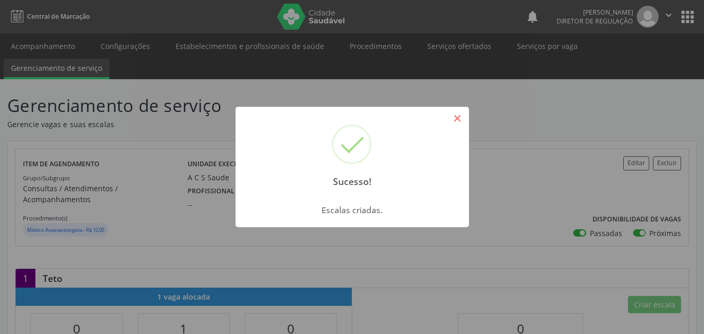
click at [455, 119] on button "×" at bounding box center [458, 118] width 18 height 18
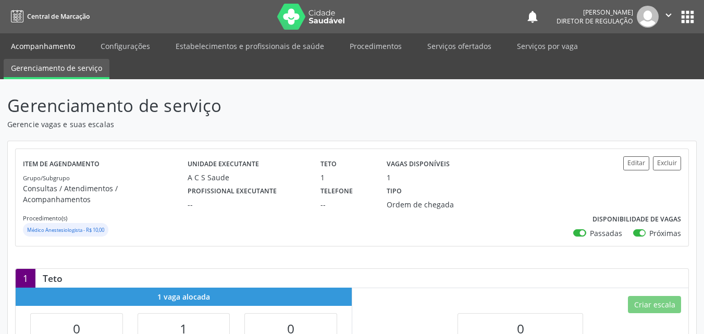
click at [68, 49] on link "Acompanhamento" at bounding box center [43, 46] width 79 height 18
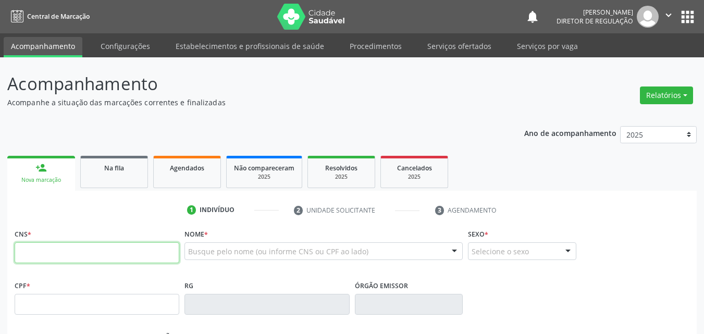
click at [154, 251] on input "text" at bounding box center [97, 252] width 165 height 21
type input "707 0058 3264 8430"
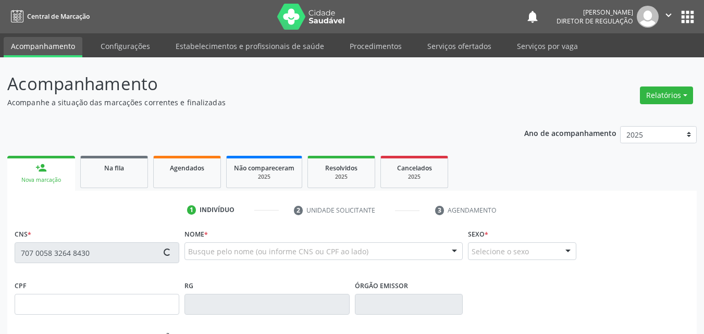
type input "139.502.544-47"
type input "[DATE]"
type input "[PERSON_NAME]"
type input "[PHONE_NUMBER]"
type input "(87) 98856-9366"
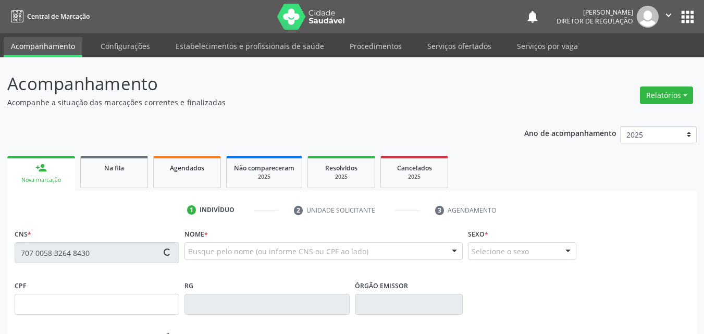
type input "077.013.804-77"
type input "S/N"
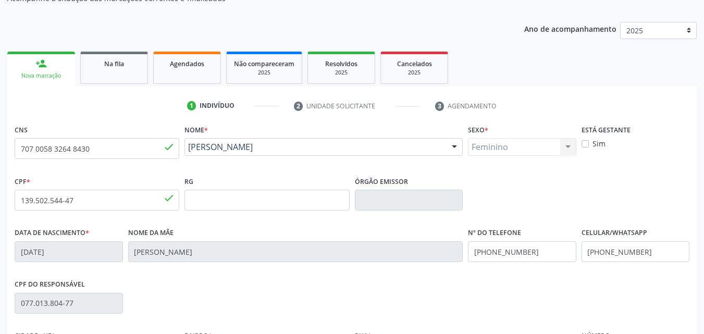
scroll to position [231, 0]
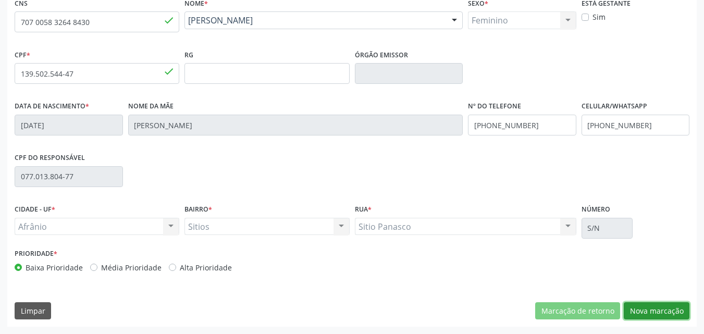
click at [655, 306] on button "Nova marcação" at bounding box center [657, 311] width 66 height 18
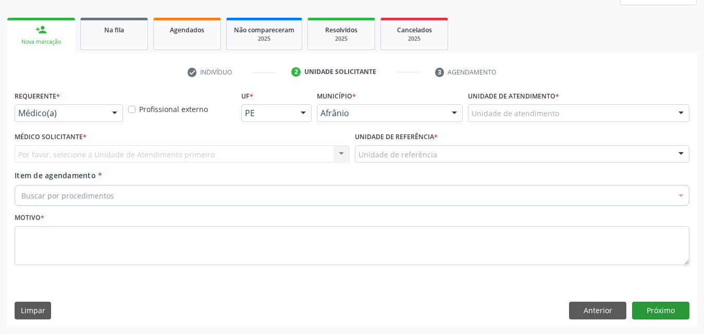
scroll to position [138, 0]
click at [538, 106] on div "Unidade de atendimento" at bounding box center [578, 113] width 221 height 18
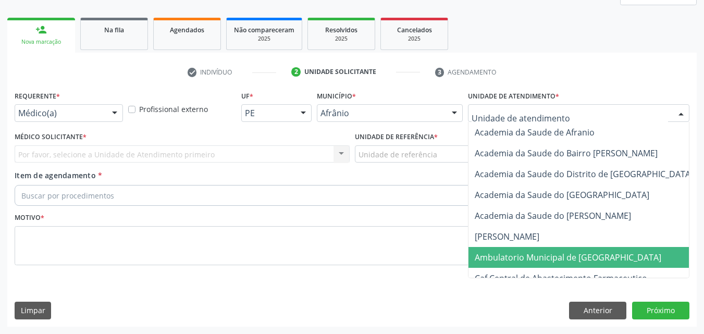
click at [543, 255] on span "Ambulatorio Municipal de [GEOGRAPHIC_DATA]" at bounding box center [568, 257] width 187 height 11
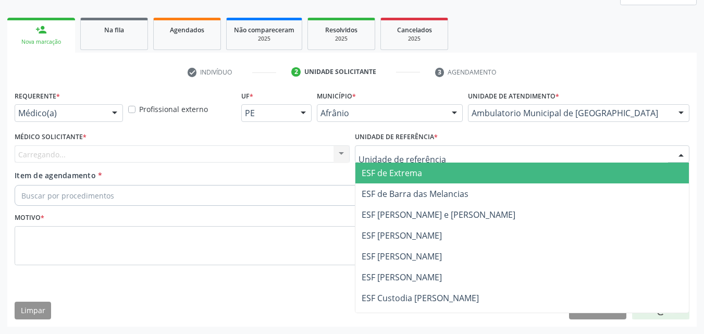
click at [451, 154] on div at bounding box center [522, 154] width 335 height 18
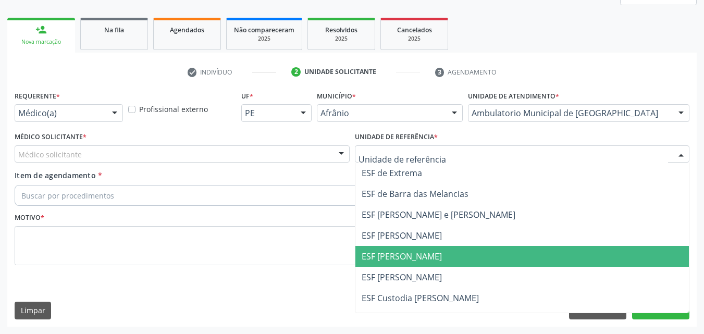
click at [441, 254] on span "ESF [PERSON_NAME]" at bounding box center [522, 256] width 334 height 21
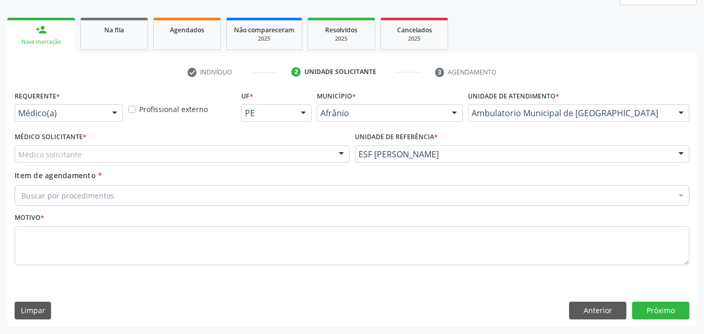
click at [299, 150] on div "Médico solicitante" at bounding box center [182, 154] width 335 height 18
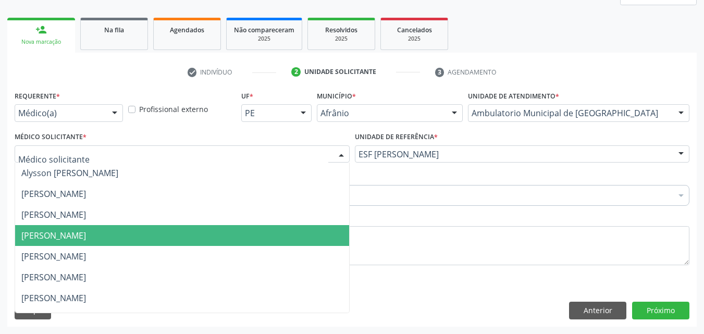
click at [266, 235] on span "[PERSON_NAME]" at bounding box center [182, 235] width 334 height 21
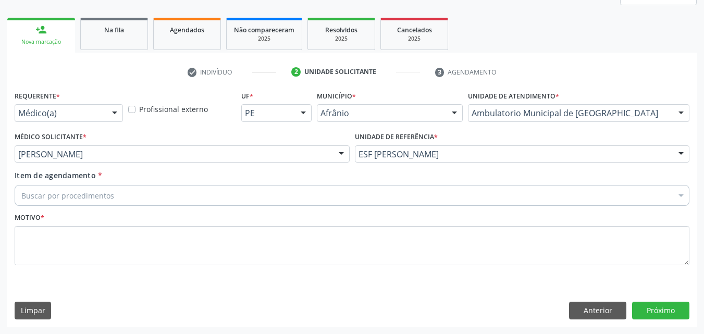
click at [230, 197] on div "Buscar por procedimentos" at bounding box center [352, 195] width 675 height 21
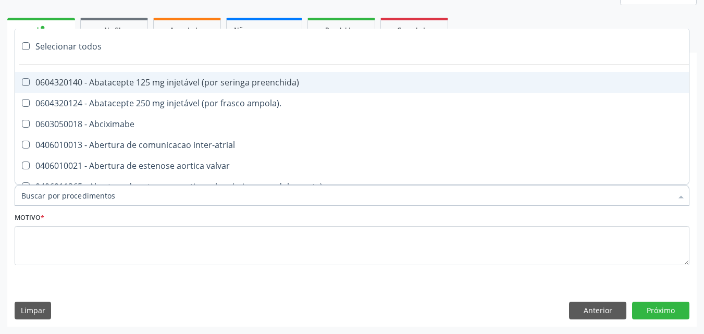
type input "r"
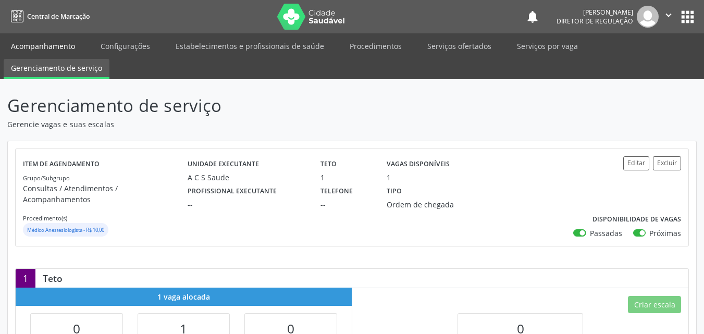
click at [69, 44] on link "Acompanhamento" at bounding box center [43, 46] width 79 height 18
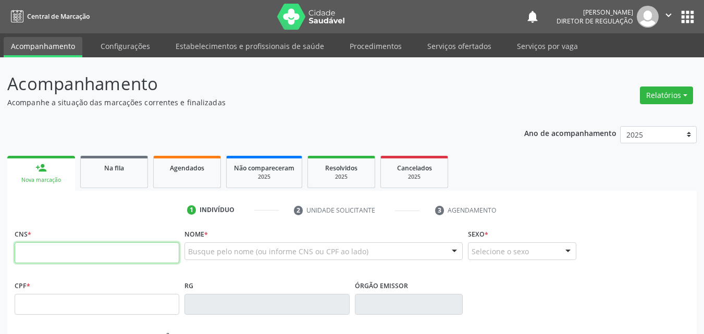
click at [168, 254] on input "text" at bounding box center [97, 252] width 165 height 21
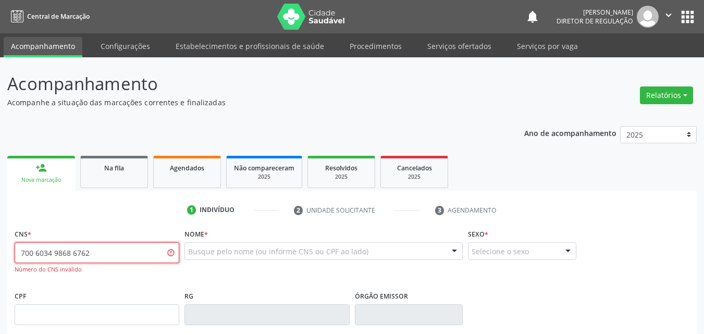
type input "700 6034 9868 6762"
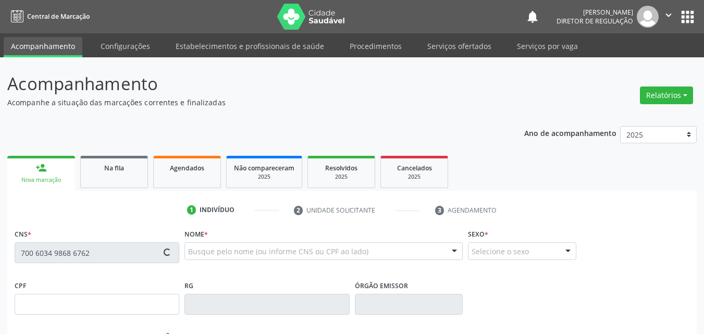
type input "060.083.384-48"
type input "15/12/1996"
type input "Maria Neuza de Carvalho"
type input "(87) 3988-3012"
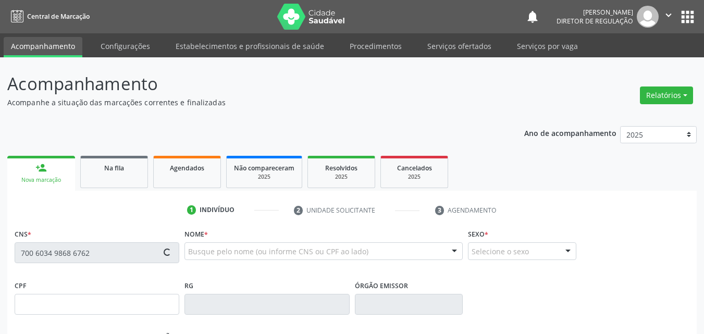
type input "040.682.414-22"
type input "43"
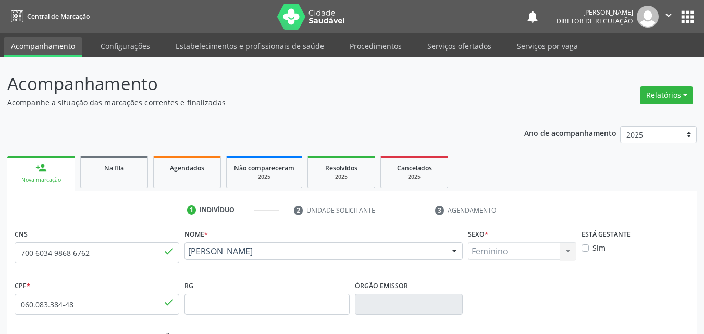
scroll to position [52, 0]
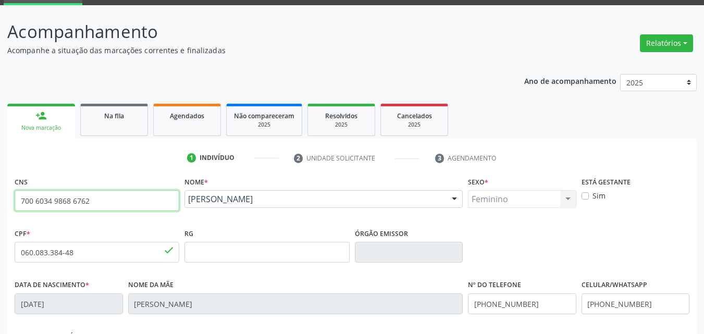
drag, startPoint x: 95, startPoint y: 199, endPoint x: 5, endPoint y: 204, distance: 90.3
click at [4, 204] on div "Acompanhamento Acompanhe a situação das marcações correntes e finalizadas Relat…" at bounding box center [352, 258] width 704 height 507
click at [51, 196] on input "text" at bounding box center [97, 200] width 165 height 21
click at [126, 205] on input "709 8060 2928 8394" at bounding box center [97, 200] width 165 height 21
type input "709 8060 2928 8394"
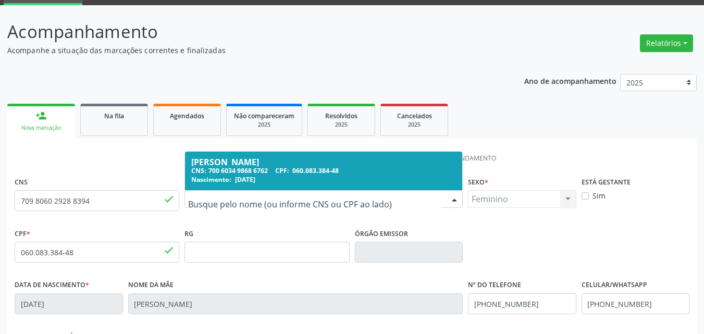
drag, startPoint x: 190, startPoint y: 199, endPoint x: 314, endPoint y: 202, distance: 123.5
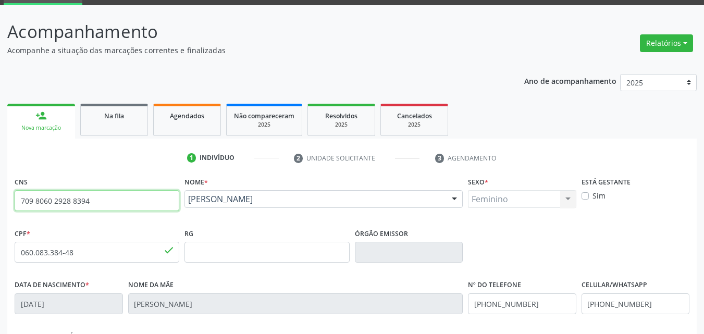
drag, startPoint x: 116, startPoint y: 203, endPoint x: 0, endPoint y: 203, distance: 116.2
click at [0, 203] on div "Acompanhamento Acompanhe a situação das marcações correntes e finalizadas Relat…" at bounding box center [352, 258] width 704 height 507
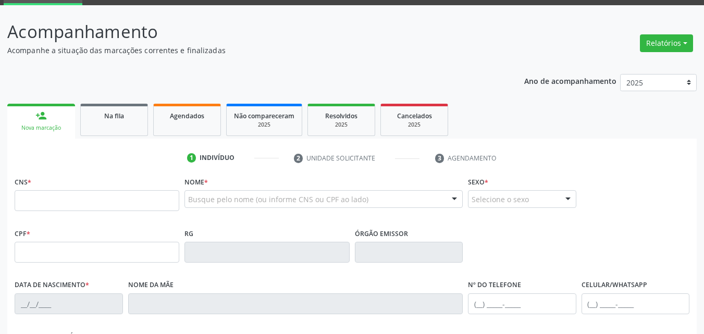
scroll to position [52, 0]
type input "709 8060 2928 8394"
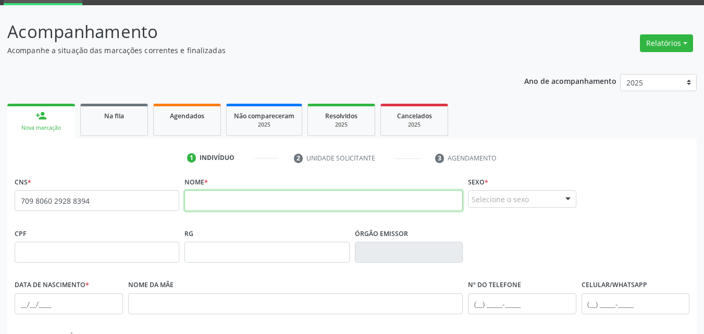
click at [273, 202] on input "text" at bounding box center [323, 200] width 278 height 21
type input "[PERSON_NAME]"
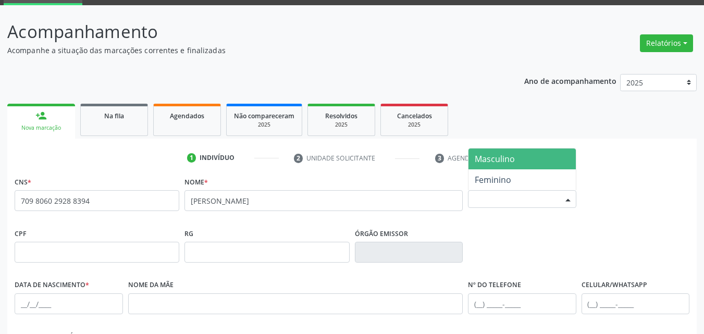
click at [508, 196] on div "Selecione o sexo" at bounding box center [522, 199] width 108 height 18
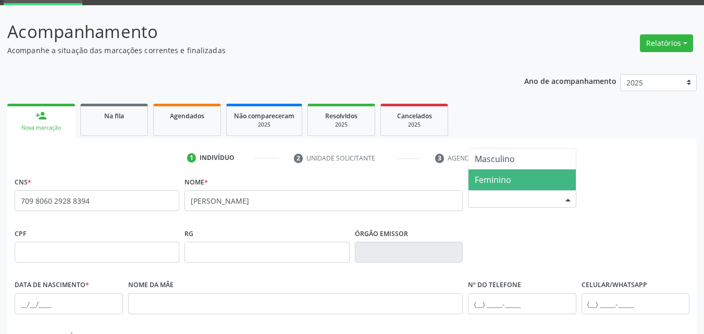
click at [510, 179] on span "Feminino" at bounding box center [493, 179] width 36 height 11
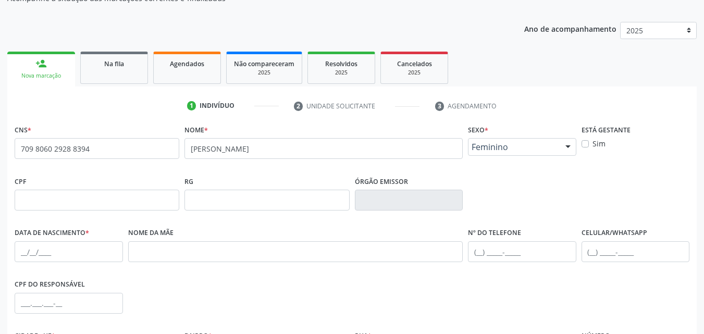
scroll to position [156, 0]
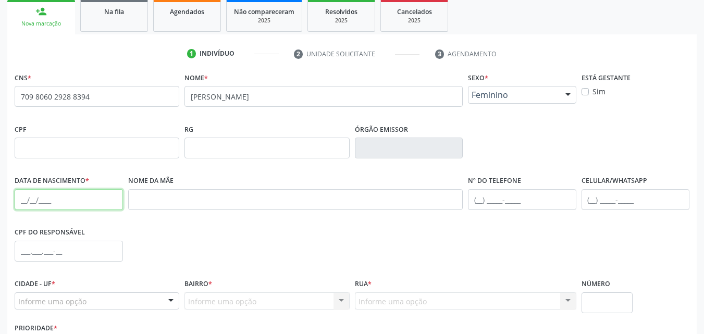
click at [48, 201] on input "text" at bounding box center [69, 199] width 108 height 21
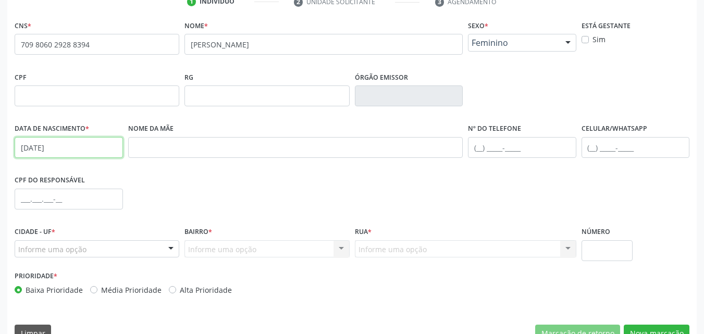
type input "[DATE]"
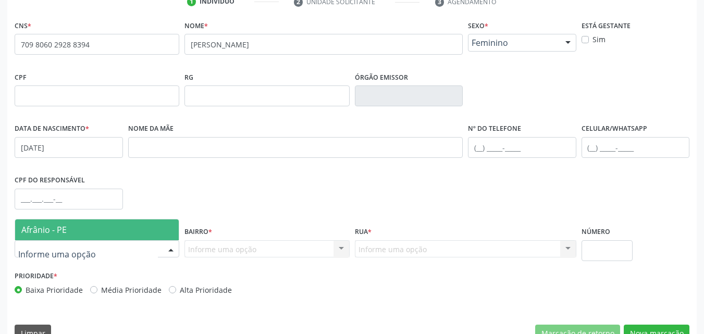
click at [133, 246] on div at bounding box center [97, 249] width 165 height 18
click at [126, 226] on span "Afrânio - PE" at bounding box center [97, 229] width 164 height 21
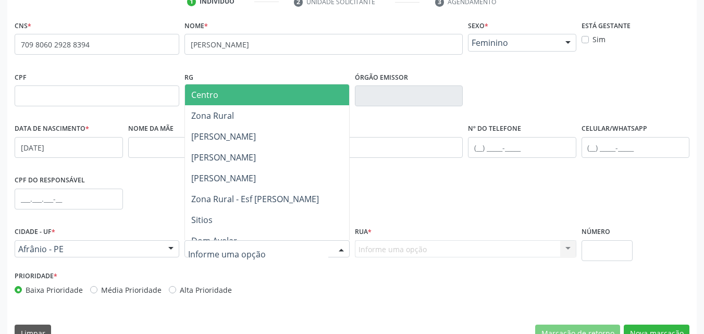
click at [236, 98] on span "Centro" at bounding box center [267, 94] width 164 height 21
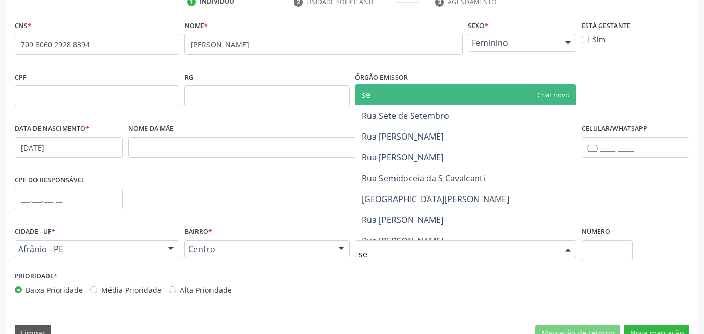
type input "sem"
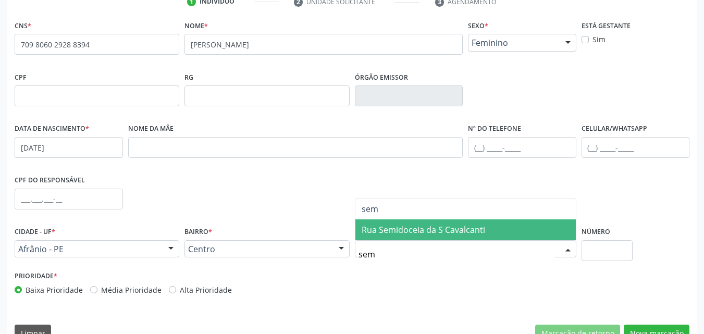
click at [399, 230] on span "Rua Semidoceia da S Cavalcanti" at bounding box center [423, 229] width 123 height 11
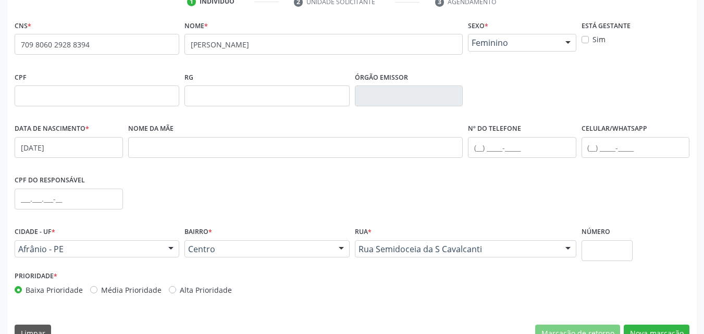
scroll to position [231, 0]
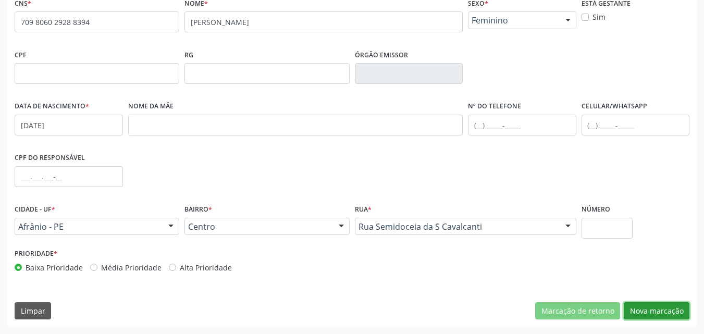
click at [674, 309] on button "Nova marcação" at bounding box center [657, 311] width 66 height 18
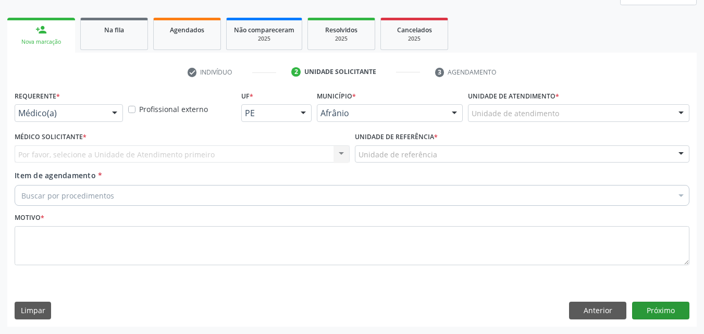
scroll to position [138, 0]
click at [576, 111] on div "Unidade de atendimento" at bounding box center [578, 113] width 221 height 18
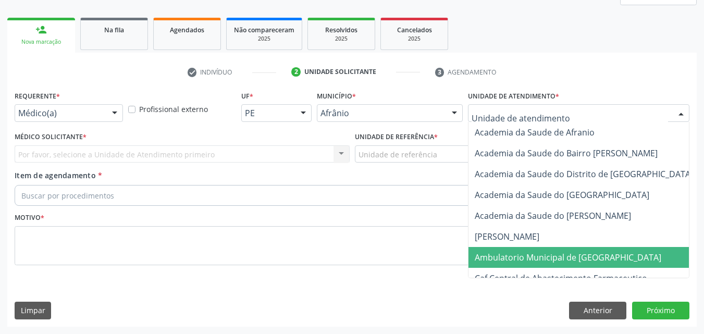
click at [577, 256] on span "Ambulatorio Municipal de [GEOGRAPHIC_DATA]" at bounding box center [568, 257] width 187 height 11
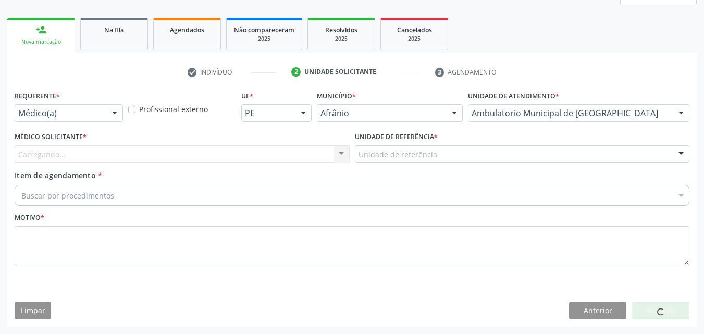
click at [464, 152] on div "Unidade de referência" at bounding box center [522, 154] width 335 height 18
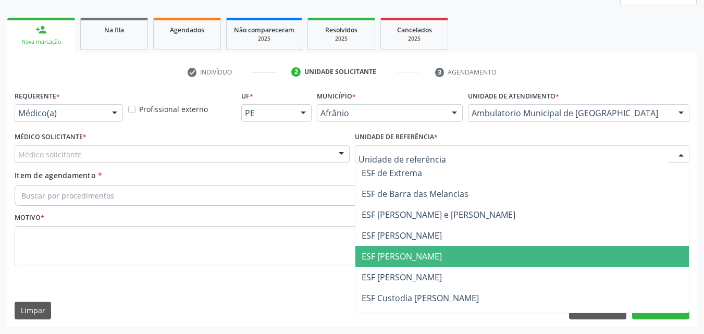
drag, startPoint x: 465, startPoint y: 258, endPoint x: 333, endPoint y: 203, distance: 142.9
click at [464, 258] on span "ESF [PERSON_NAME]" at bounding box center [522, 256] width 334 height 21
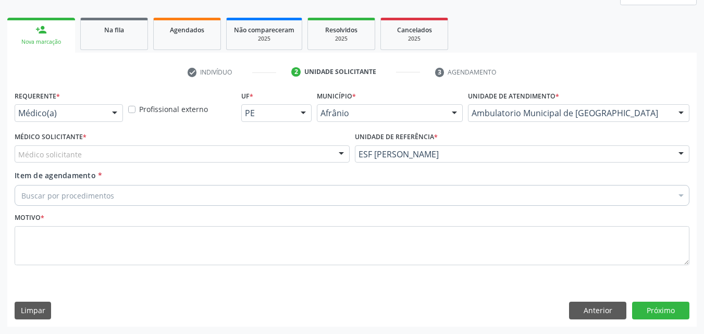
click at [222, 150] on div "Médico solicitante" at bounding box center [182, 154] width 335 height 18
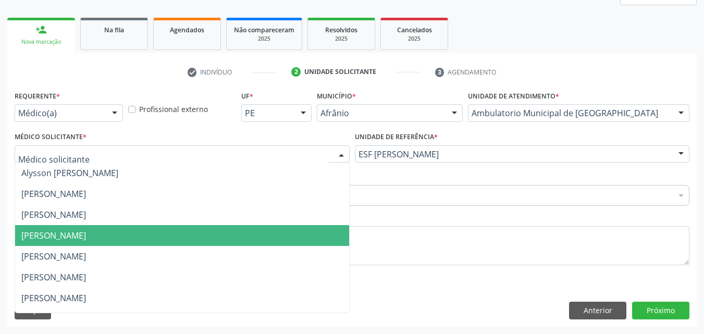
click at [236, 237] on span "[PERSON_NAME]" at bounding box center [182, 235] width 334 height 21
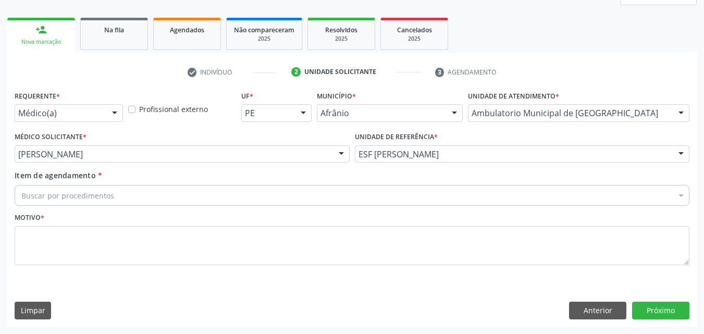
click at [158, 193] on div "Buscar por procedimentos" at bounding box center [352, 195] width 675 height 21
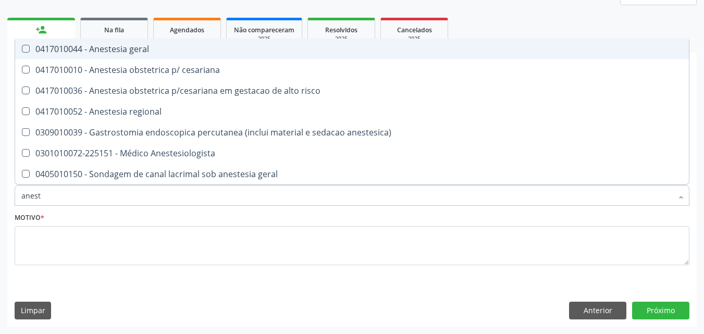
type input "aneste"
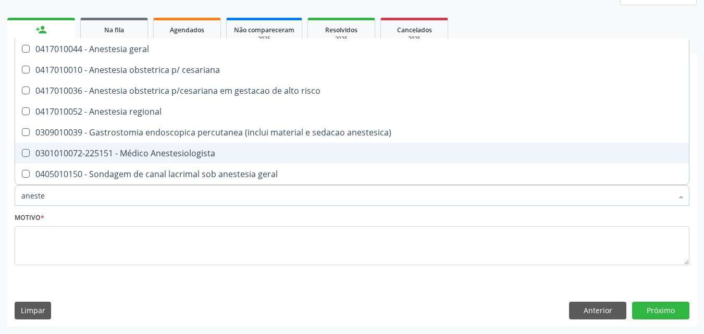
click at [172, 154] on div "0301010072-225151 - Médico Anestesiologista" at bounding box center [351, 153] width 661 height 8
checkbox Anestesiologista "true"
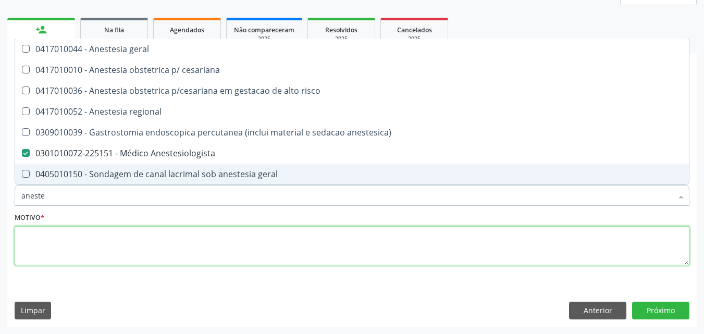
click at [158, 241] on textarea at bounding box center [352, 246] width 675 height 40
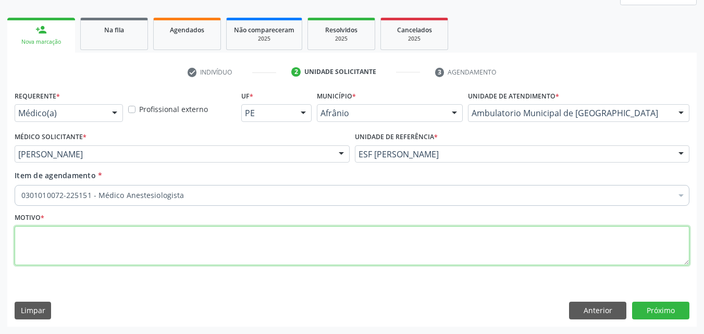
click at [120, 239] on textarea at bounding box center [352, 246] width 675 height 40
paste textarea "🔹ALFA CENTRO MÉDICO🔹 📍[STREET_ADDRESS]. Ponto de referência: Entrando na rua qu…"
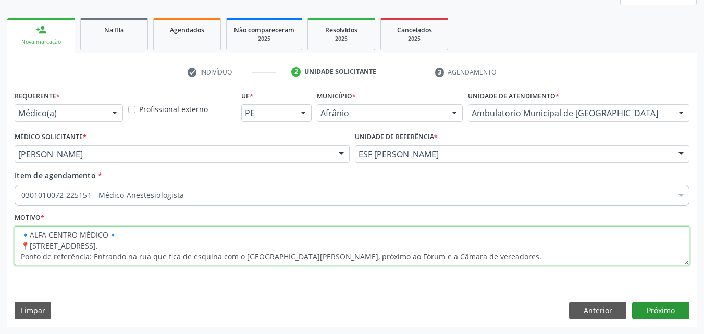
type textarea "🔹ALFA CENTRO MÉDICO🔹 📍[STREET_ADDRESS]. Ponto de referência: Entrando na rua qu…"
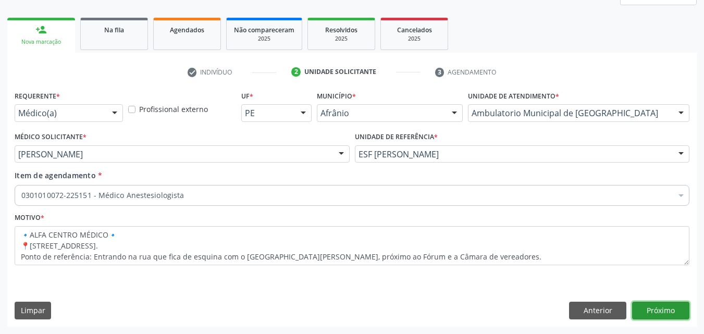
click at [674, 311] on button "Próximo" at bounding box center [660, 311] width 57 height 18
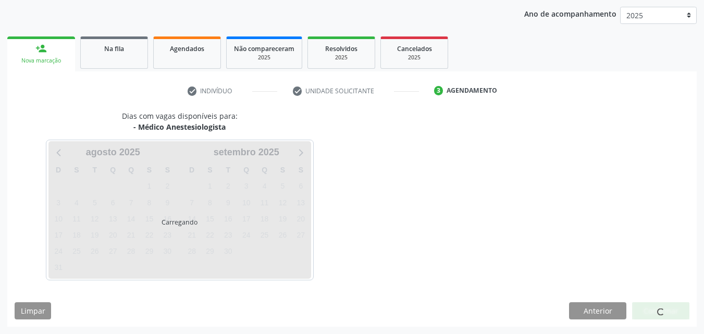
scroll to position [119, 0]
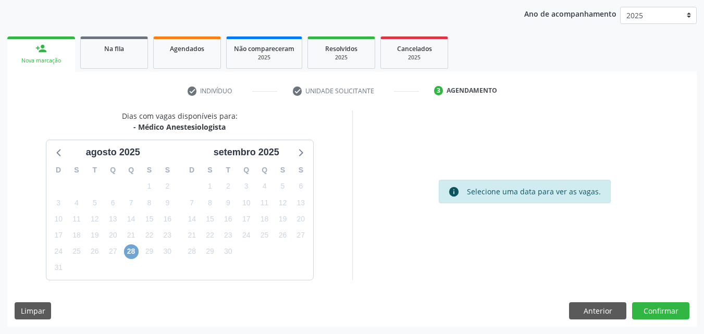
click at [130, 251] on span "28" at bounding box center [131, 251] width 15 height 15
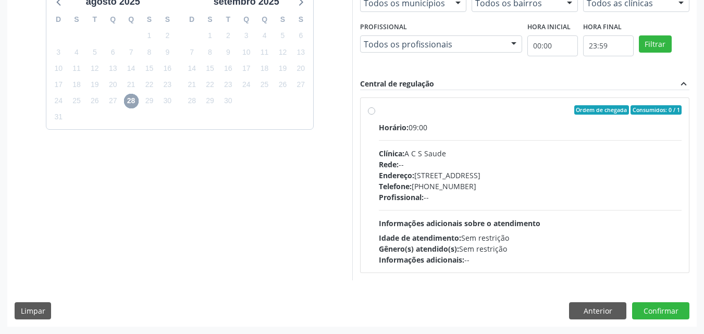
scroll to position [218, 0]
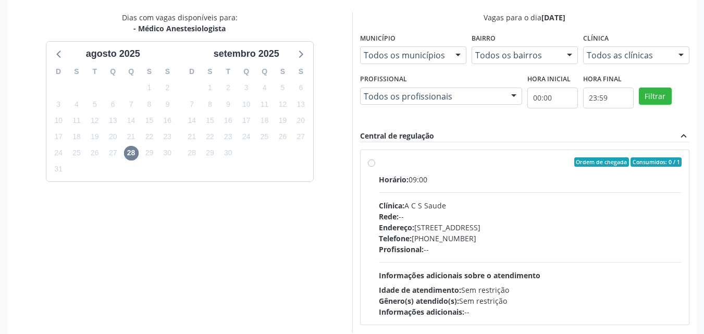
click at [379, 162] on label "Ordem de chegada Consumidos: 0 / 1 Horário: 09:00 Clínica: A C S Saude Rede: --…" at bounding box center [530, 237] width 303 height 160
click at [373, 162] on input "Ordem de chegada Consumidos: 0 / 1 Horário: 09:00 Clínica: A C S Saude Rede: --…" at bounding box center [371, 161] width 7 height 9
radio input "true"
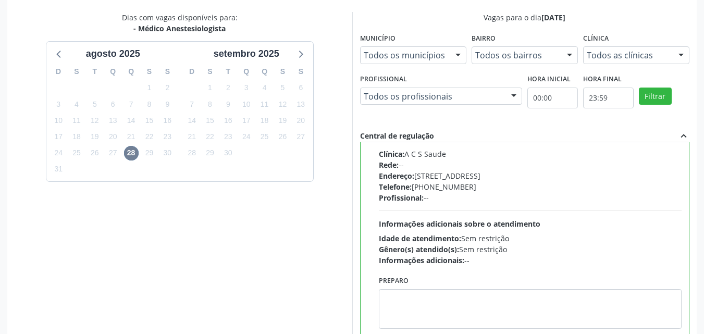
scroll to position [270, 0]
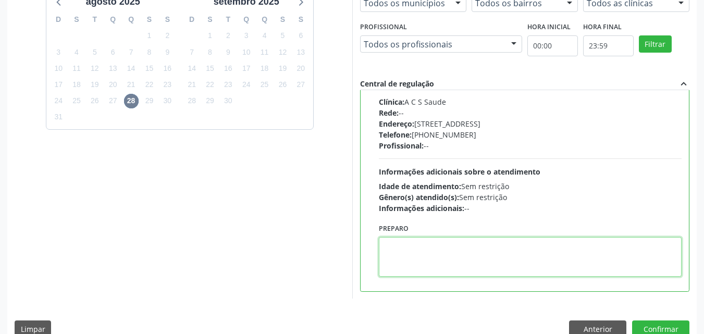
click at [455, 247] on textarea at bounding box center [530, 257] width 303 height 40
paste textarea "🔹ALFA CENTRO MÉDICO🔹 📍[STREET_ADDRESS]. Ponto de referência: Entrando na rua qu…"
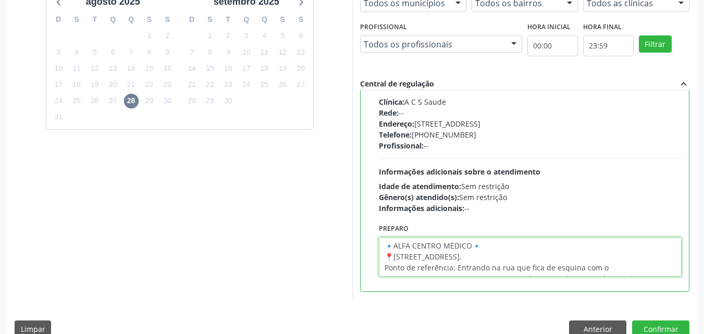
scroll to position [0, 0]
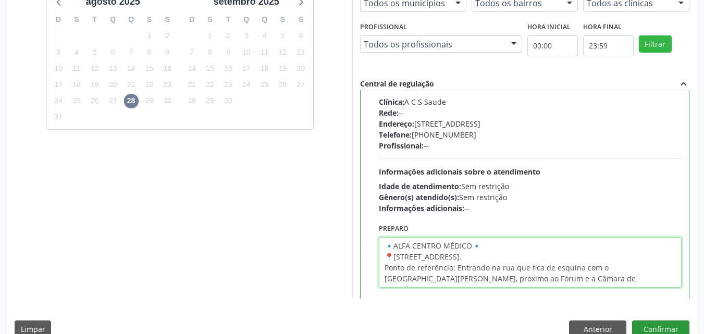
type textarea "🔹ALFA CENTRO MÉDICO🔹 📍[STREET_ADDRESS]. Ponto de referência: Entrando na rua qu…"
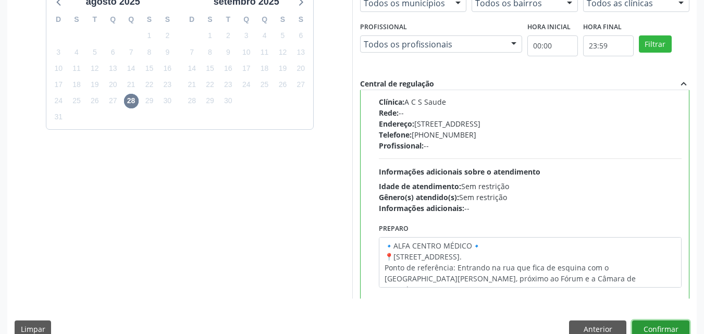
click at [670, 329] on button "Confirmar" at bounding box center [660, 329] width 57 height 18
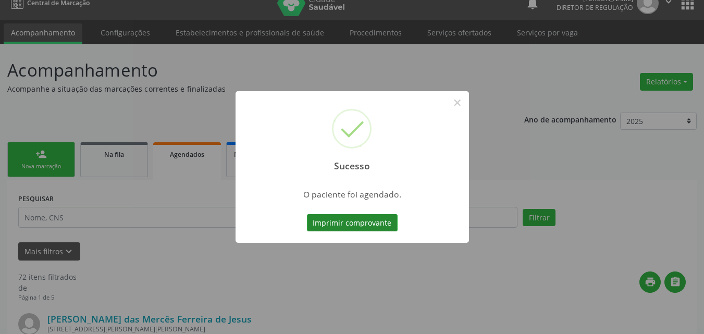
click at [369, 218] on button "Imprimir comprovante" at bounding box center [352, 223] width 91 height 18
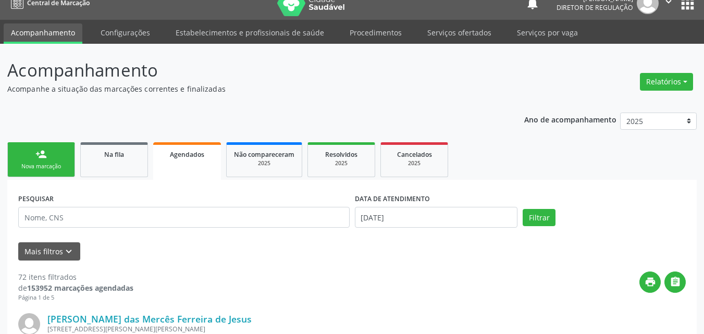
click at [62, 160] on link "person_add Nova marcação" at bounding box center [41, 159] width 68 height 35
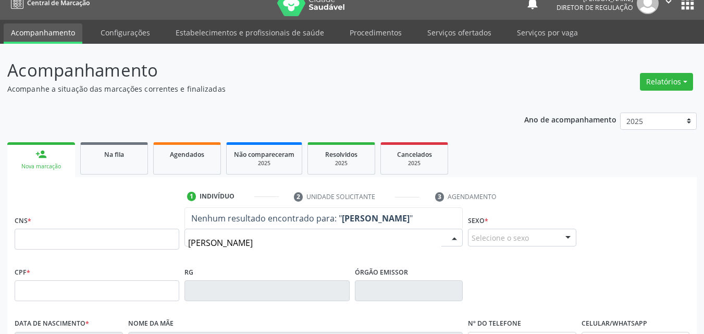
type input "[PERSON_NAME]"
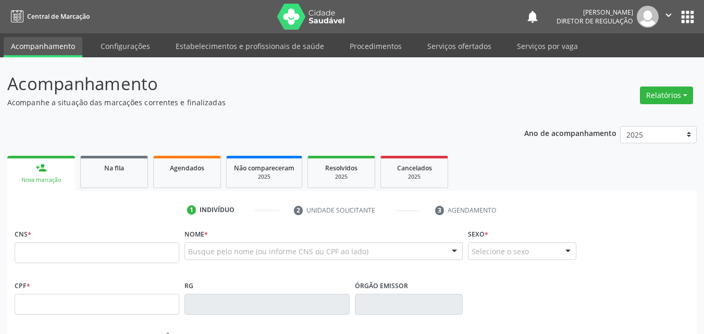
scroll to position [14, 0]
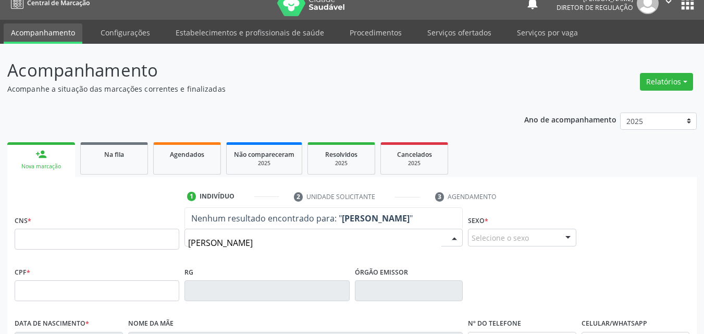
click at [214, 242] on input "[PERSON_NAME]" at bounding box center [314, 242] width 253 height 21
type input "evand3o raimundo"
